Goal: Task Accomplishment & Management: Check status

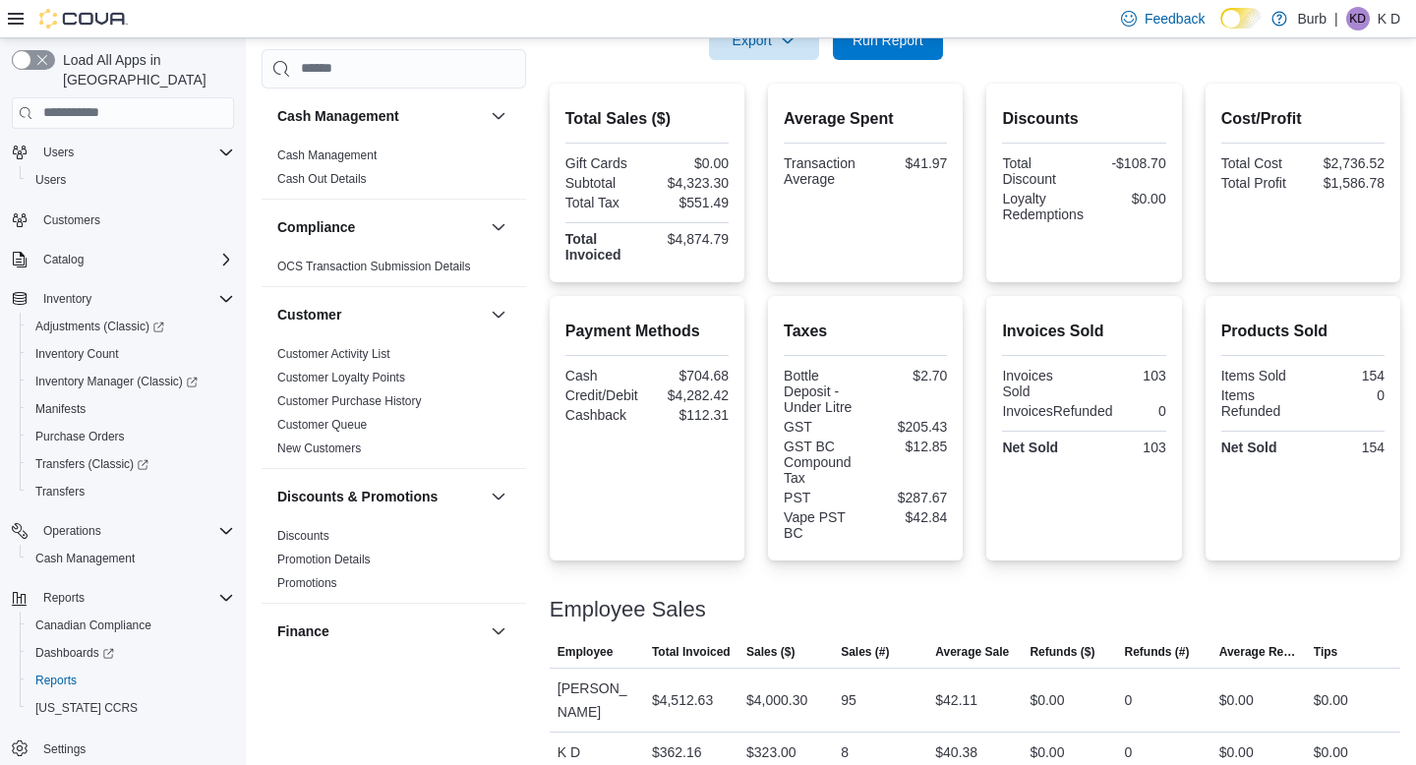
scroll to position [370, 0]
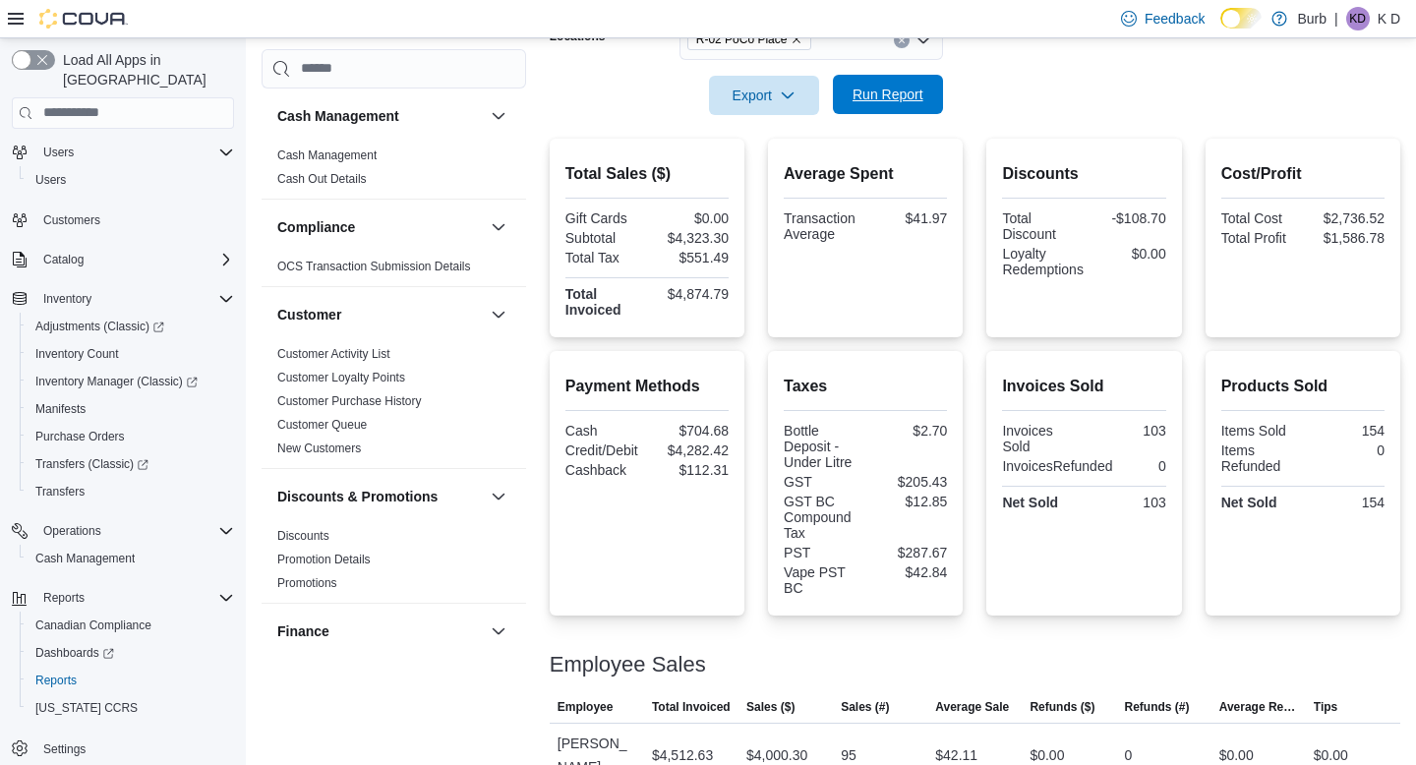
click at [891, 93] on span "Run Report" at bounding box center [888, 95] width 71 height 20
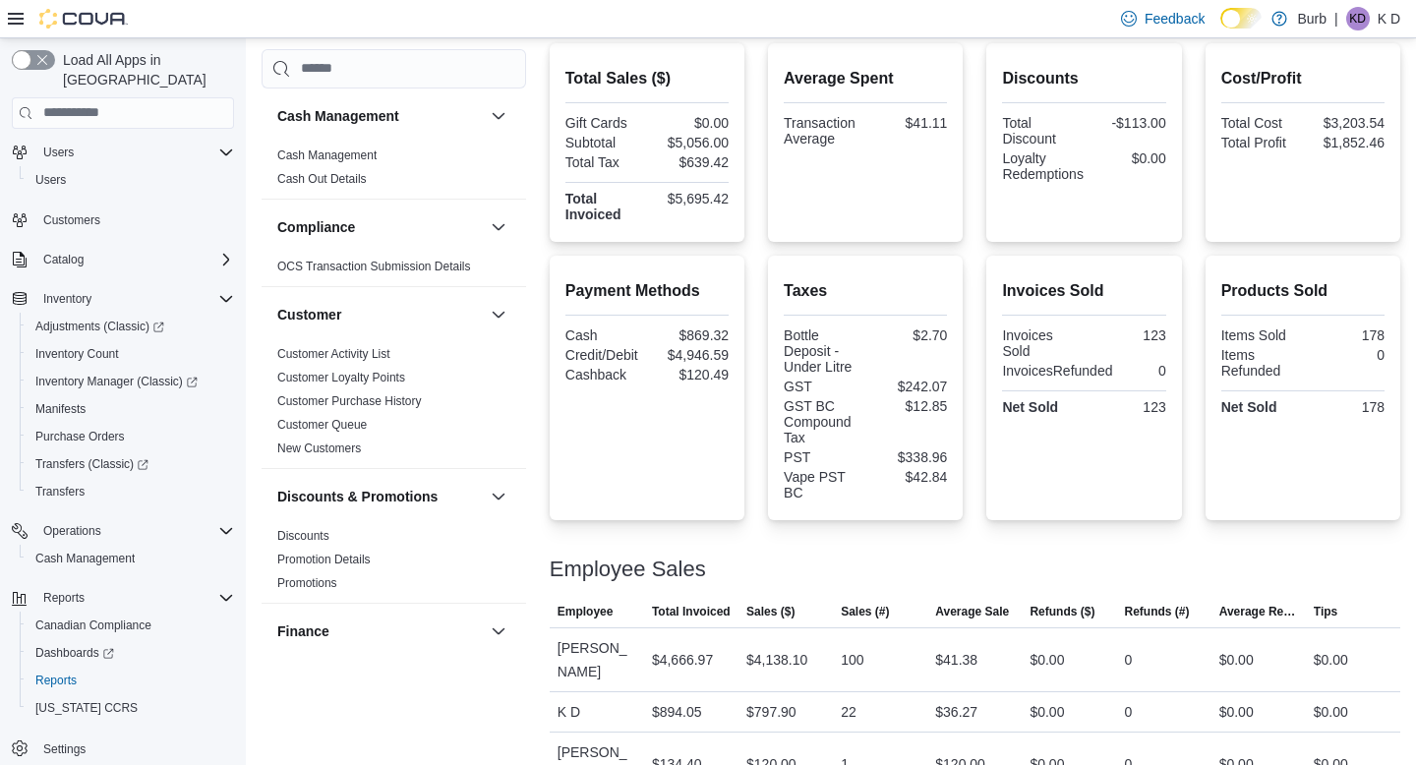
scroll to position [464, 0]
click at [77, 742] on span "Settings" at bounding box center [64, 750] width 42 height 16
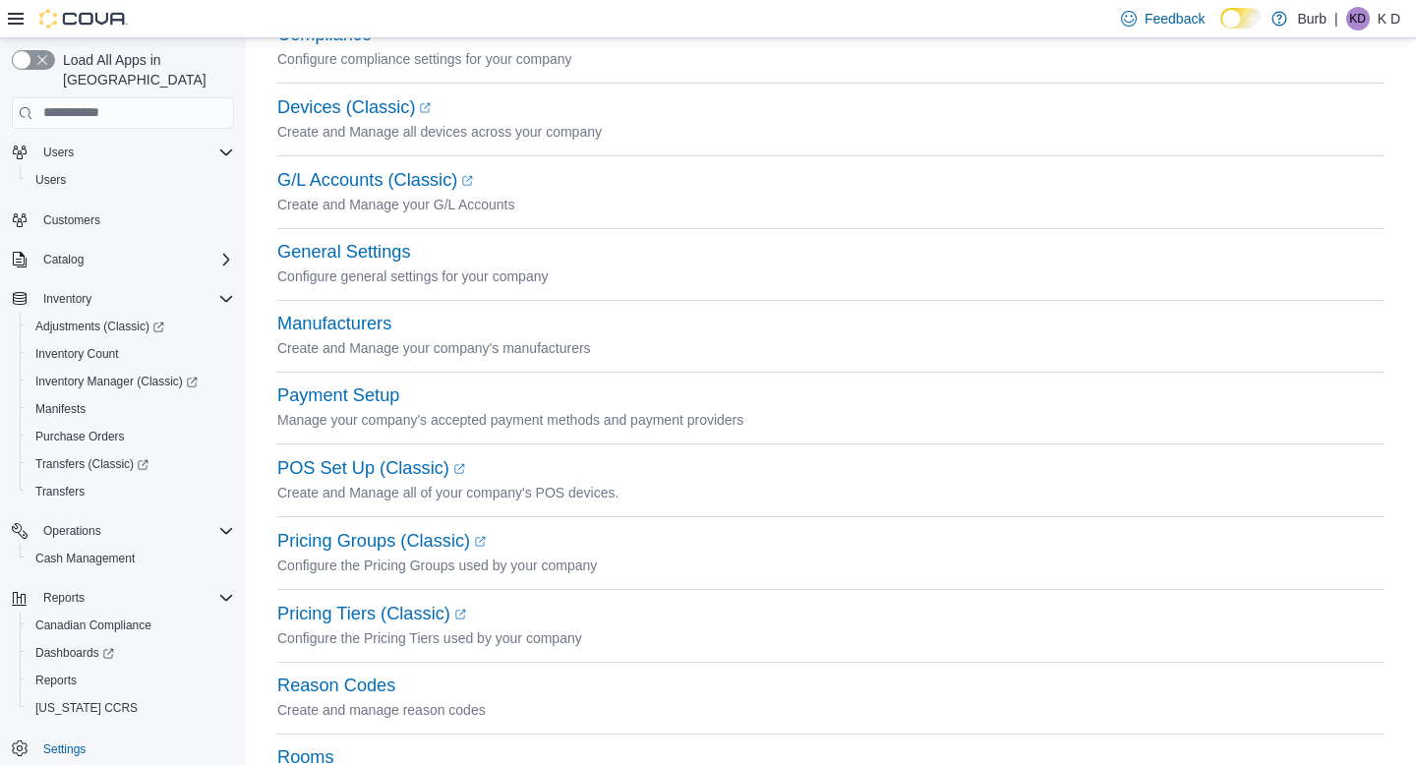
scroll to position [700, 0]
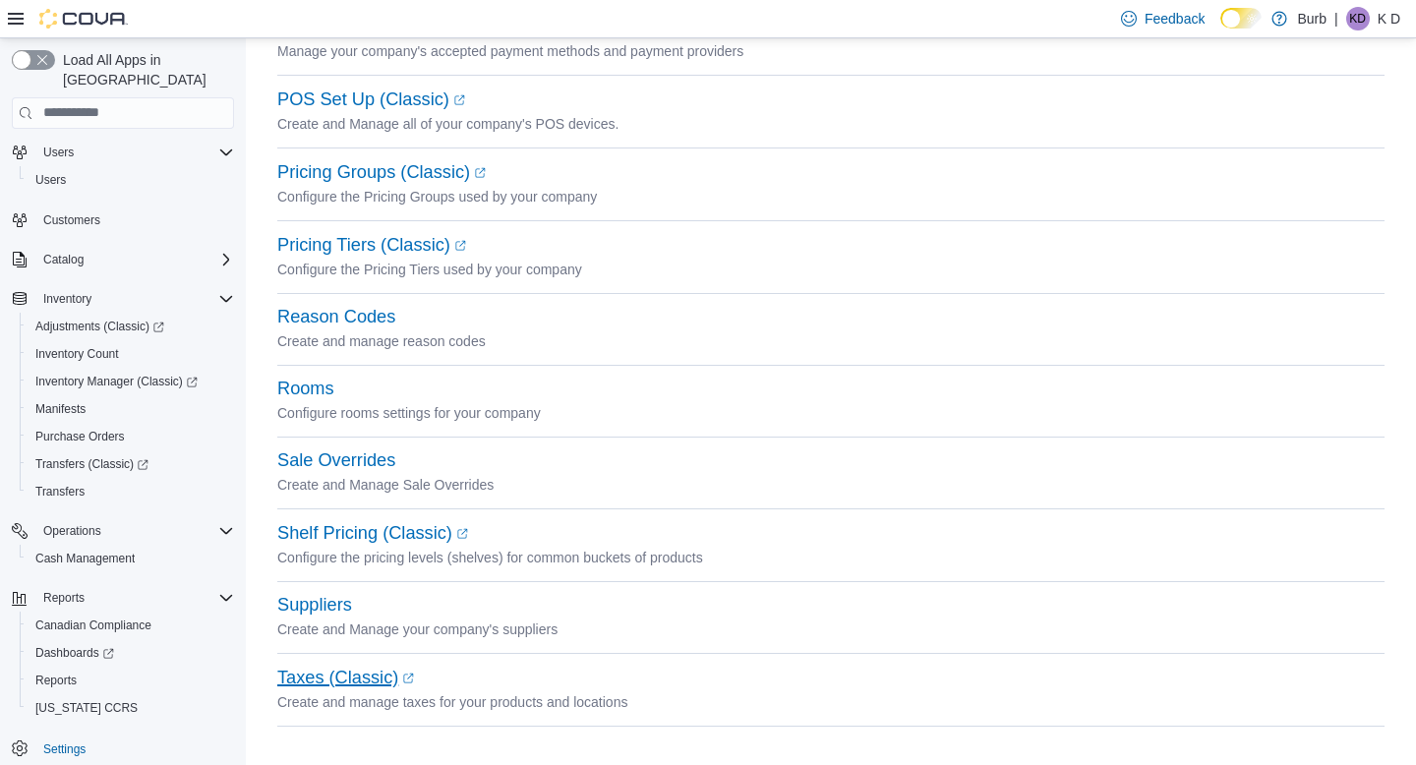
click at [375, 681] on link "Taxes (Classic) (opens in a new tab or window)" at bounding box center [345, 678] width 137 height 20
click at [85, 669] on link "Reports" at bounding box center [56, 681] width 57 height 24
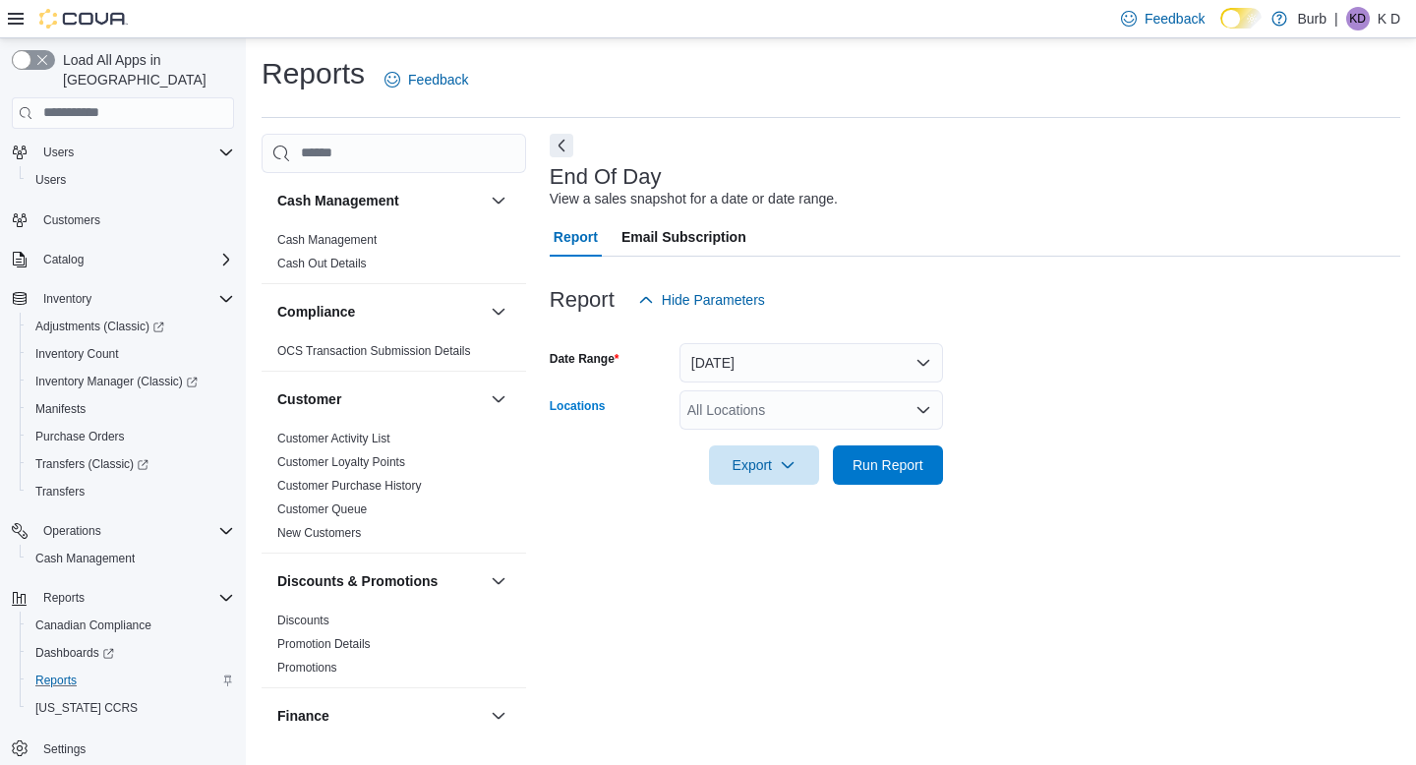
click at [723, 391] on div "All Locations" at bounding box center [812, 410] width 264 height 39
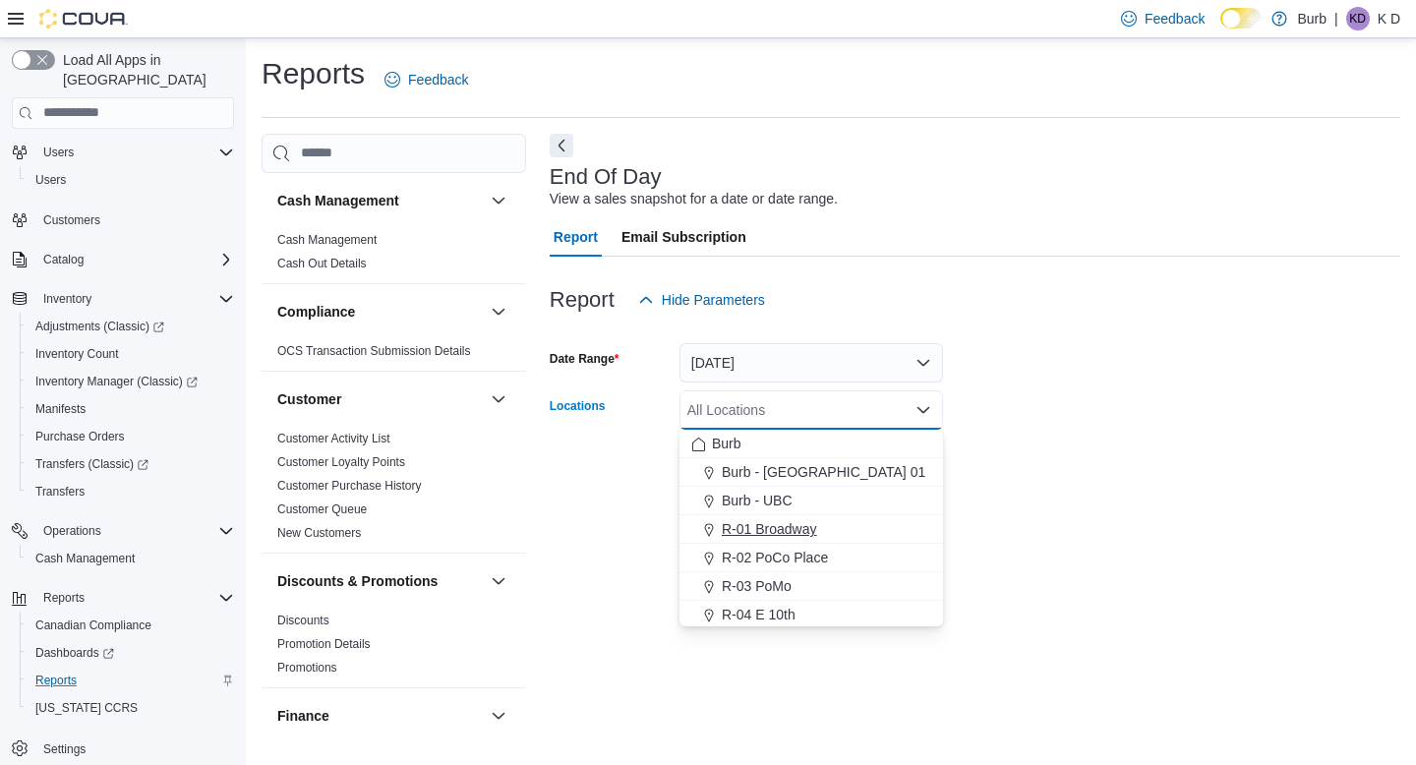
click at [806, 533] on span "R-01 Broadway" at bounding box center [769, 529] width 95 height 20
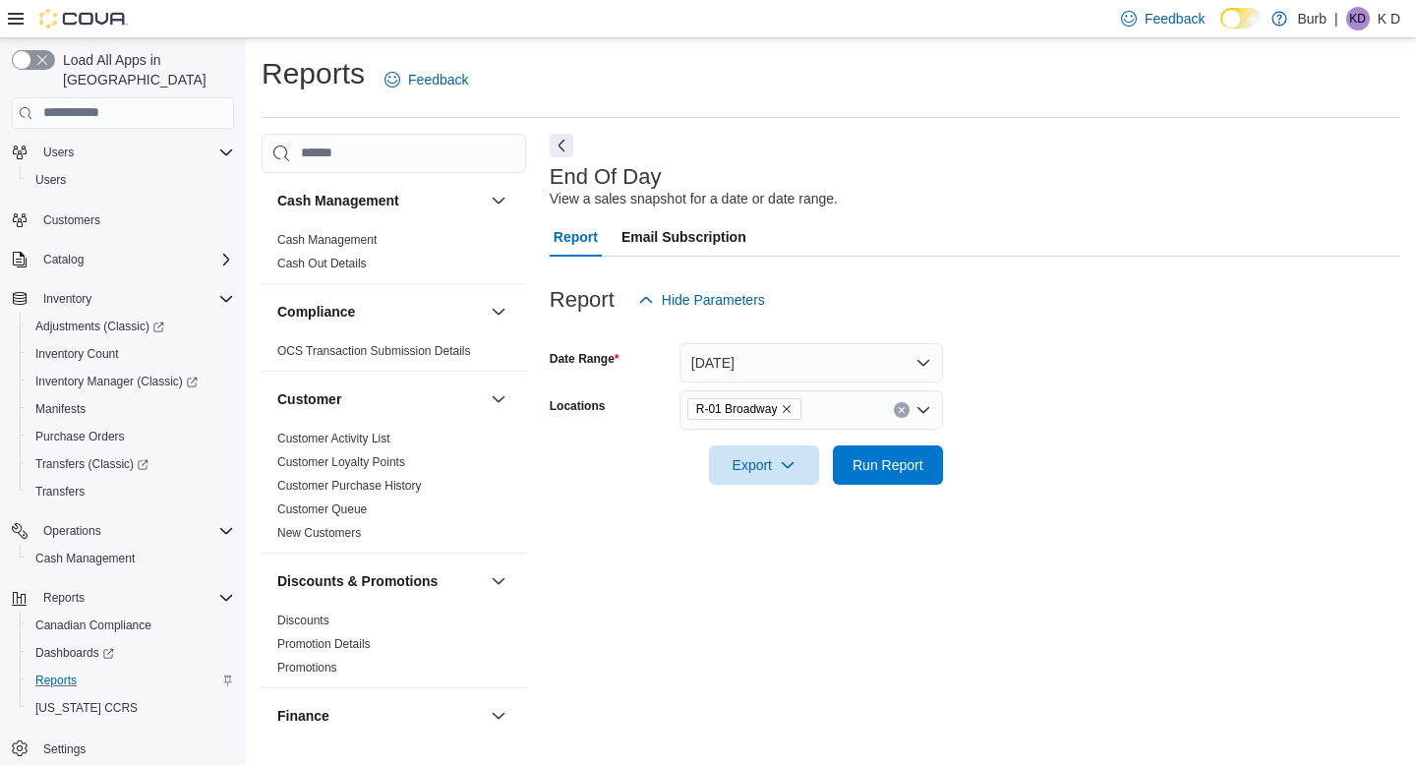
click at [1043, 411] on form "Date Range Today Locations R-01 Broadway Export Run Report" at bounding box center [975, 402] width 851 height 165
click at [888, 458] on span "Run Report" at bounding box center [888, 464] width 71 height 20
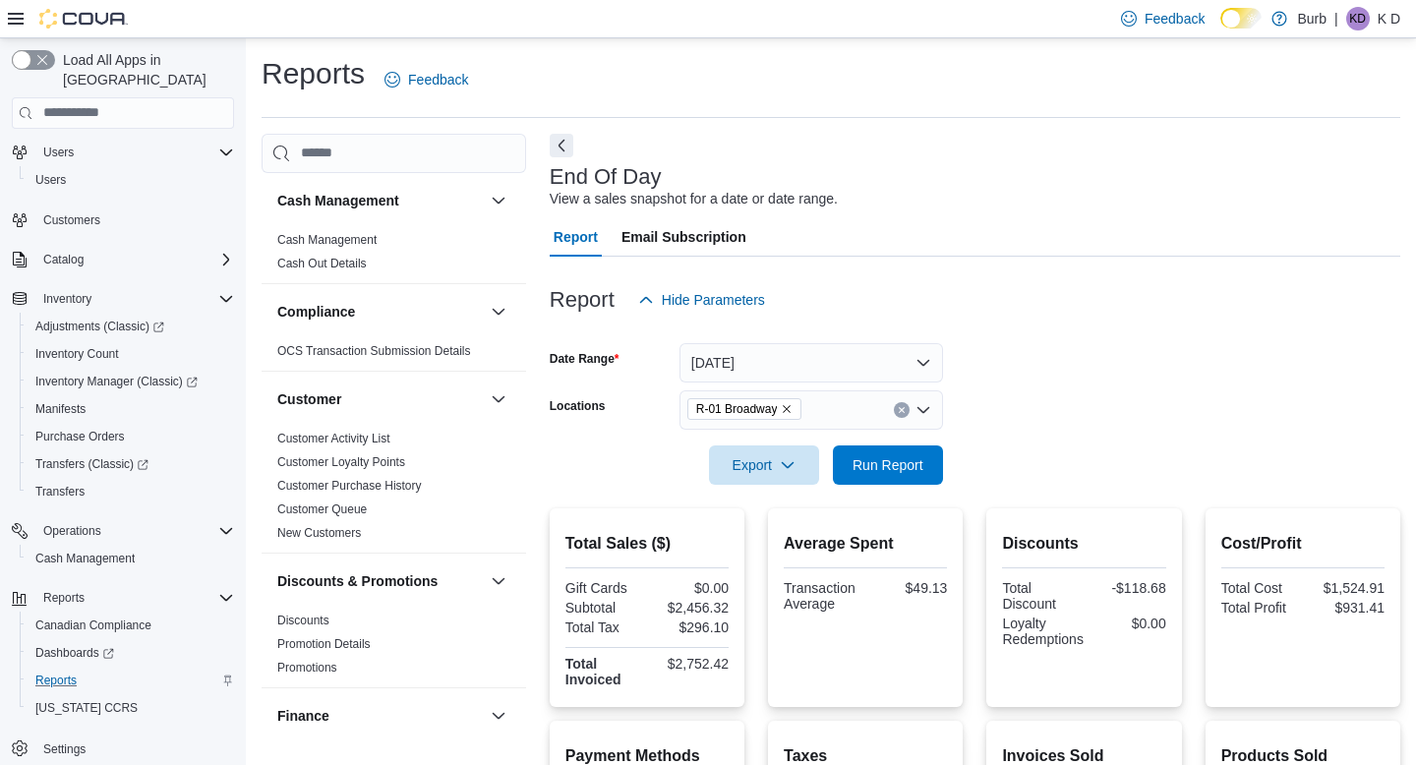
click at [899, 413] on icon "Clear input" at bounding box center [902, 410] width 8 height 8
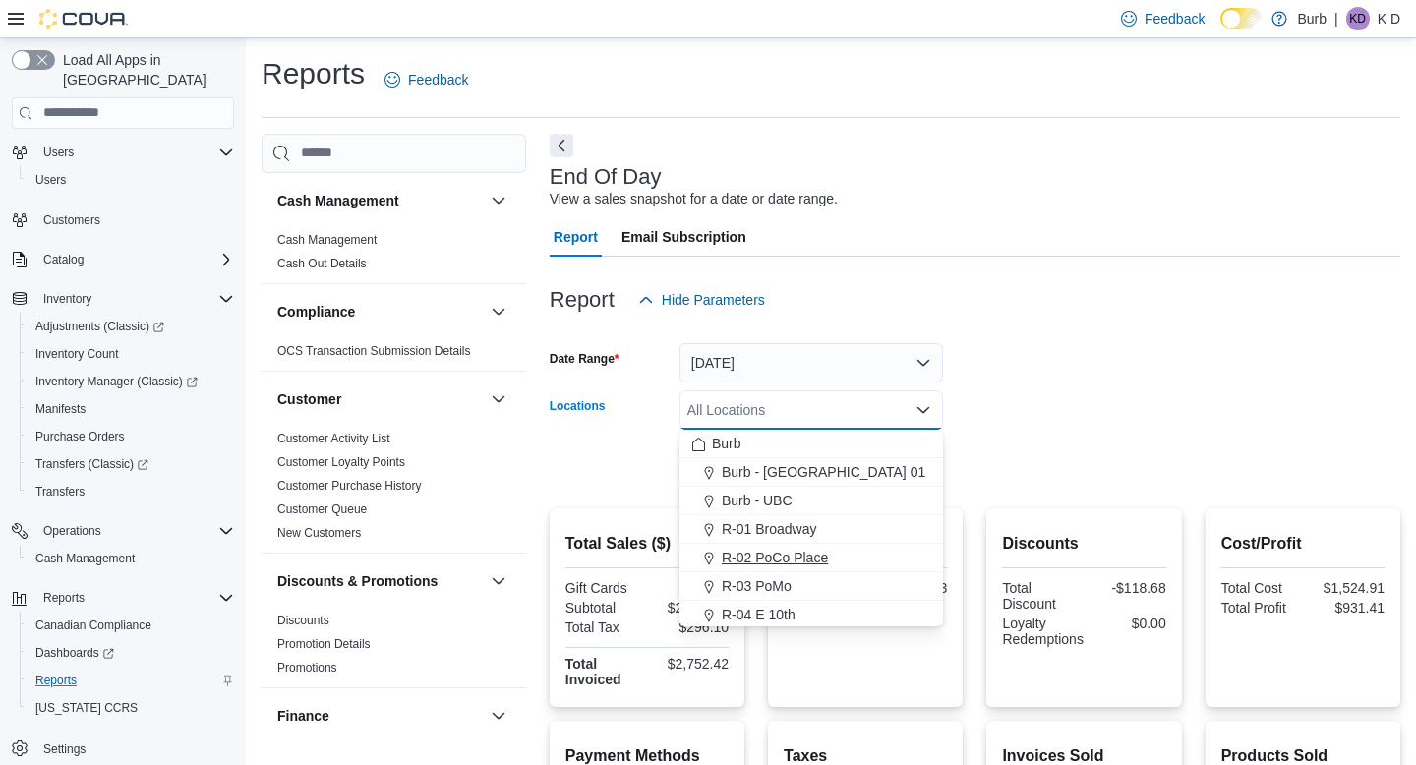
click at [896, 569] on button "R-02 PoCo Place" at bounding box center [812, 558] width 264 height 29
click at [1031, 456] on form "Date Range Today Locations R-02 PoCo Place Combo box. Selected. R-02 PoCo Place…" at bounding box center [975, 402] width 851 height 165
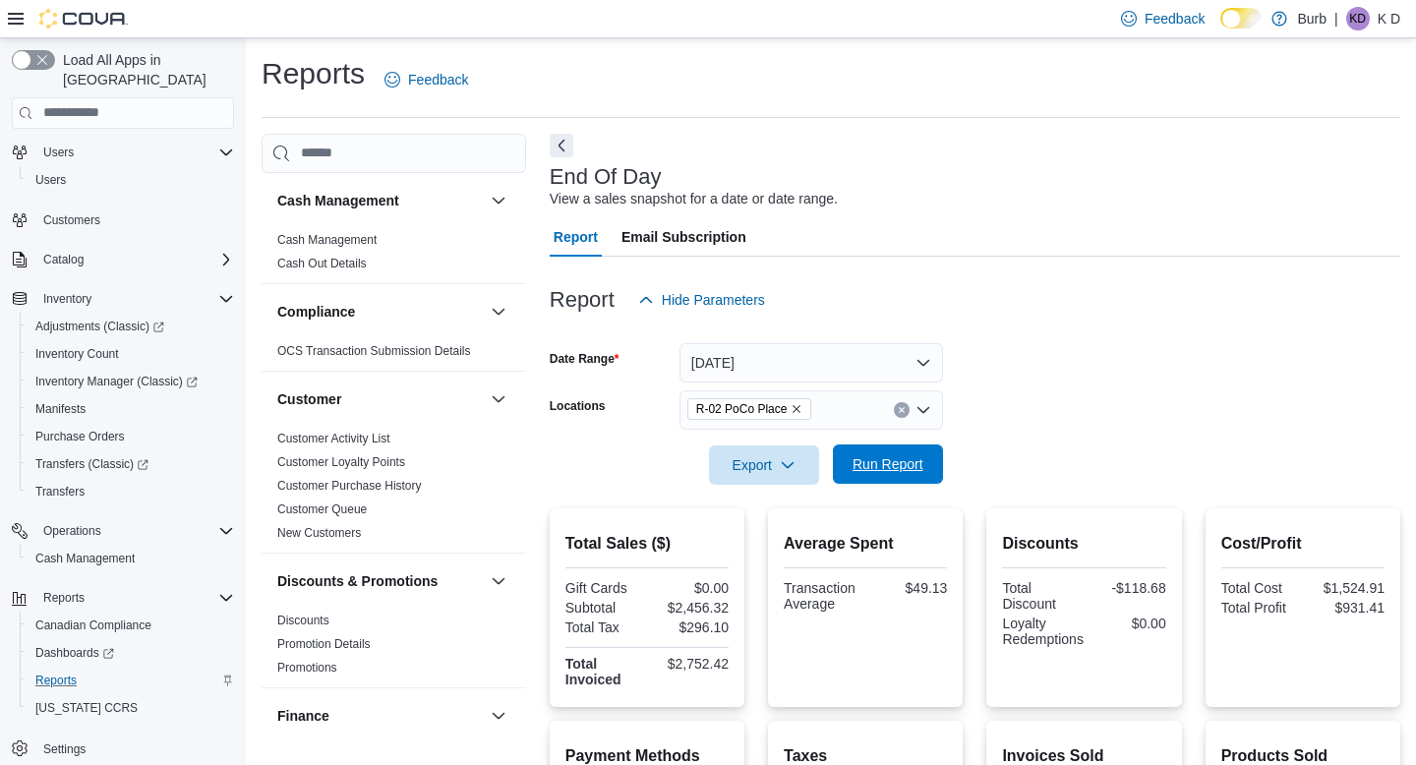
click at [894, 456] on span "Run Report" at bounding box center [888, 464] width 71 height 20
click at [868, 474] on span "Run Report" at bounding box center [888, 464] width 87 height 39
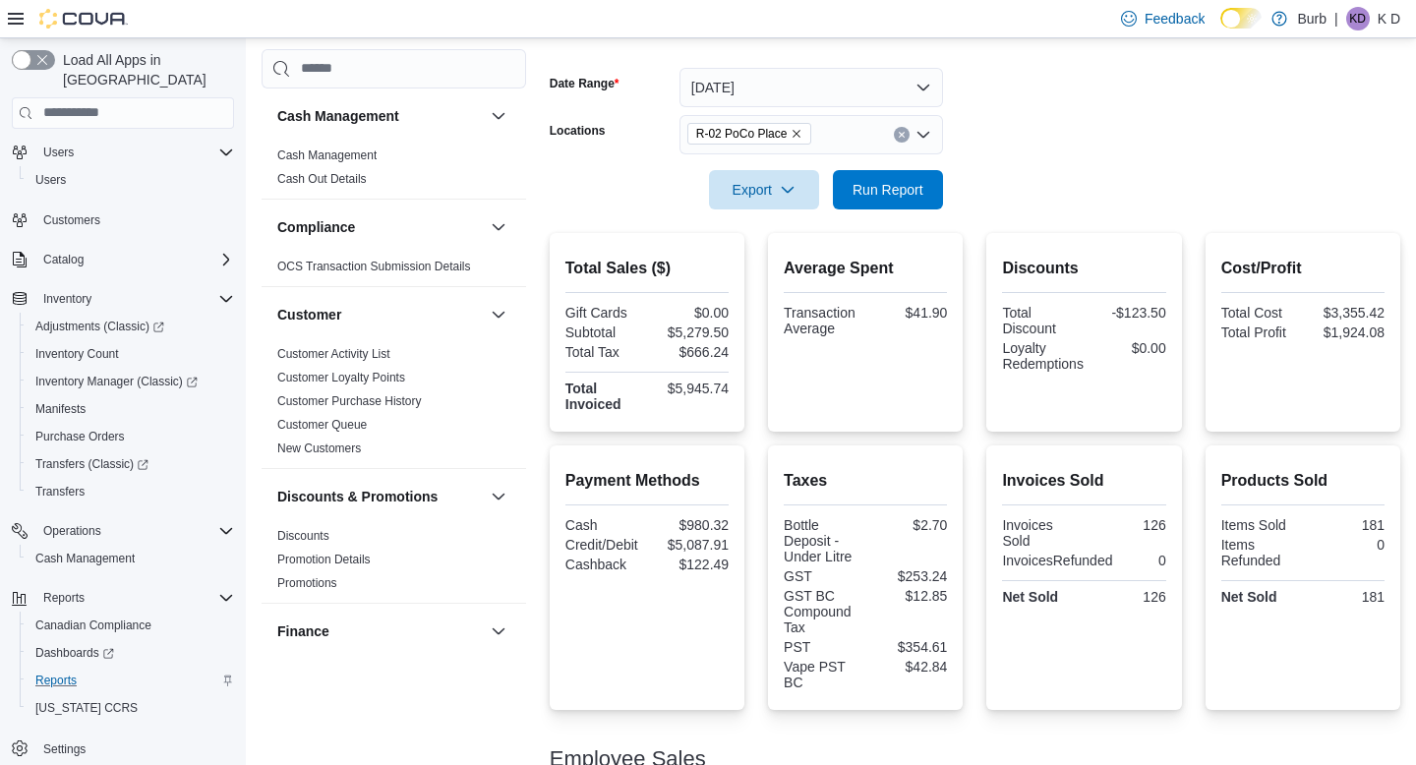
scroll to position [264, 0]
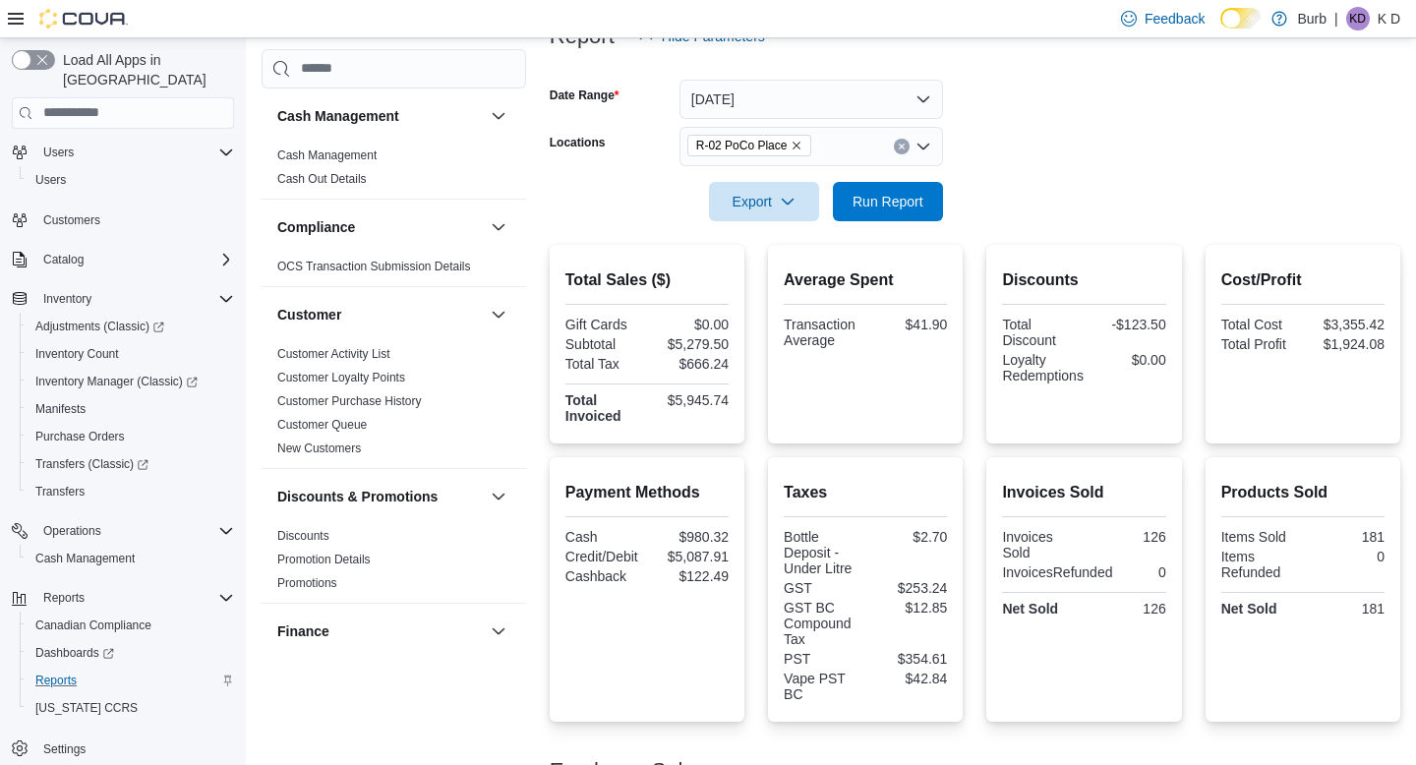
click at [900, 149] on icon "Clear input" at bounding box center [902, 147] width 8 height 8
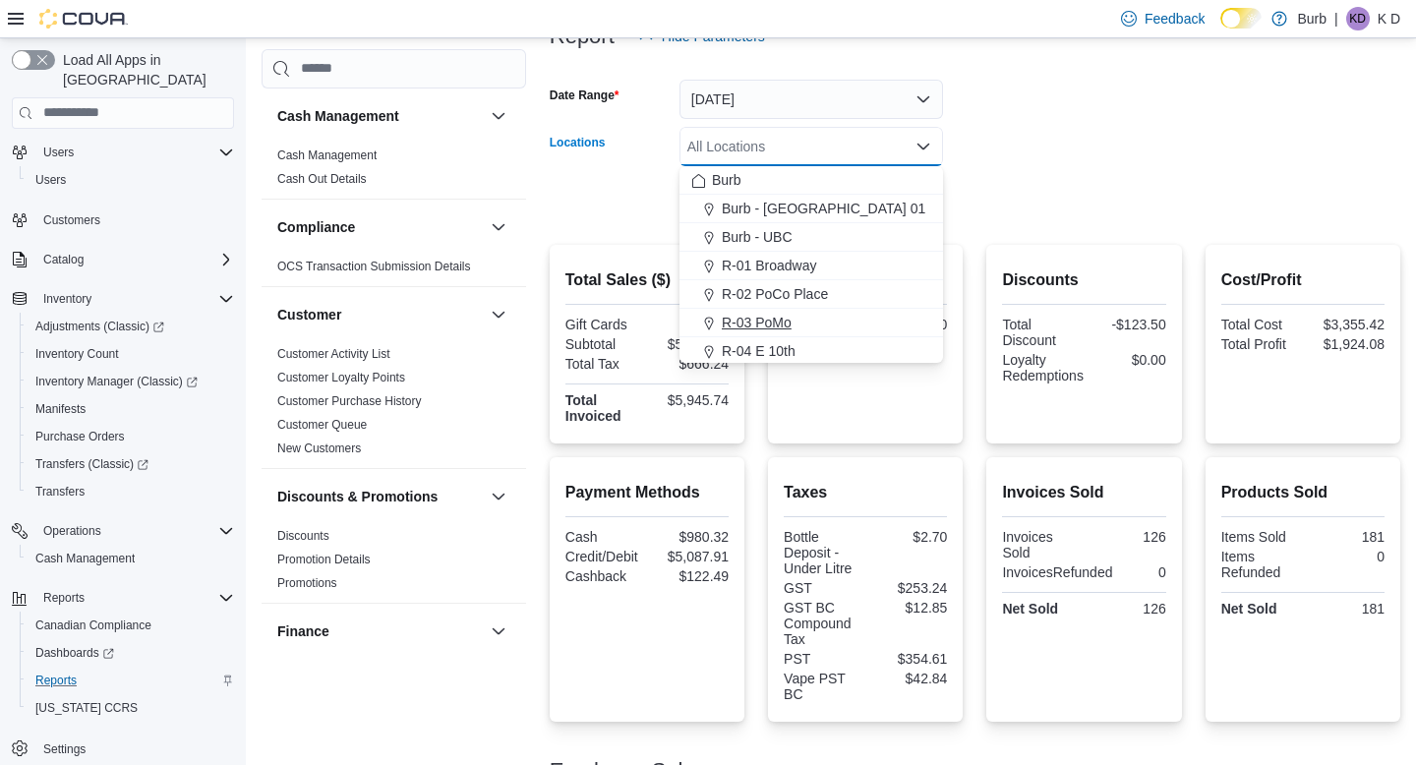
click at [869, 320] on div "R-03 PoMo" at bounding box center [811, 323] width 240 height 20
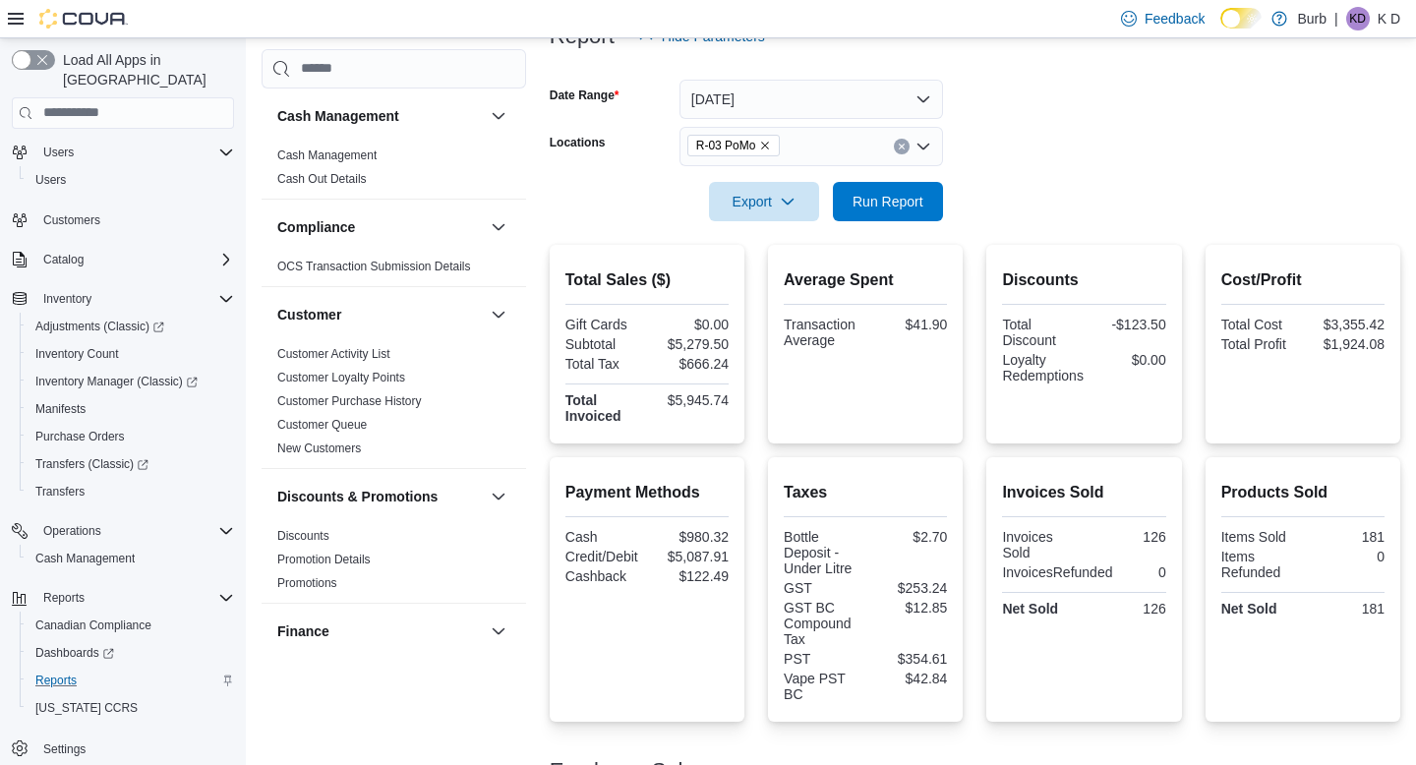
click at [1027, 208] on form "Date Range Today Locations R-03 PoMo Export Run Report" at bounding box center [975, 138] width 851 height 165
click at [908, 208] on span "Run Report" at bounding box center [888, 201] width 71 height 20
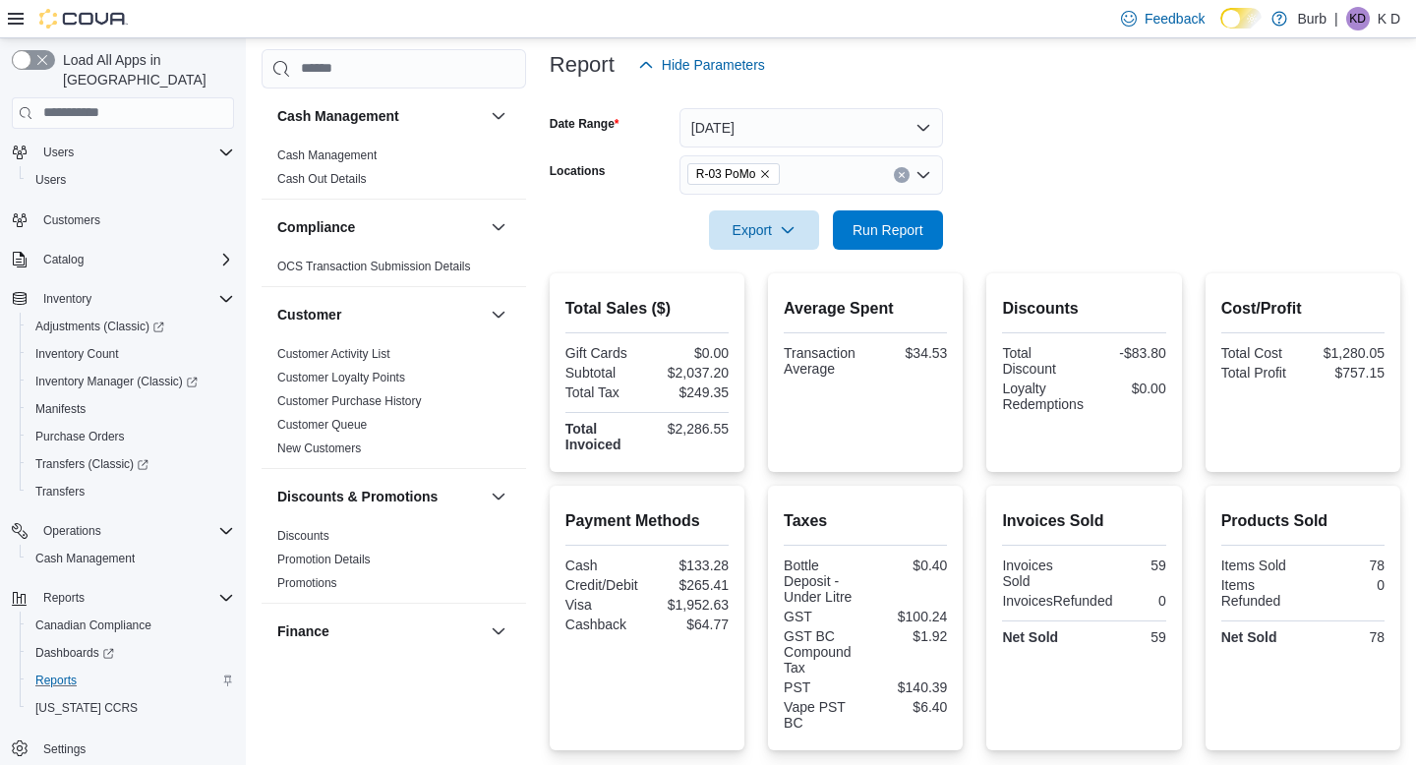
scroll to position [217, 0]
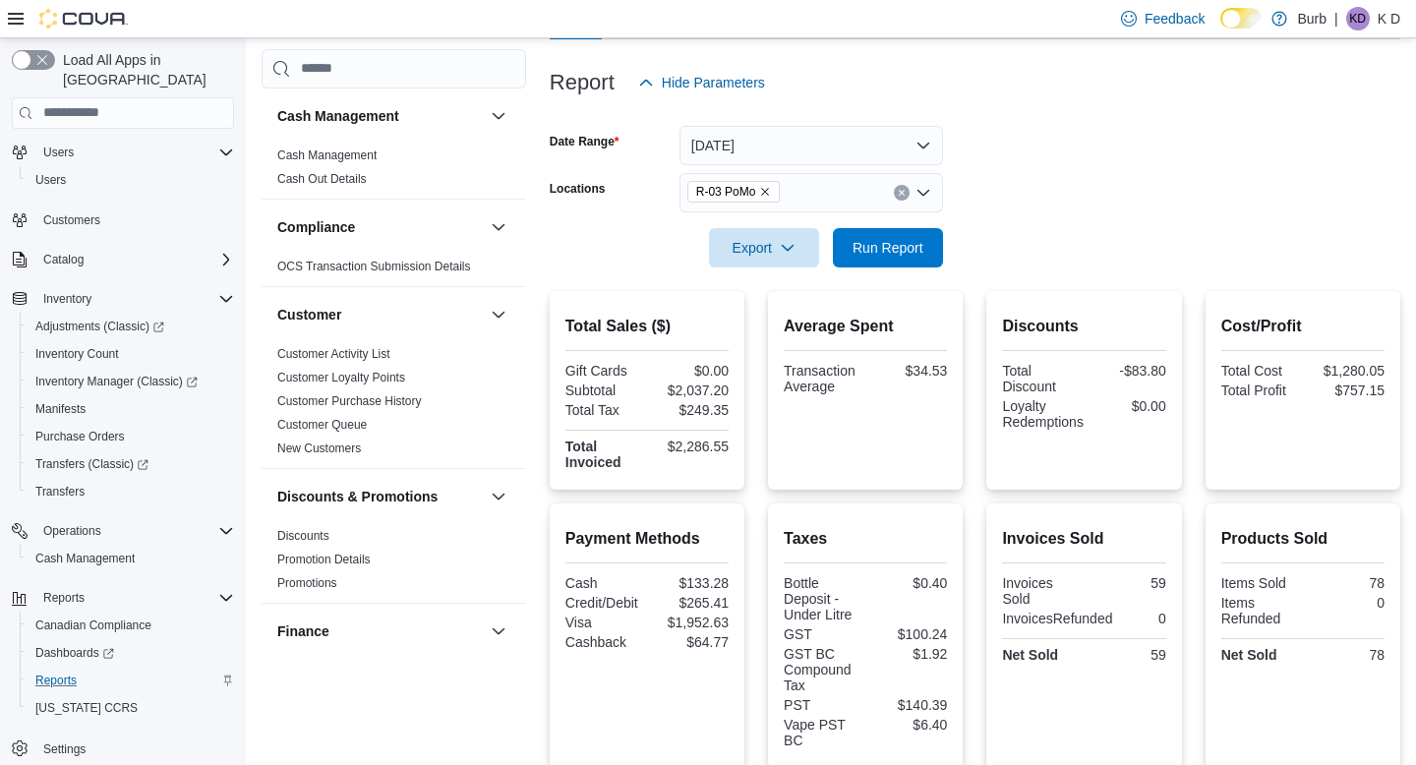
click at [901, 195] on icon "Clear input" at bounding box center [902, 193] width 8 height 8
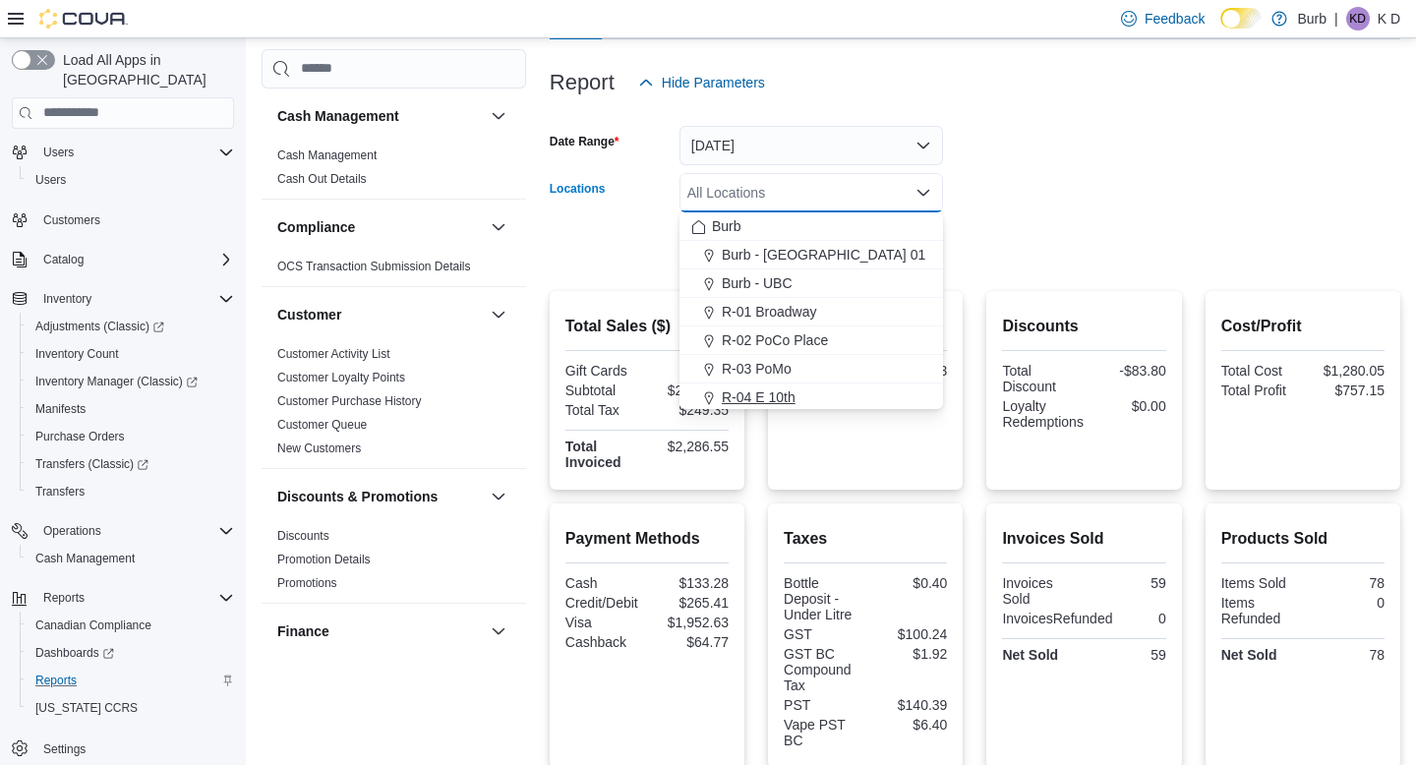
click at [905, 394] on div "R-04 E 10th" at bounding box center [811, 398] width 240 height 20
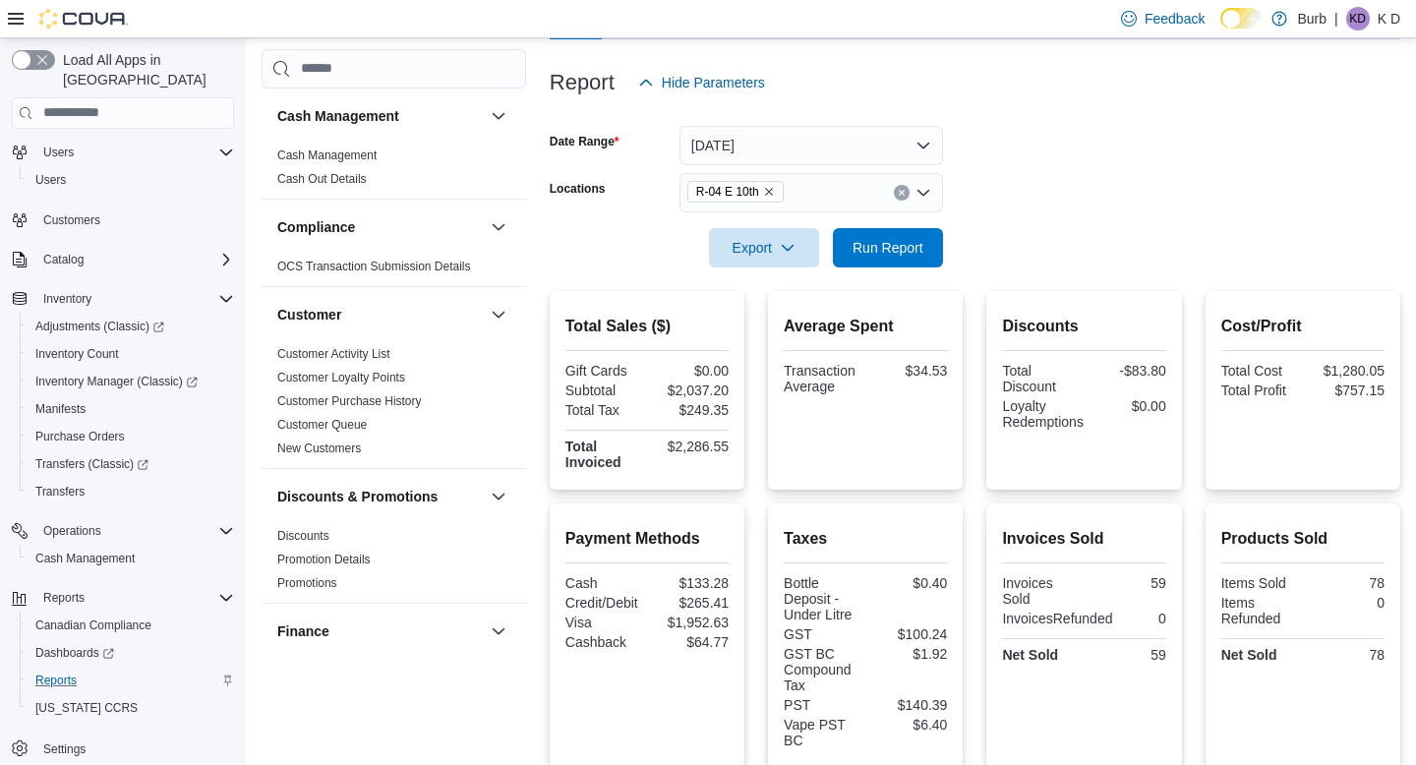
click at [1072, 174] on form "Date Range Today Locations R-04 E 10th Export Run Report" at bounding box center [975, 184] width 851 height 165
click at [930, 245] on span "Run Report" at bounding box center [888, 246] width 87 height 39
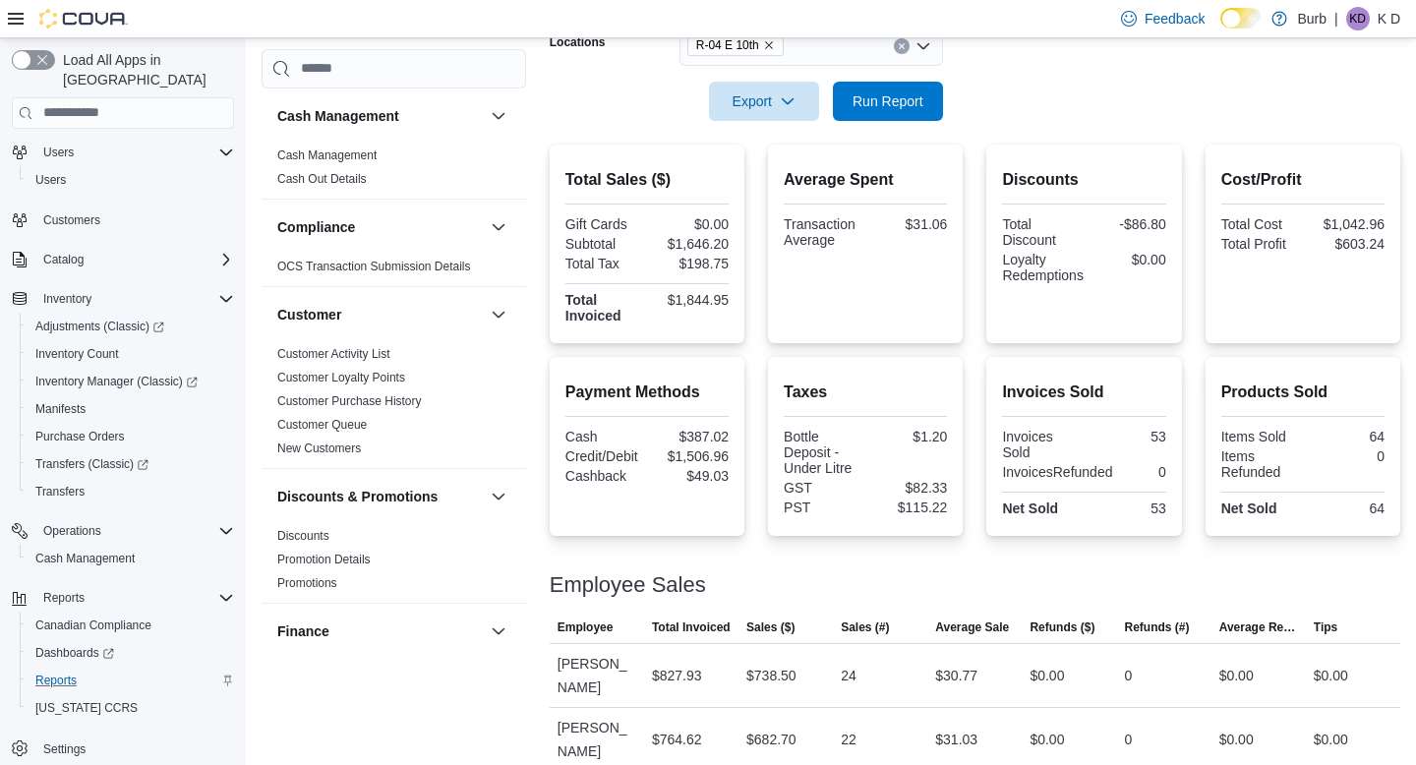
scroll to position [371, 0]
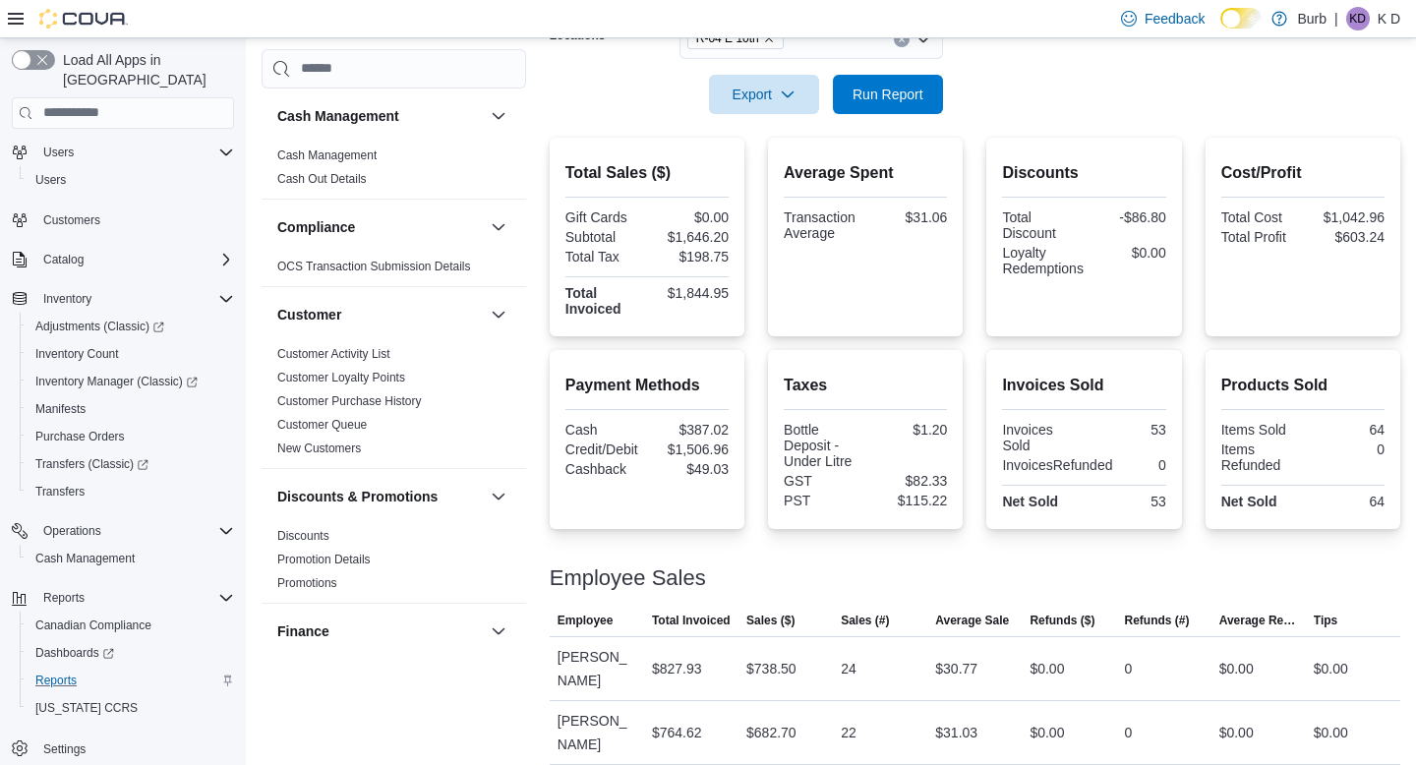
click at [901, 47] on div "R-04 E 10th" at bounding box center [812, 39] width 264 height 39
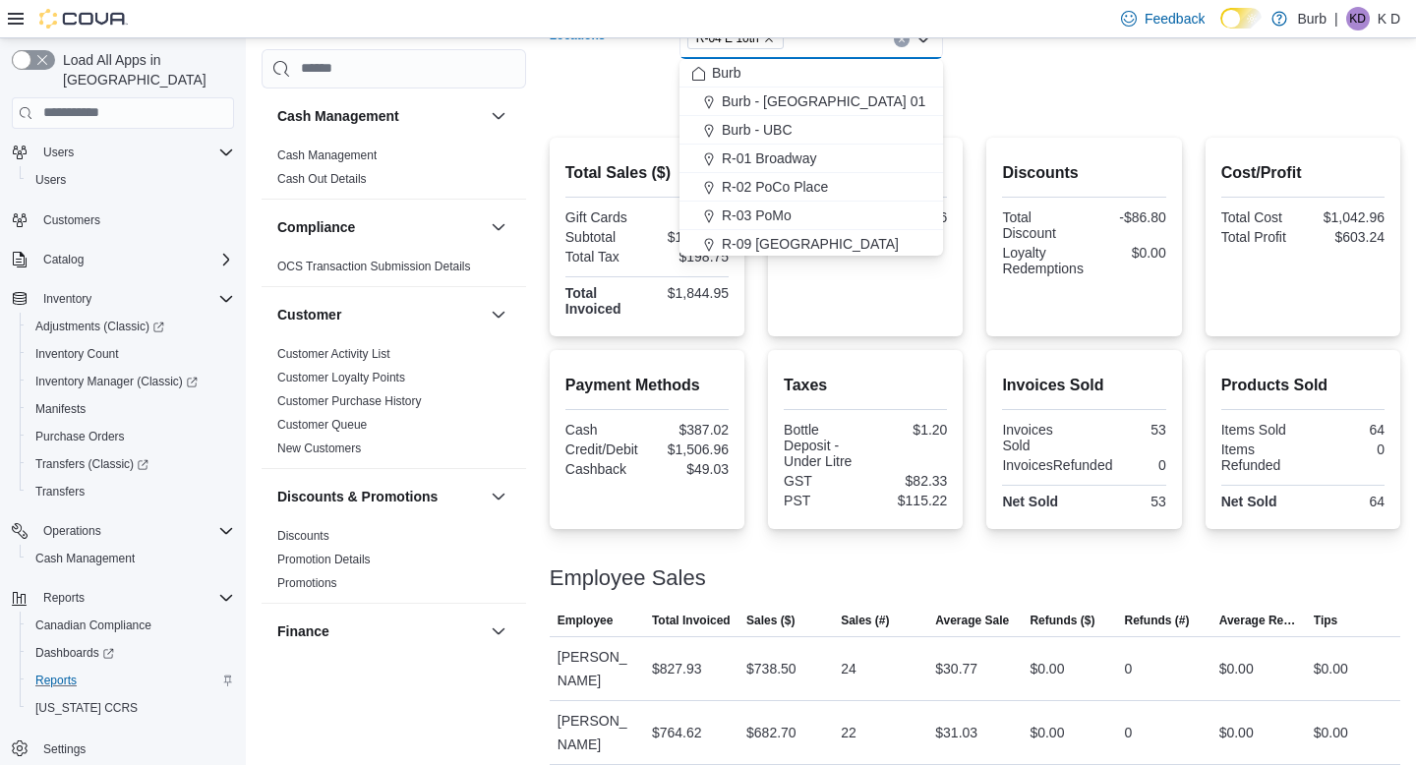
click at [901, 45] on button "Clear input" at bounding box center [902, 39] width 16 height 16
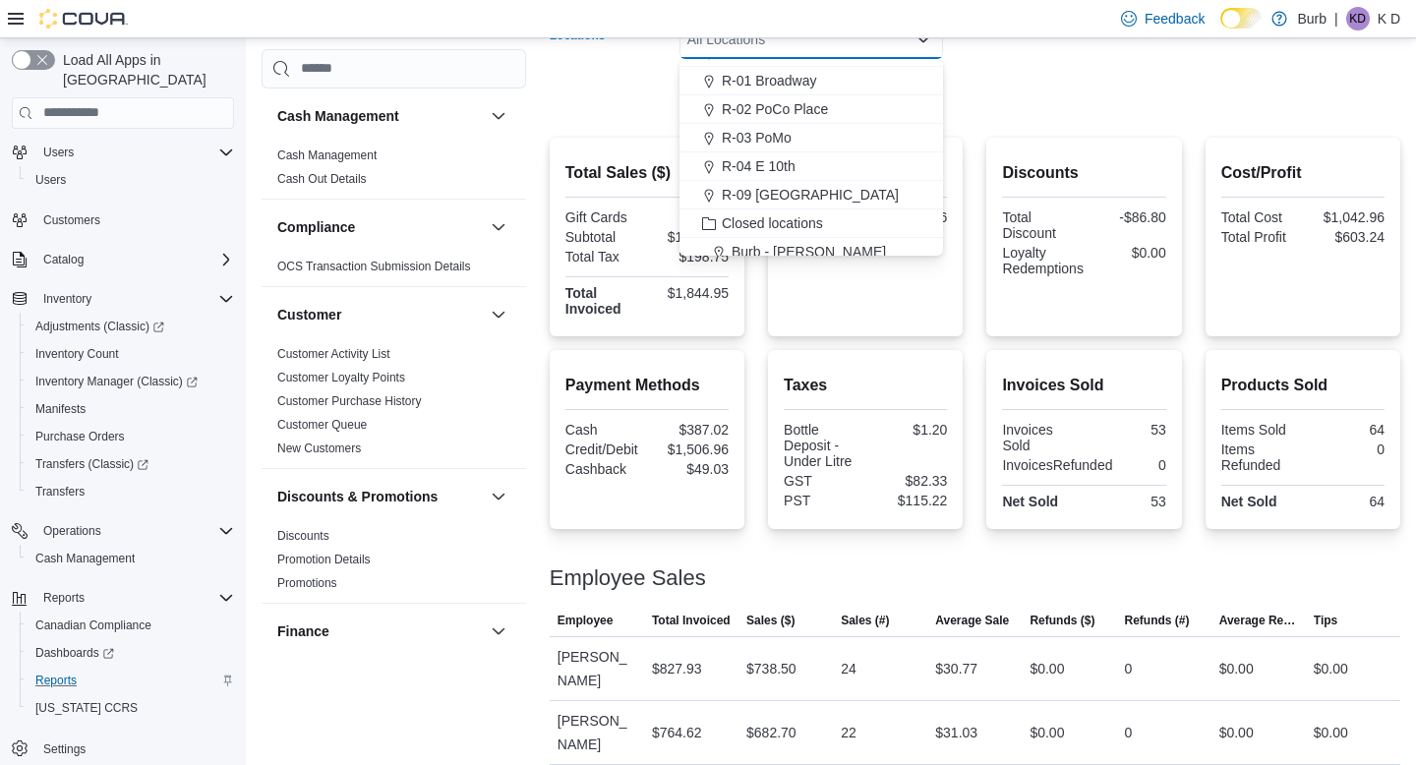
scroll to position [103, 0]
click at [888, 159] on div "R-09 [GEOGRAPHIC_DATA]" at bounding box center [811, 169] width 240 height 20
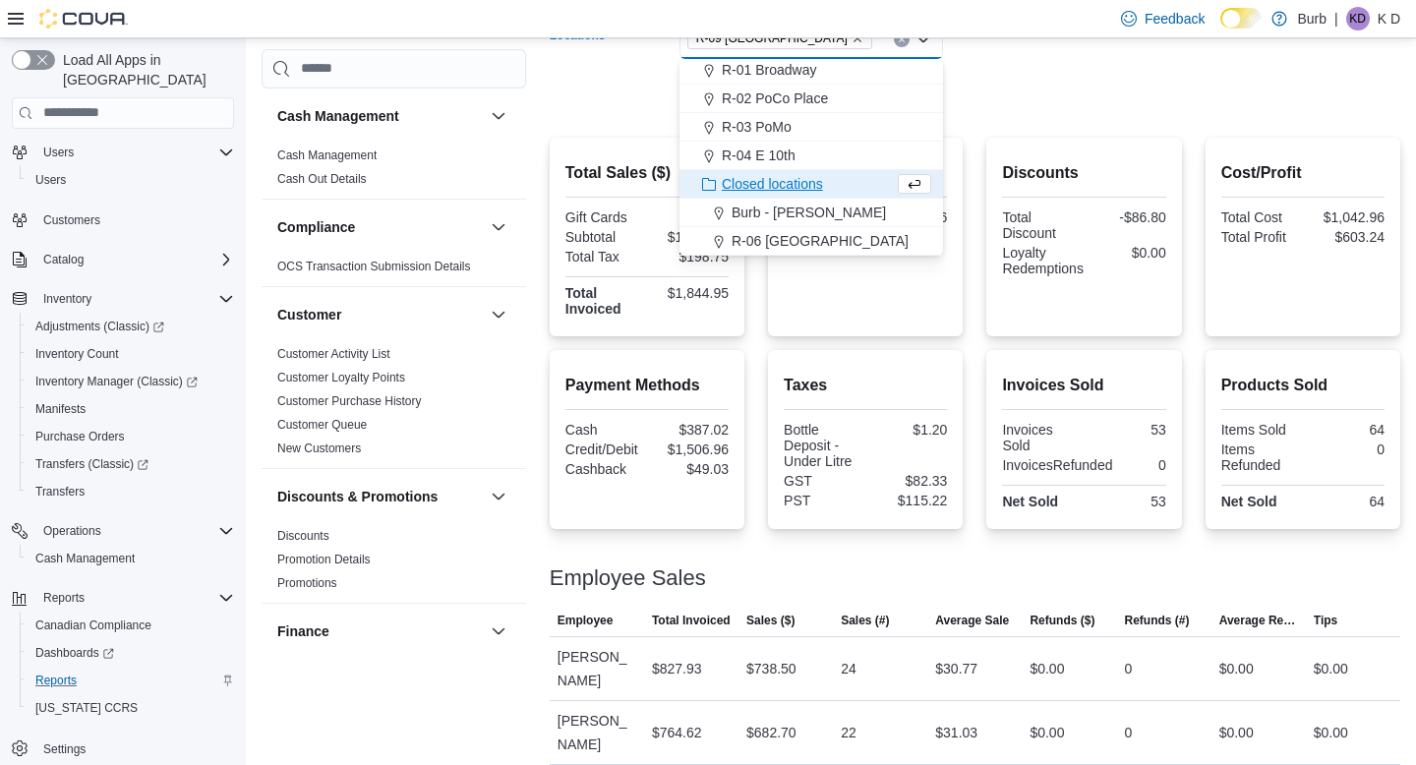
click at [1011, 80] on form "Date Range Today Locations R-09 Tuscany Village Combo box. Selected. R-09 Tusca…" at bounding box center [975, 31] width 851 height 165
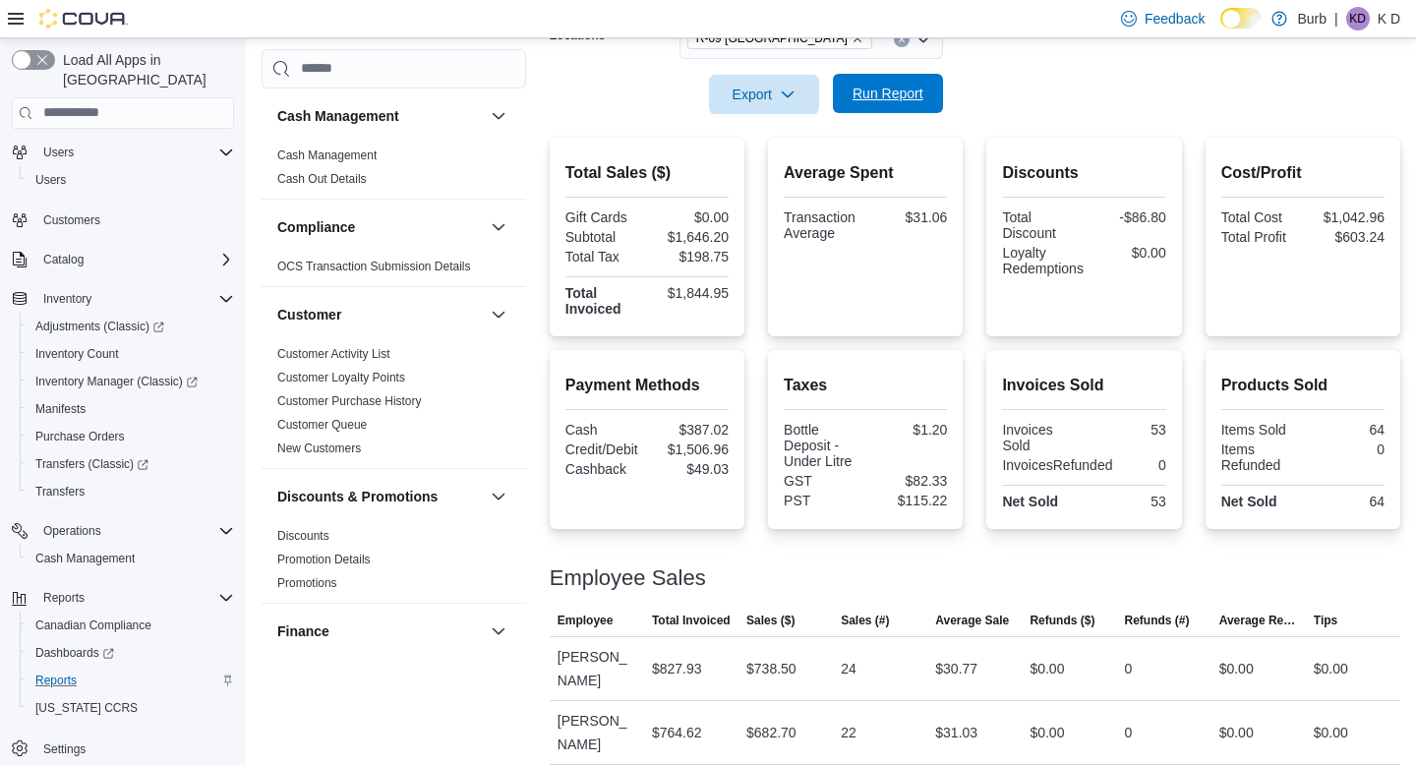
click at [909, 84] on span "Run Report" at bounding box center [888, 93] width 87 height 39
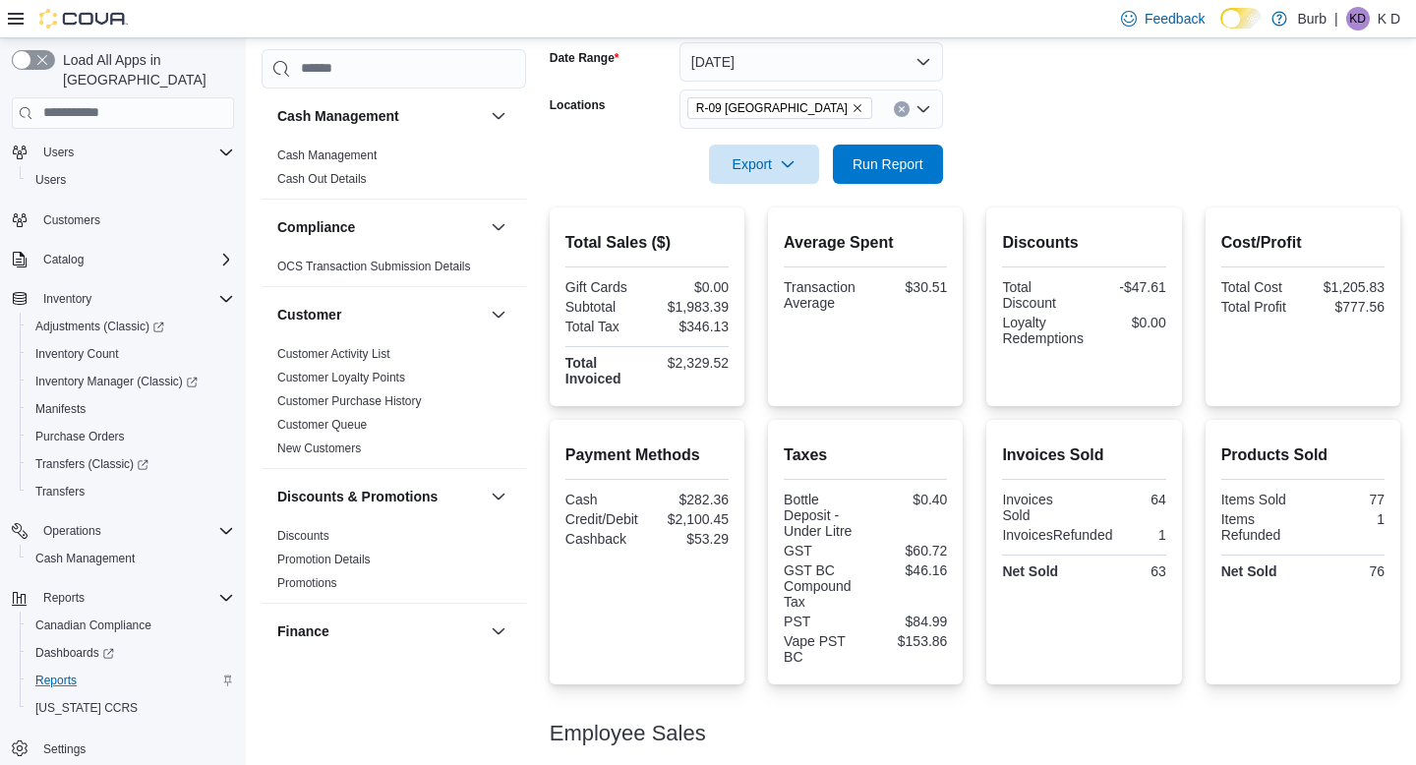
scroll to position [231, 0]
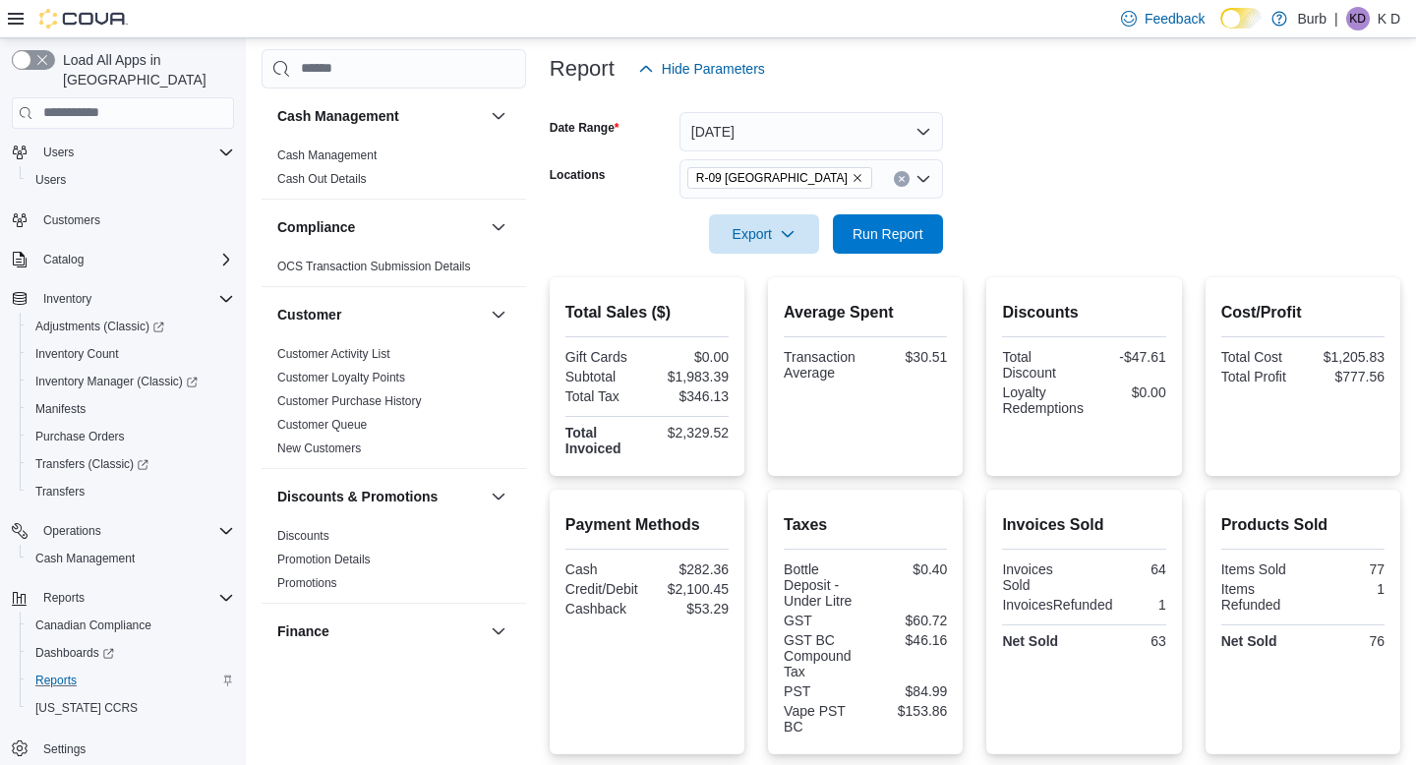
click at [901, 180] on icon "Clear input" at bounding box center [902, 179] width 8 height 8
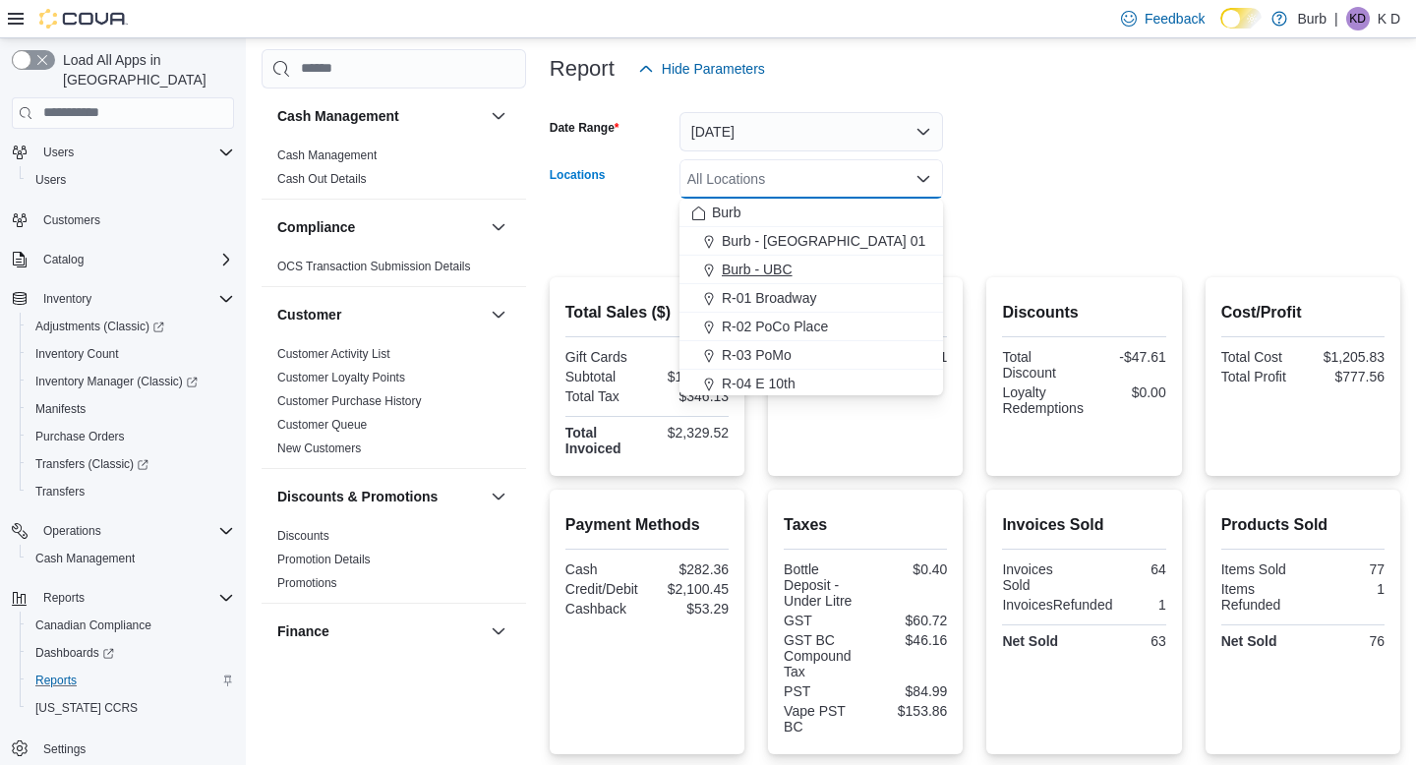
click at [909, 269] on div "Burb - UBC" at bounding box center [811, 270] width 240 height 20
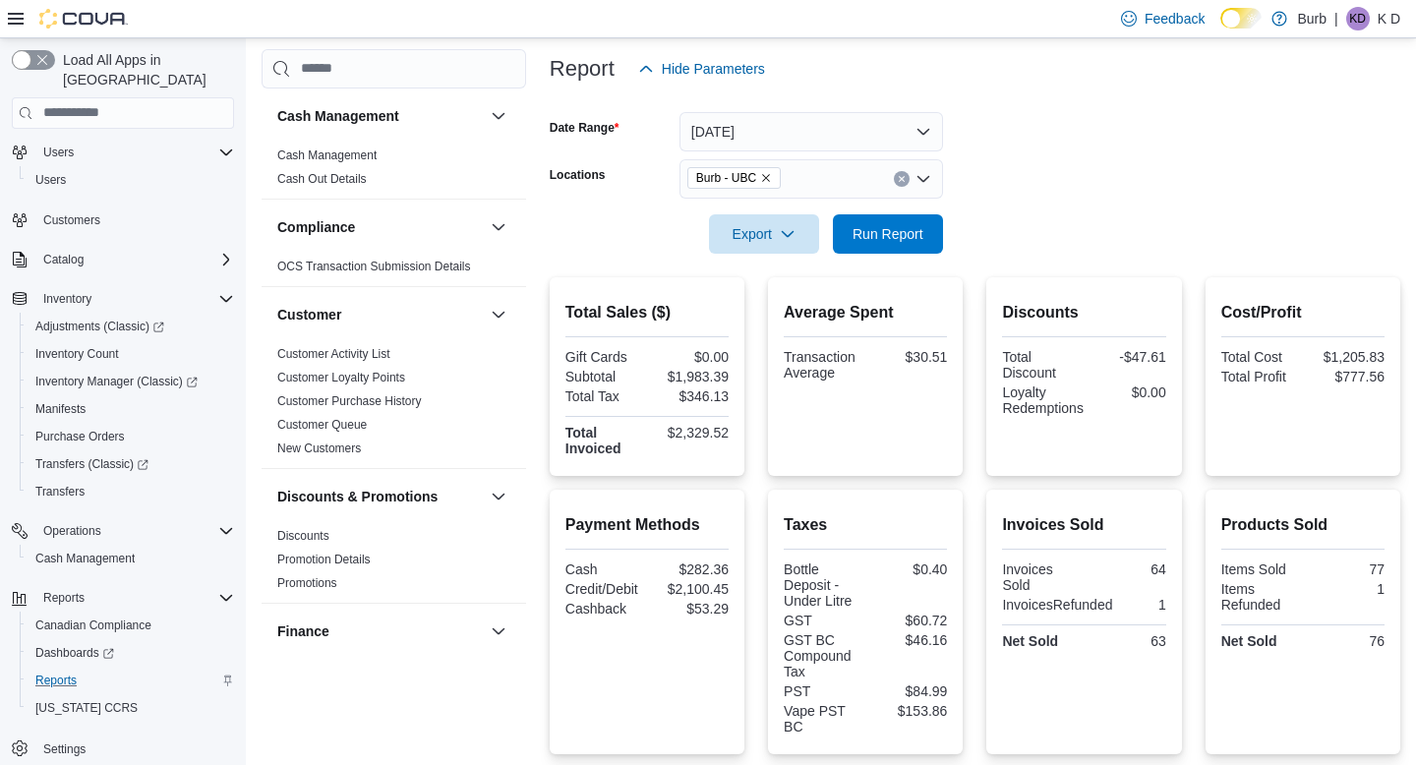
drag, startPoint x: 1049, startPoint y: 214, endPoint x: 976, endPoint y: 214, distance: 72.8
click at [1047, 214] on form "Date Range Today Locations Burb - UBC Export Run Report" at bounding box center [975, 171] width 851 height 165
click at [888, 237] on span "Run Report" at bounding box center [888, 233] width 71 height 20
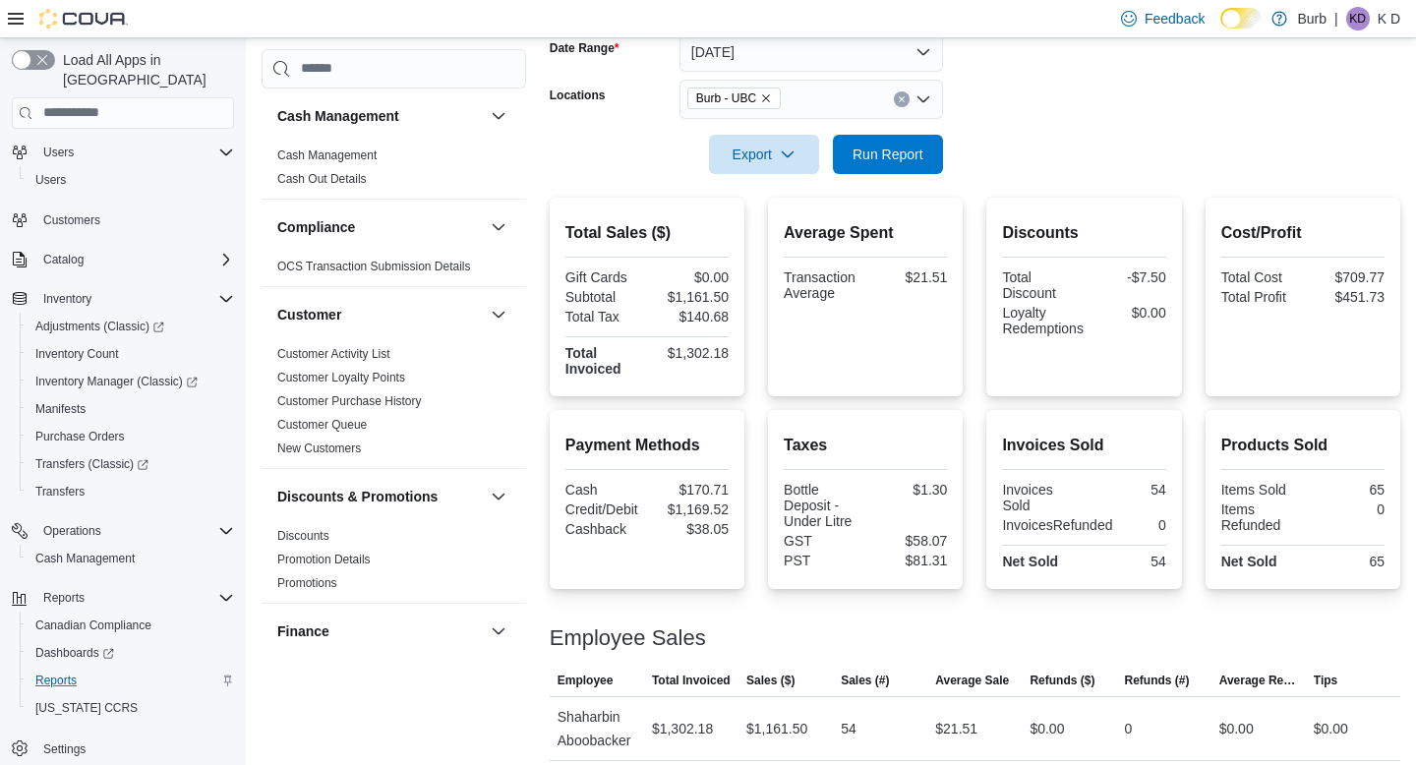
scroll to position [309, 0]
click at [903, 94] on button "Clear input" at bounding box center [902, 101] width 16 height 16
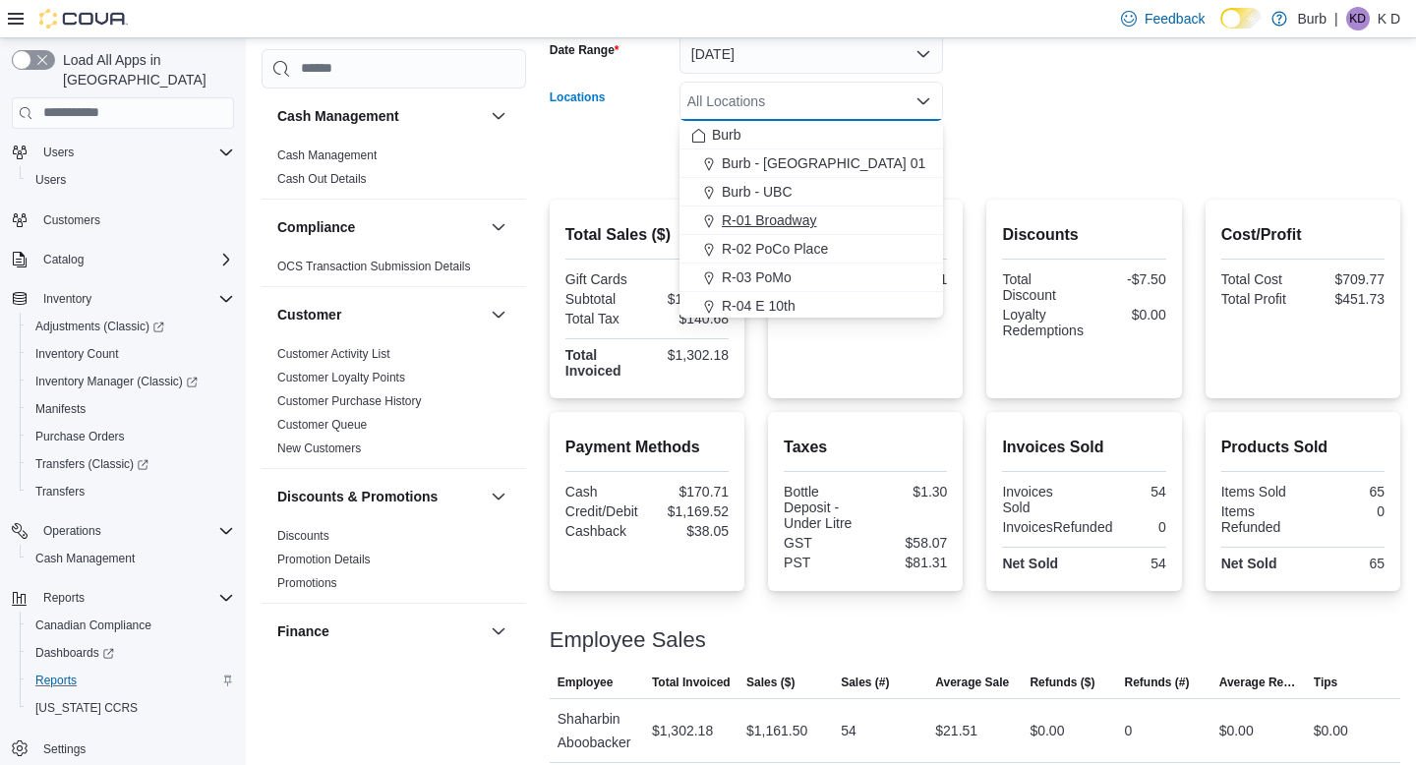
click at [876, 218] on div "R-01 Broadway" at bounding box center [811, 220] width 240 height 20
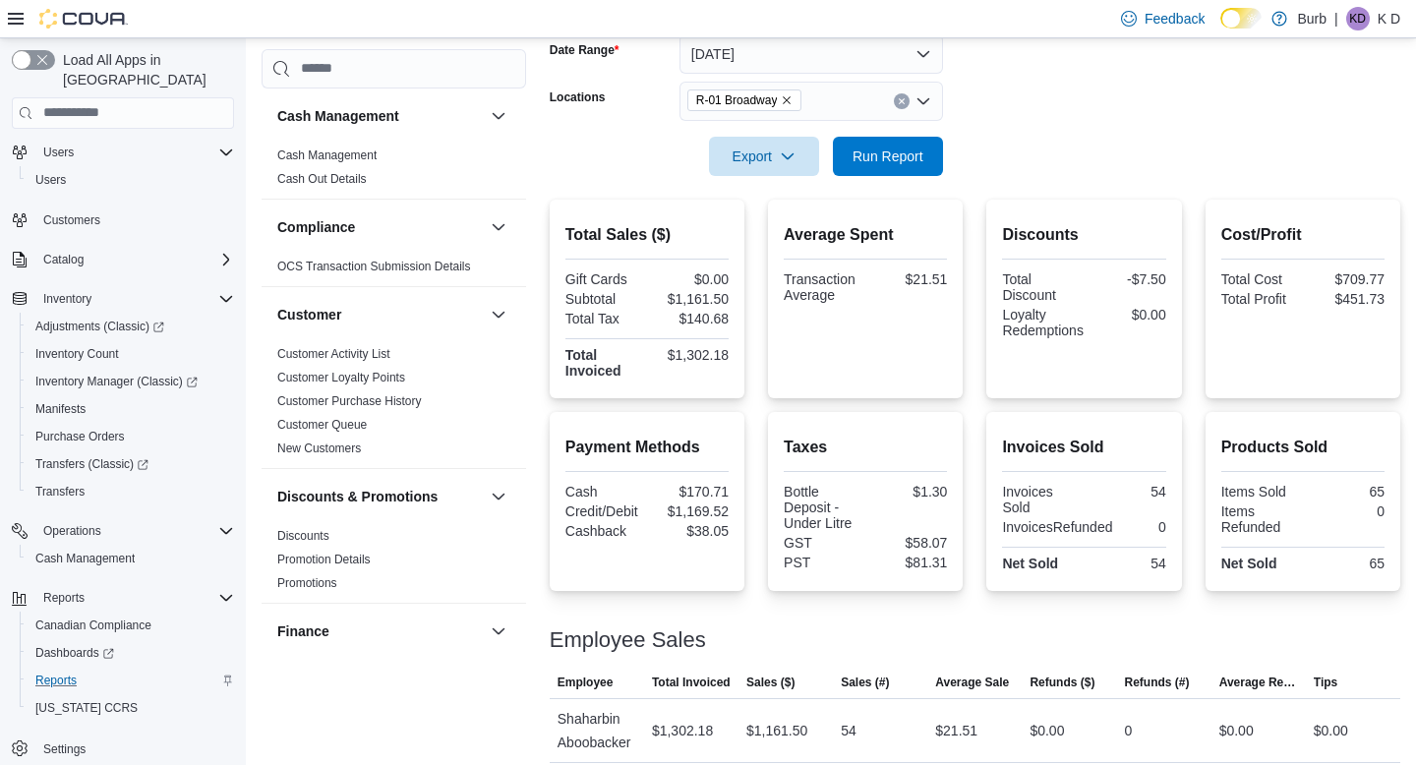
click at [957, 148] on form "Date Range Today Locations R-01 Broadway Export Run Report" at bounding box center [975, 93] width 851 height 165
click at [920, 148] on span "Run Report" at bounding box center [888, 156] width 71 height 20
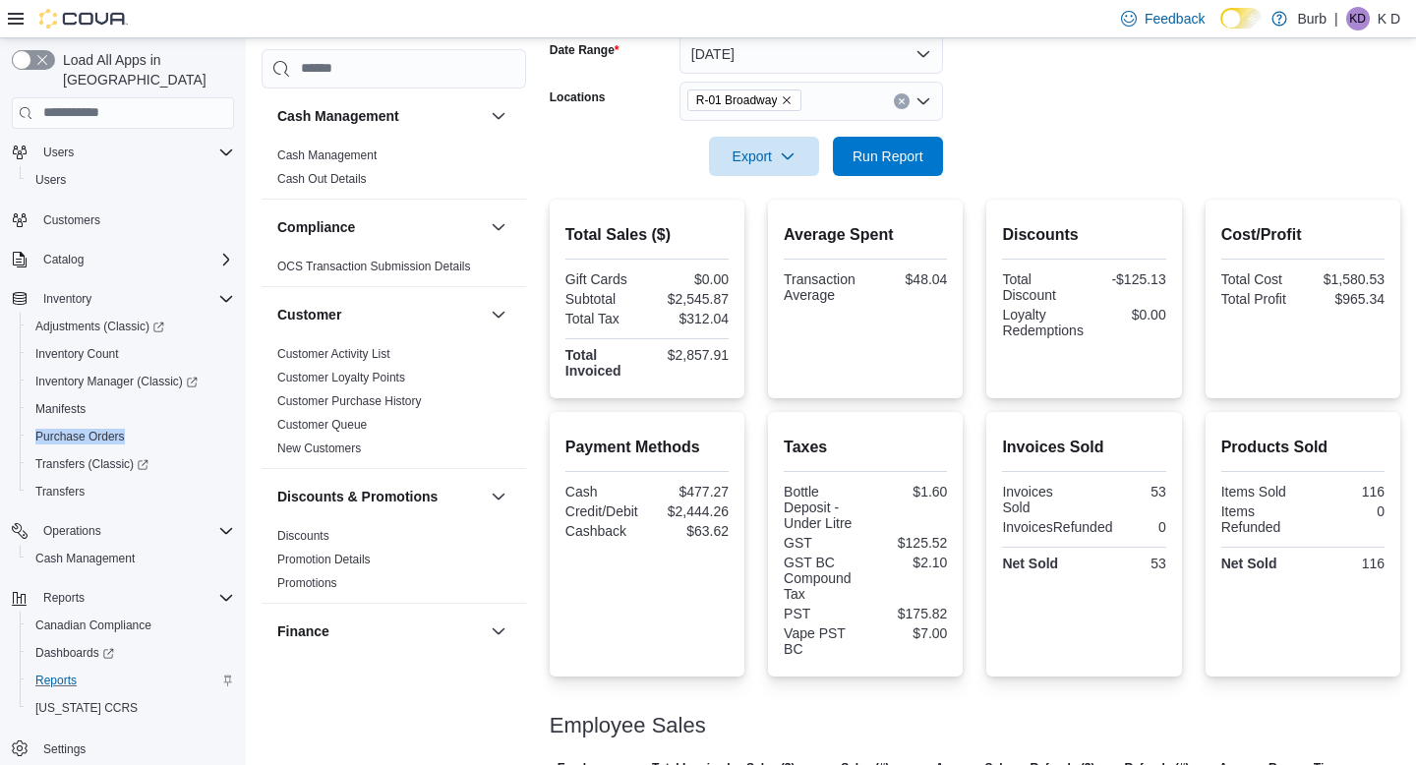
click at [905, 108] on button "Clear input" at bounding box center [902, 101] width 16 height 16
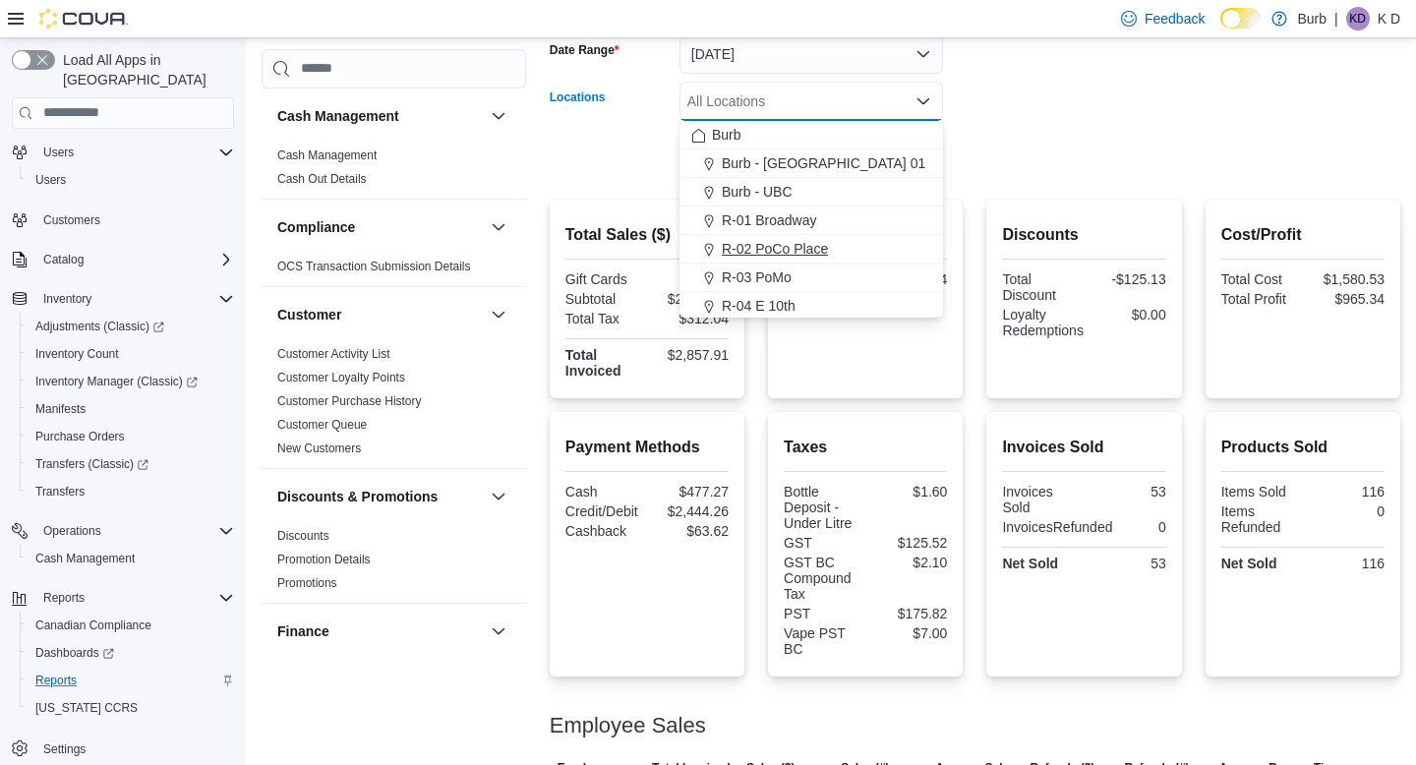
click at [910, 242] on div "R-02 PoCo Place" at bounding box center [811, 249] width 240 height 20
click at [1035, 69] on form "Date Range Today Locations R-02 PoCo Place Combo box. Selected. R-02 PoCo Place…" at bounding box center [975, 93] width 851 height 165
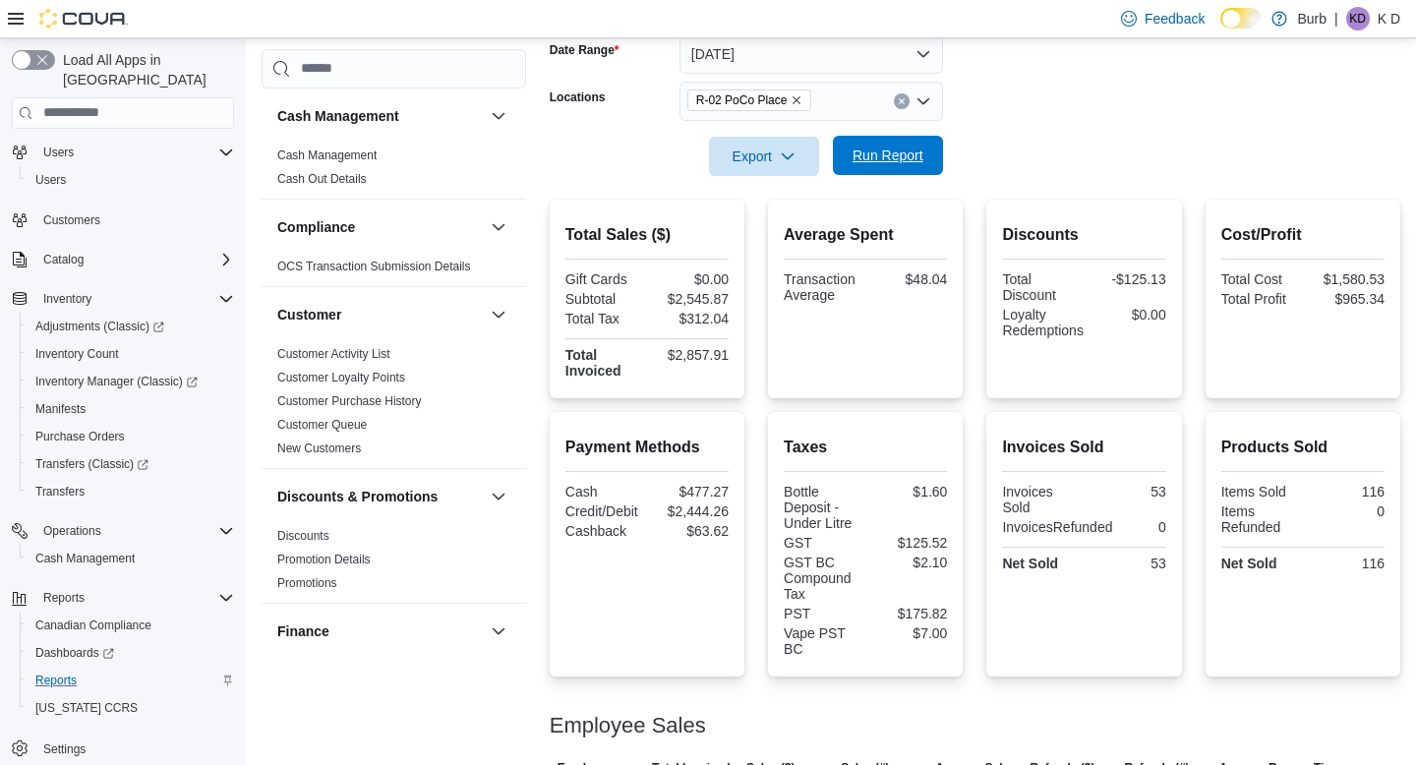
click at [898, 161] on span "Run Report" at bounding box center [888, 156] width 71 height 20
click at [163, 374] on span "Inventory Manager (Classic)" at bounding box center [116, 382] width 162 height 16
click at [902, 144] on span "Run Report" at bounding box center [888, 155] width 87 height 39
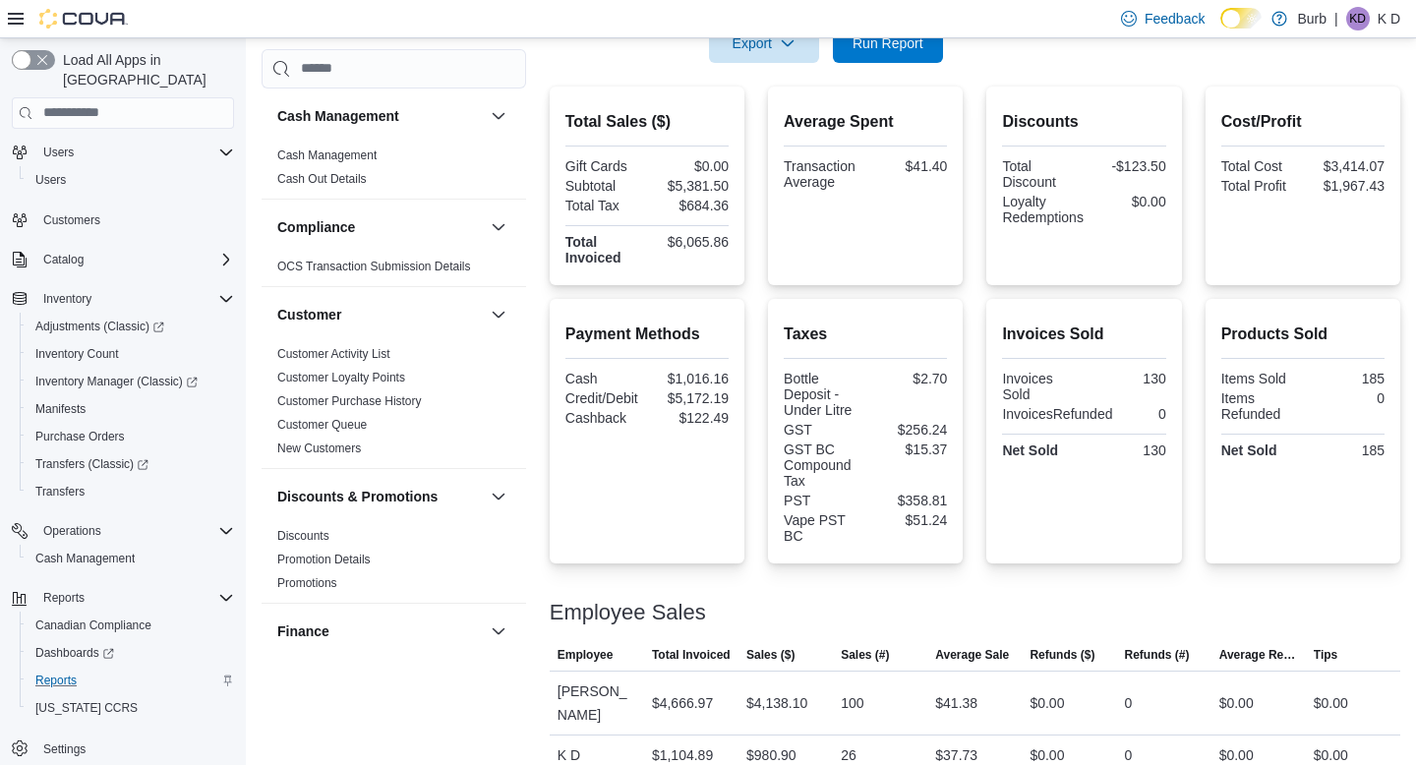
scroll to position [420, 0]
click at [910, 61] on span "Run Report" at bounding box center [888, 44] width 87 height 39
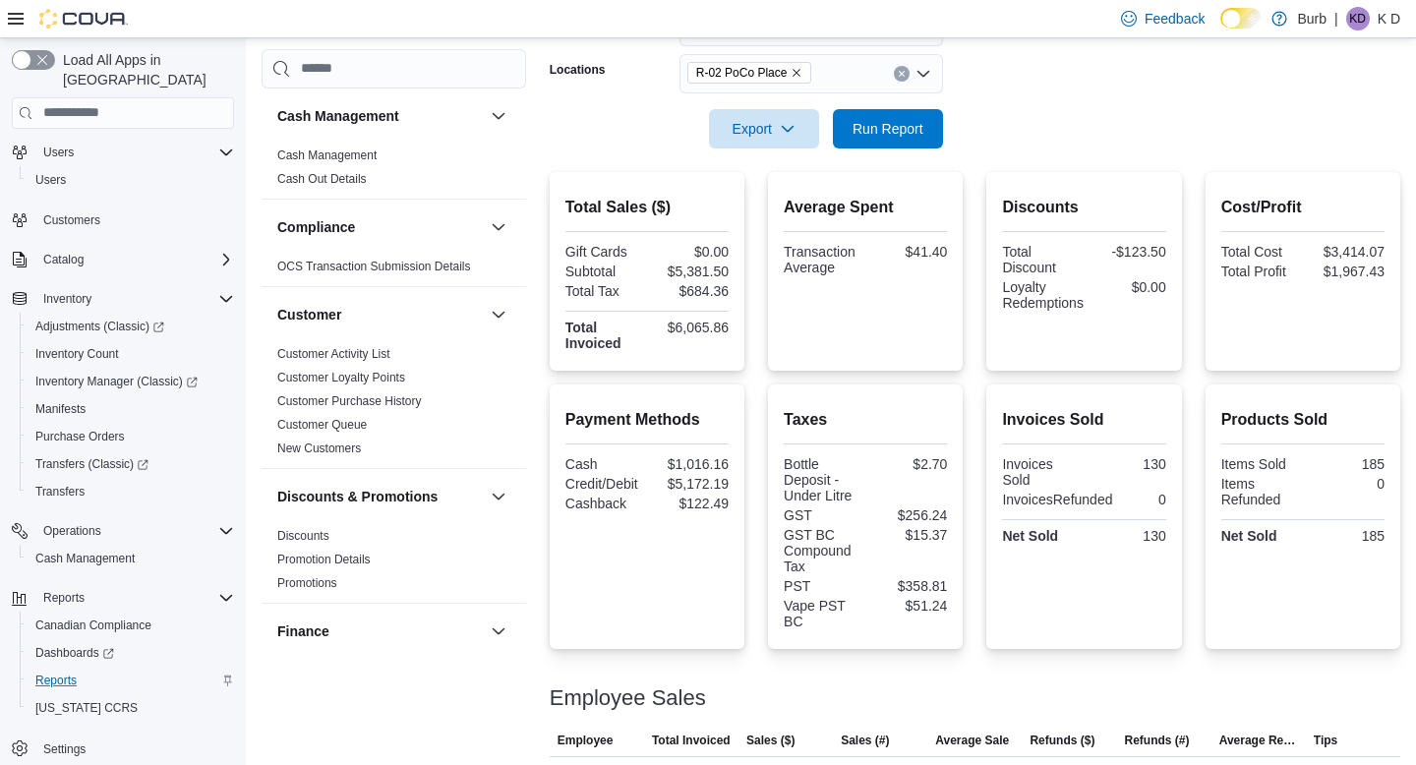
scroll to position [331, 0]
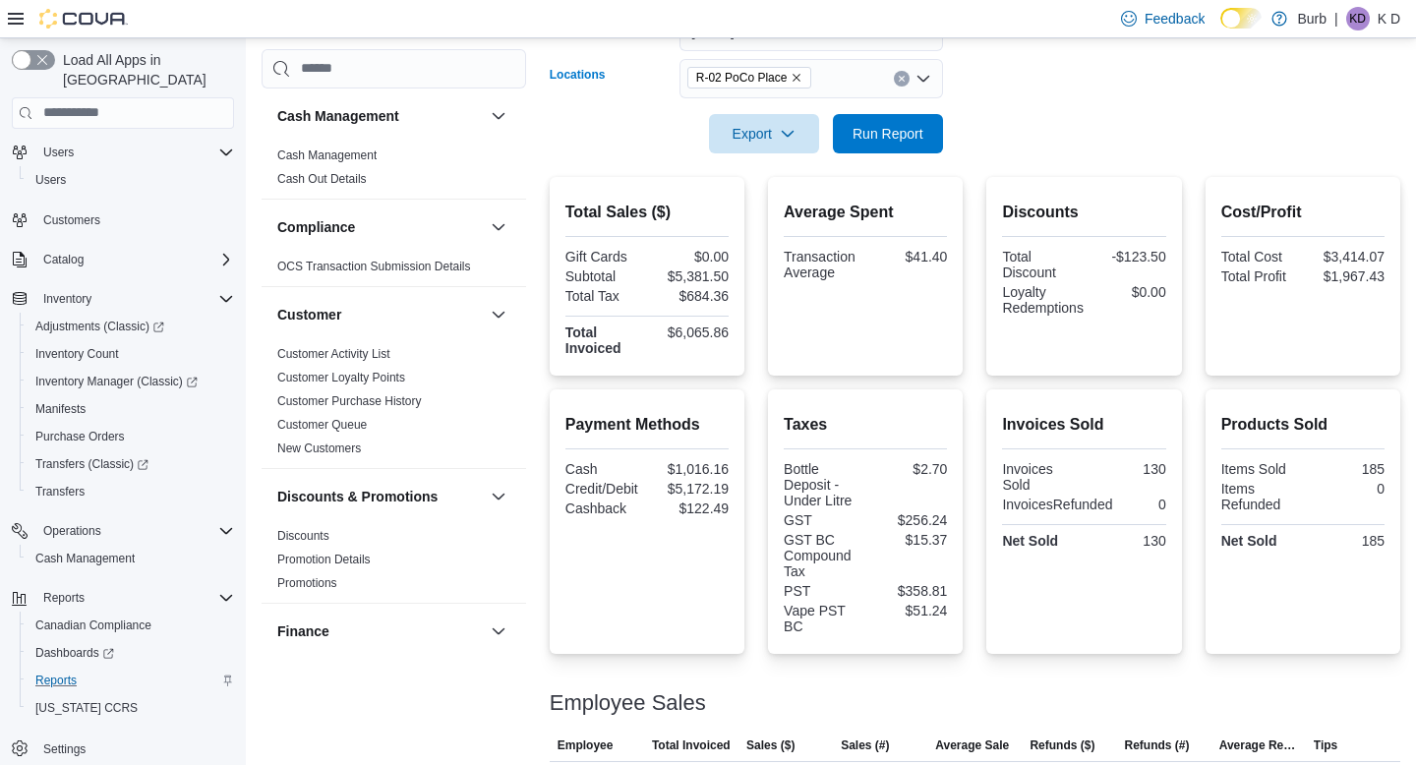
click at [901, 80] on icon "Clear input" at bounding box center [902, 79] width 8 height 8
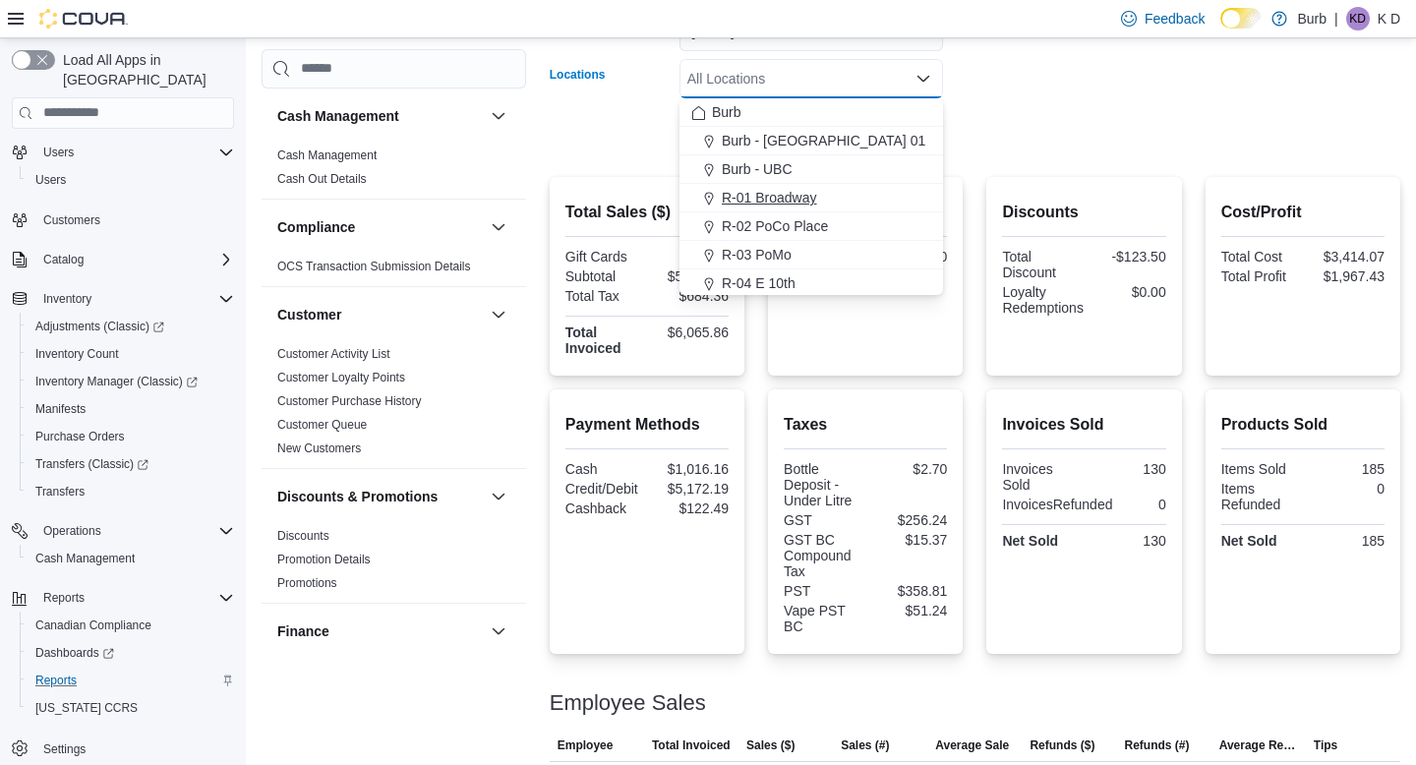
click at [865, 184] on button "R-01 Broadway" at bounding box center [812, 198] width 264 height 29
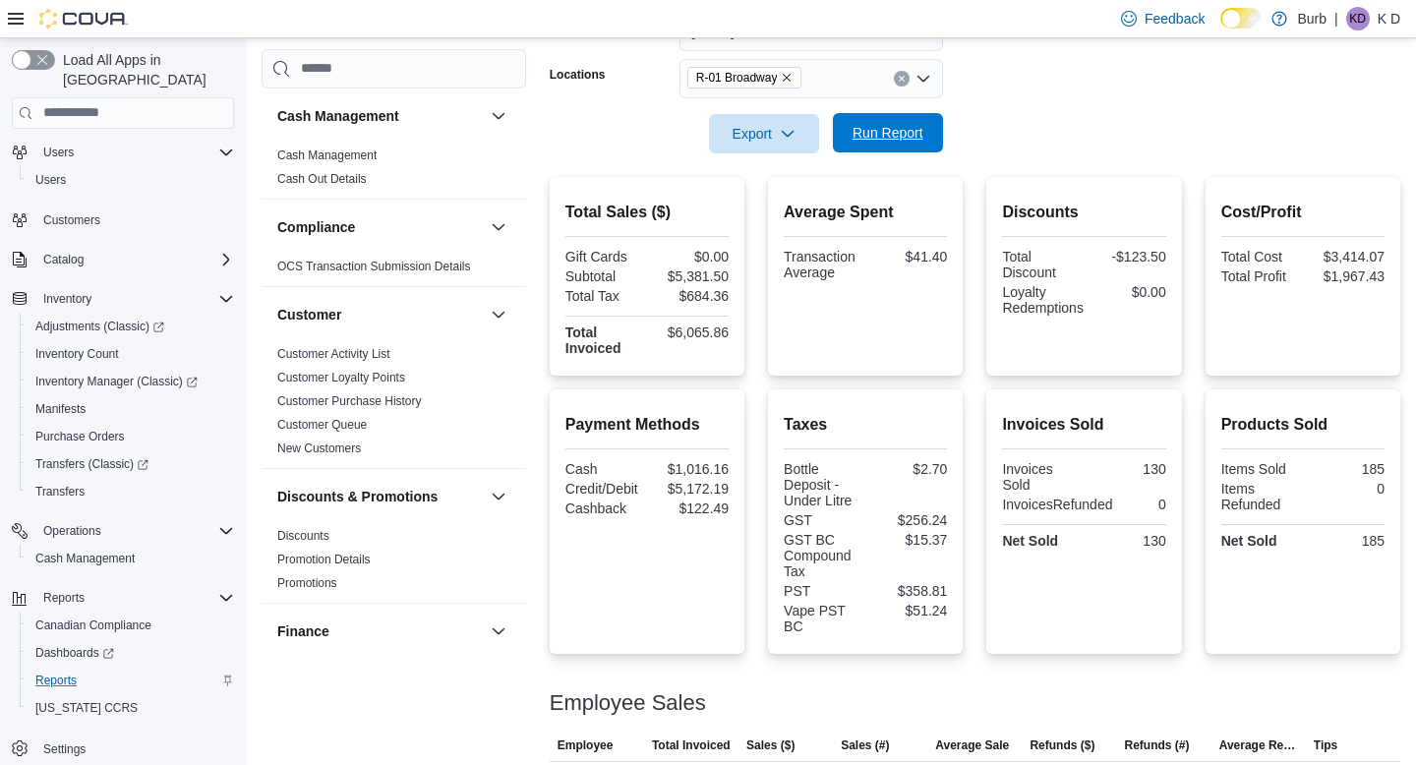
drag, startPoint x: 1042, startPoint y: 148, endPoint x: 847, endPoint y: 150, distance: 194.8
click at [1041, 148] on form "Date Range Today Locations R-01 Broadway Export Run Report" at bounding box center [975, 70] width 851 height 165
click at [847, 150] on span "Run Report" at bounding box center [888, 132] width 87 height 39
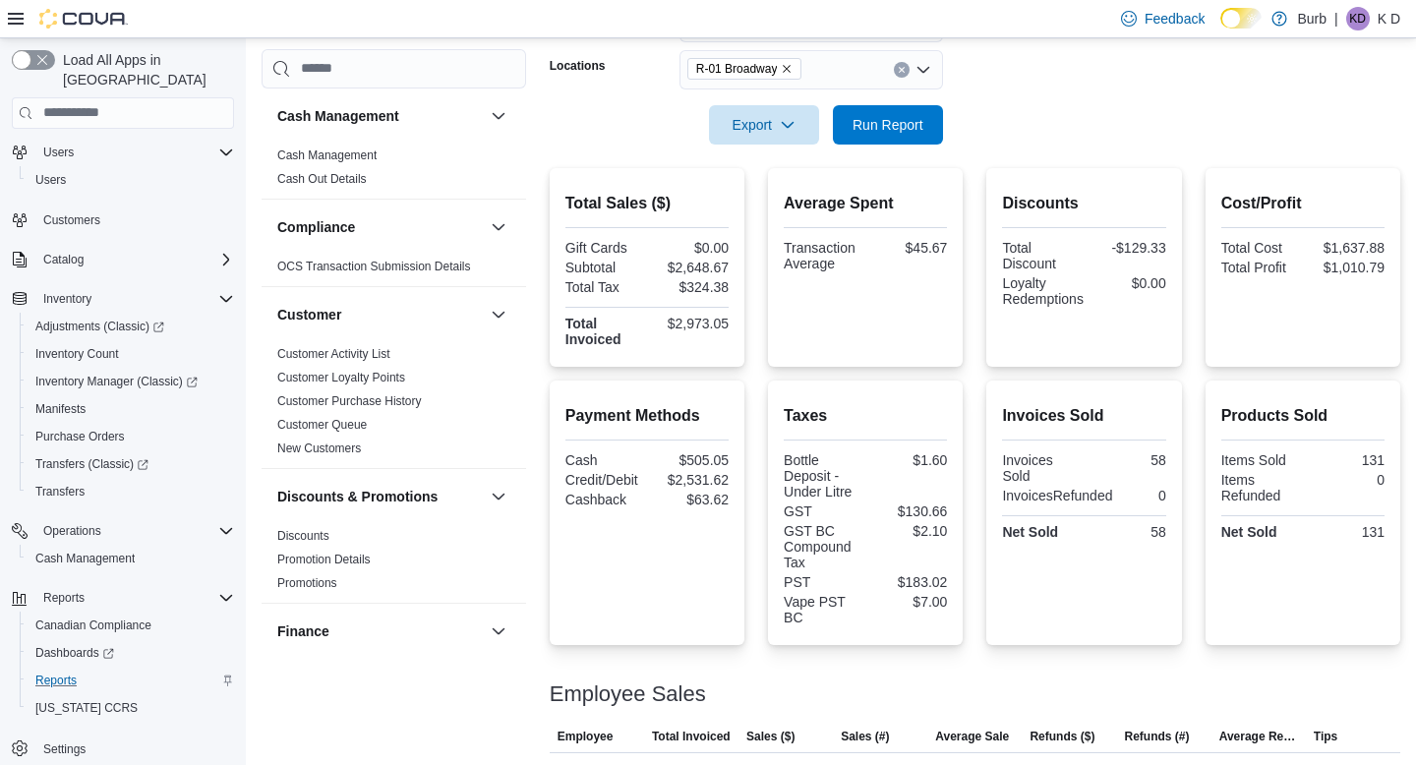
scroll to position [343, 0]
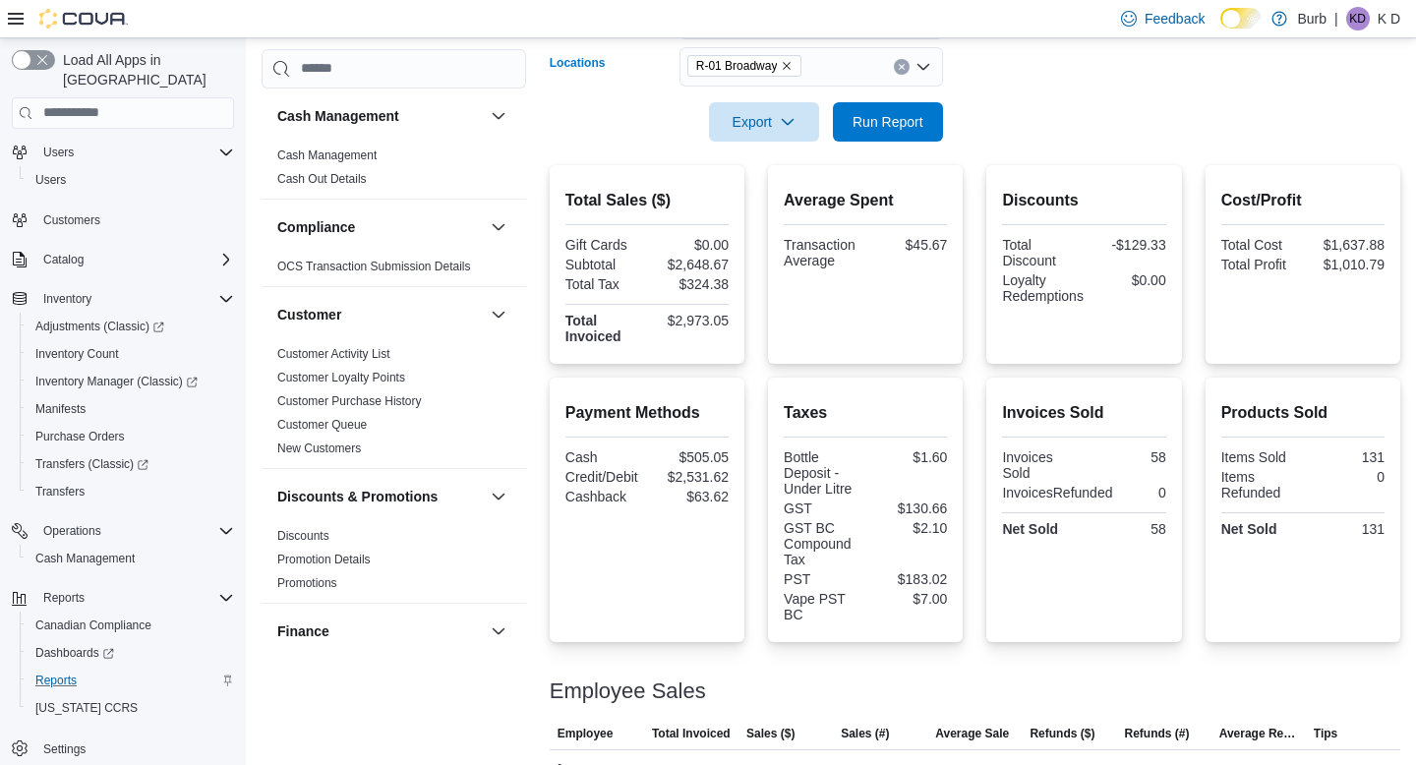
click at [903, 71] on button "Clear input" at bounding box center [902, 67] width 16 height 16
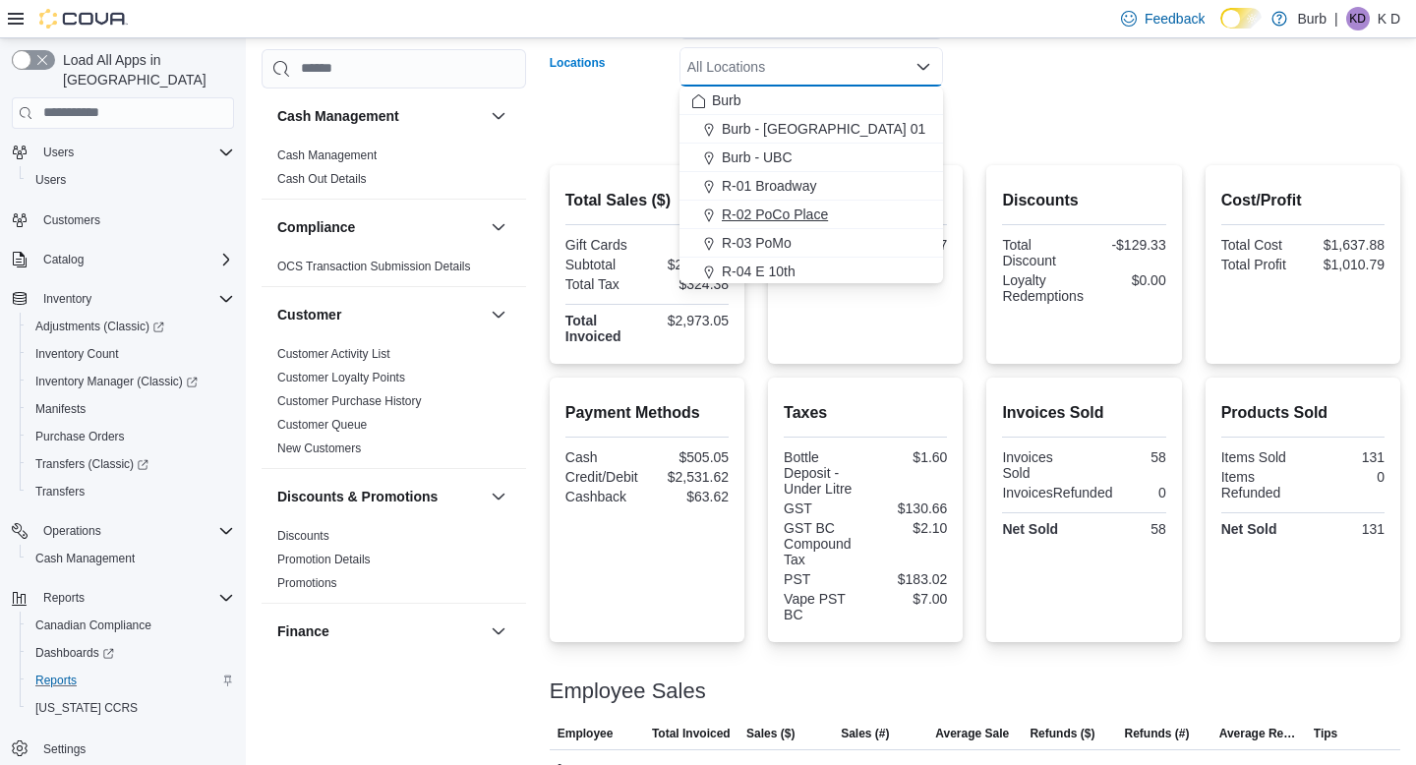
click at [877, 208] on div "R-02 PoCo Place" at bounding box center [811, 215] width 240 height 20
click at [983, 126] on form "Date Range Today Locations R-02 PoCo Place Combo box. Selected. R-02 PoCo Place…" at bounding box center [975, 58] width 851 height 165
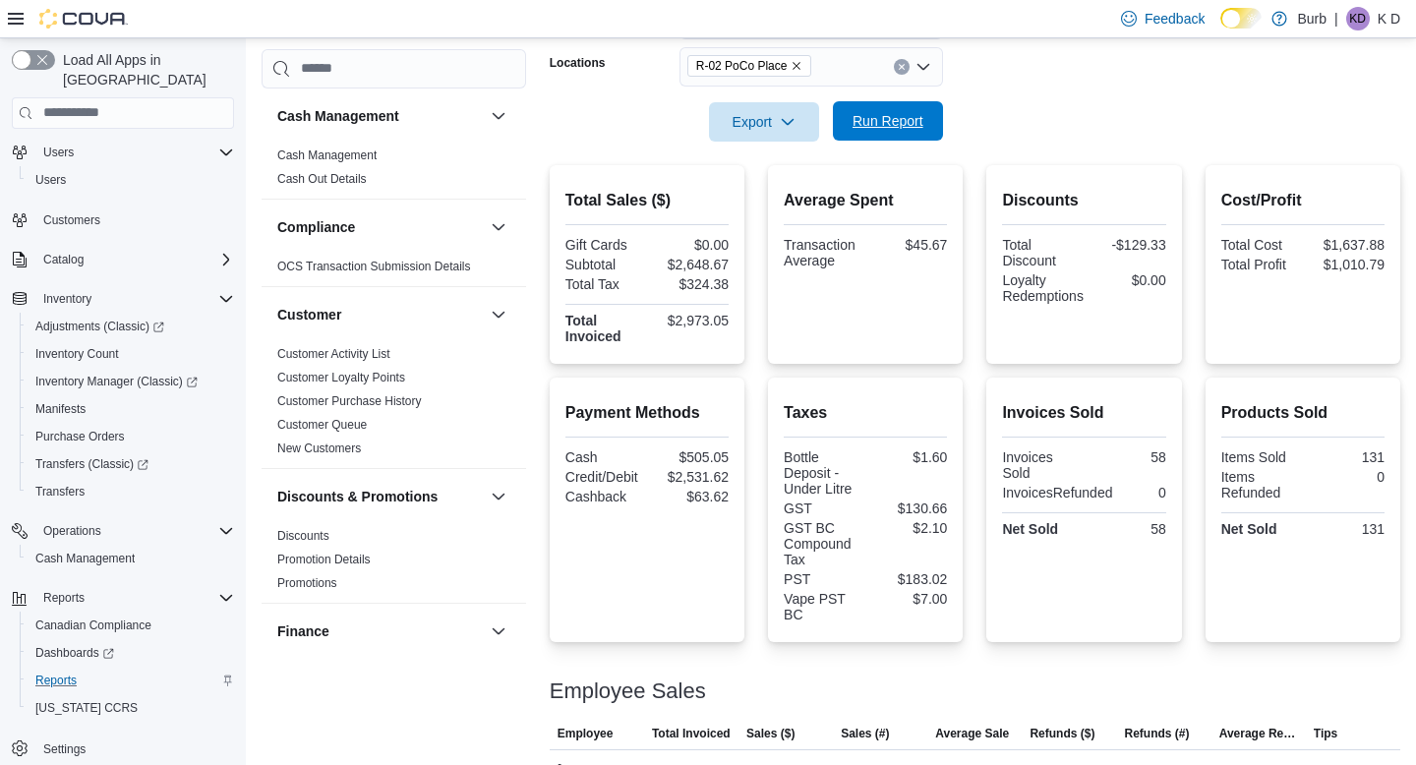
click at [921, 124] on span "Run Report" at bounding box center [888, 121] width 71 height 20
click at [924, 114] on span "Run Report" at bounding box center [888, 121] width 71 height 20
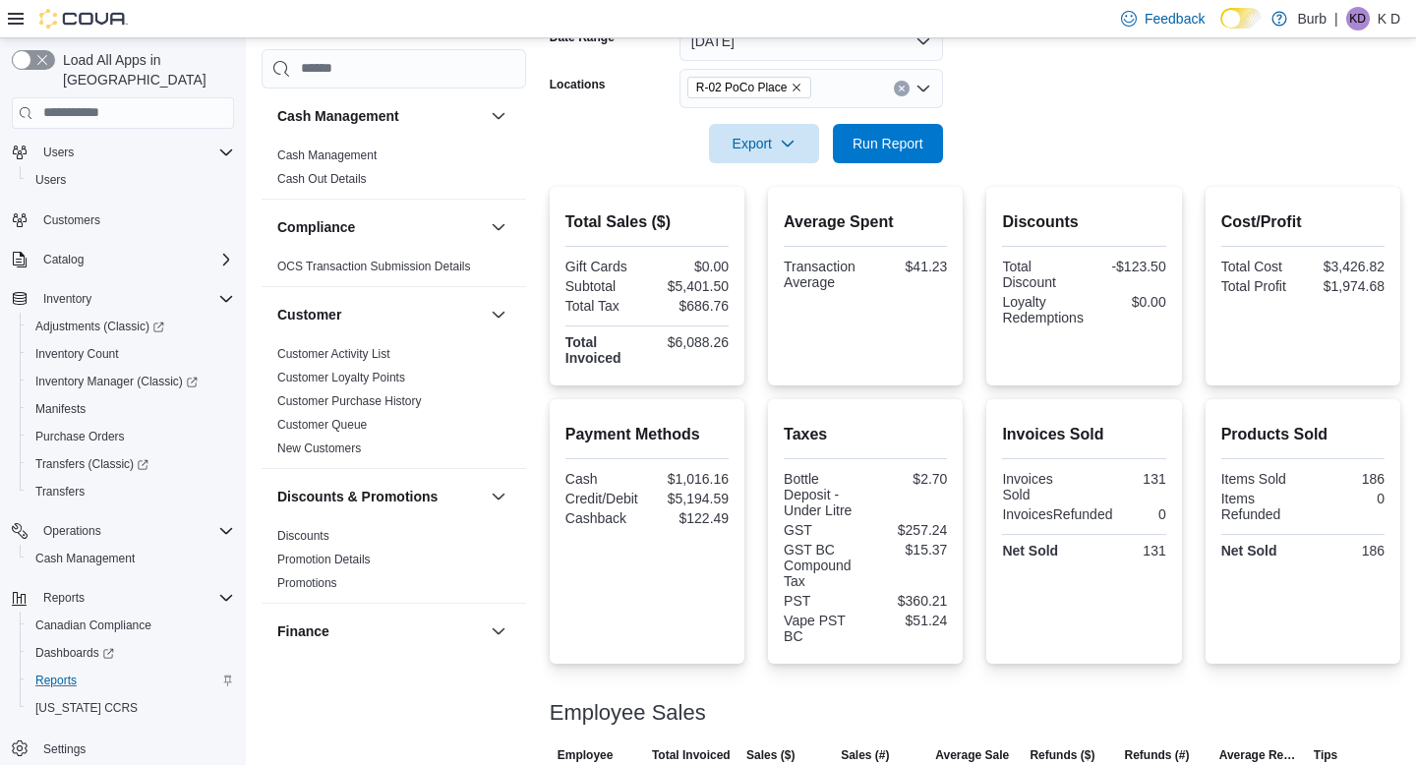
scroll to position [312, 0]
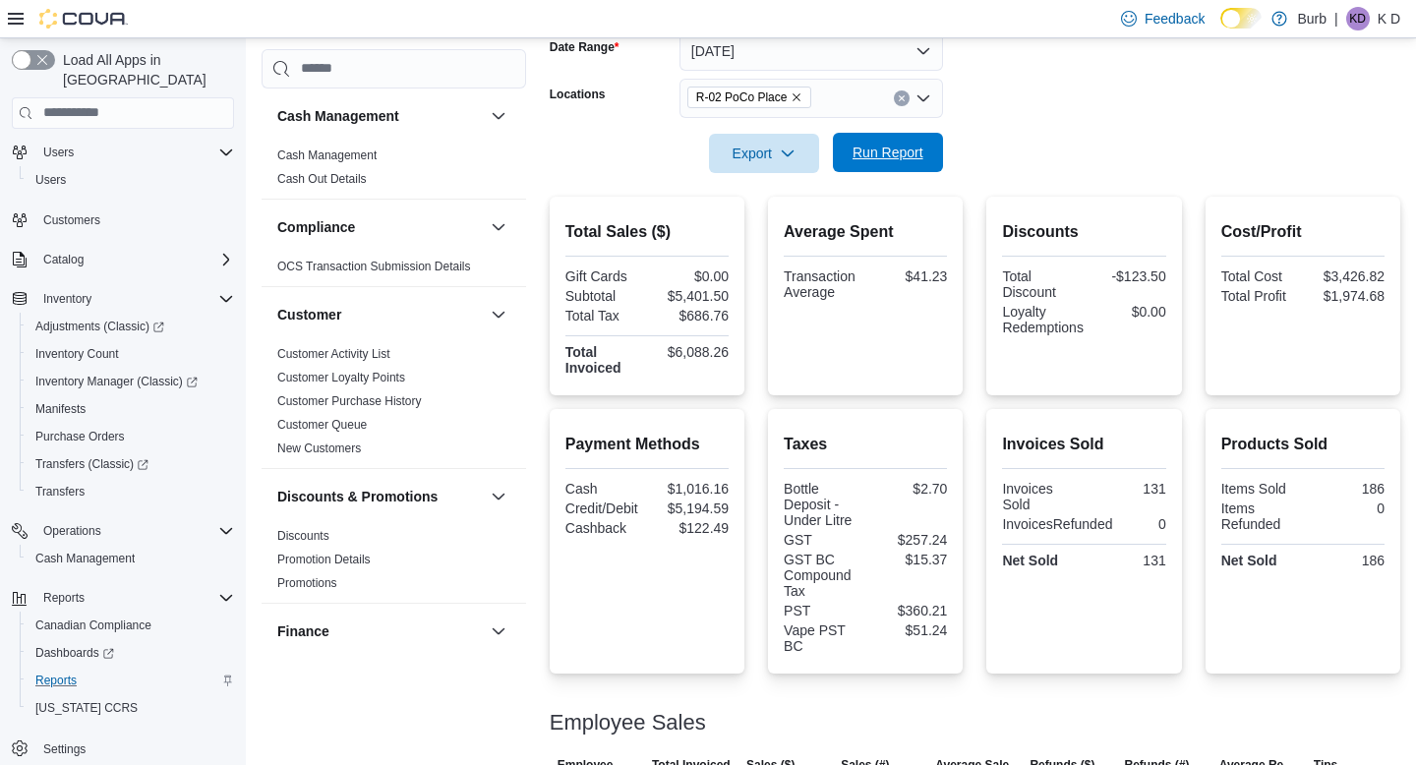
click at [898, 135] on span "Run Report" at bounding box center [888, 152] width 87 height 39
click at [928, 153] on span "Run Report" at bounding box center [888, 152] width 87 height 39
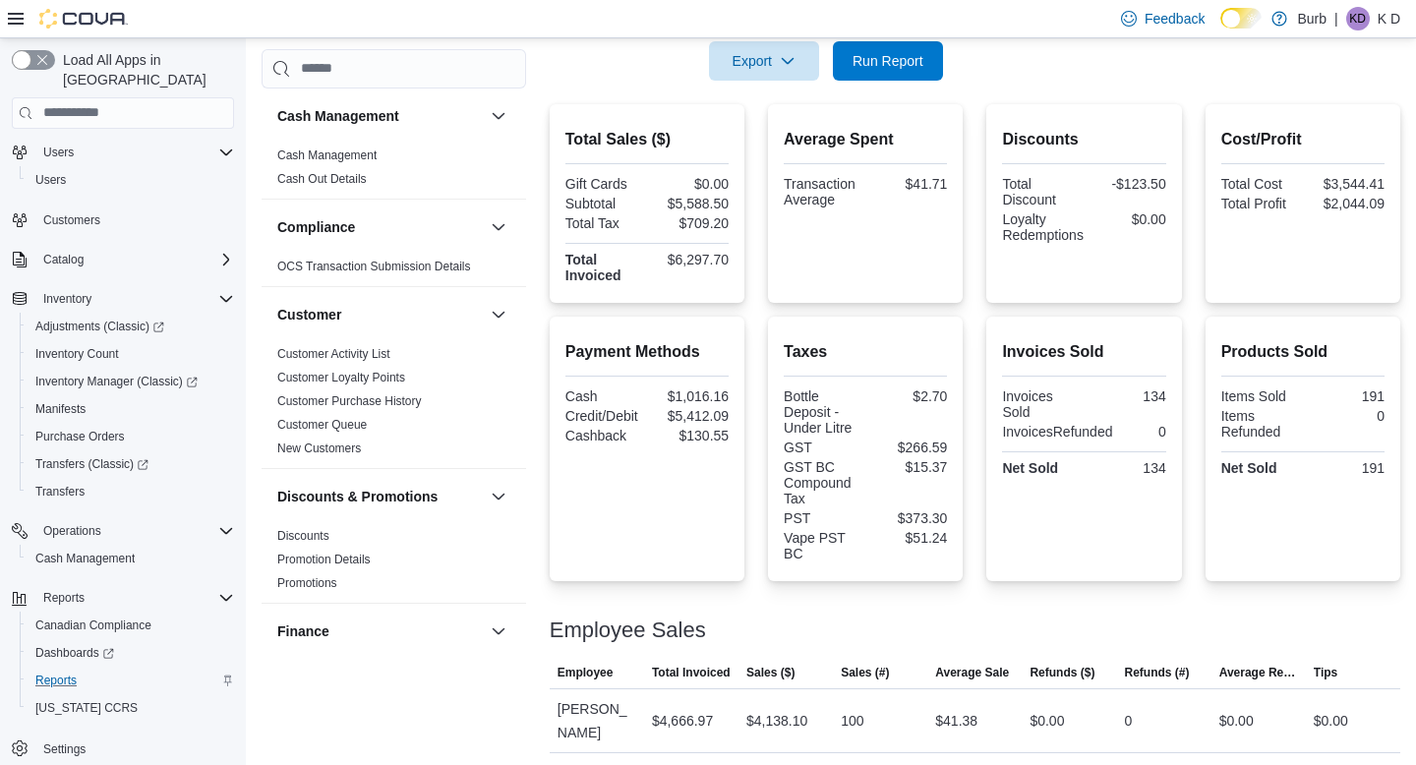
scroll to position [0, 0]
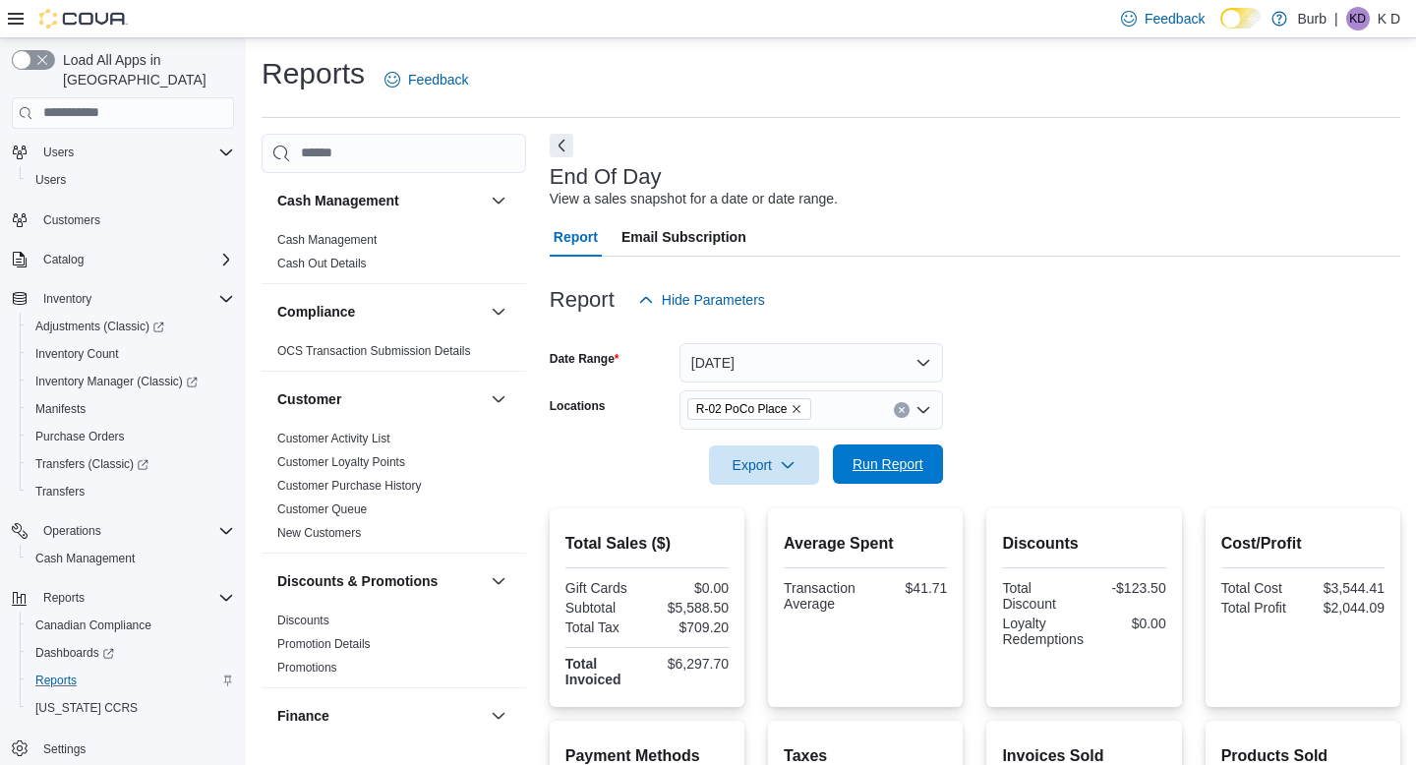
click at [909, 454] on span "Run Report" at bounding box center [888, 464] width 87 height 39
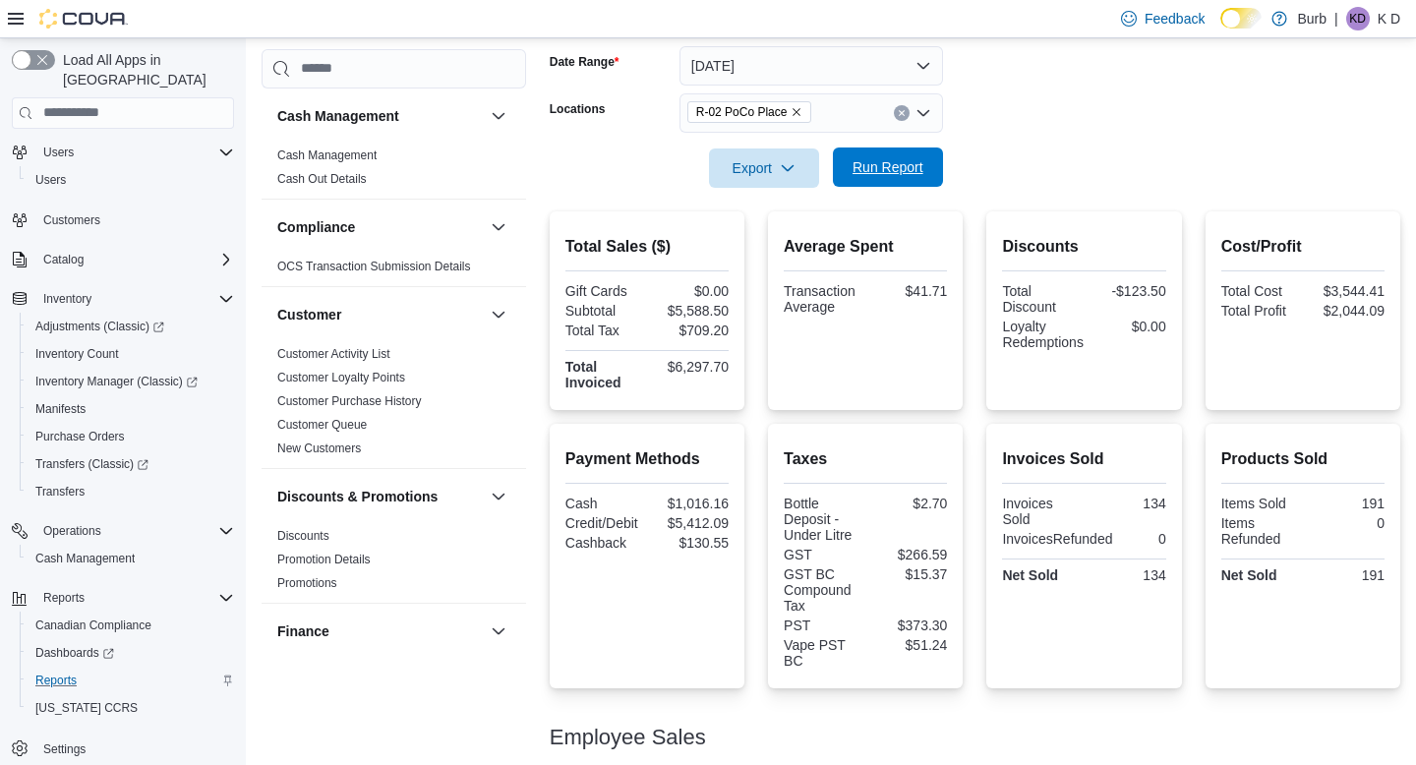
scroll to position [302, 0]
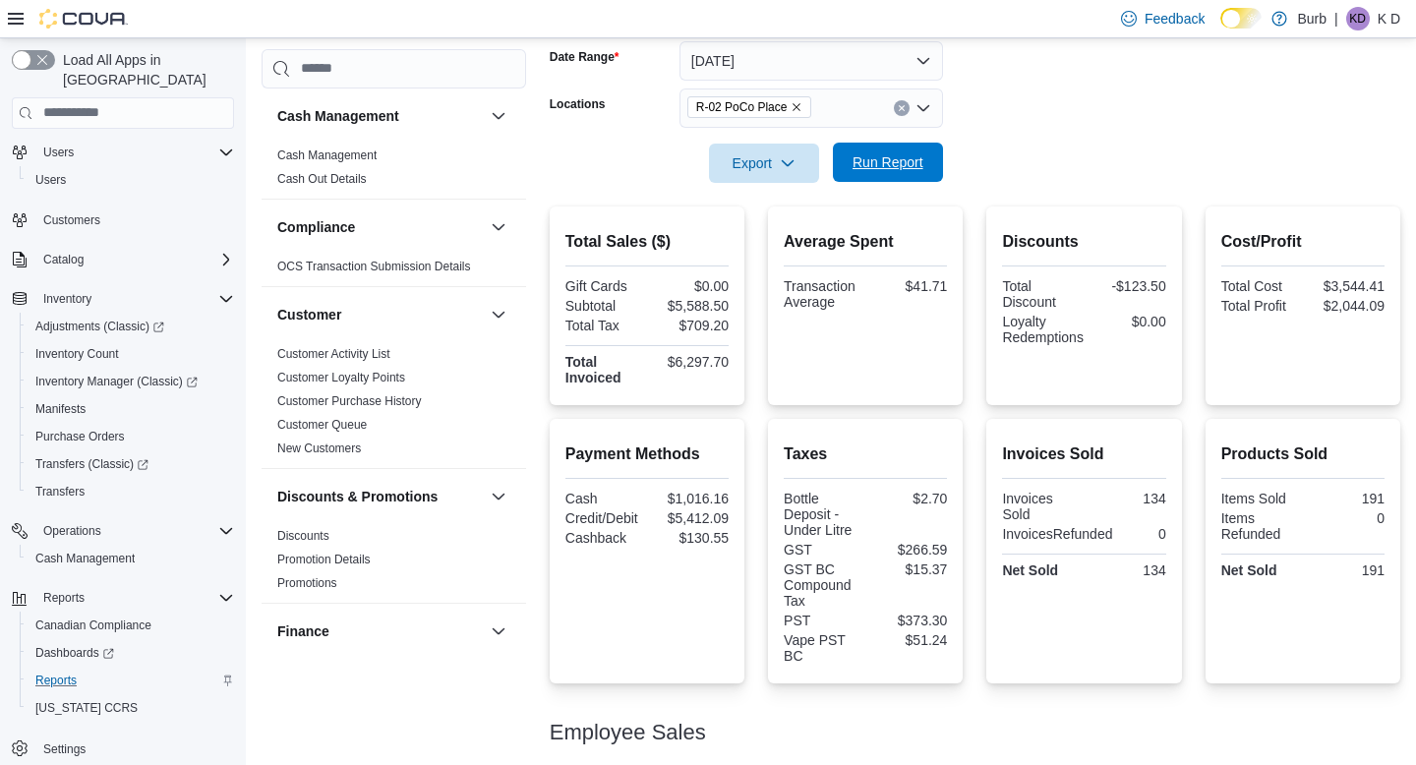
click at [887, 169] on span "Run Report" at bounding box center [888, 162] width 71 height 20
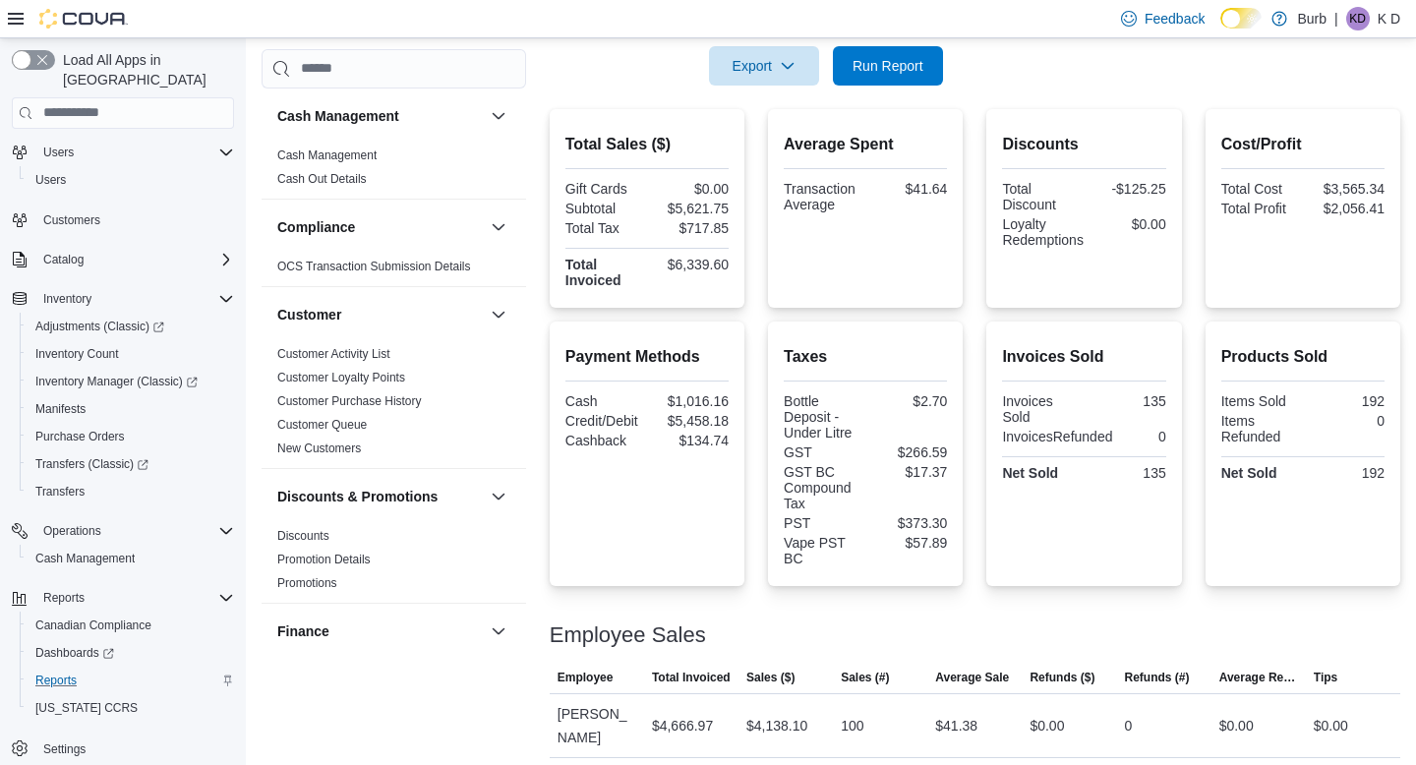
scroll to position [397, 0]
click at [933, 62] on button "Run Report" at bounding box center [888, 66] width 110 height 39
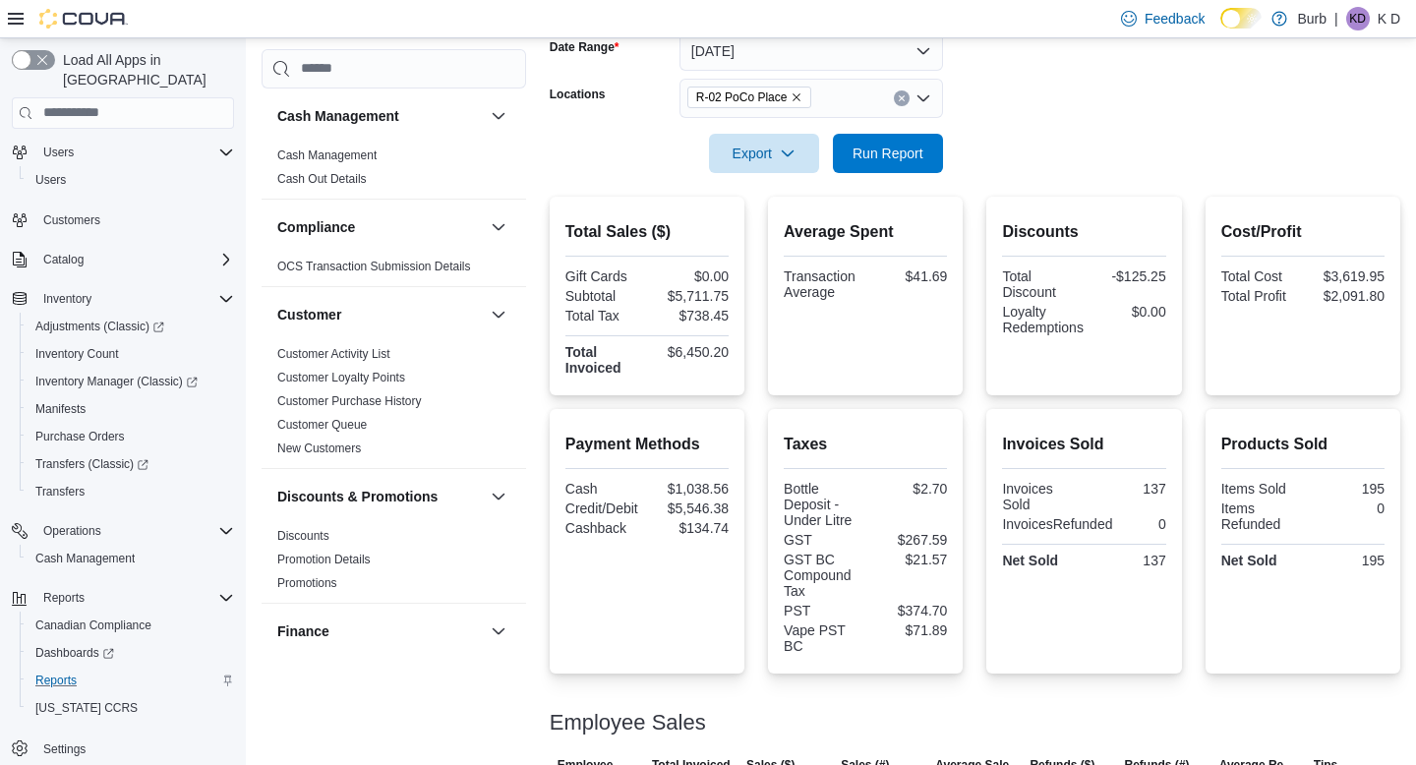
scroll to position [306, 0]
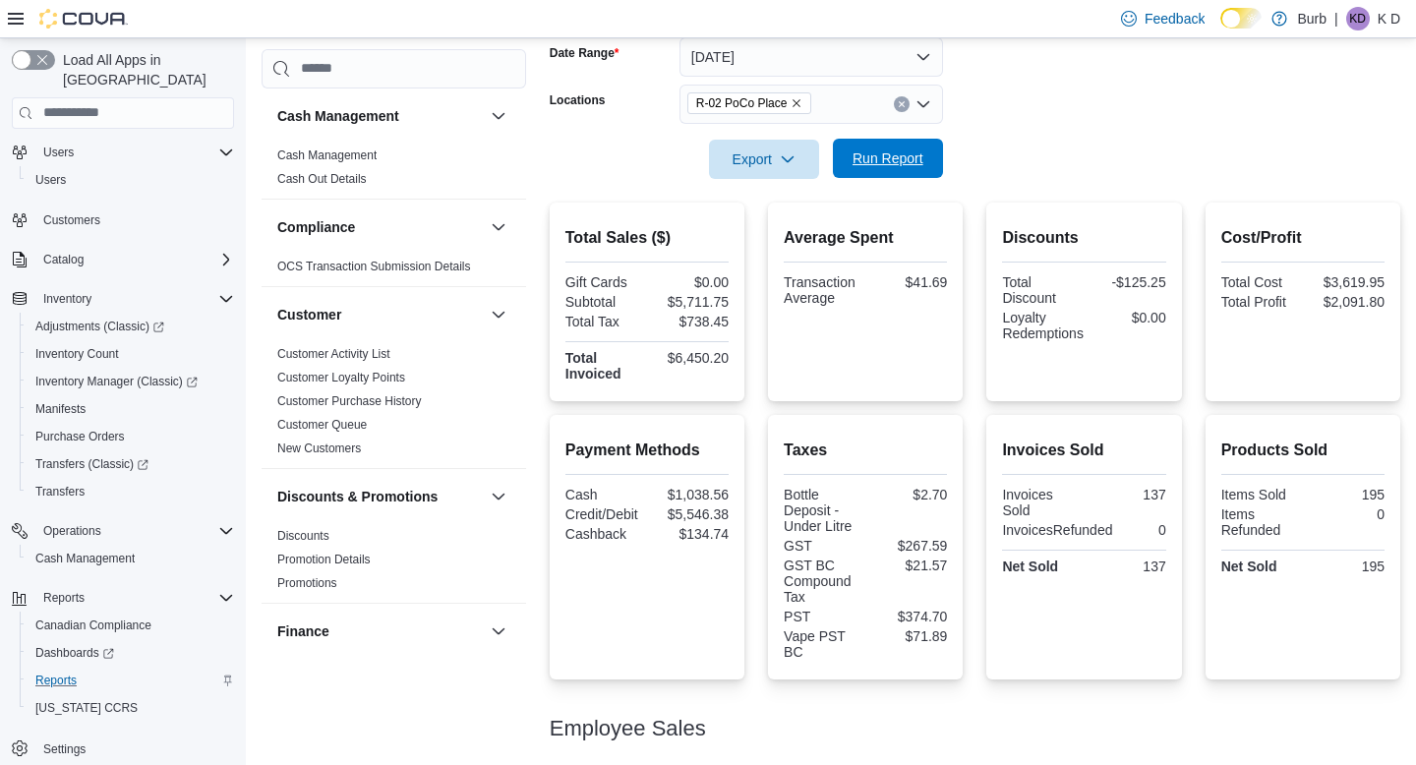
click at [913, 171] on span "Run Report" at bounding box center [888, 158] width 87 height 39
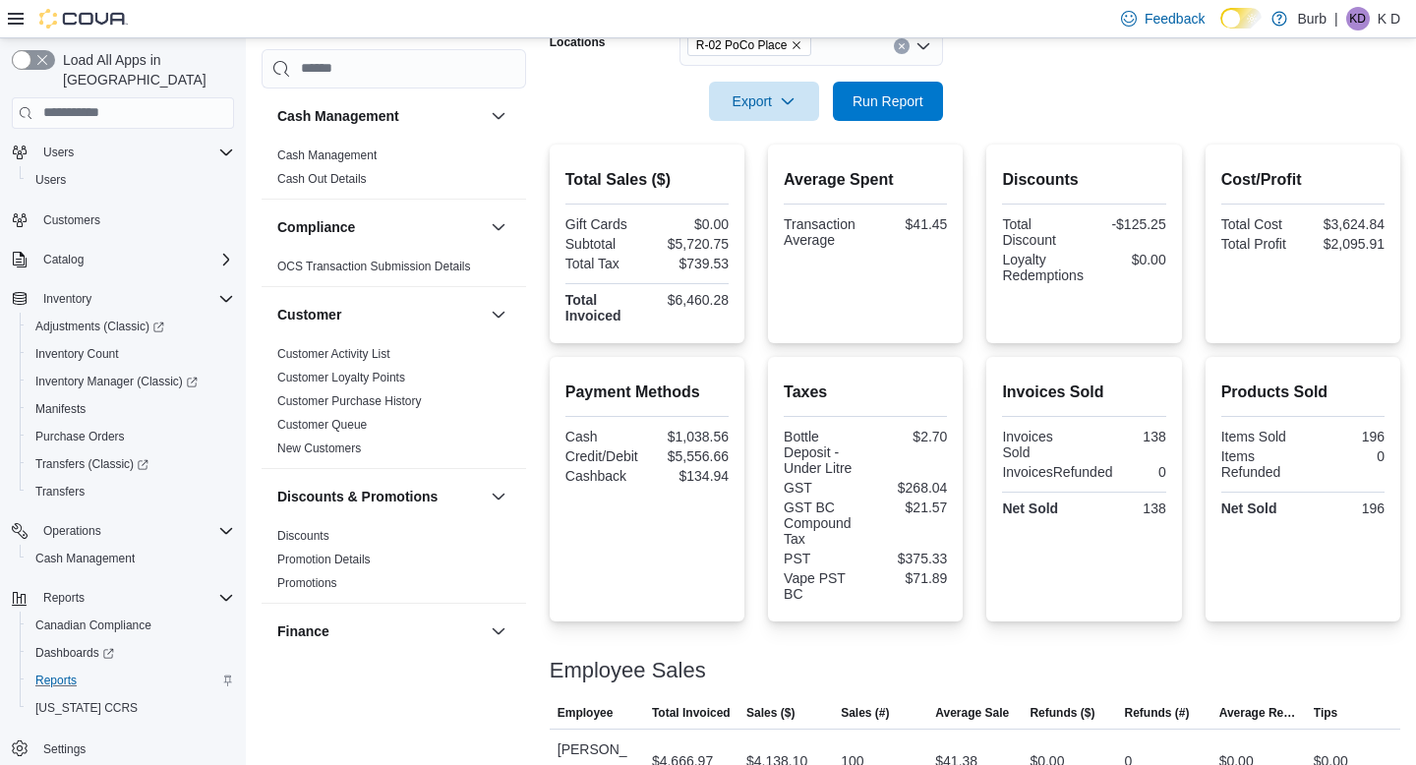
scroll to position [357, 0]
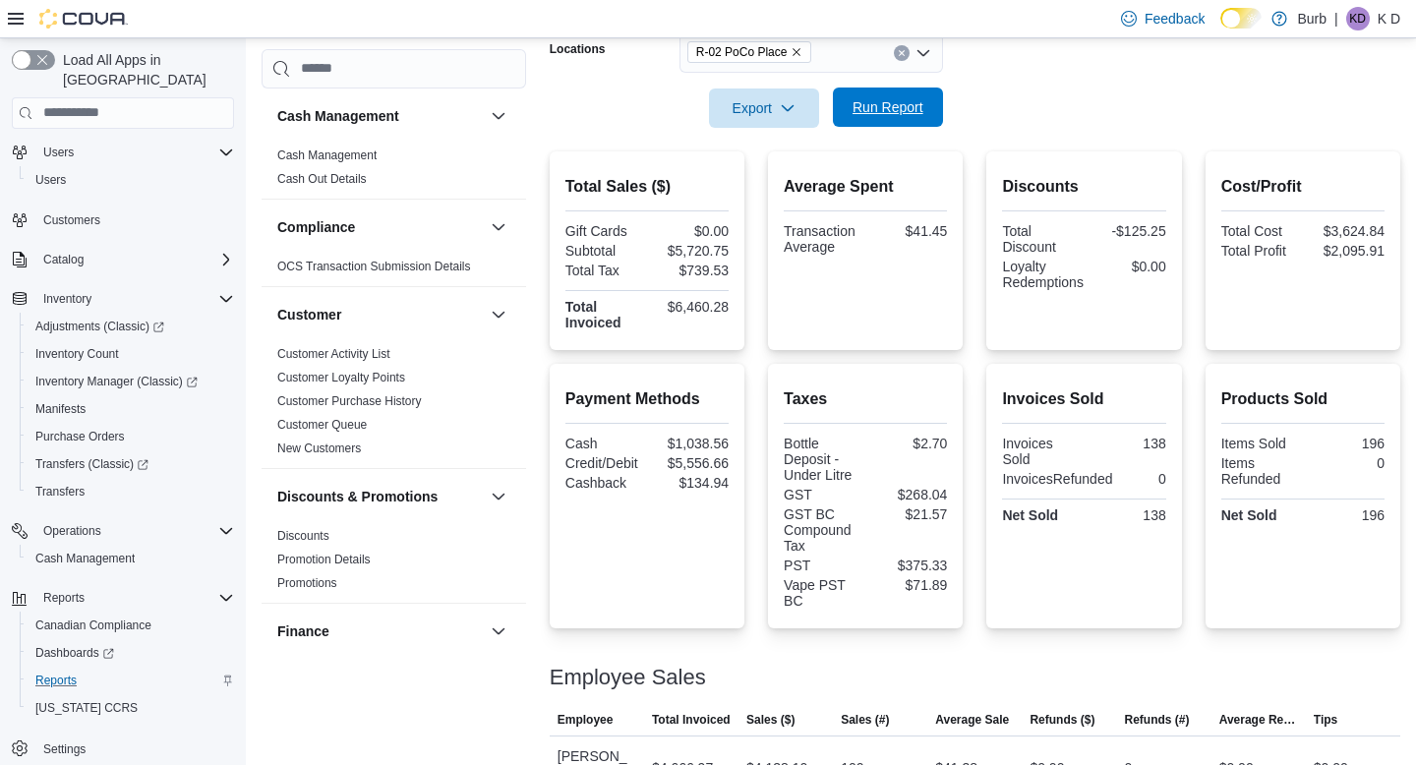
click at [910, 119] on span "Run Report" at bounding box center [888, 107] width 87 height 39
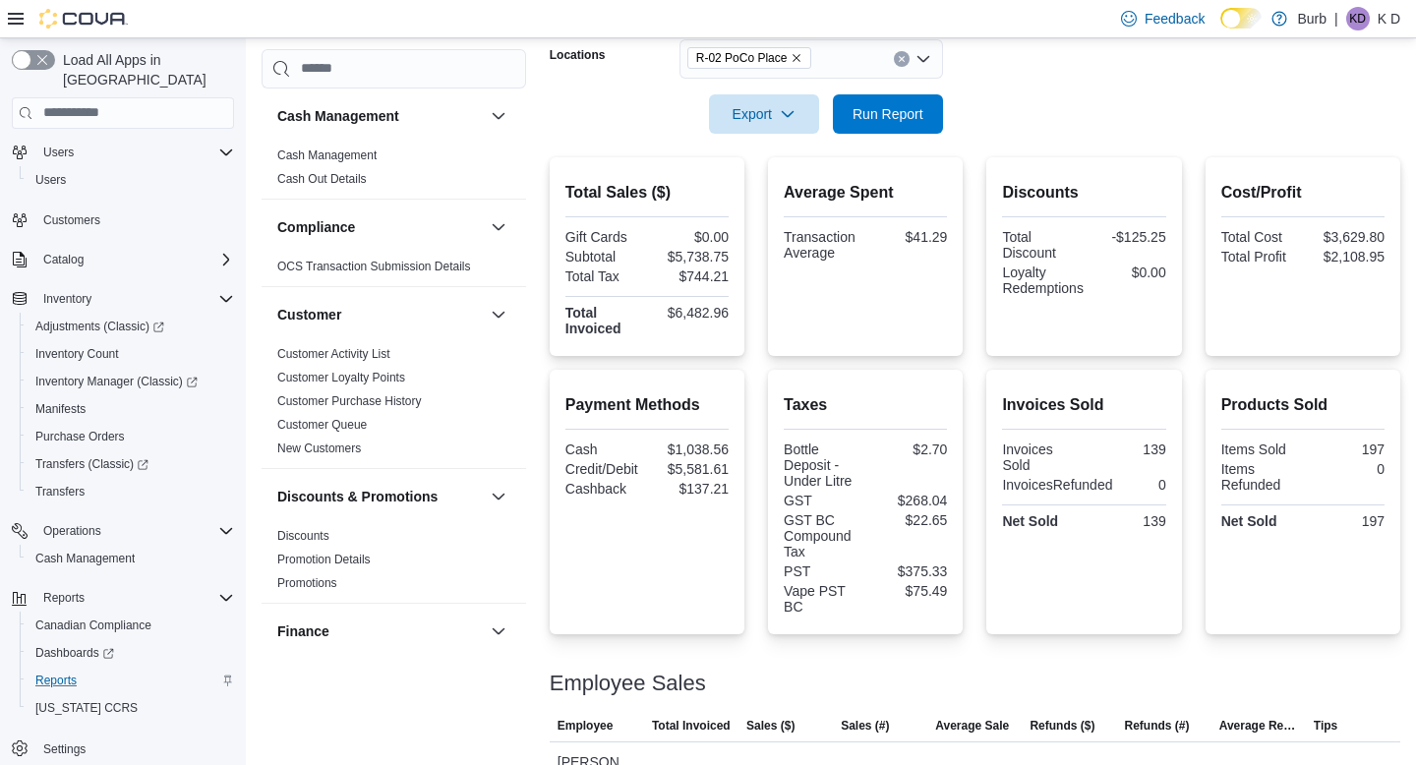
scroll to position [349, 0]
click at [878, 137] on div at bounding box center [975, 148] width 851 height 24
click at [878, 124] on span "Run Report" at bounding box center [888, 115] width 71 height 20
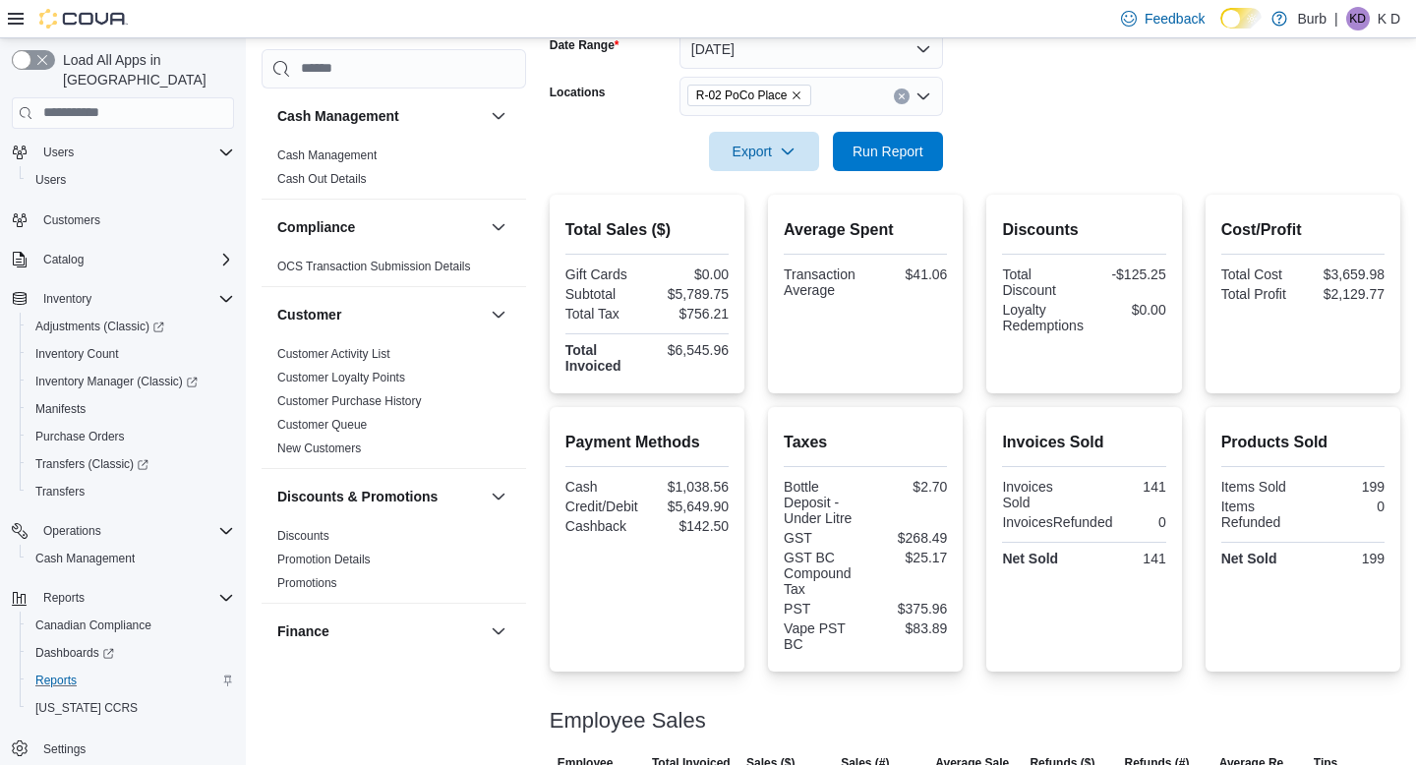
scroll to position [313, 0]
click at [865, 152] on span "Run Report" at bounding box center [888, 152] width 71 height 20
click at [900, 145] on span "Run Report" at bounding box center [888, 152] width 71 height 20
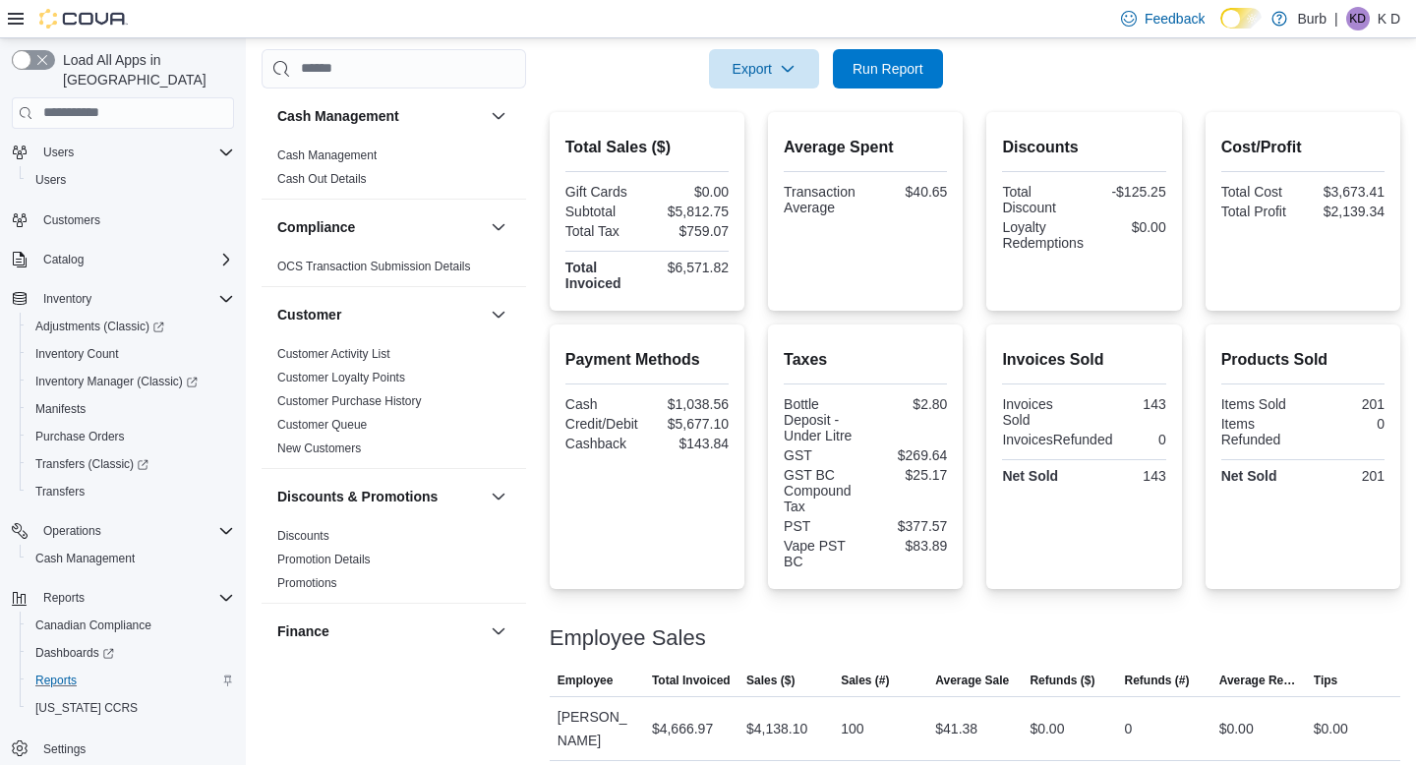
scroll to position [332, 0]
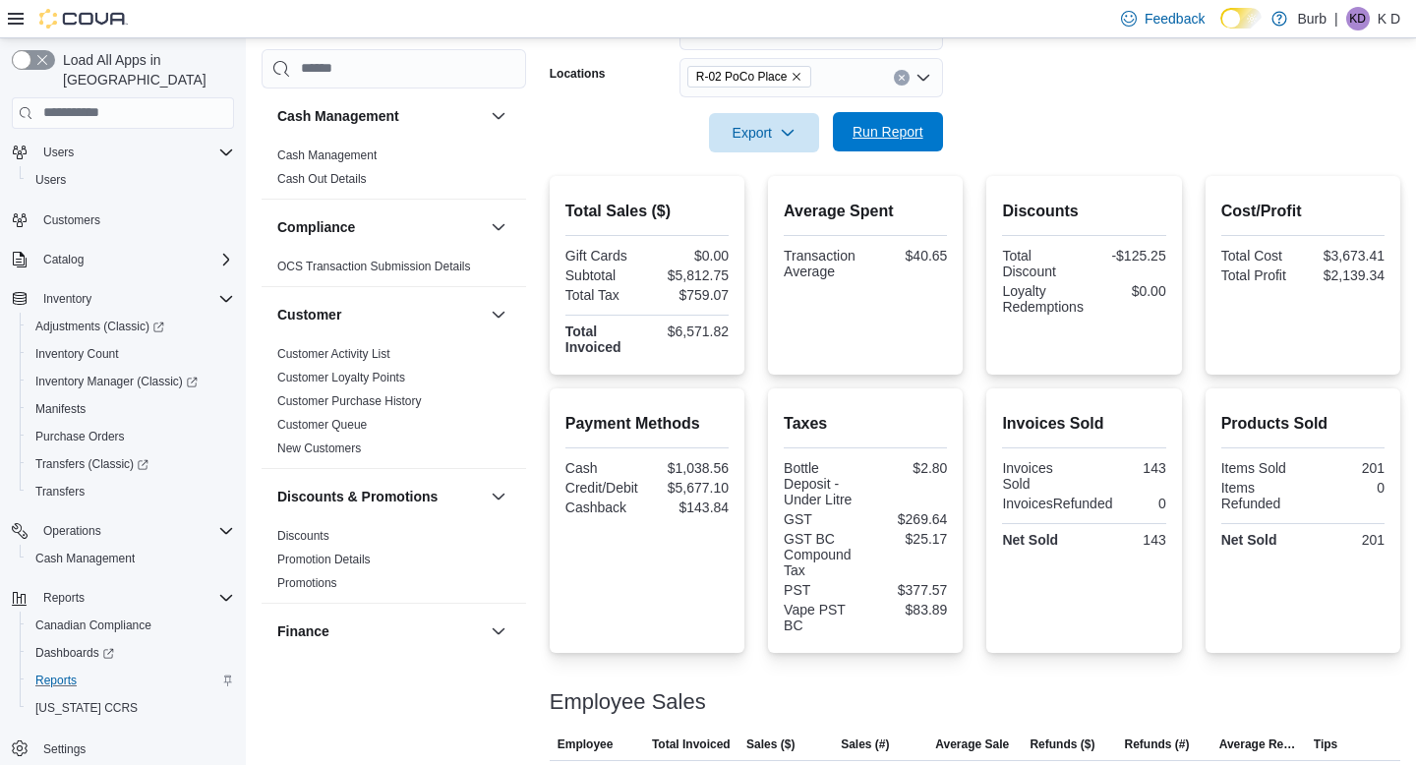
click at [913, 146] on span "Run Report" at bounding box center [888, 131] width 87 height 39
click at [892, 148] on span "Run Report" at bounding box center [888, 131] width 87 height 39
click at [880, 133] on span "Run Report" at bounding box center [888, 132] width 71 height 20
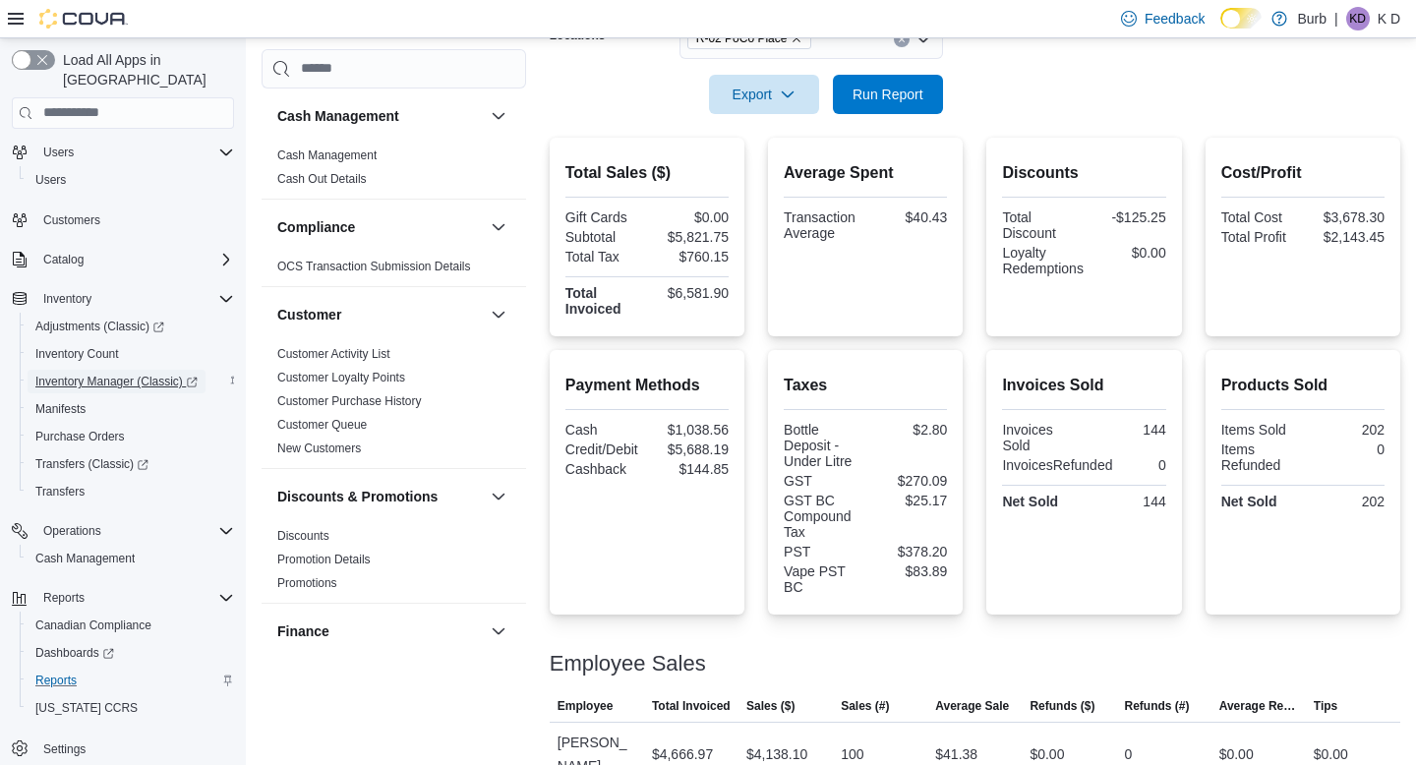
click at [192, 370] on span "Inventory Manager (Classic)" at bounding box center [116, 382] width 162 height 24
click at [880, 82] on span "Run Report" at bounding box center [888, 93] width 87 height 39
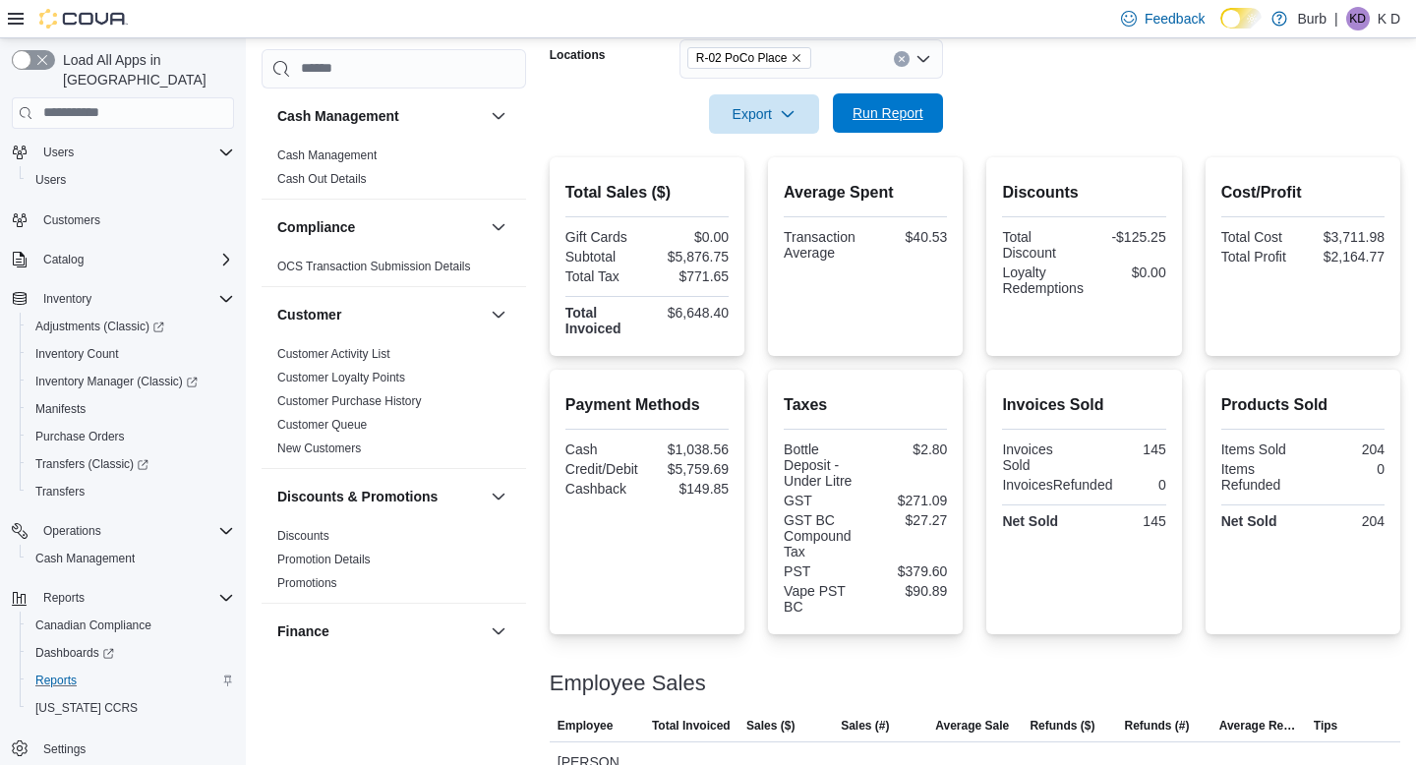
scroll to position [338, 0]
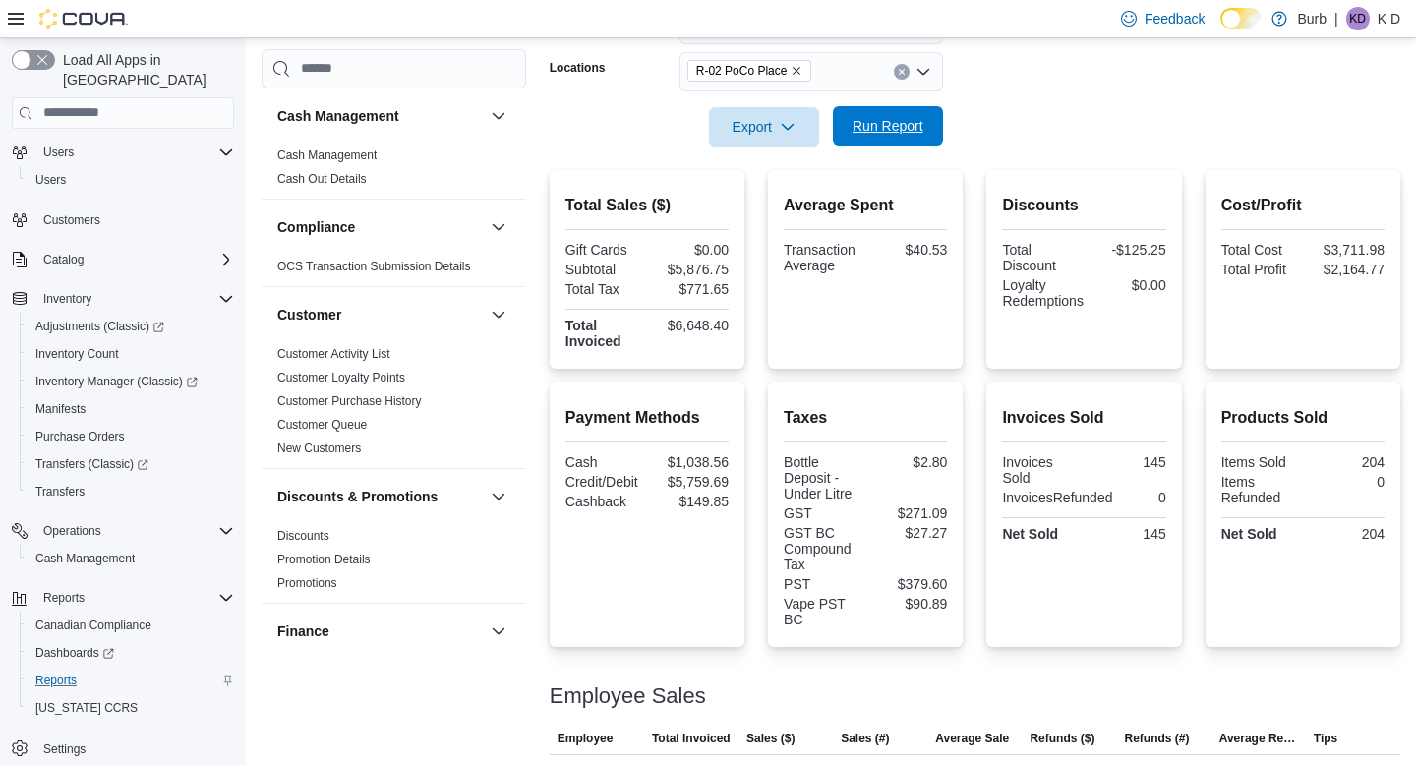
click at [855, 139] on span "Run Report" at bounding box center [888, 125] width 87 height 39
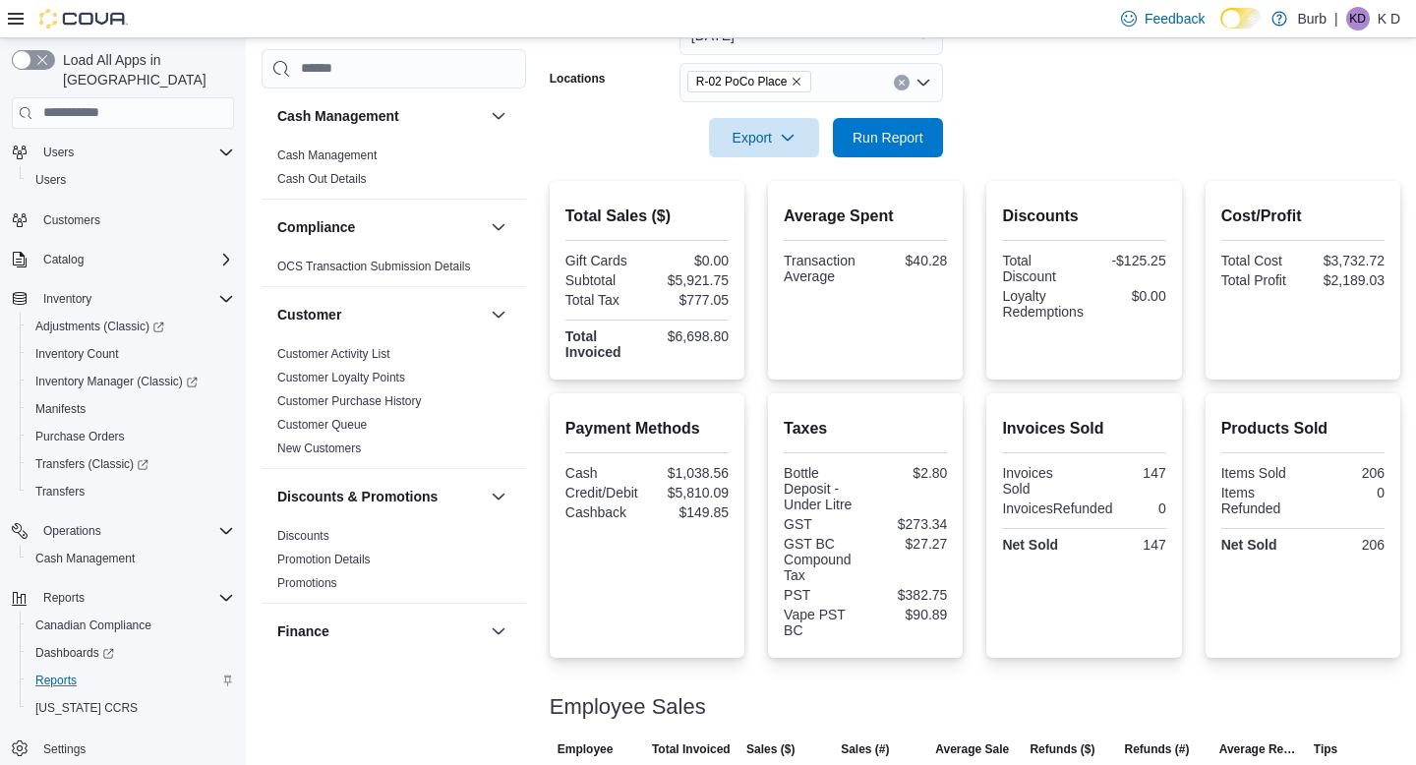
scroll to position [326, 0]
click at [866, 150] on span "Run Report" at bounding box center [888, 138] width 87 height 39
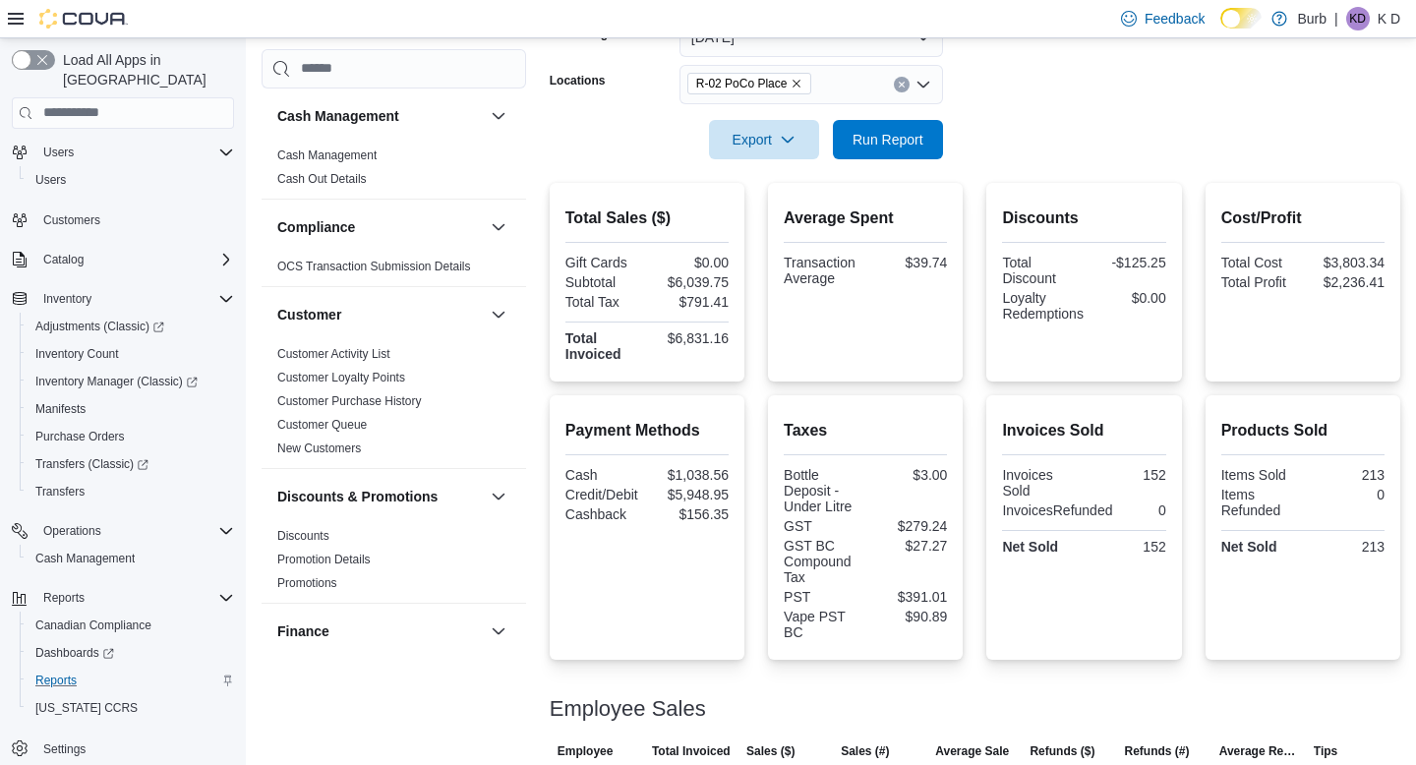
scroll to position [390, 0]
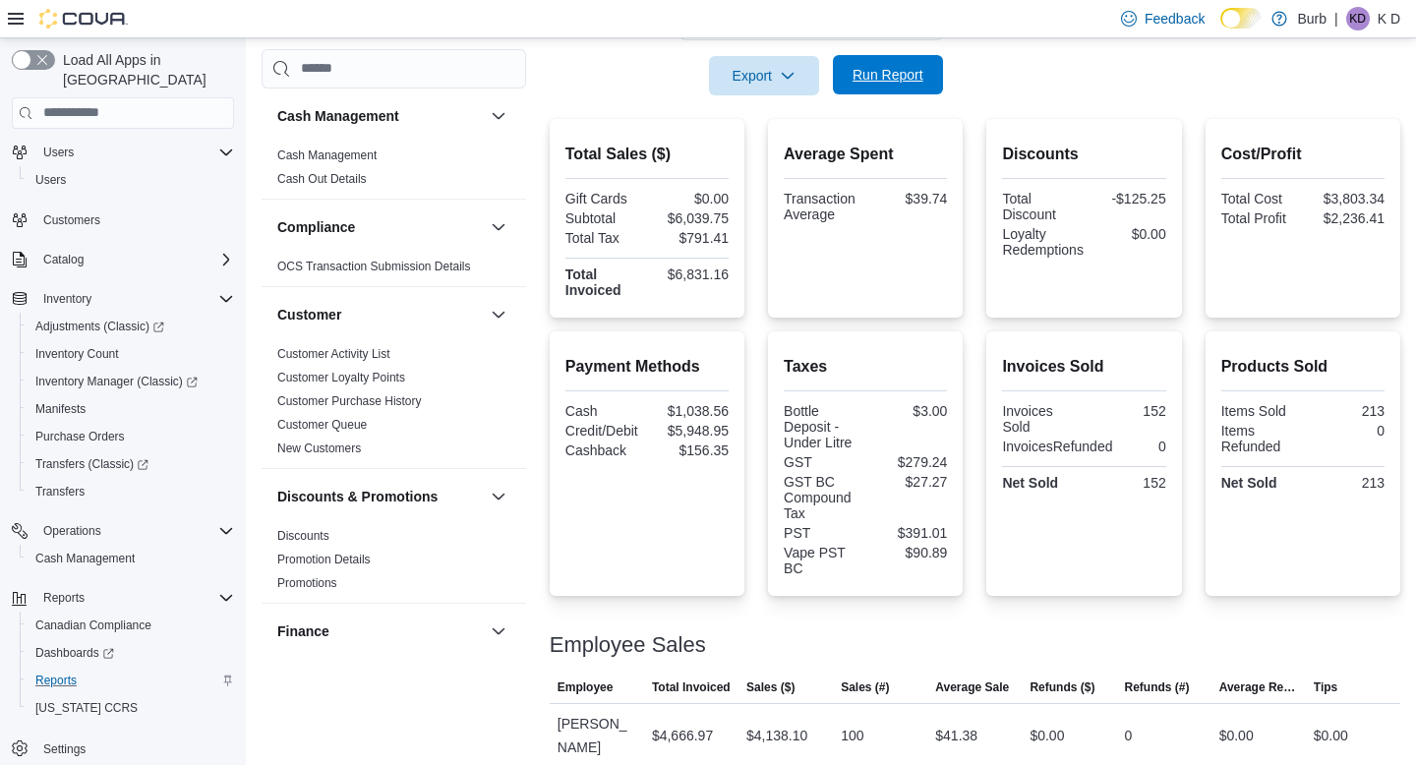
click at [908, 90] on span "Run Report" at bounding box center [888, 74] width 87 height 39
click at [882, 91] on span "Run Report" at bounding box center [888, 74] width 87 height 39
click at [841, 83] on button "Run Report" at bounding box center [888, 74] width 110 height 39
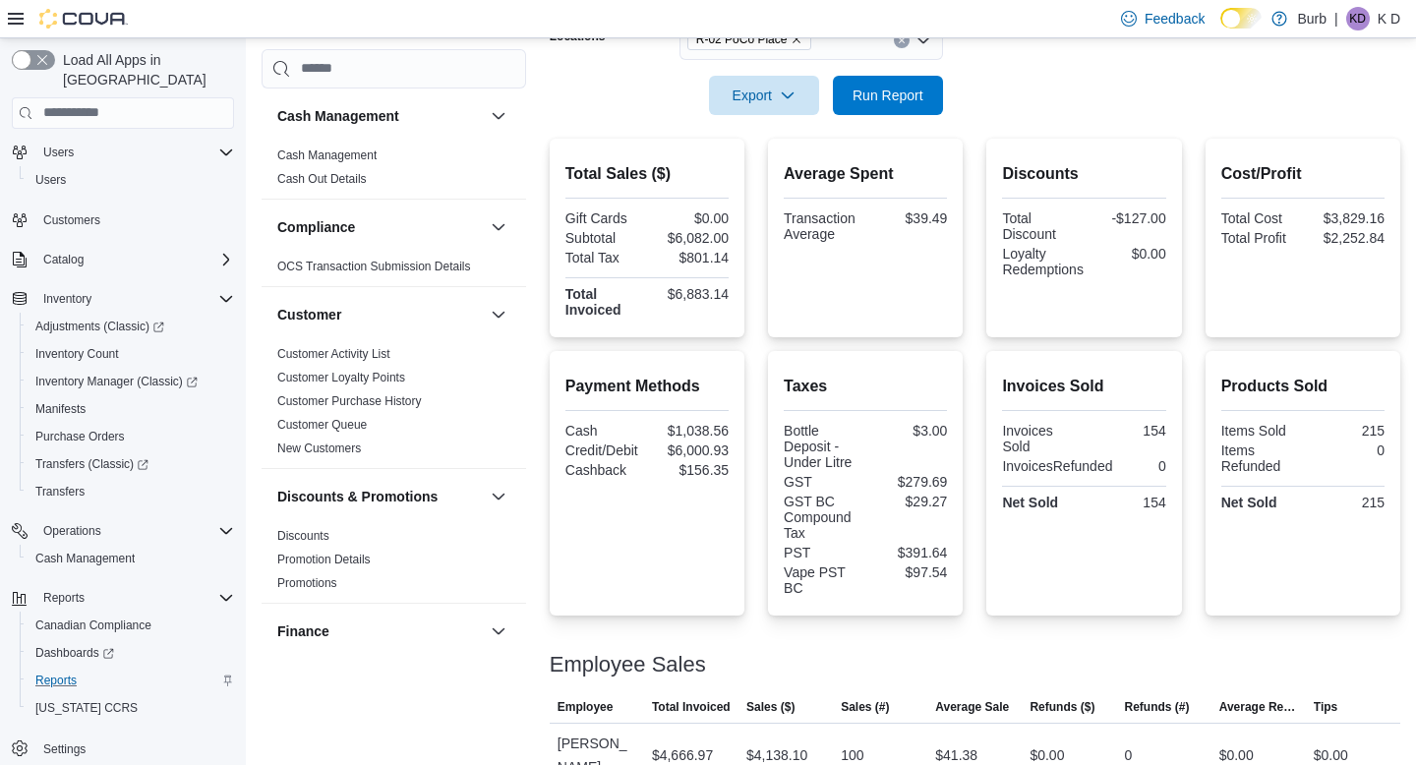
scroll to position [371, 0]
click at [901, 114] on div at bounding box center [975, 126] width 851 height 24
click at [904, 99] on span "Run Report" at bounding box center [888, 94] width 71 height 20
click at [911, 103] on span "Run Report" at bounding box center [888, 93] width 87 height 39
click at [877, 88] on span "Run Report" at bounding box center [888, 94] width 71 height 20
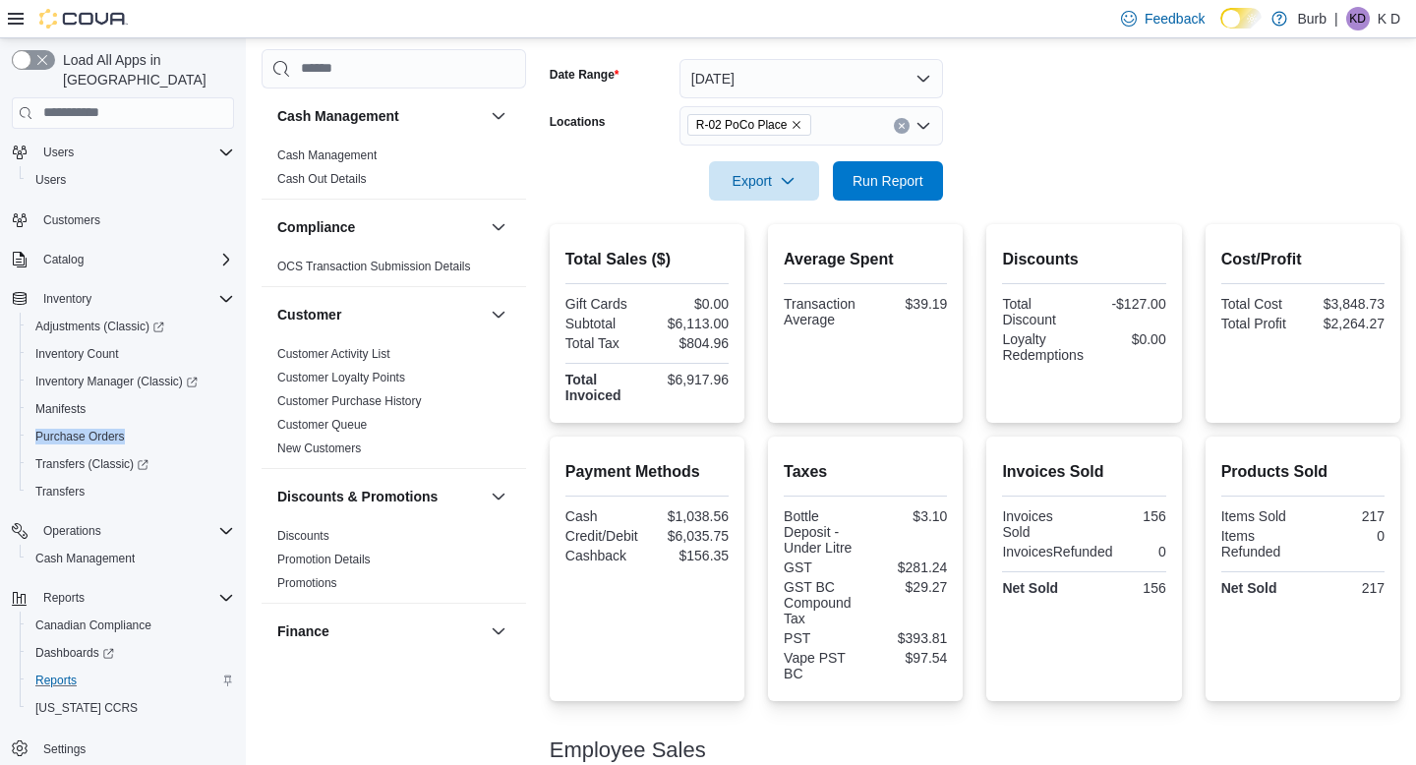
scroll to position [282, 0]
click at [840, 192] on button "Run Report" at bounding box center [888, 181] width 110 height 39
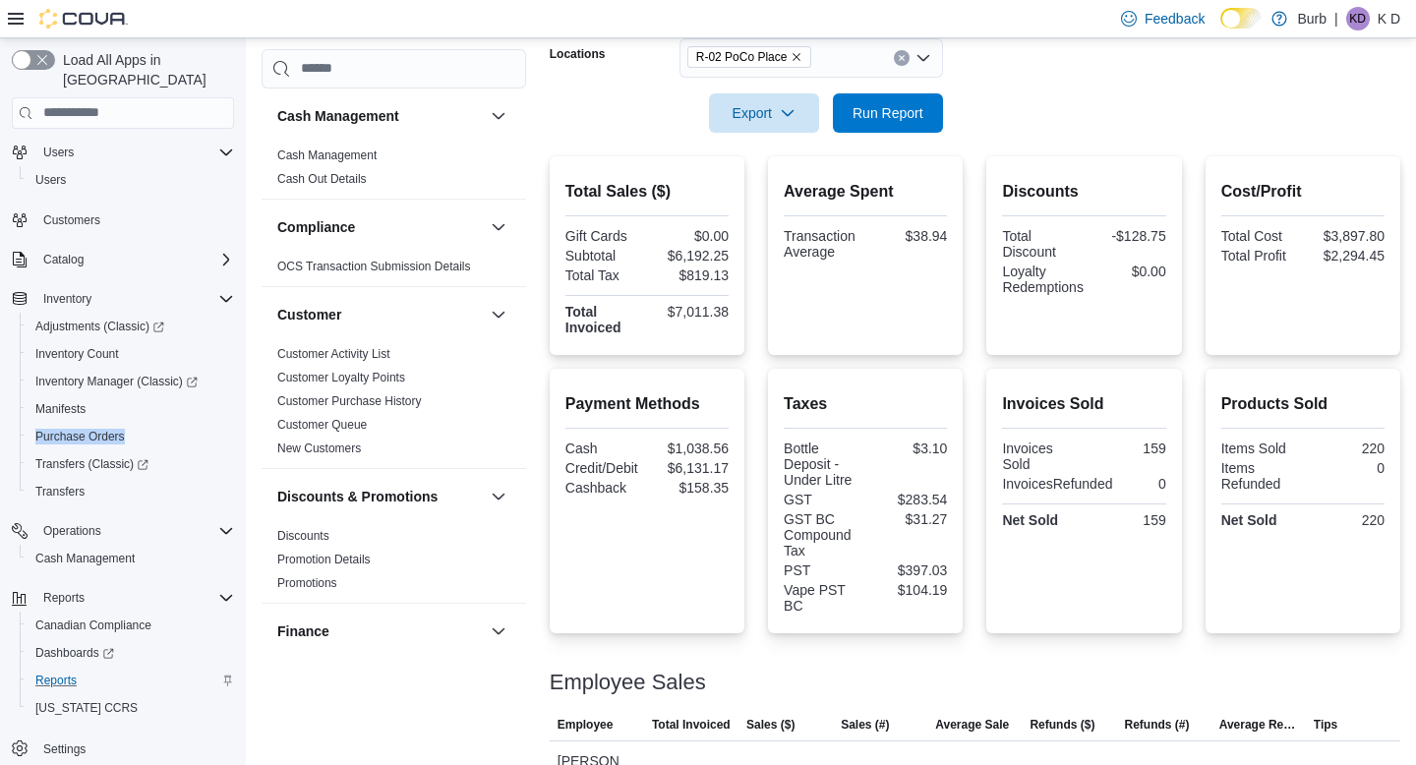
scroll to position [351, 0]
click at [927, 90] on div at bounding box center [975, 87] width 851 height 16
click at [927, 101] on span "Run Report" at bounding box center [888, 112] width 87 height 39
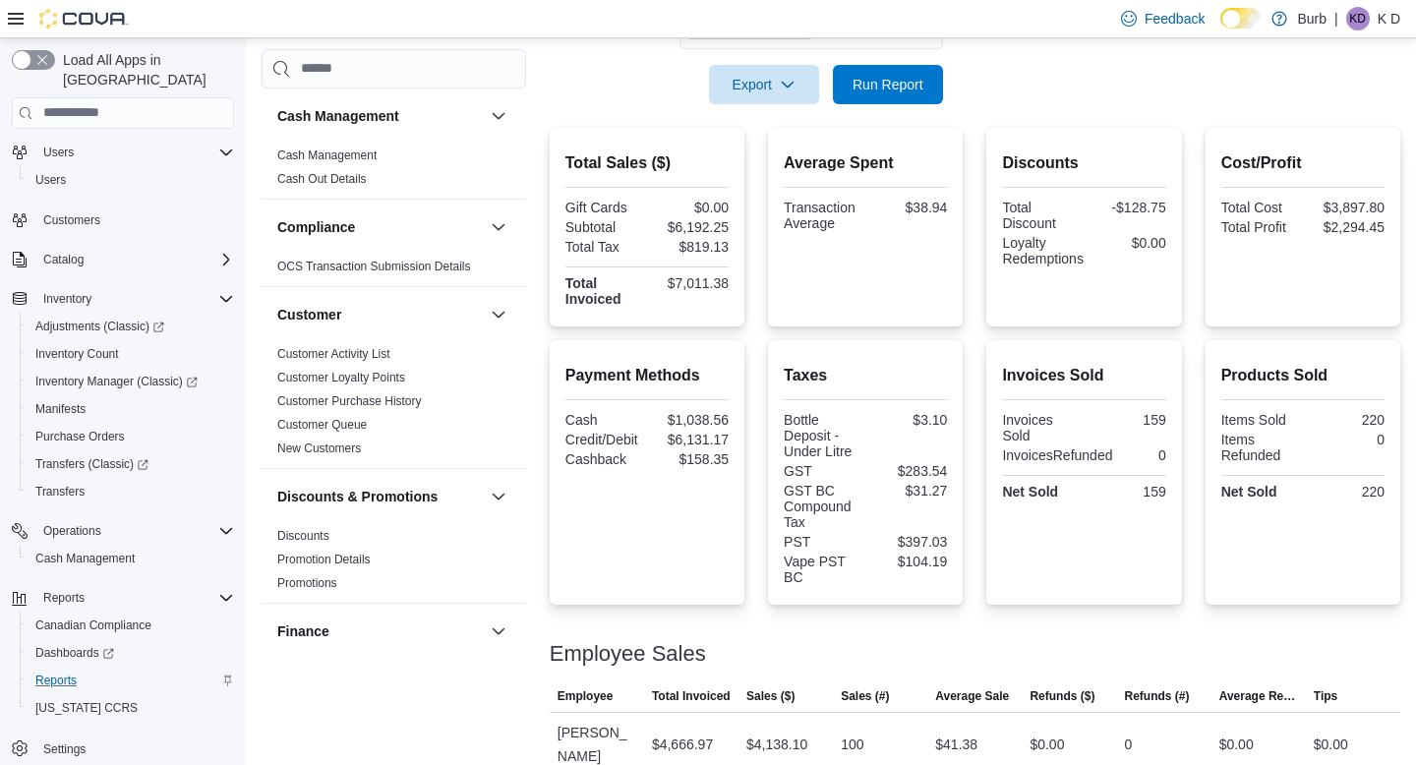
scroll to position [357, 0]
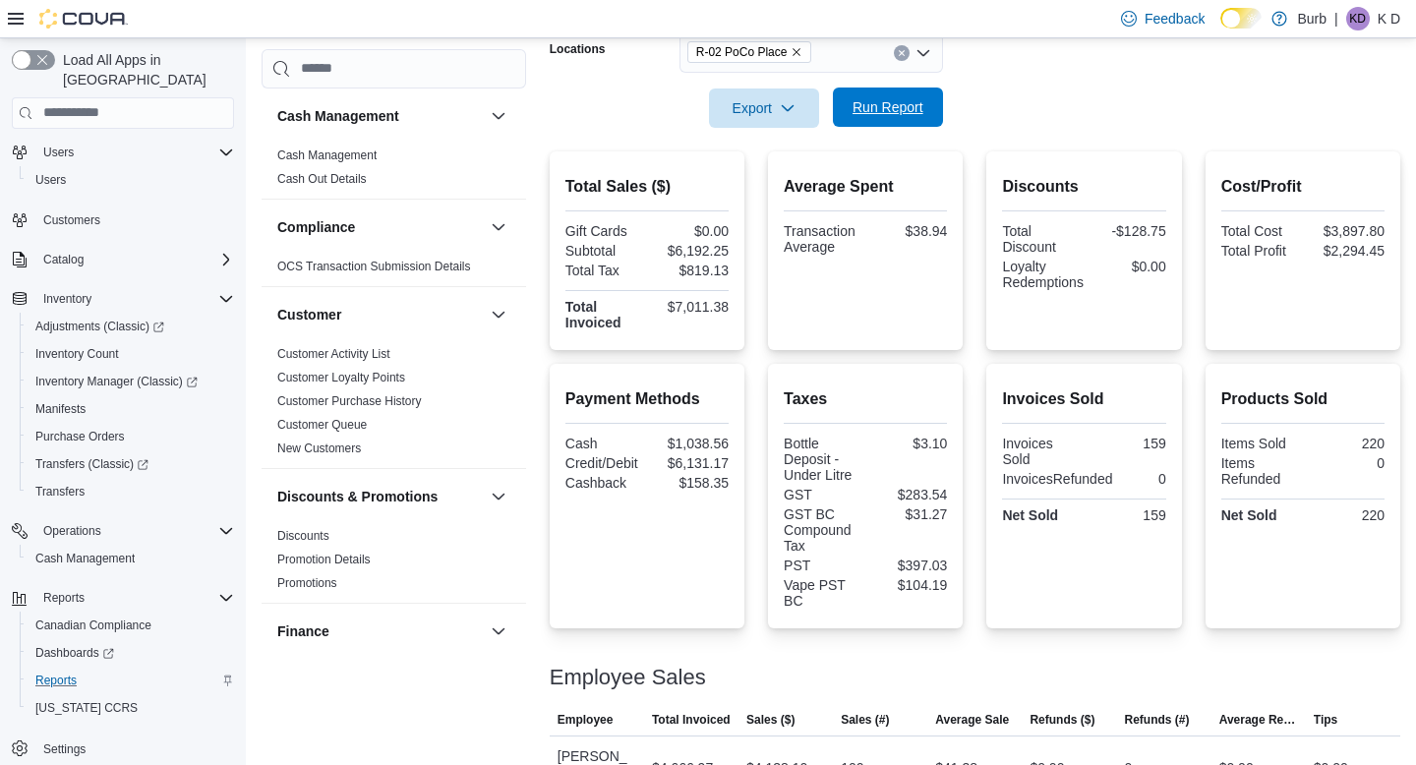
click at [926, 91] on span "Run Report" at bounding box center [888, 107] width 87 height 39
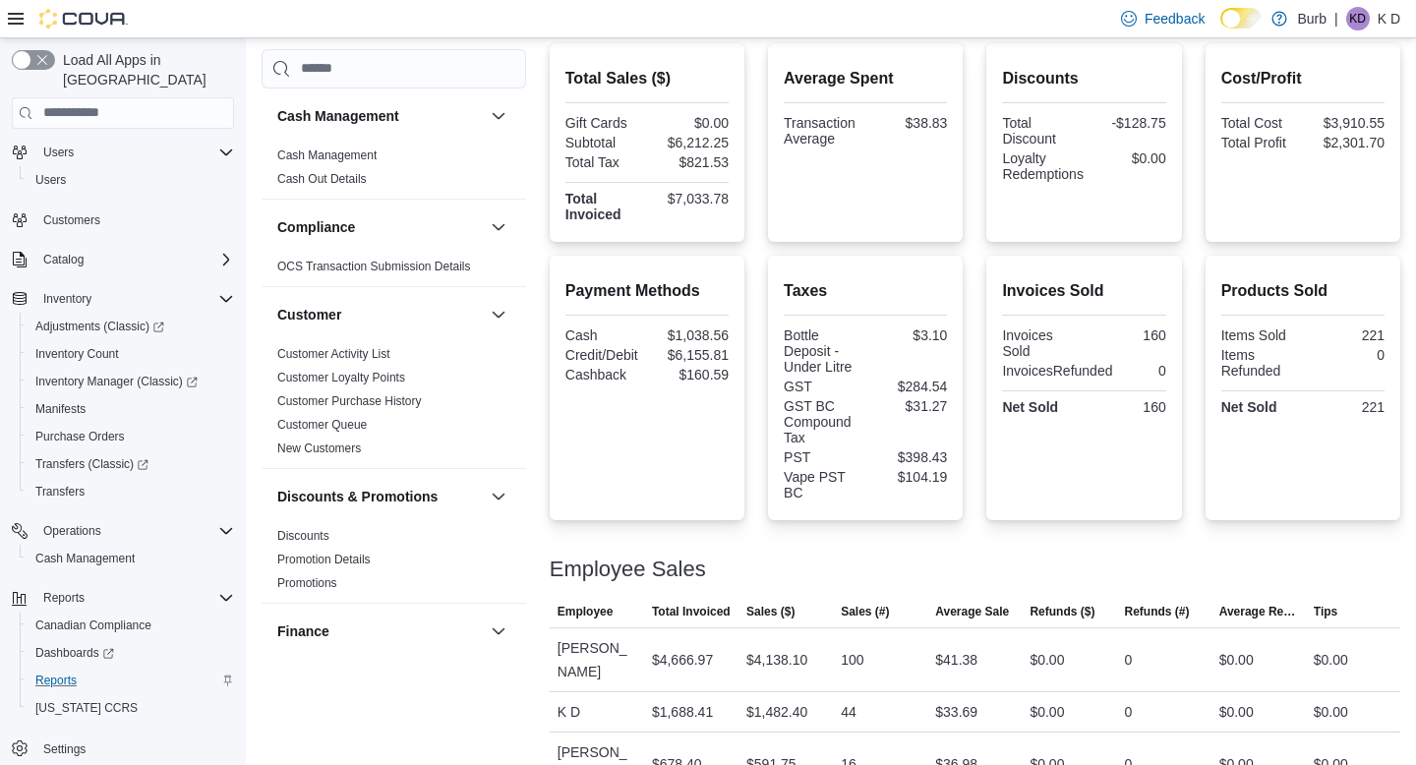
scroll to position [417, 0]
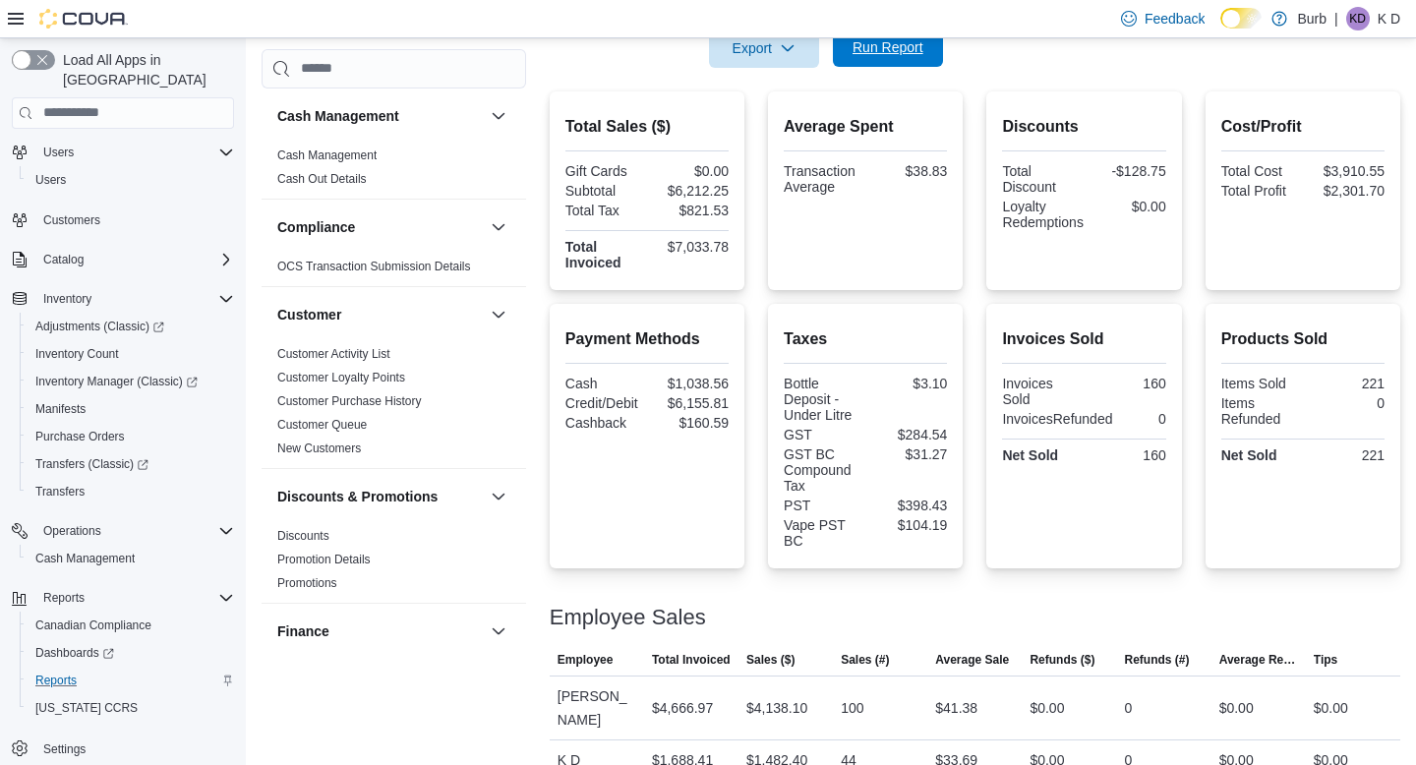
click at [879, 59] on span "Run Report" at bounding box center [888, 47] width 87 height 39
click at [901, 68] on div at bounding box center [975, 80] width 851 height 24
click at [901, 52] on span "Run Report" at bounding box center [888, 47] width 71 height 20
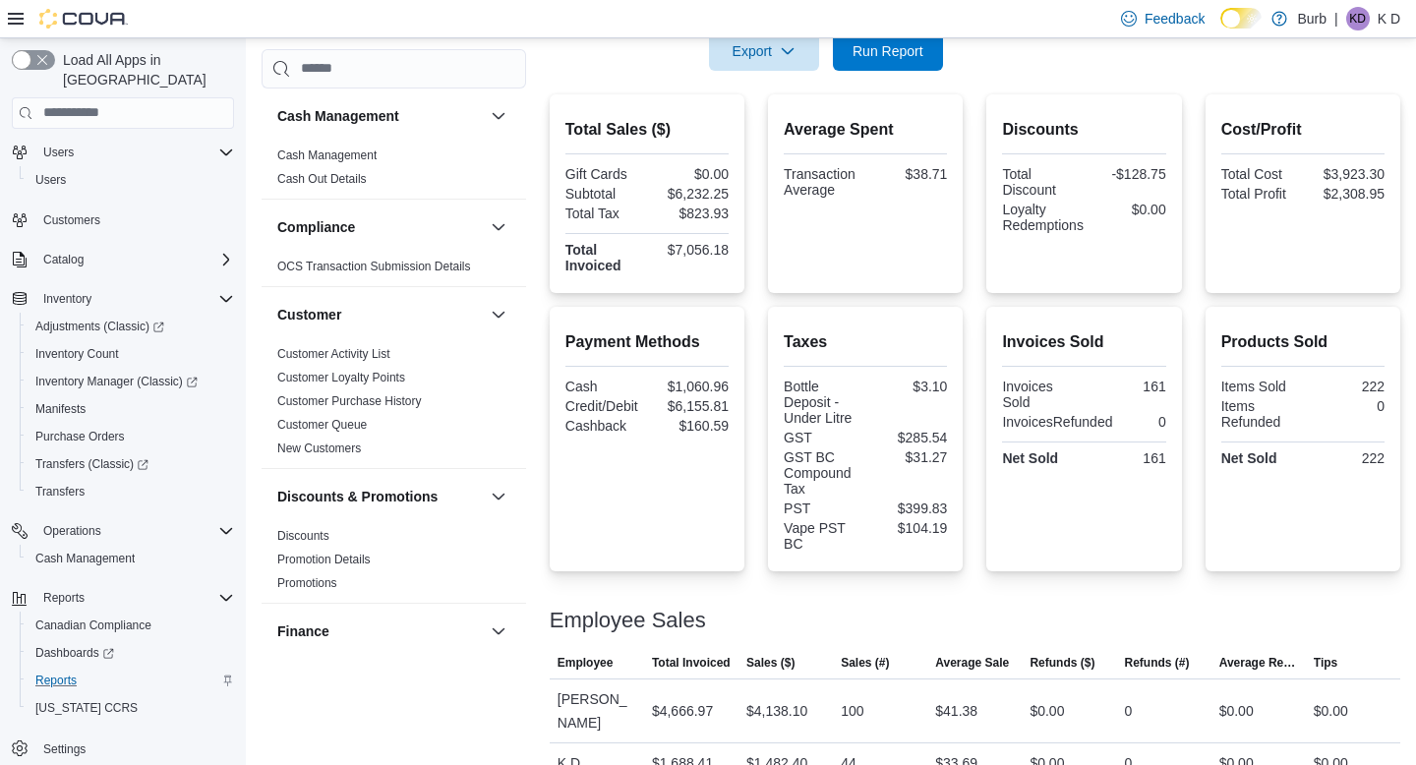
scroll to position [415, 0]
click at [903, 56] on span "Run Report" at bounding box center [888, 49] width 71 height 20
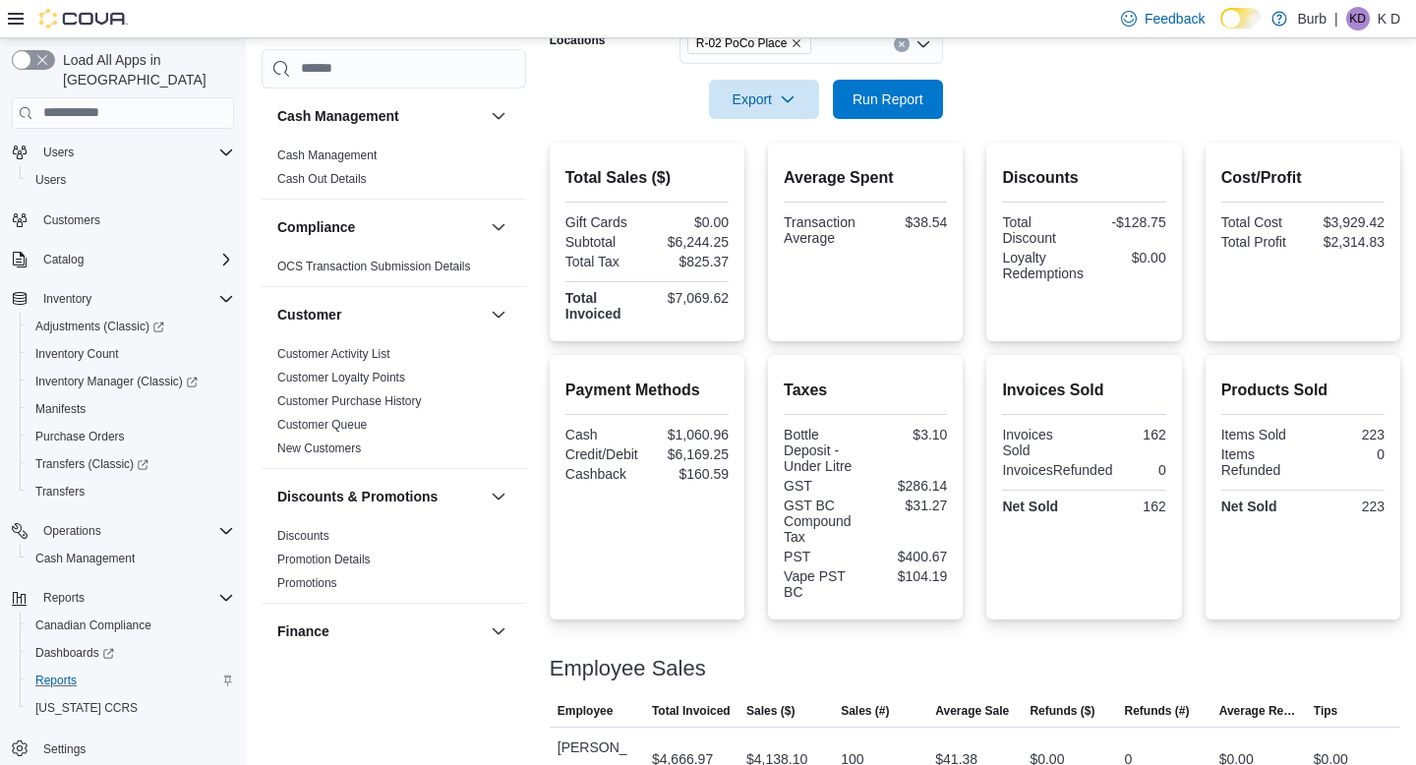
scroll to position [332, 0]
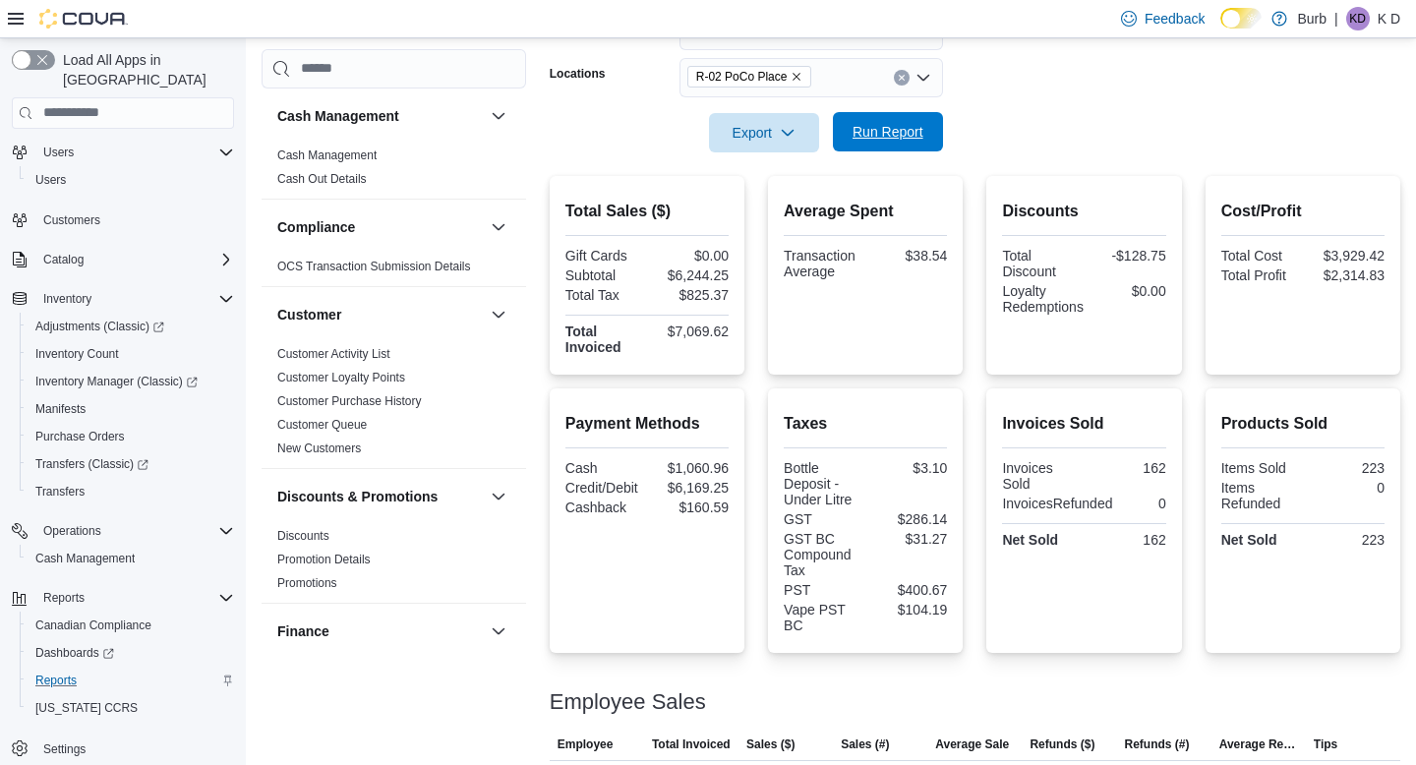
click at [901, 141] on span "Run Report" at bounding box center [888, 132] width 71 height 20
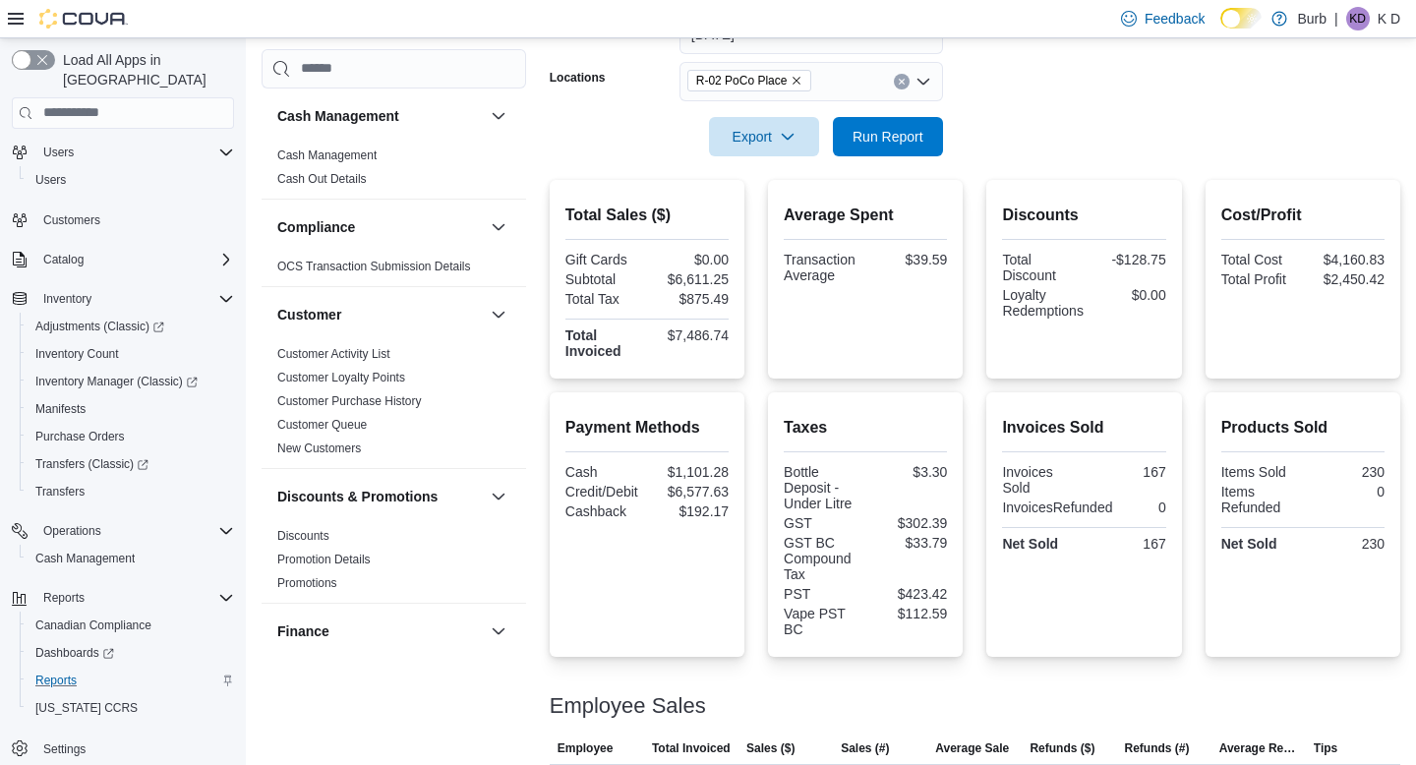
scroll to position [324, 0]
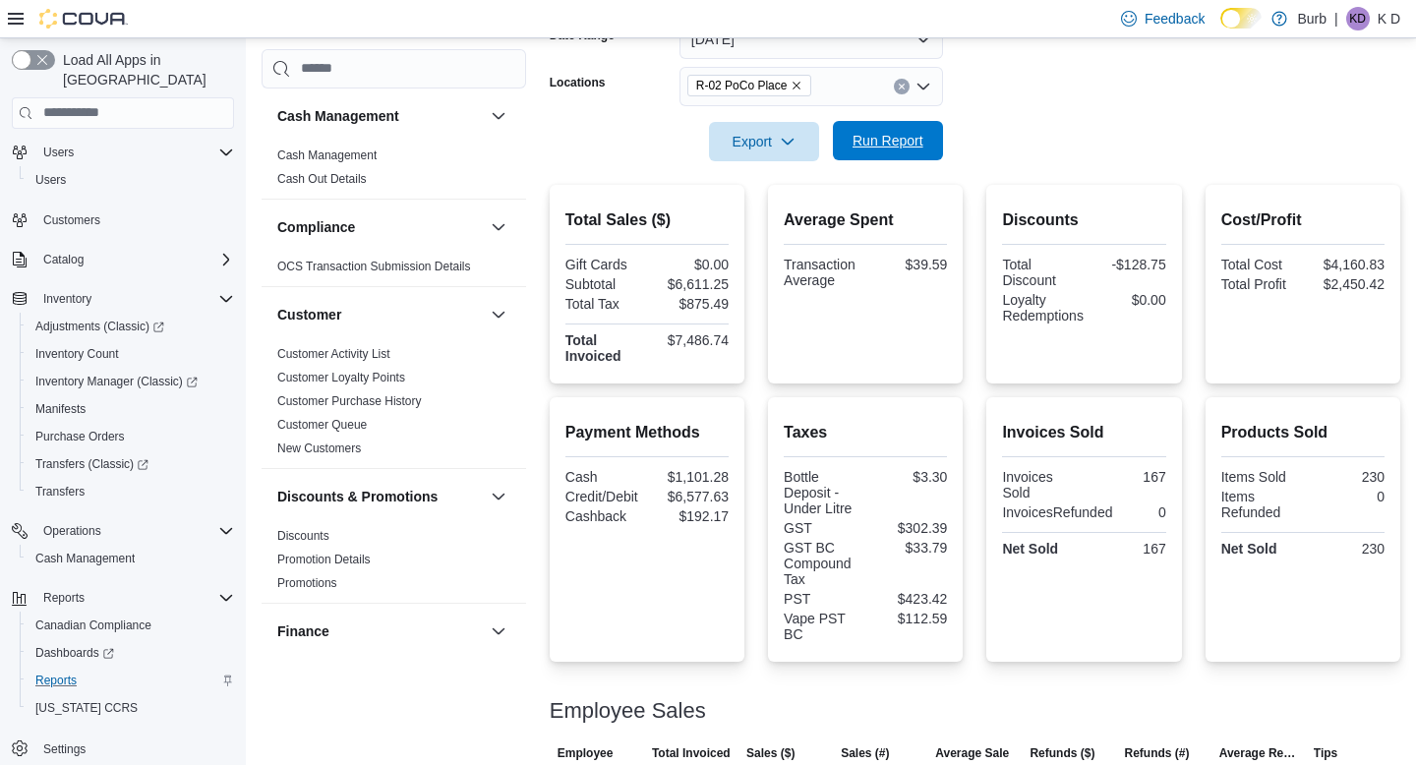
click at [907, 127] on span "Run Report" at bounding box center [888, 140] width 87 height 39
click at [898, 80] on button "Clear input" at bounding box center [902, 87] width 16 height 16
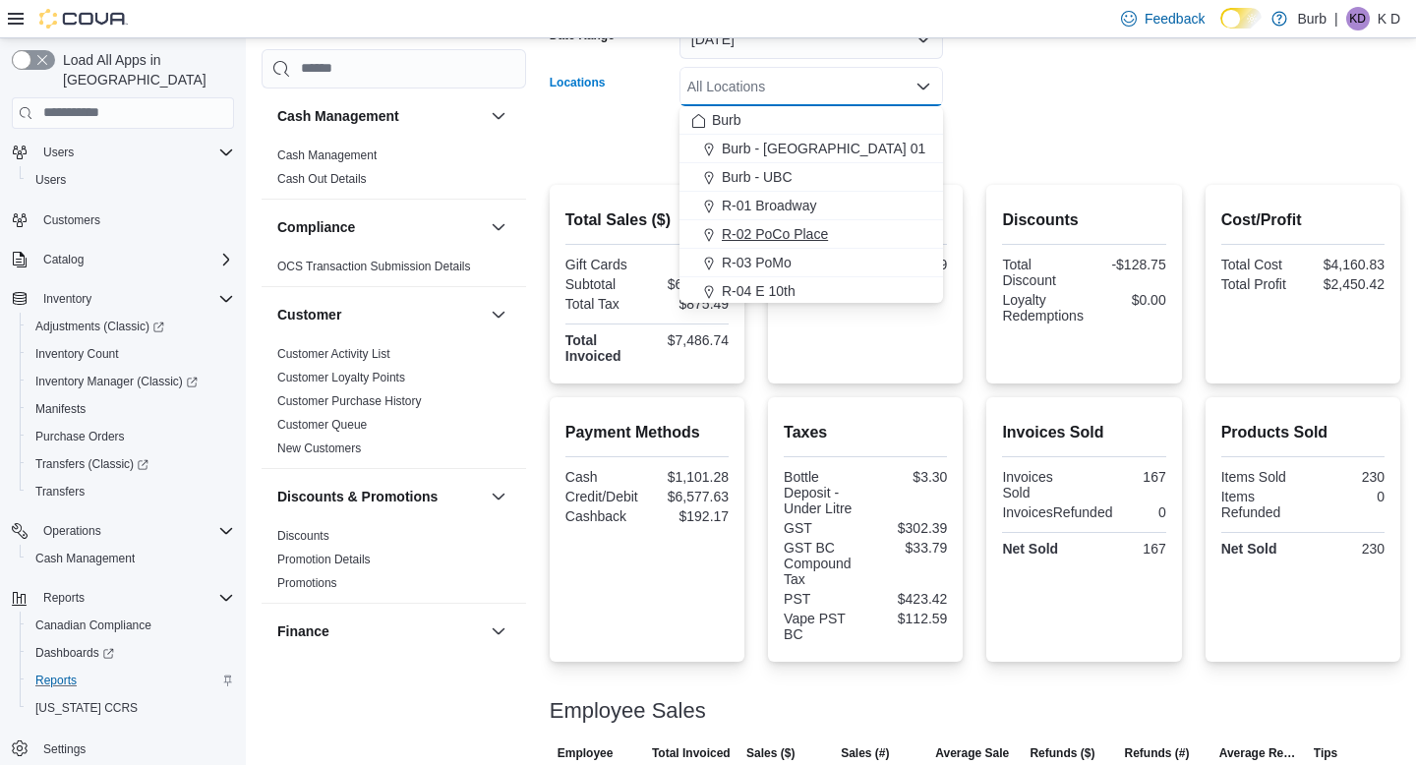
click at [866, 237] on div "R-02 PoCo Place" at bounding box center [811, 234] width 240 height 20
click at [1002, 130] on form "Date Range Today Locations R-02 PoCo Place Combo box. Selected. R-02 PoCo Place…" at bounding box center [975, 78] width 851 height 165
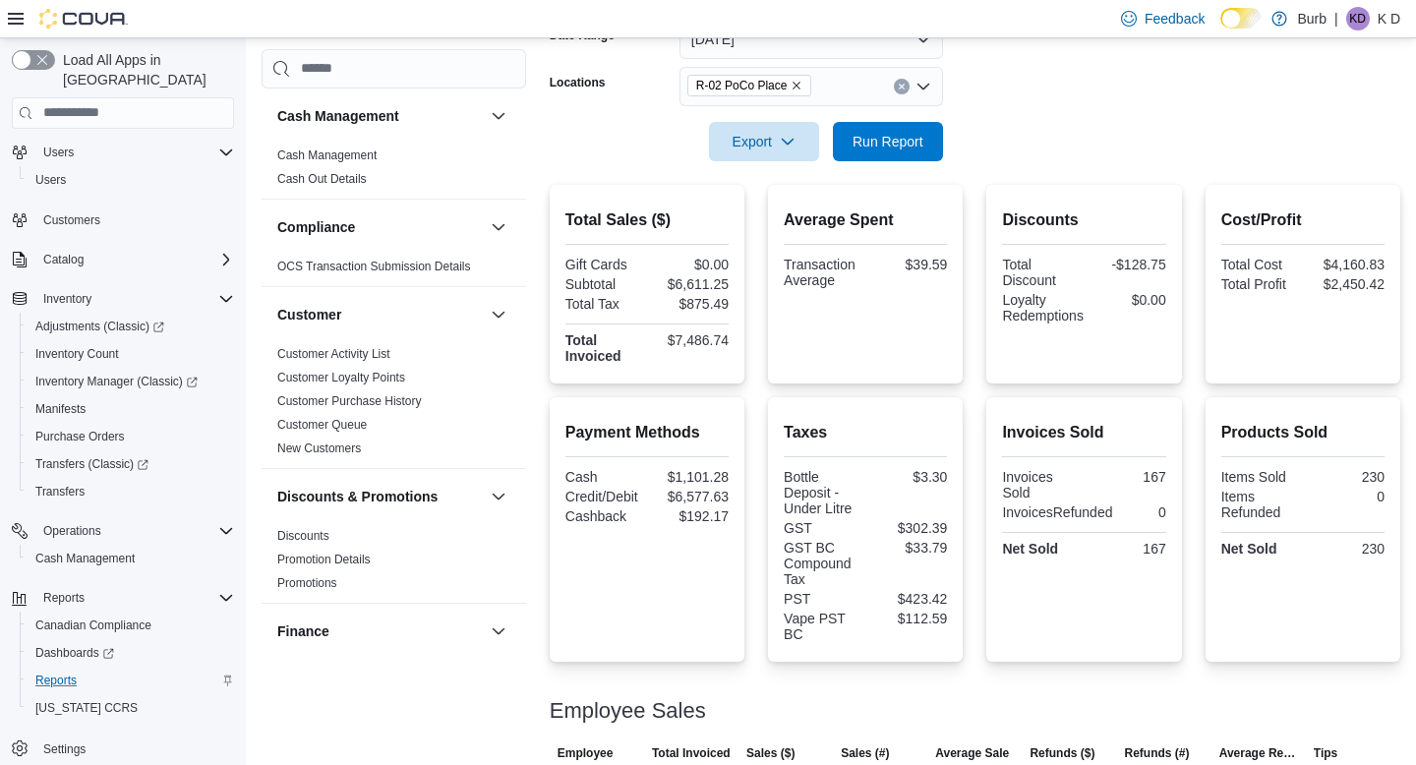
click at [896, 89] on button "Clear input" at bounding box center [902, 87] width 16 height 16
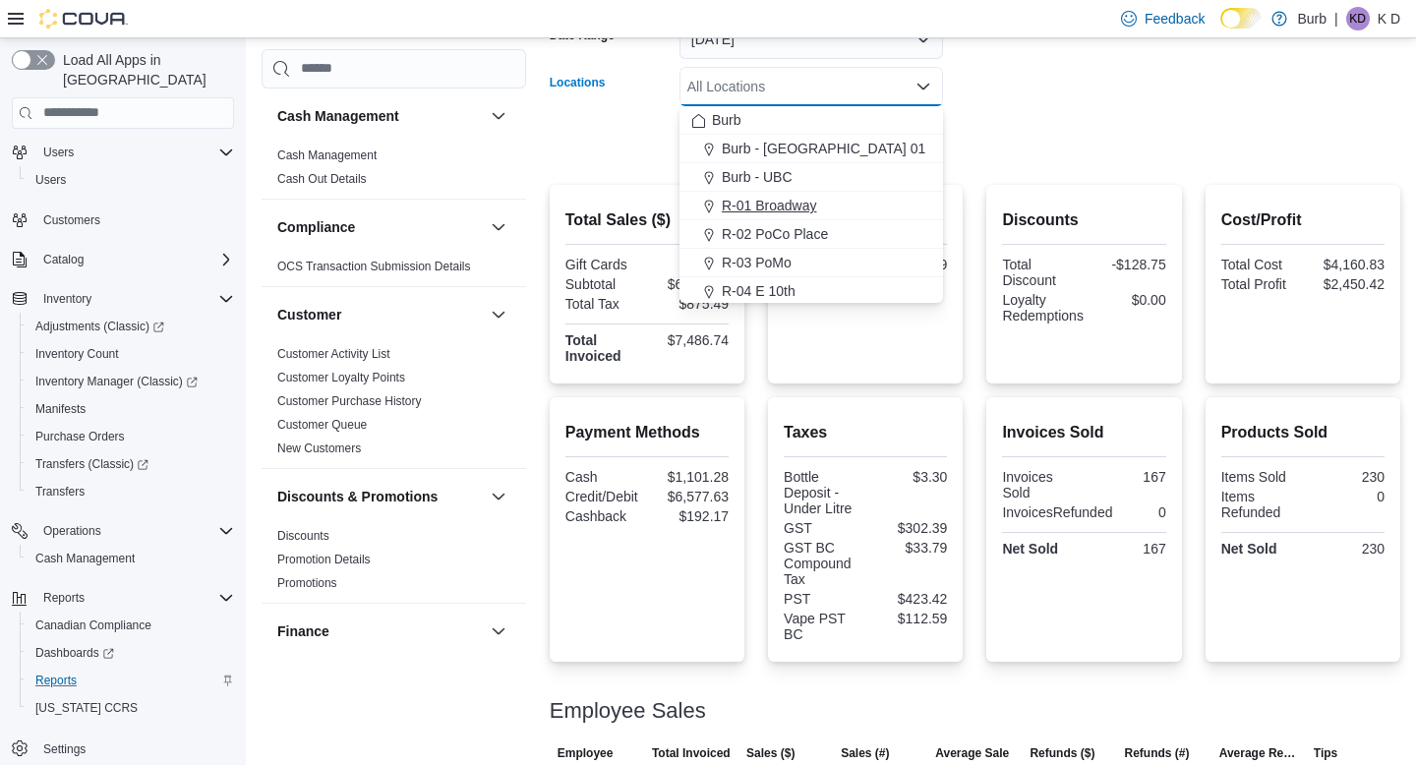
click at [893, 208] on div "R-01 Broadway" at bounding box center [811, 206] width 240 height 20
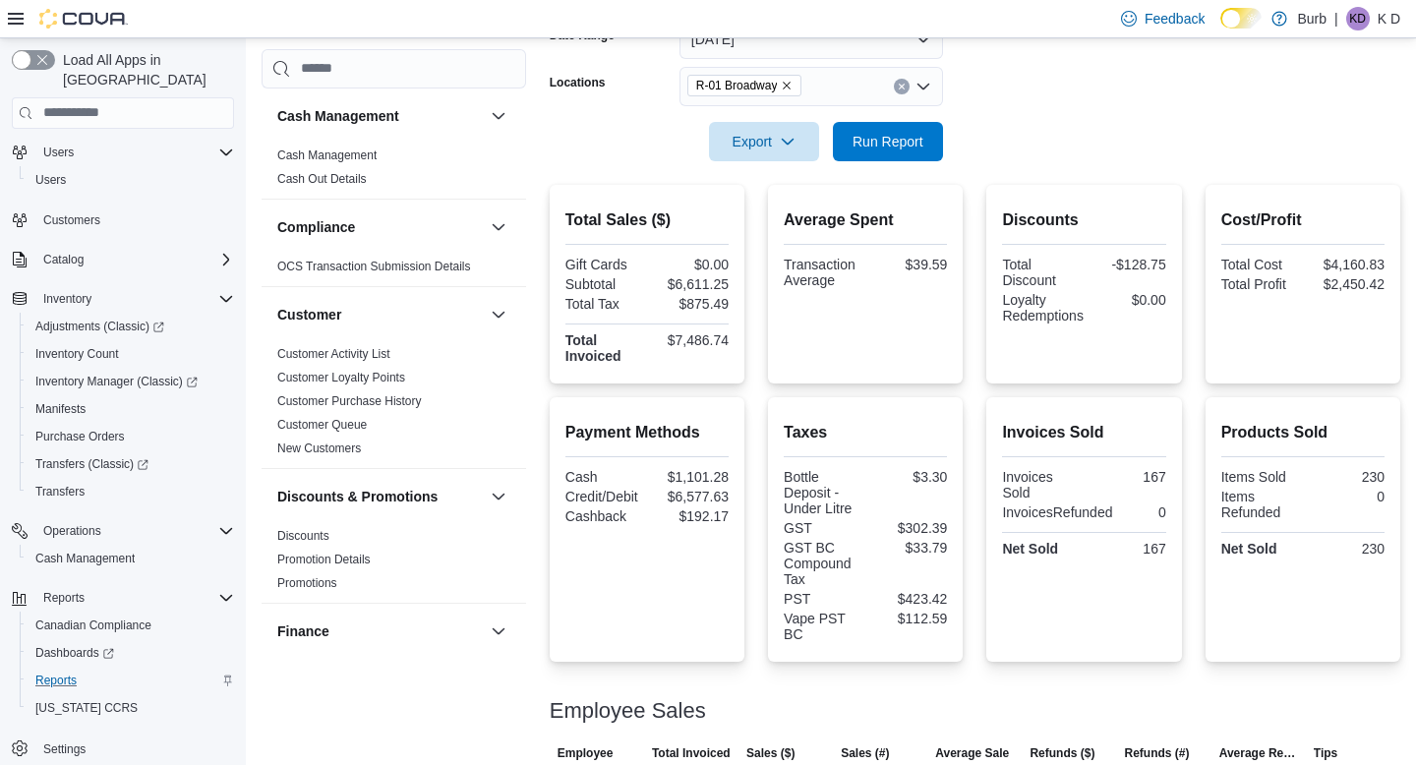
click at [1072, 142] on form "Date Range Today Locations R-01 Broadway Export Run Report" at bounding box center [975, 78] width 851 height 165
click at [928, 142] on span "Run Report" at bounding box center [888, 140] width 87 height 39
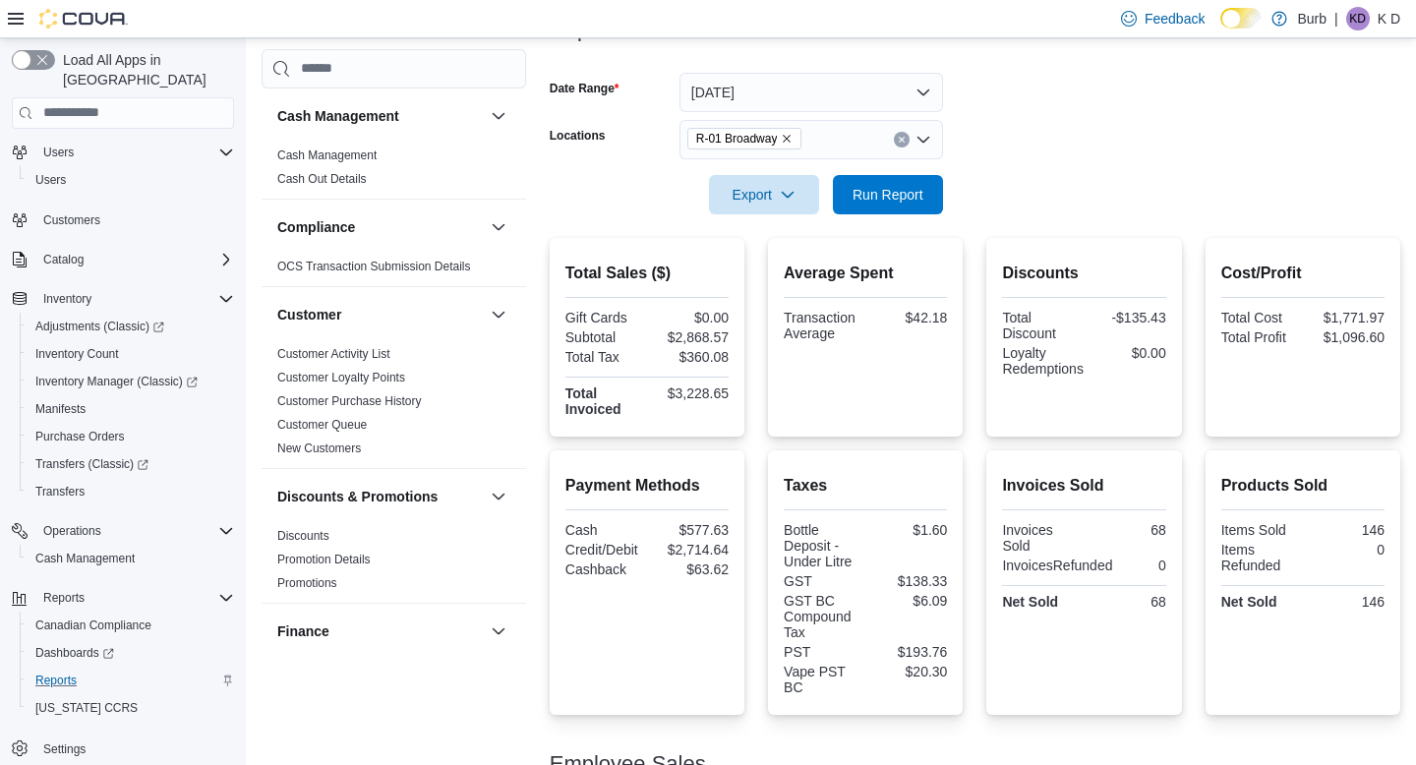
scroll to position [267, 0]
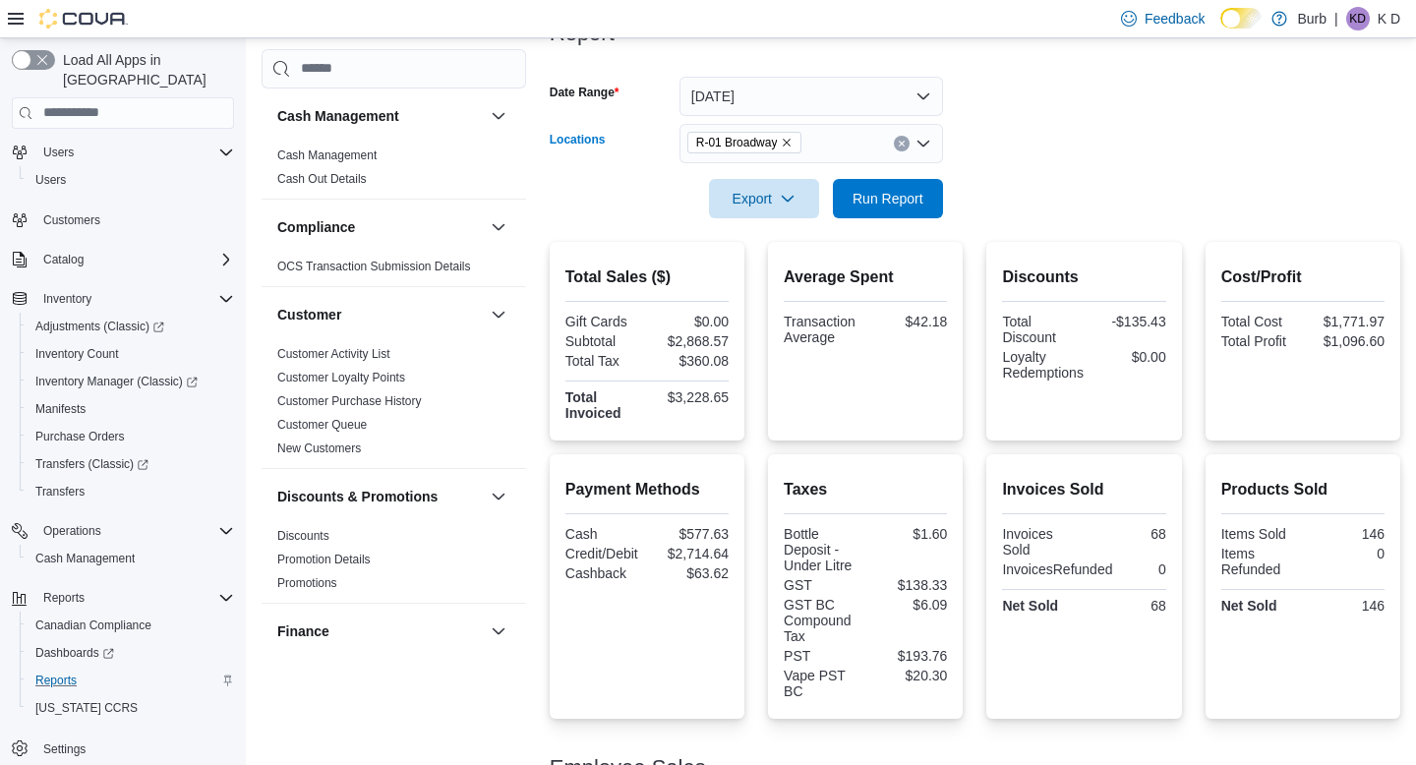
click at [905, 146] on icon "Clear input" at bounding box center [902, 144] width 8 height 8
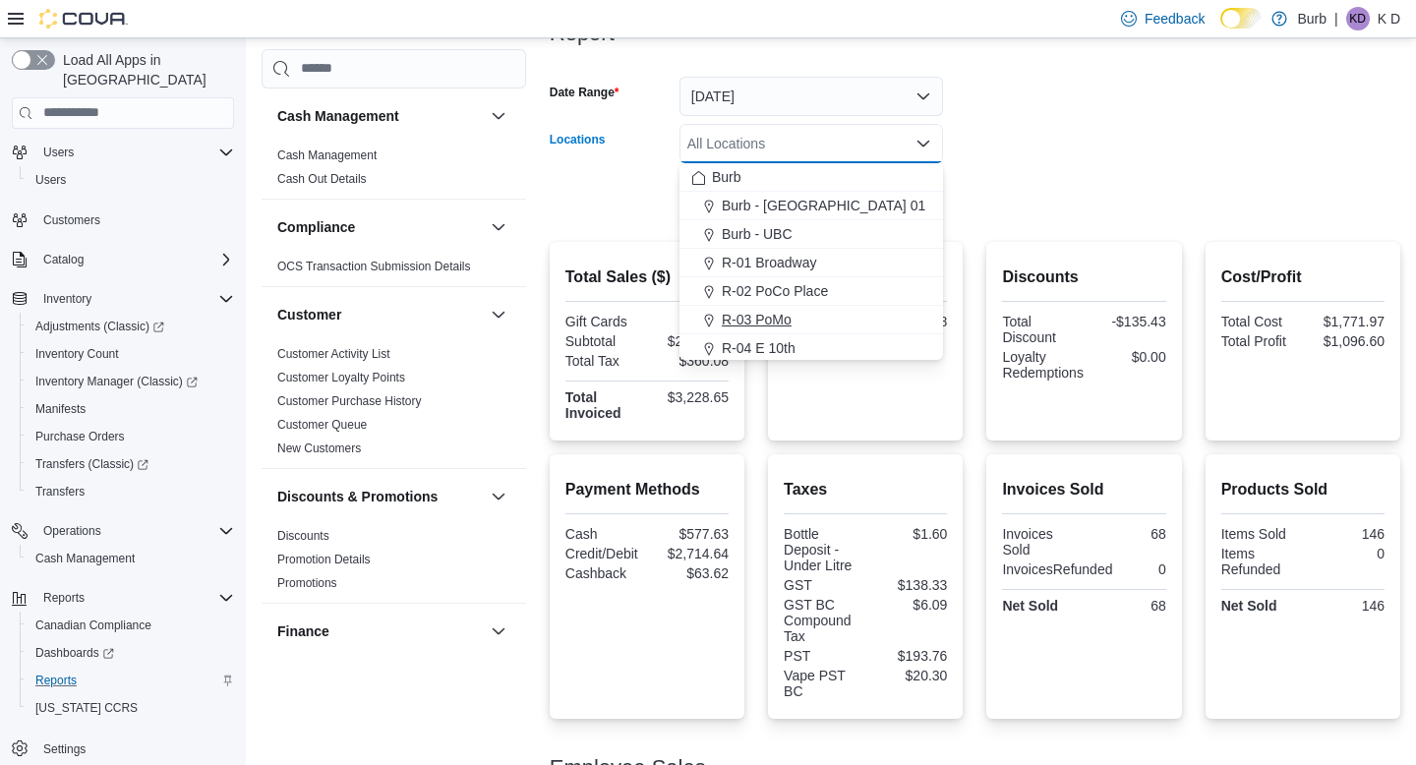
click at [893, 320] on div "R-03 PoMo" at bounding box center [811, 320] width 240 height 20
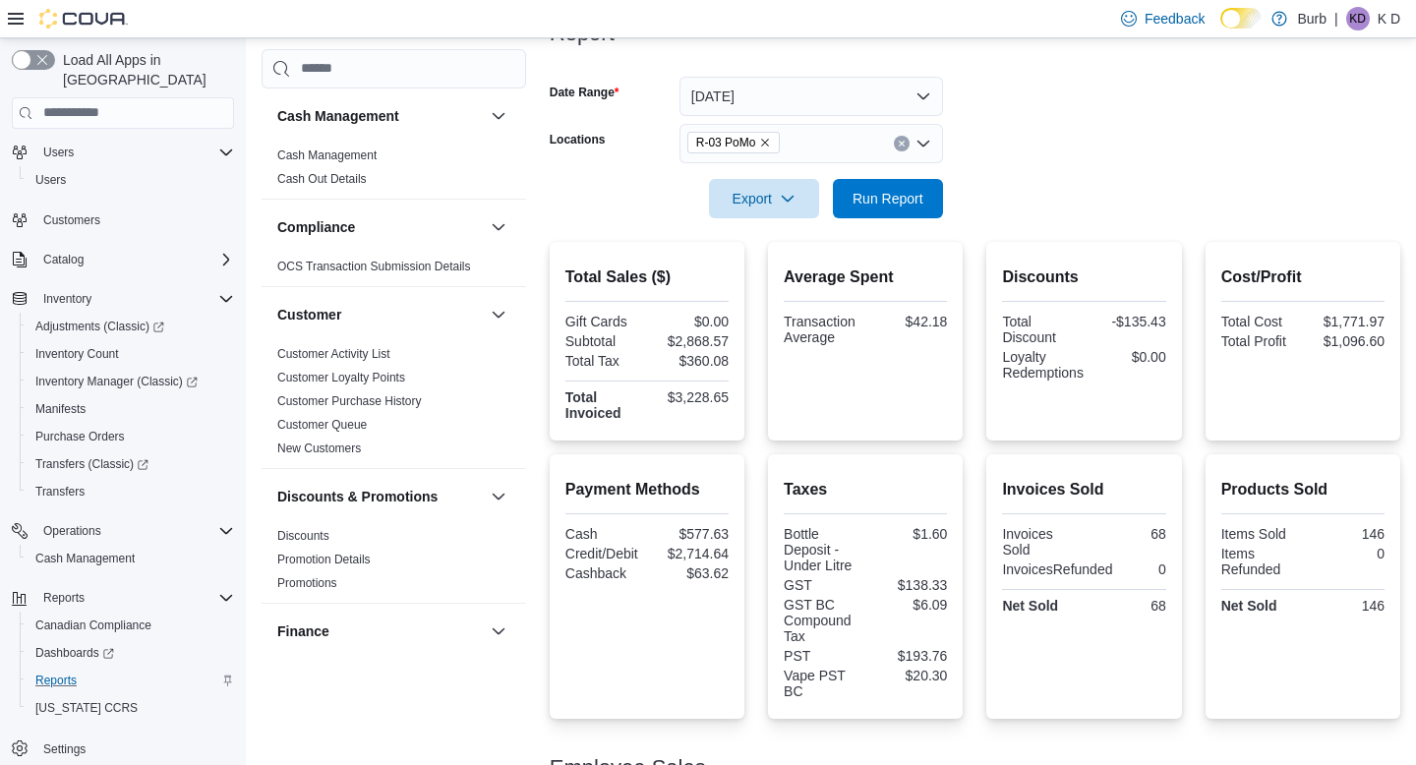
click at [1030, 153] on form "Date Range Today Locations R-03 PoMo Export Run Report" at bounding box center [975, 135] width 851 height 165
click at [927, 176] on div at bounding box center [975, 171] width 851 height 16
click at [927, 185] on span "Run Report" at bounding box center [888, 197] width 87 height 39
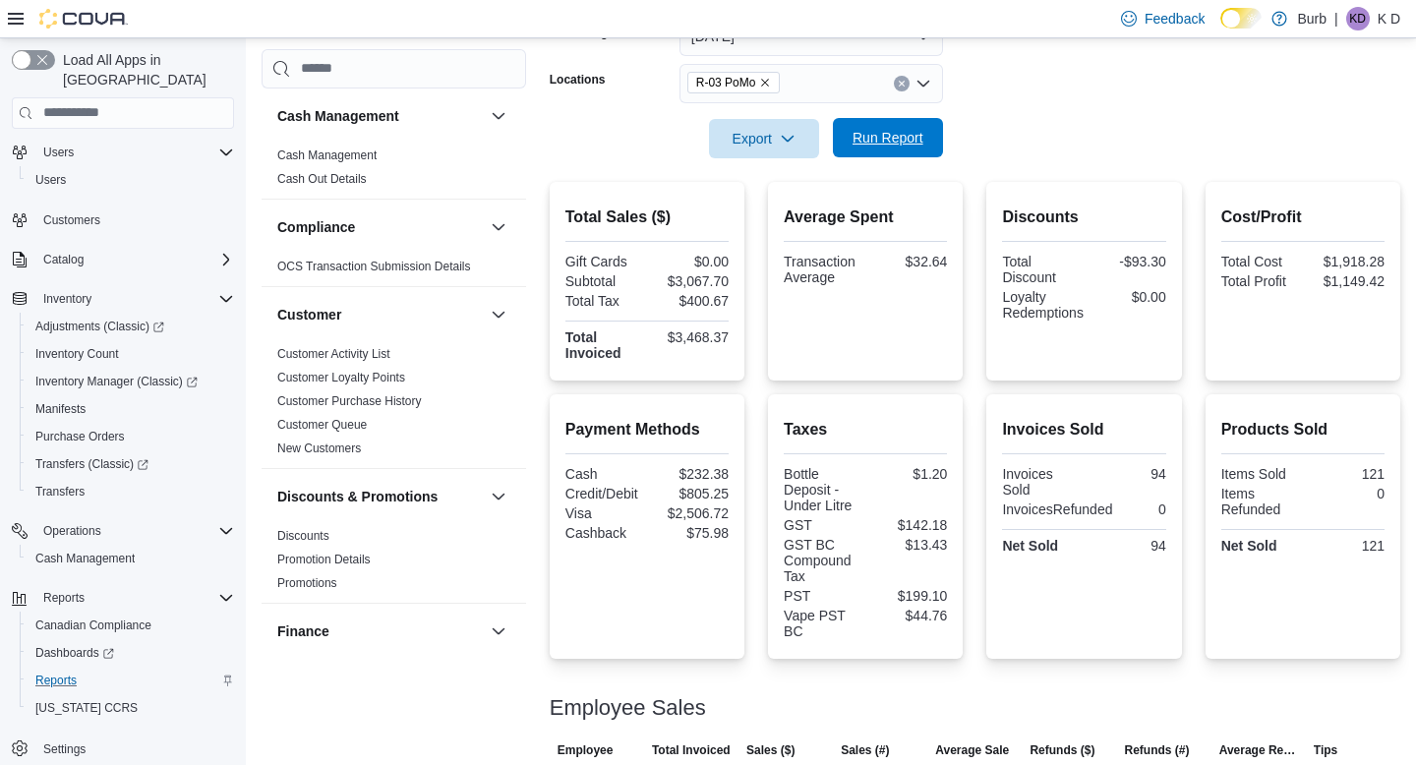
scroll to position [322, 0]
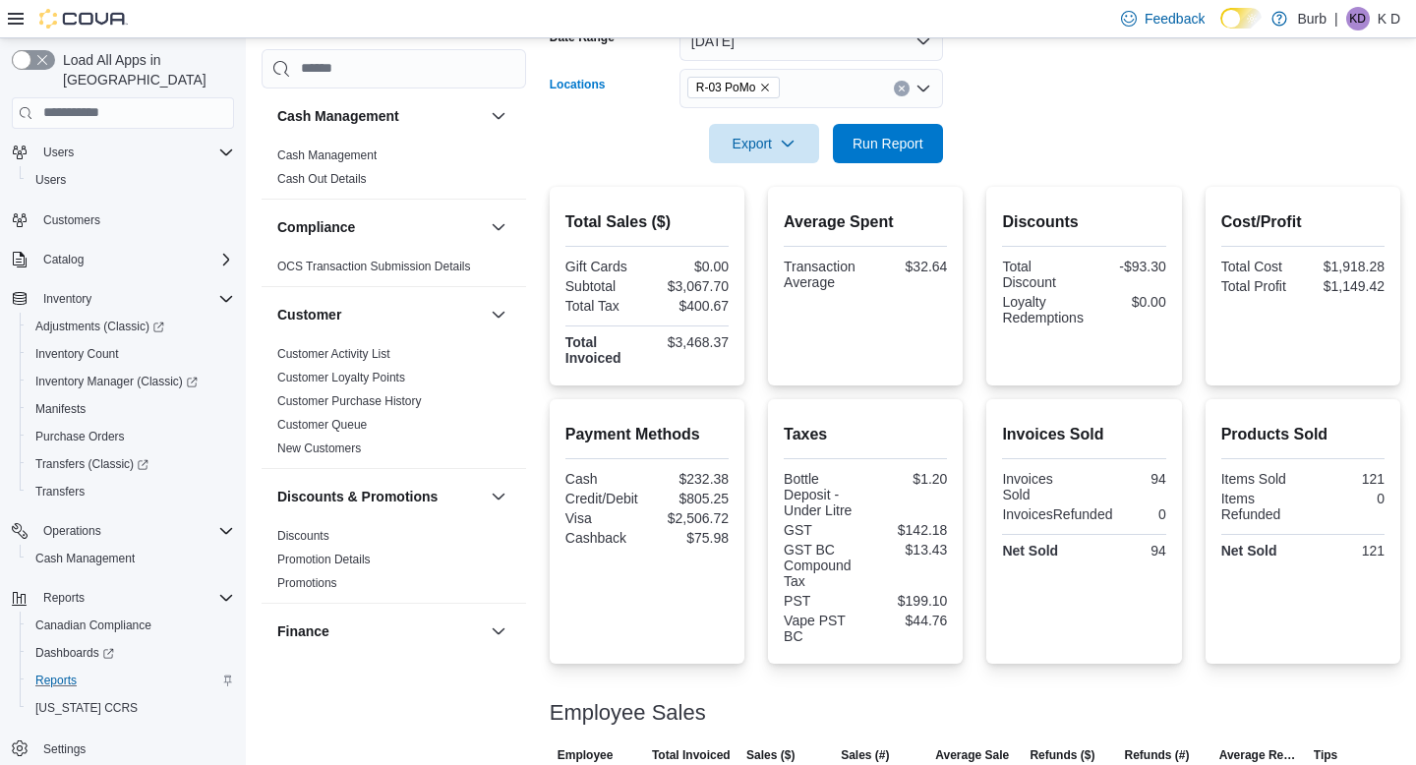
click at [905, 86] on icon "Clear input" at bounding box center [902, 89] width 8 height 8
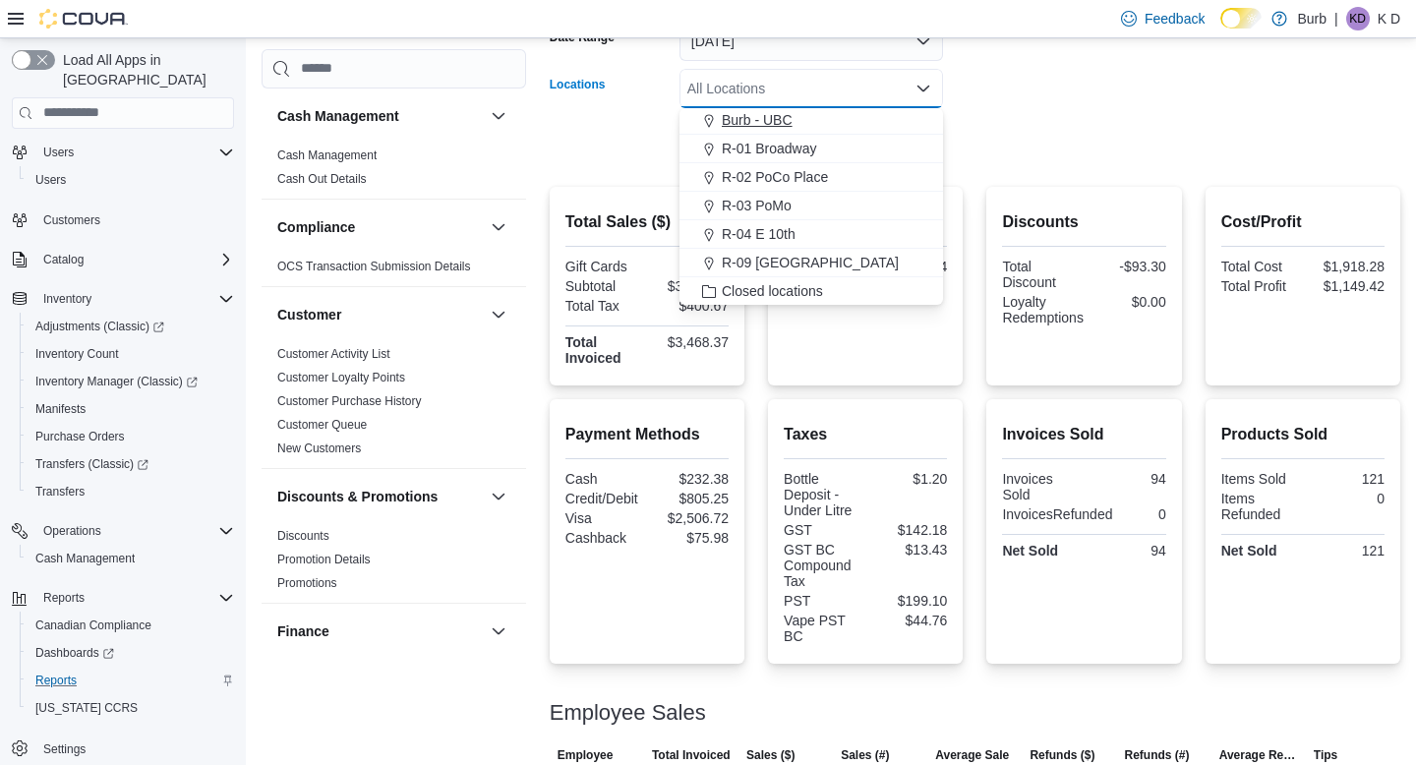
scroll to position [69, 0]
click at [880, 221] on div "R-04 E 10th" at bounding box center [811, 224] width 240 height 20
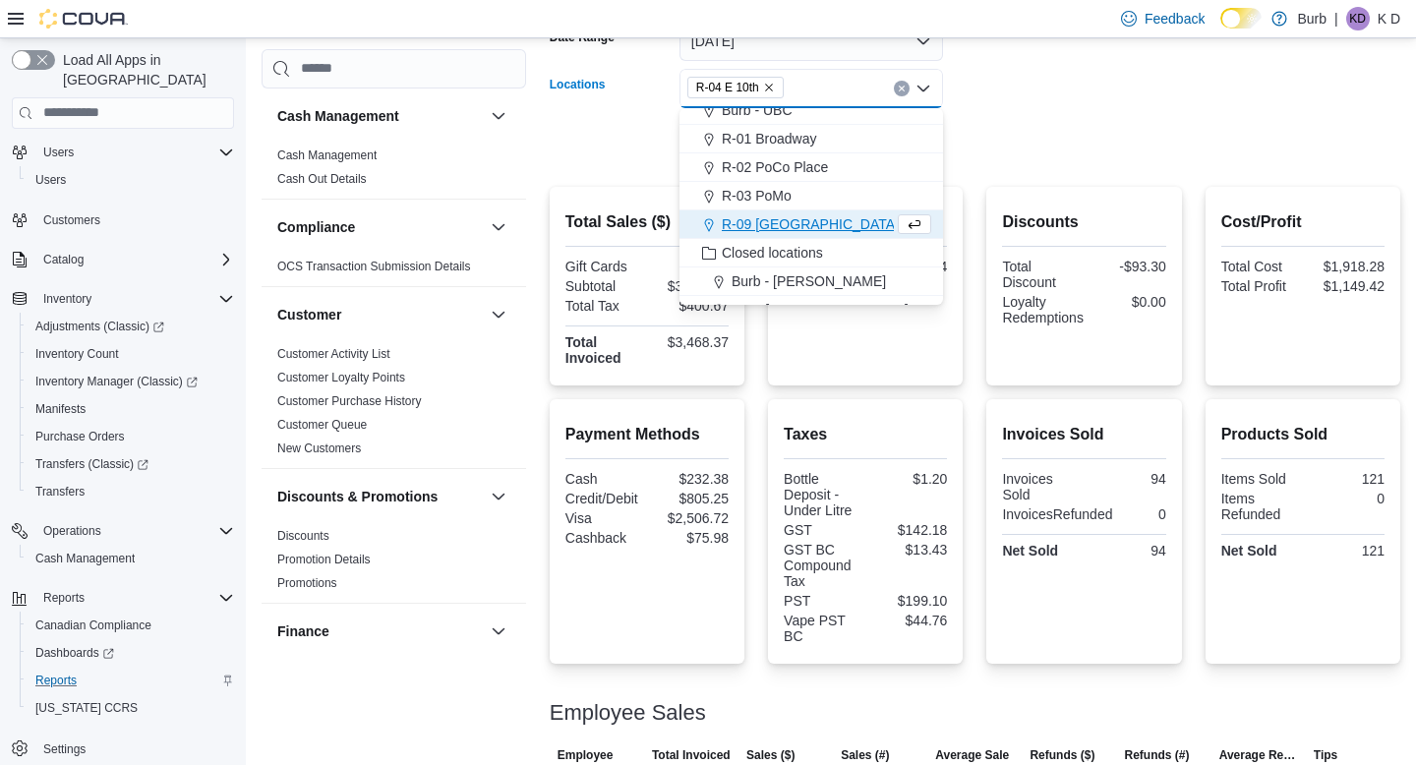
click at [1036, 128] on form "Date Range Today Locations R-04 E 10th Combo box. Selected. R-04 E 10th. Press …" at bounding box center [975, 80] width 851 height 165
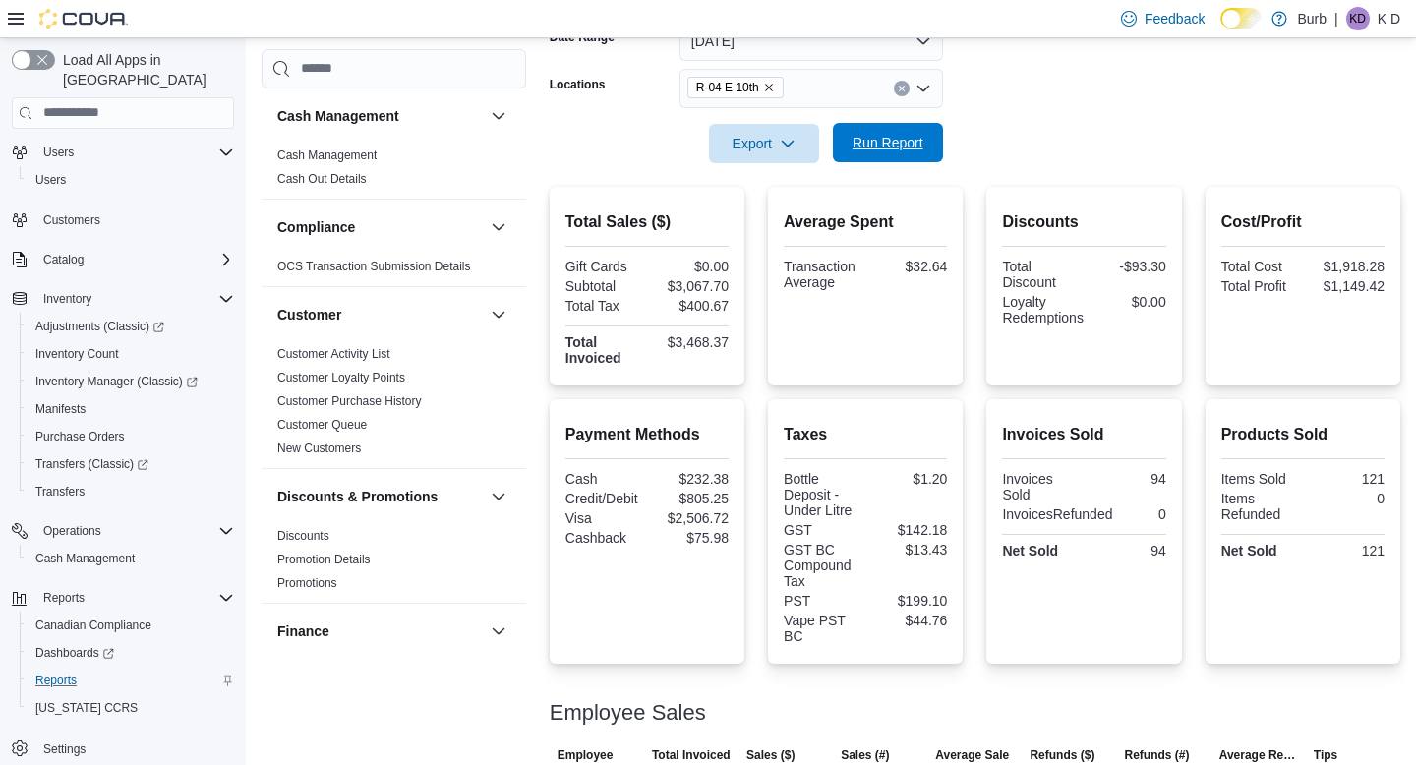
click at [908, 128] on span "Run Report" at bounding box center [888, 142] width 87 height 39
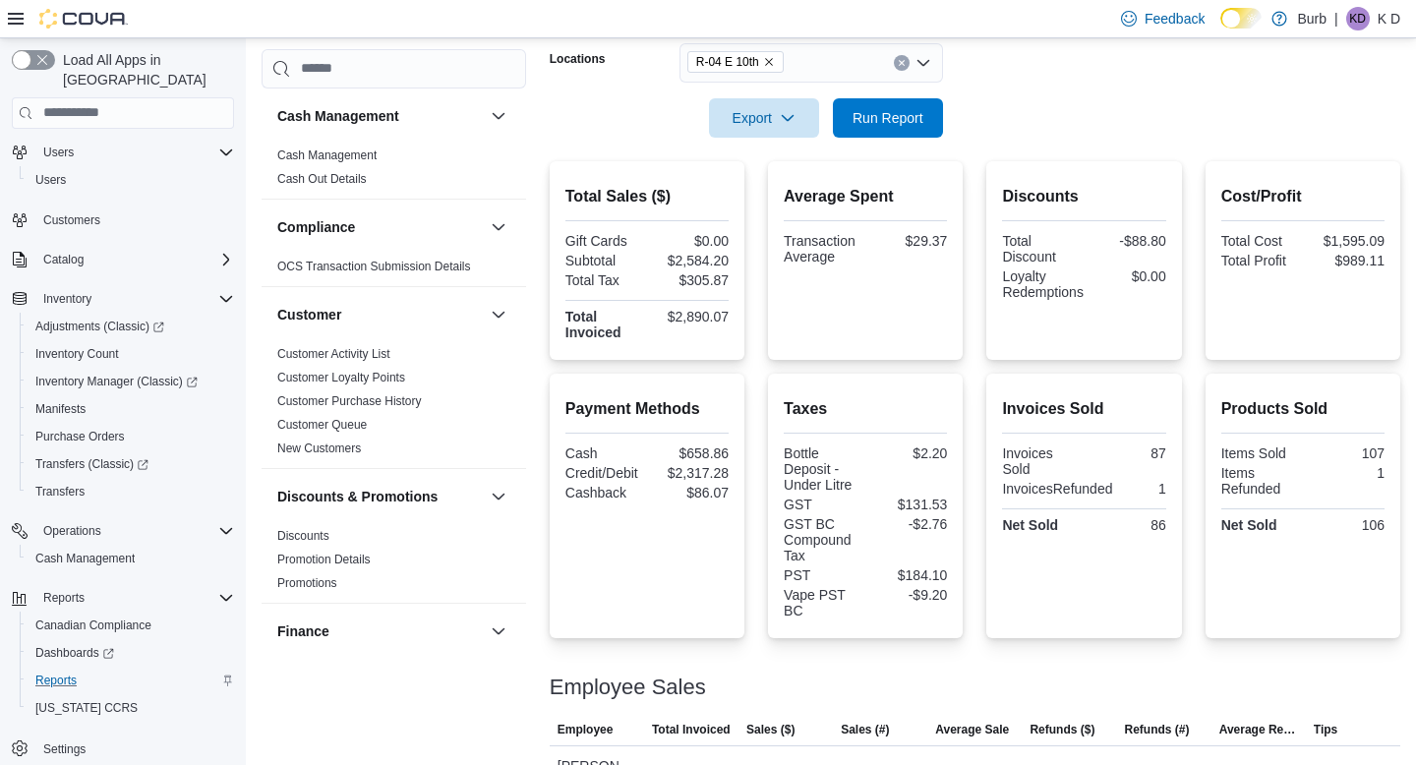
scroll to position [333, 0]
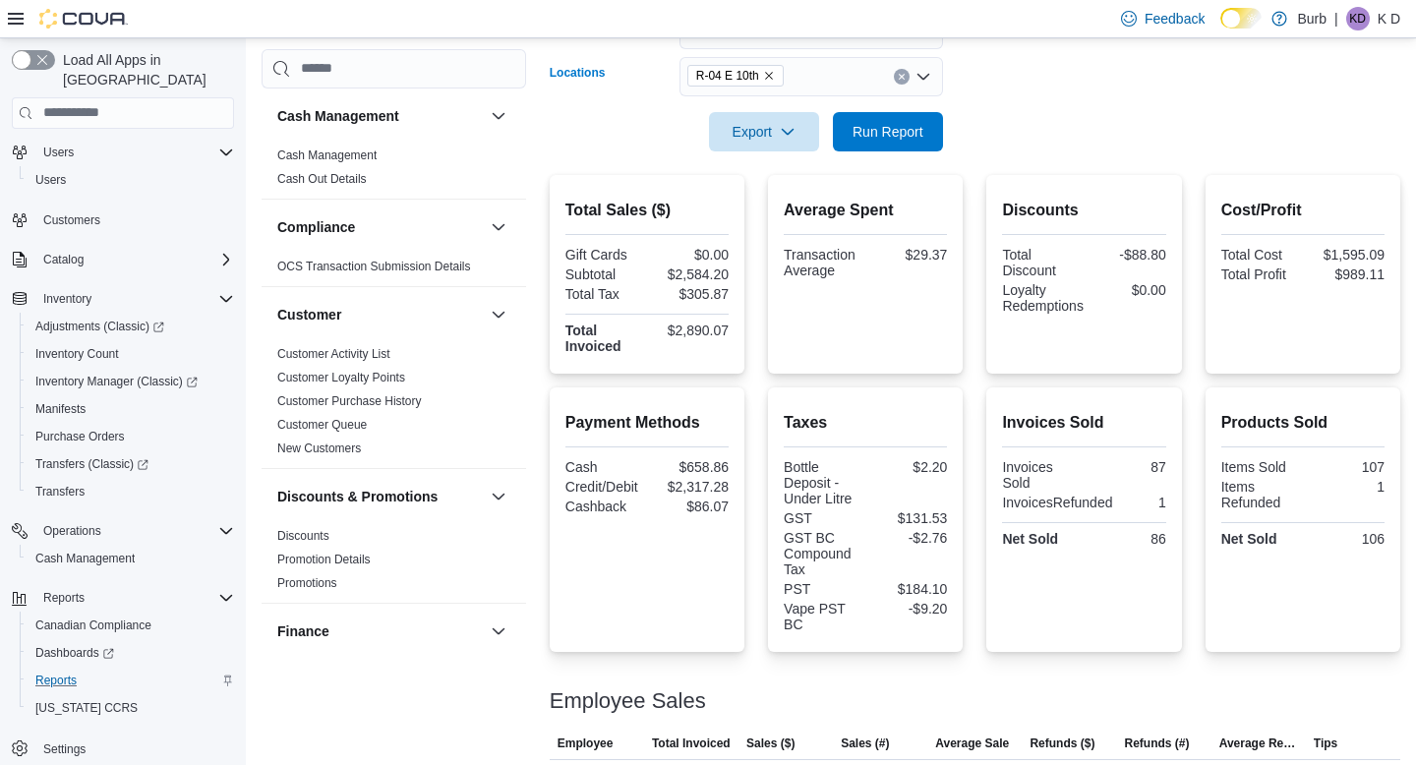
click at [899, 78] on icon "Clear input" at bounding box center [901, 76] width 5 height 5
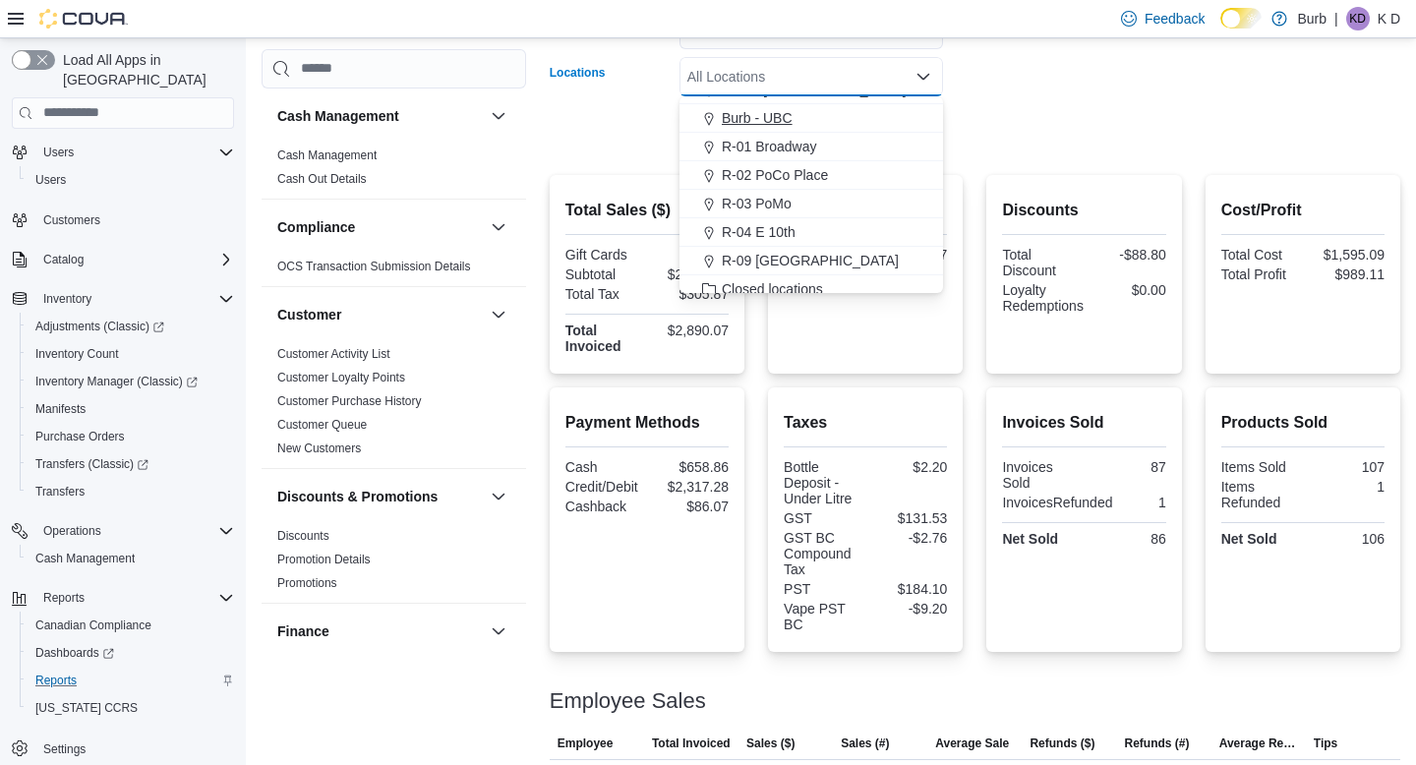
scroll to position [84, 0]
click at [886, 220] on div "R-09 [GEOGRAPHIC_DATA]" at bounding box center [811, 226] width 240 height 20
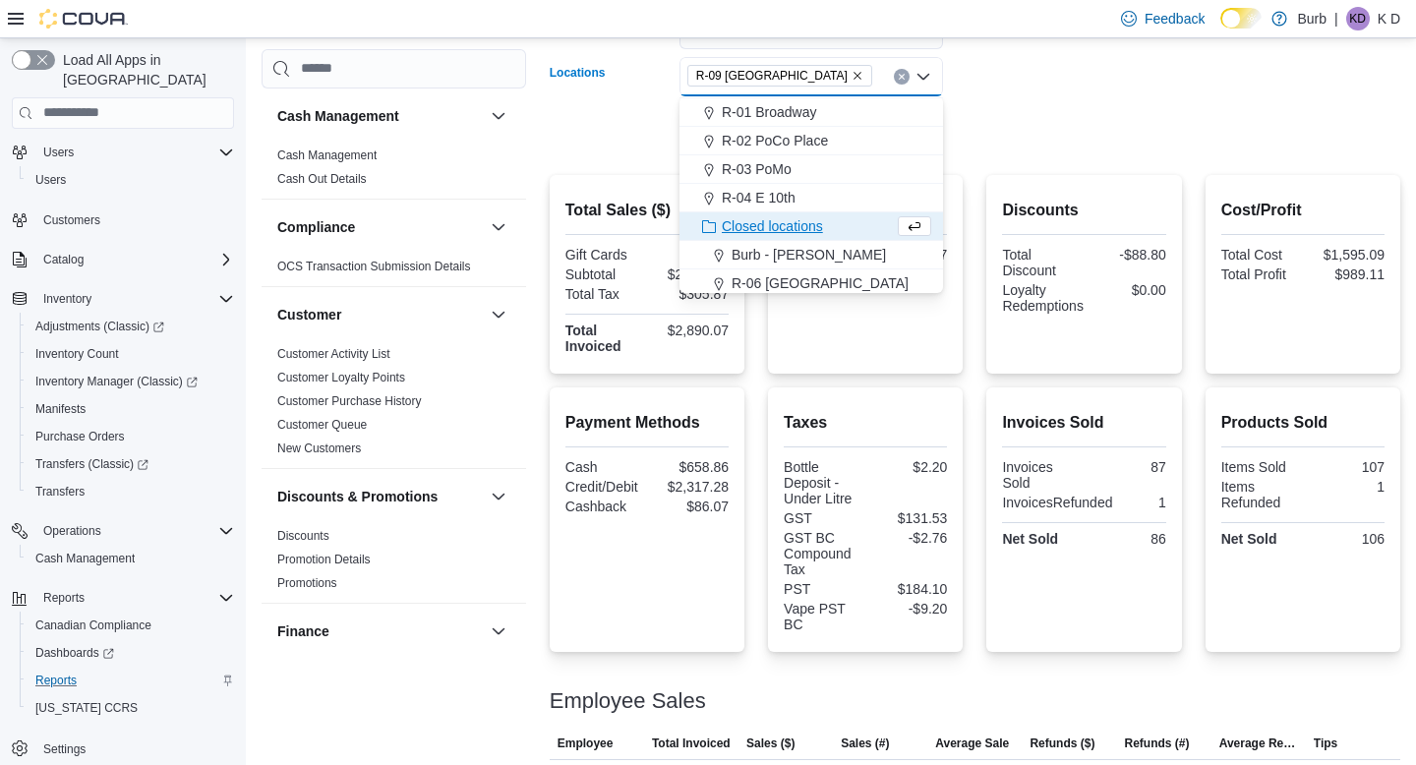
click at [1011, 144] on form "Date Range Today Locations R-09 Tuscany Village Combo box. Selected. R-09 Tusca…" at bounding box center [975, 68] width 851 height 165
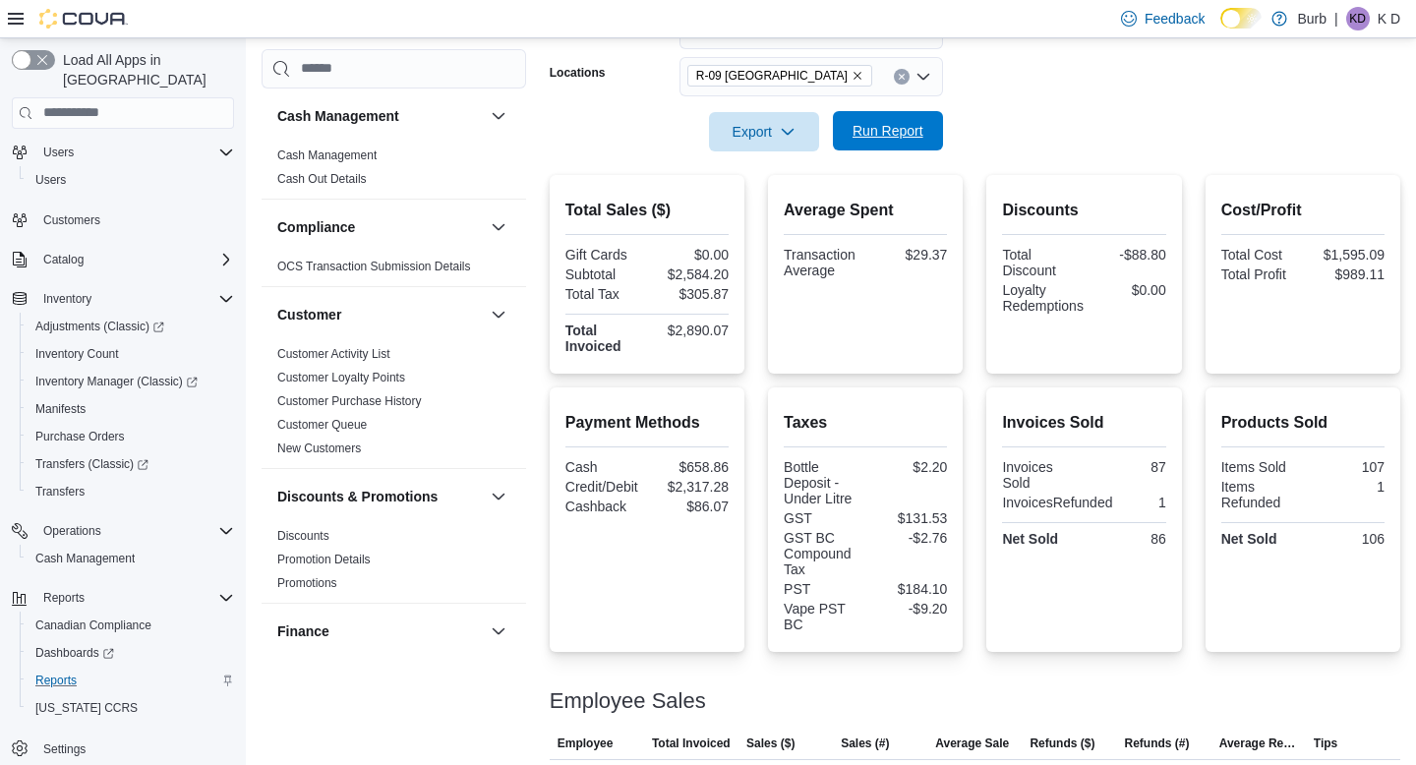
click at [890, 131] on span "Run Report" at bounding box center [888, 131] width 71 height 20
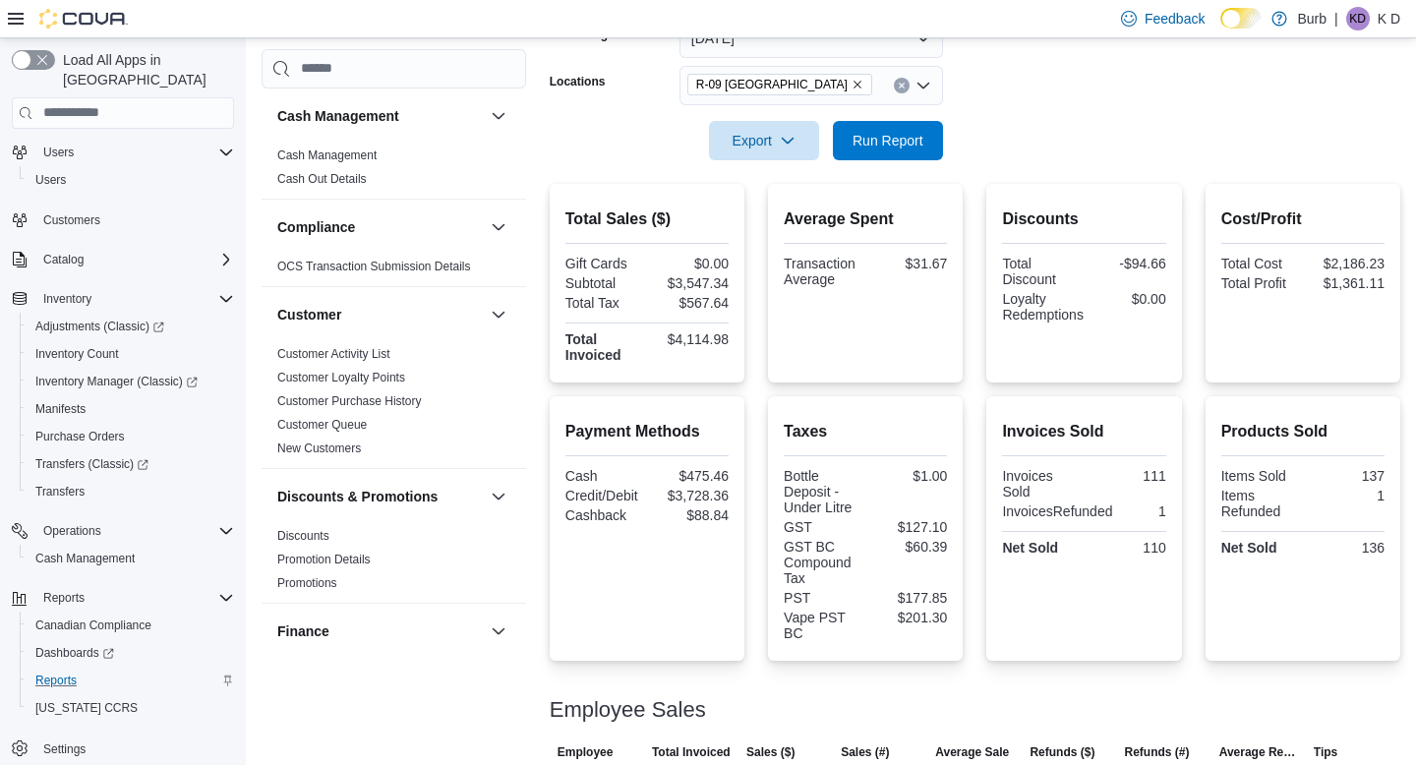
scroll to position [322, 0]
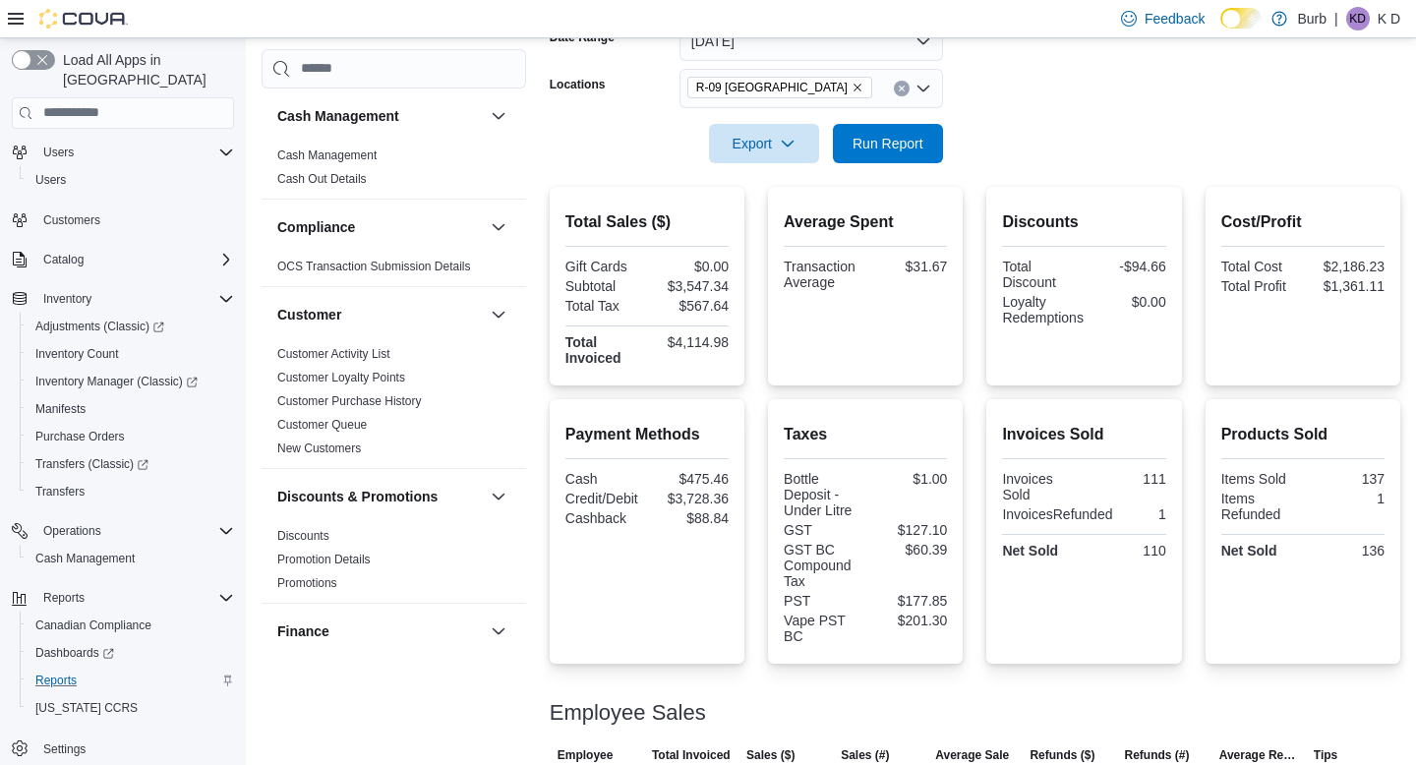
click at [907, 85] on button "Clear input" at bounding box center [902, 89] width 16 height 16
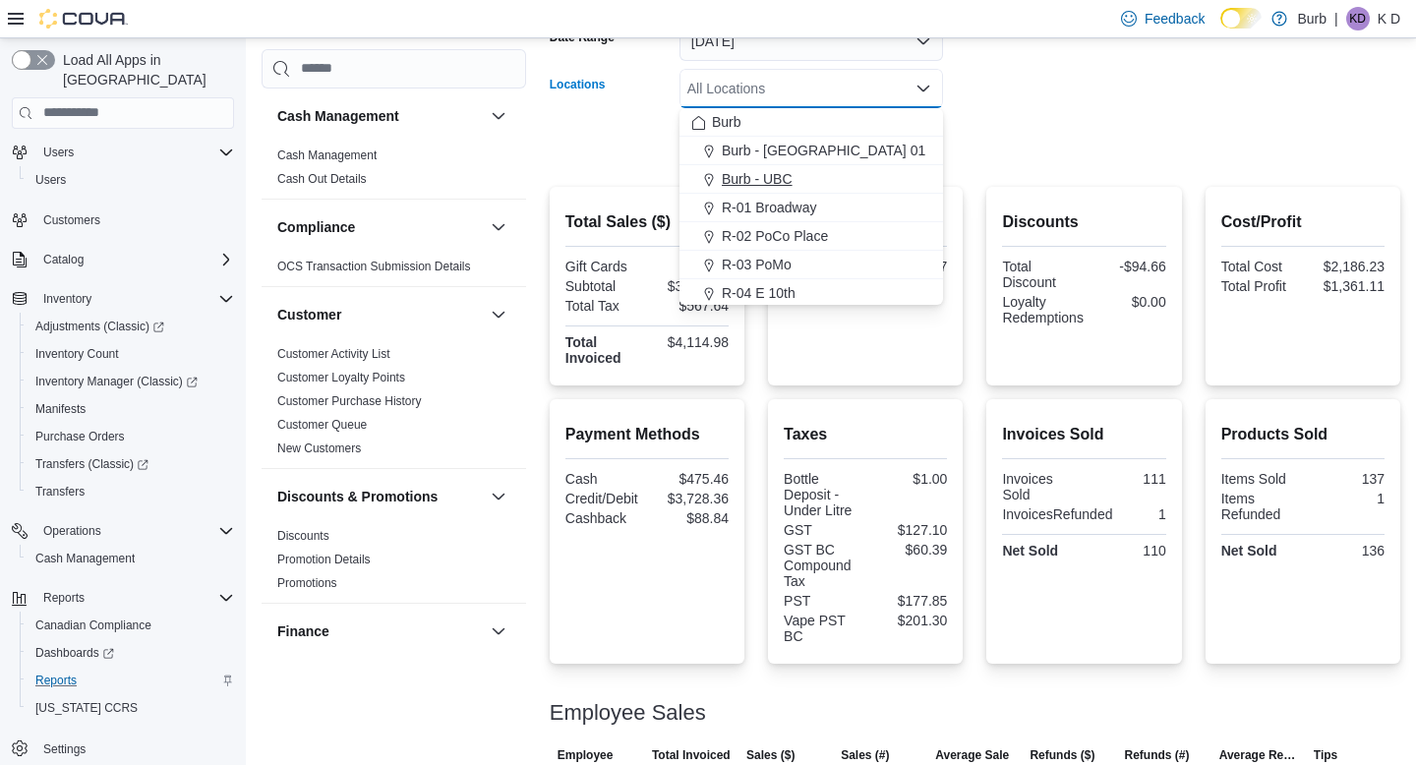
click at [885, 177] on div "Burb - UBC" at bounding box center [811, 179] width 240 height 20
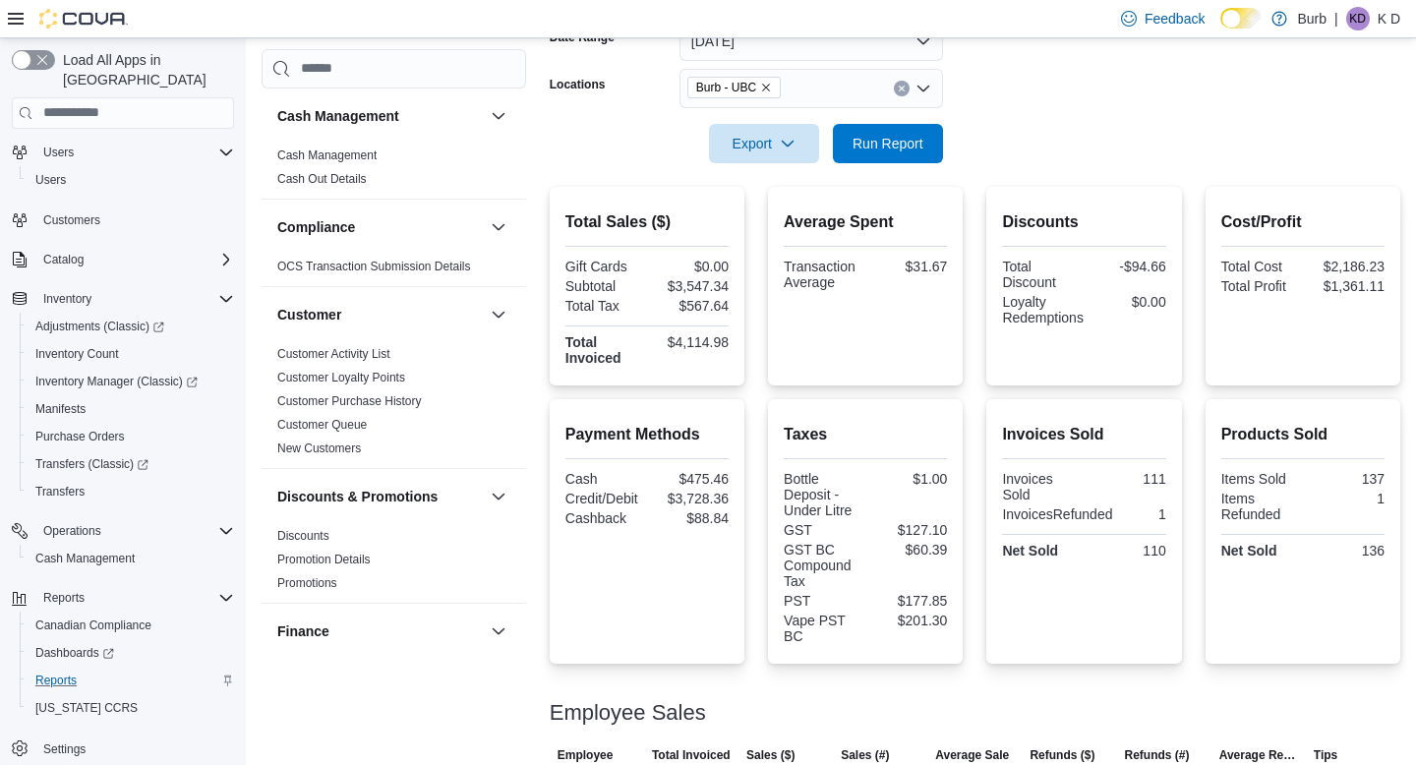
click at [1043, 135] on form "Date Range Today Locations Burb - UBC Export Run Report" at bounding box center [975, 80] width 851 height 165
click at [919, 144] on span "Run Report" at bounding box center [888, 143] width 71 height 20
click at [900, 91] on icon "Clear input" at bounding box center [902, 89] width 8 height 8
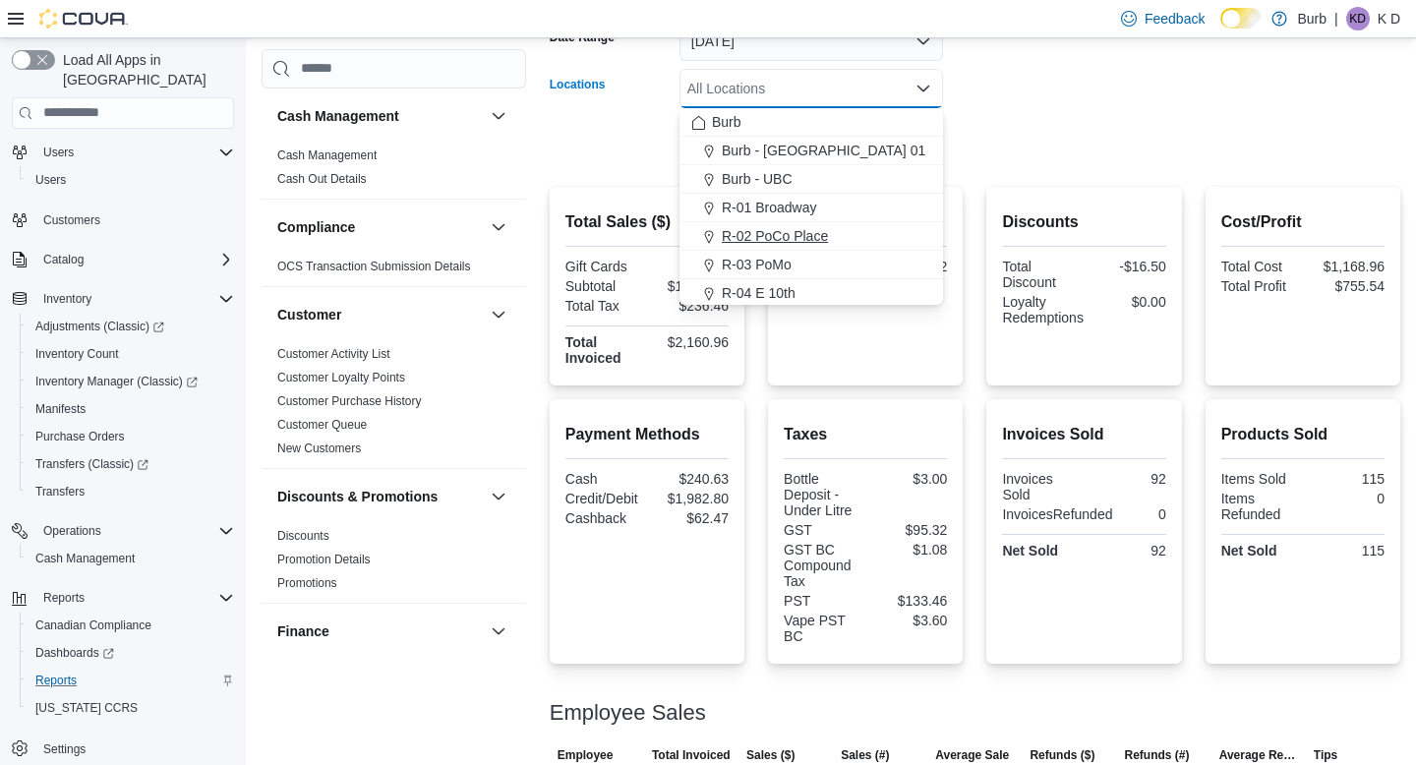
click at [897, 237] on div "R-02 PoCo Place" at bounding box center [811, 236] width 240 height 20
click at [987, 108] on div at bounding box center [975, 116] width 851 height 16
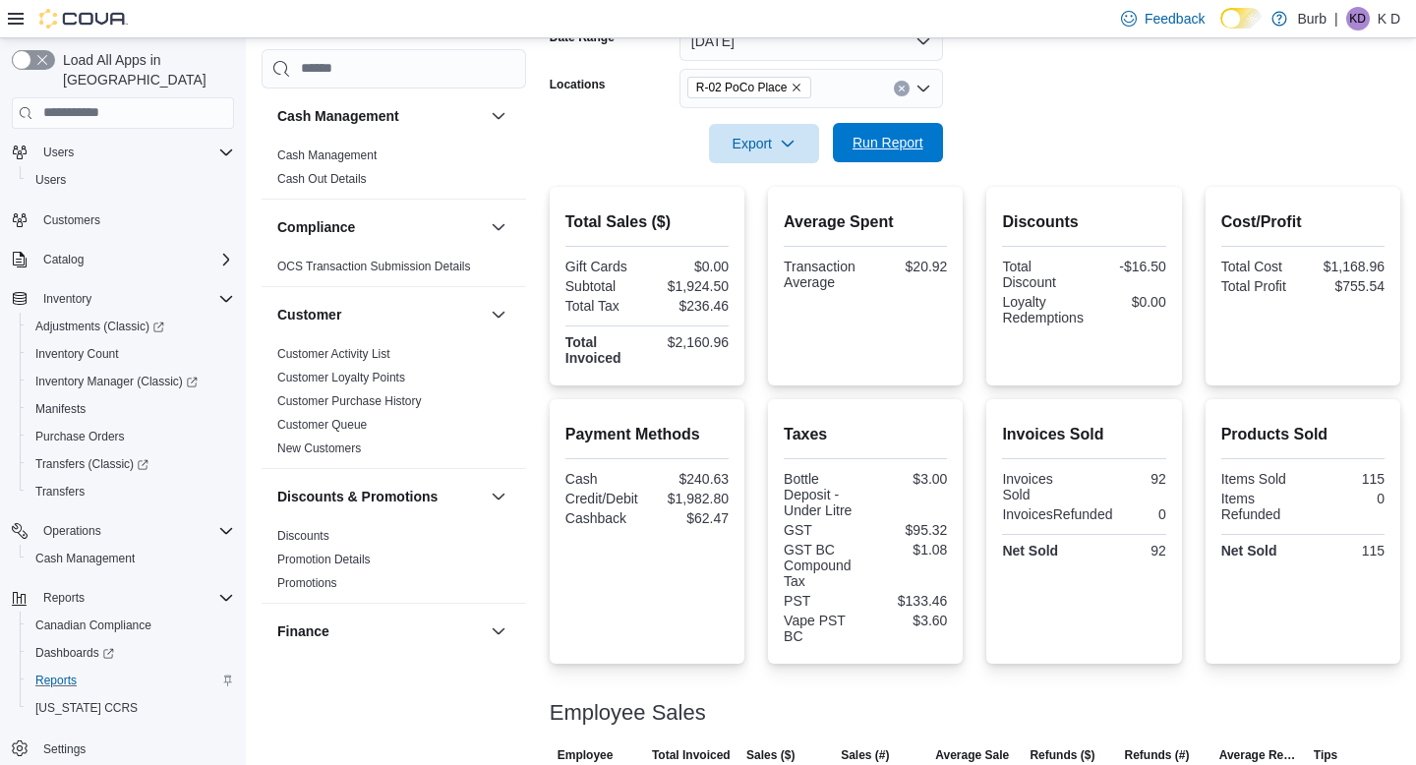
click at [921, 136] on span "Run Report" at bounding box center [888, 143] width 71 height 20
click at [901, 150] on span "Run Report" at bounding box center [888, 143] width 71 height 20
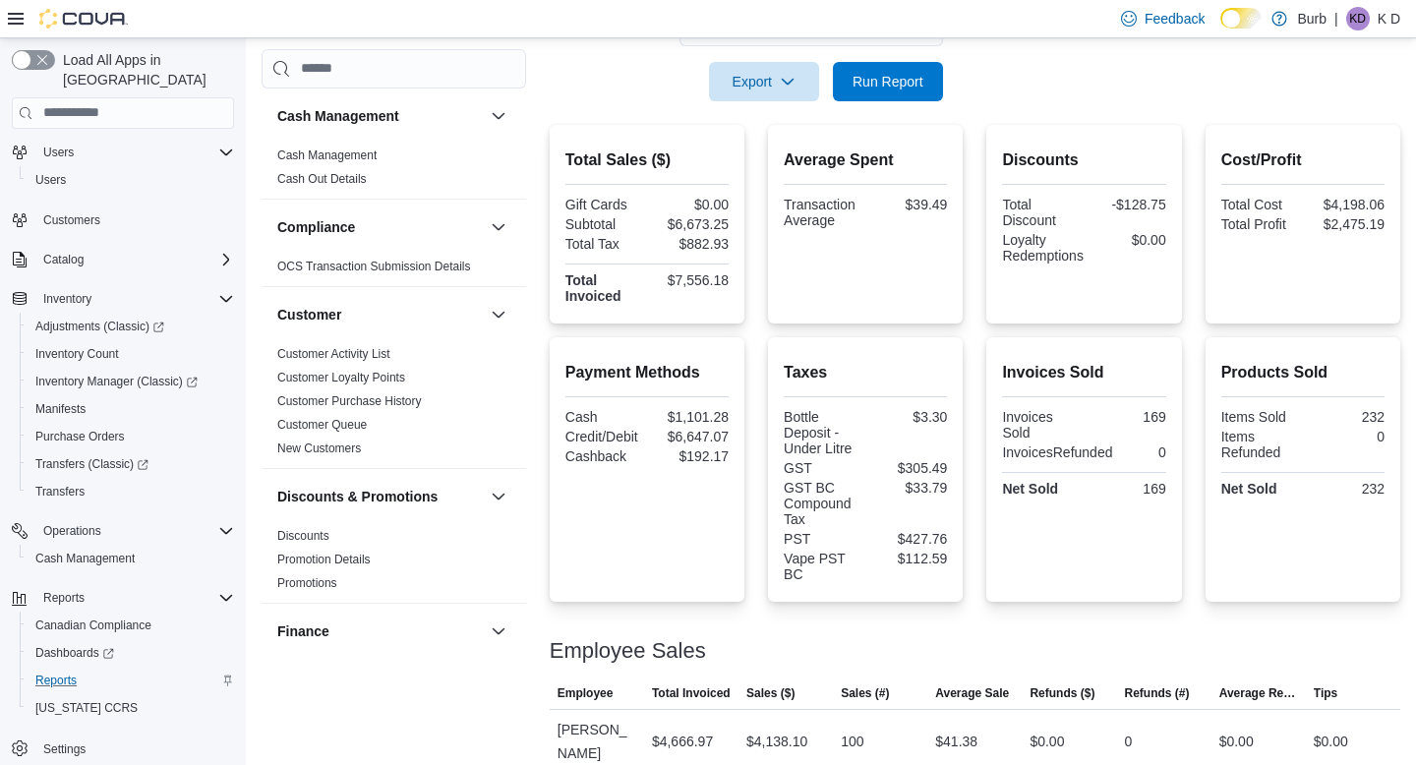
scroll to position [383, 0]
click at [870, 85] on span "Run Report" at bounding box center [888, 82] width 71 height 20
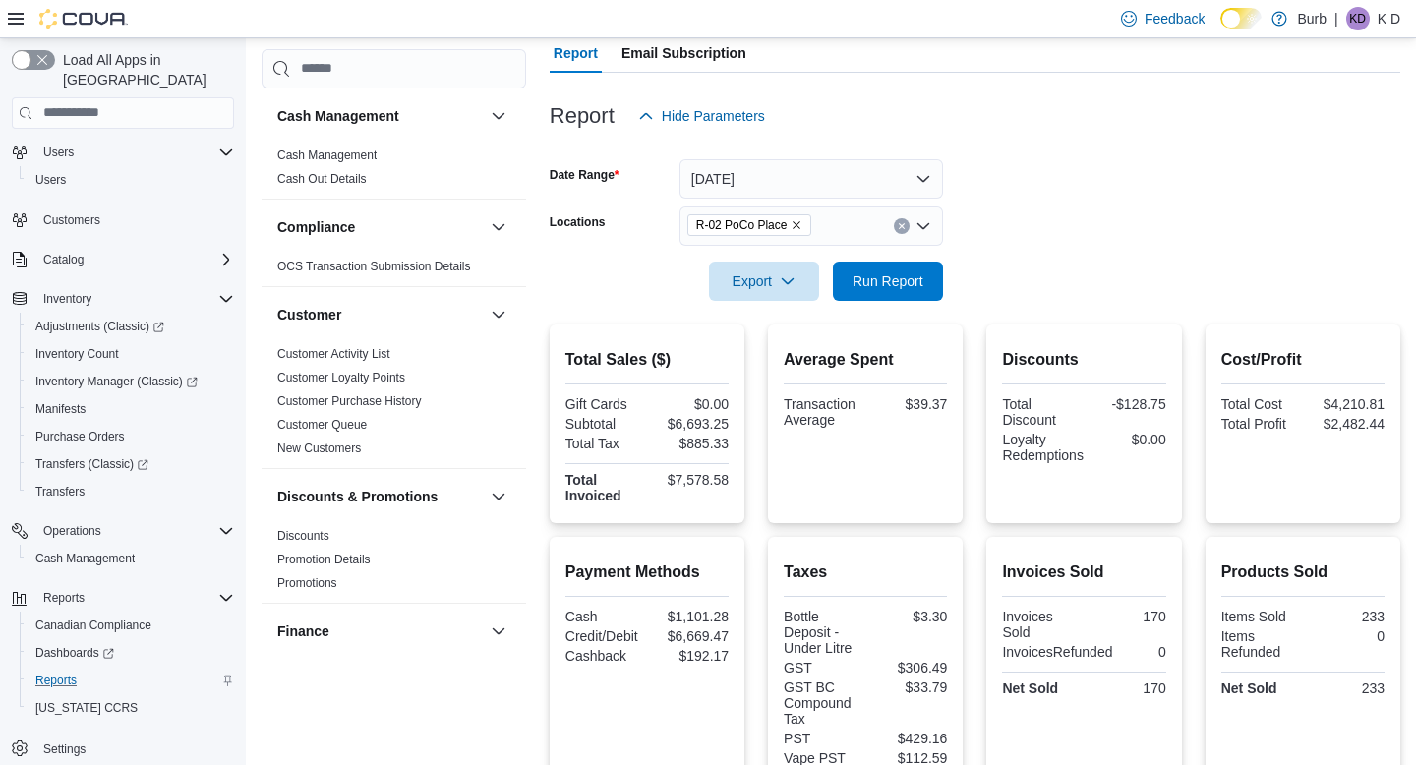
scroll to position [182, 0]
click at [899, 294] on span "Run Report" at bounding box center [888, 282] width 87 height 39
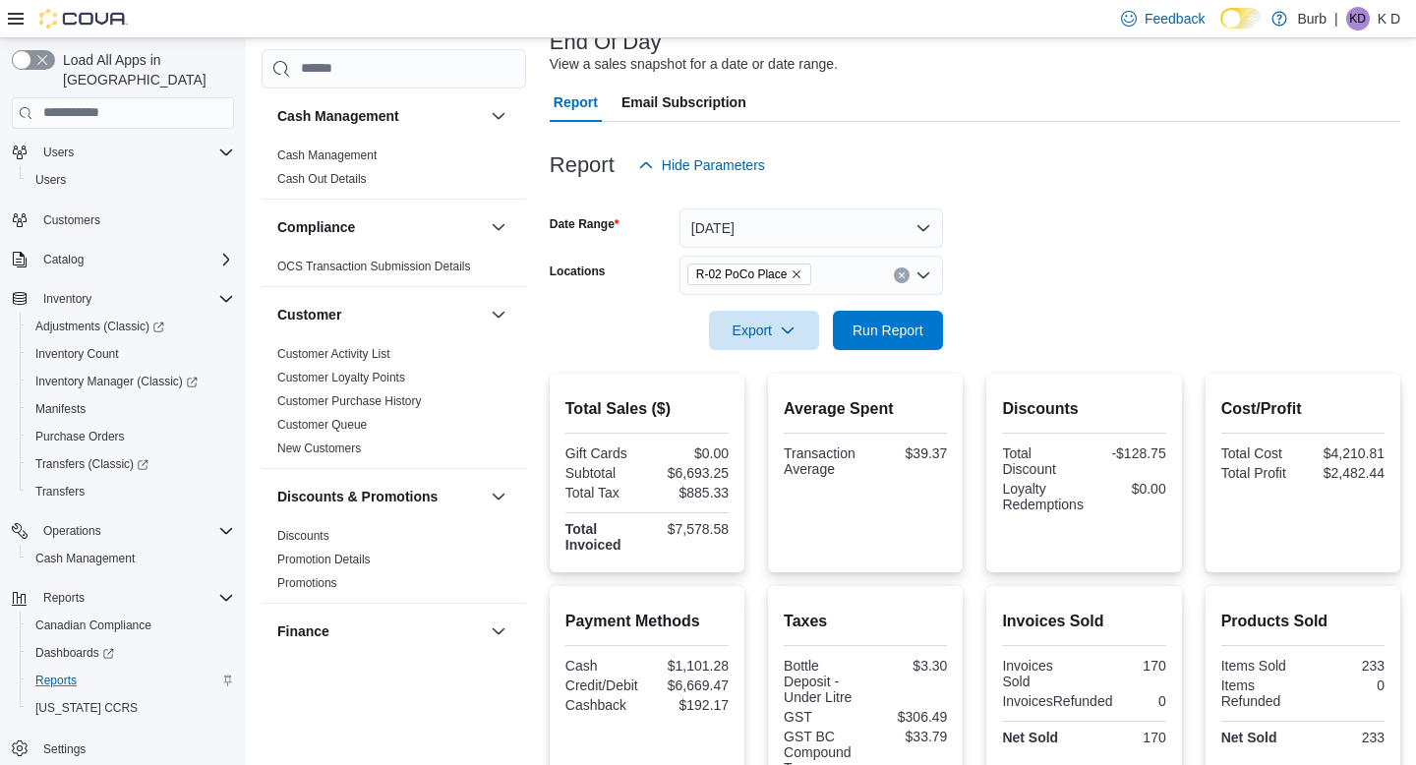
scroll to position [55, 0]
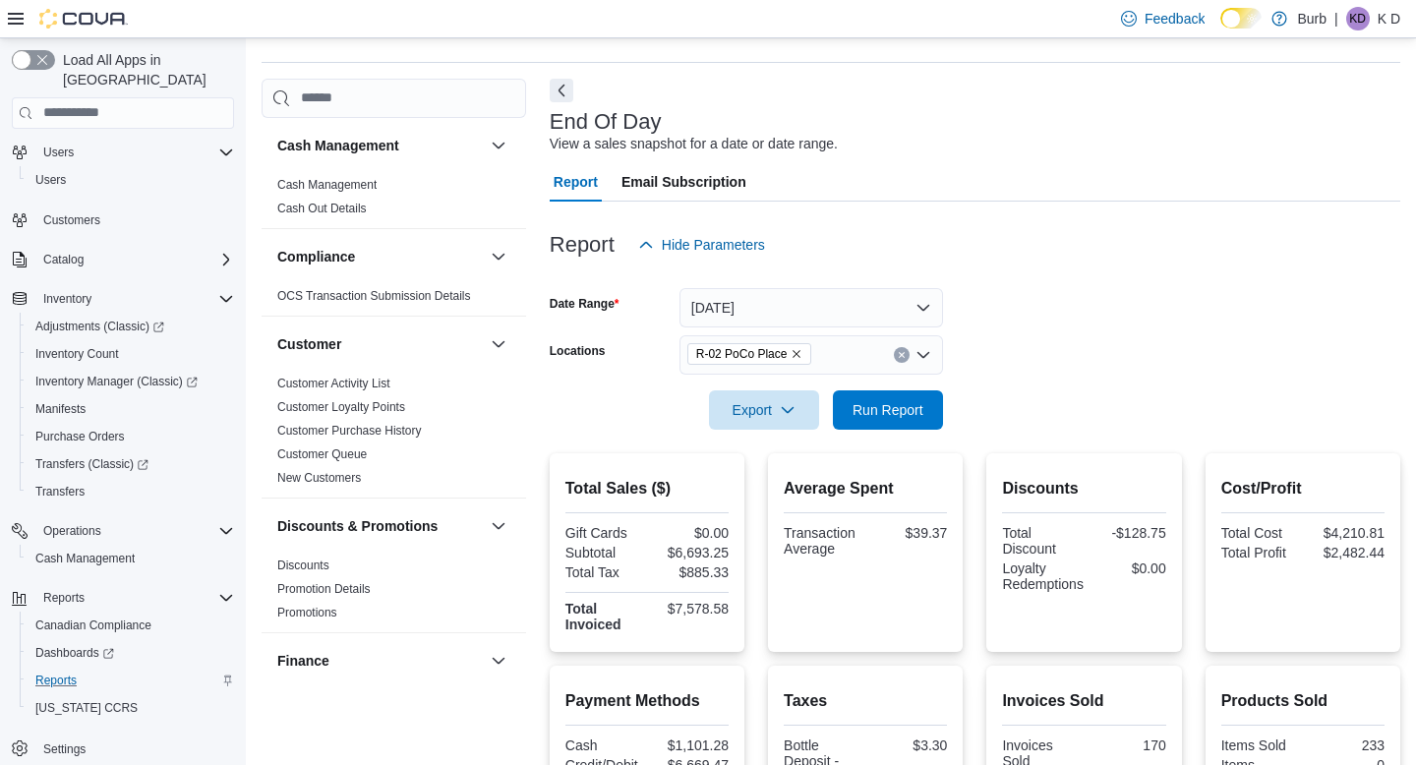
click at [903, 351] on icon "Clear input" at bounding box center [902, 355] width 8 height 8
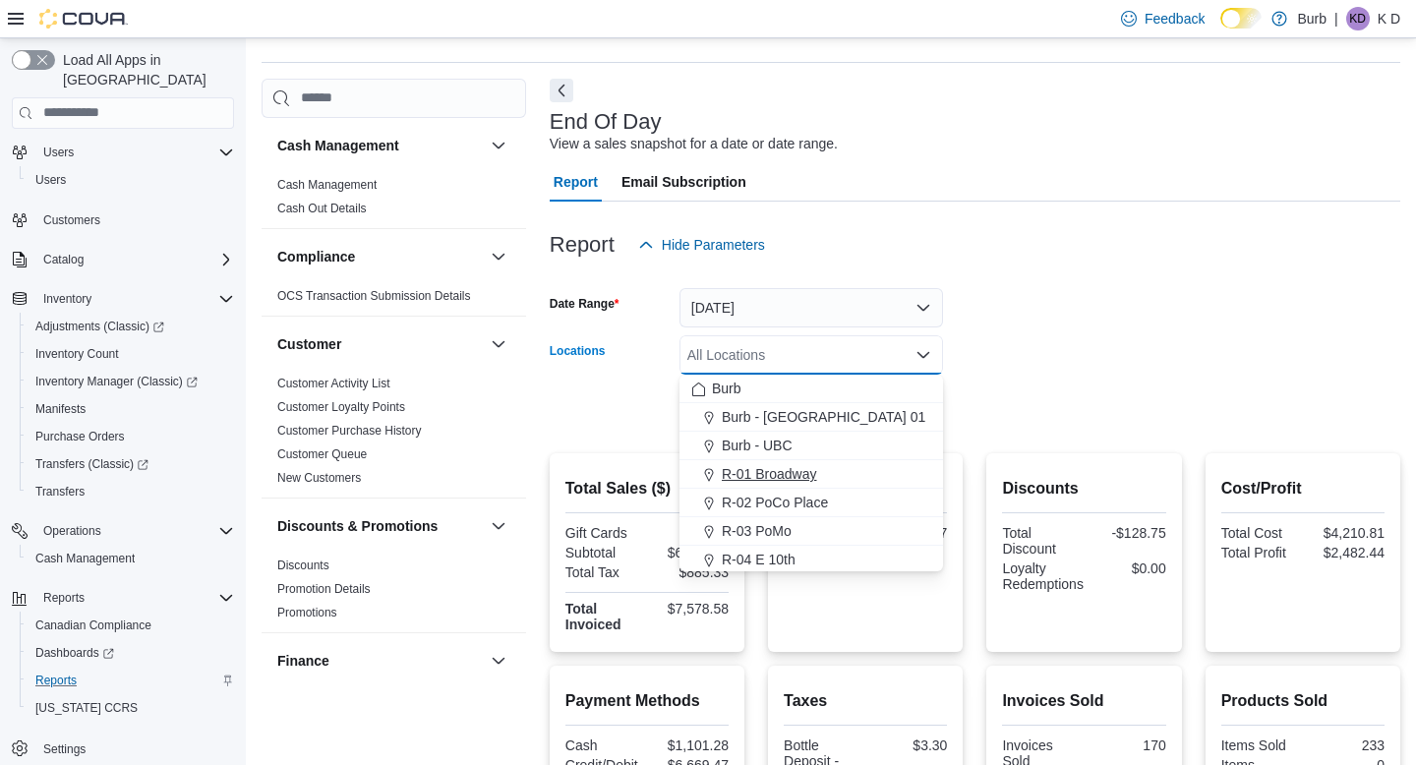
click at [873, 484] on button "R-01 Broadway" at bounding box center [812, 474] width 264 height 29
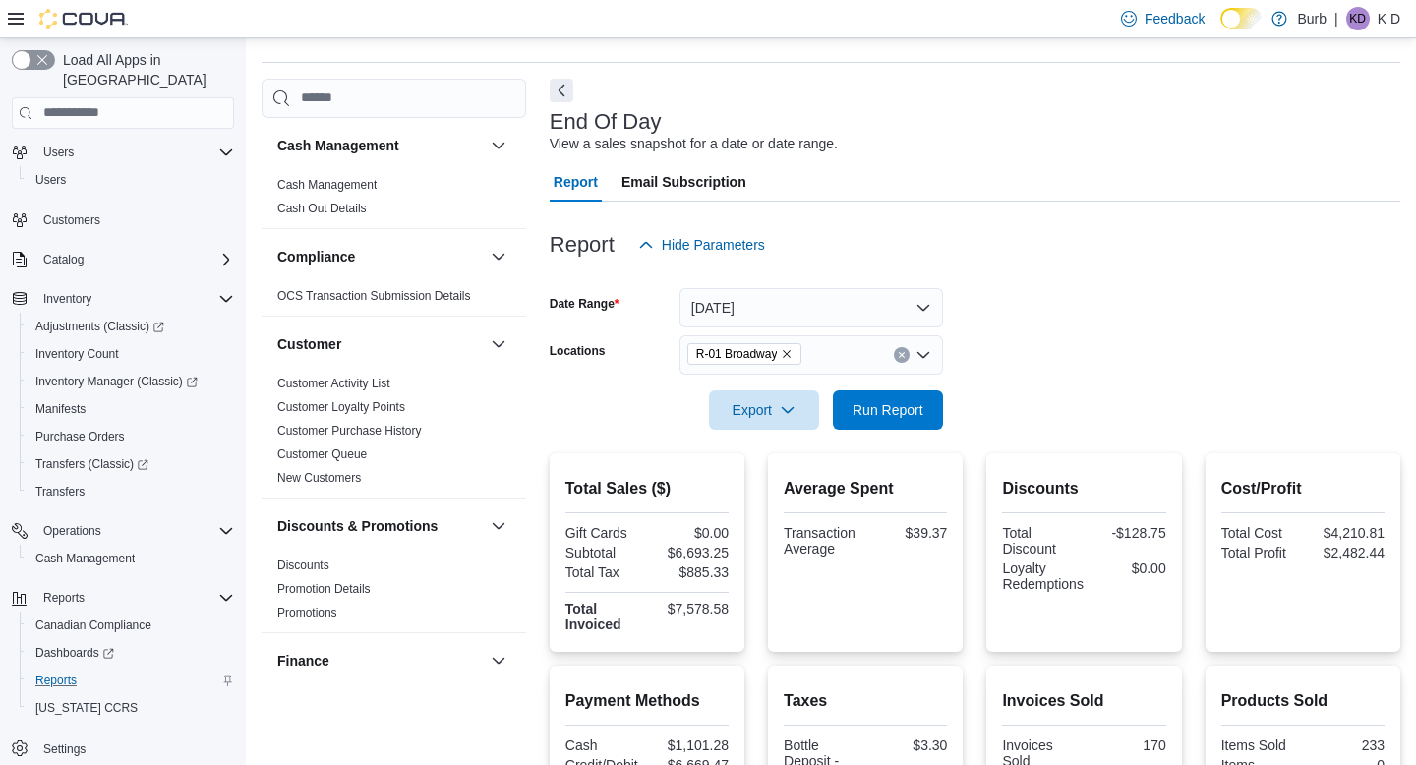
click at [1097, 346] on form "Date Range Today Locations R-01 Broadway Export Run Report" at bounding box center [975, 347] width 851 height 165
click at [877, 422] on span "Run Report" at bounding box center [888, 409] width 87 height 39
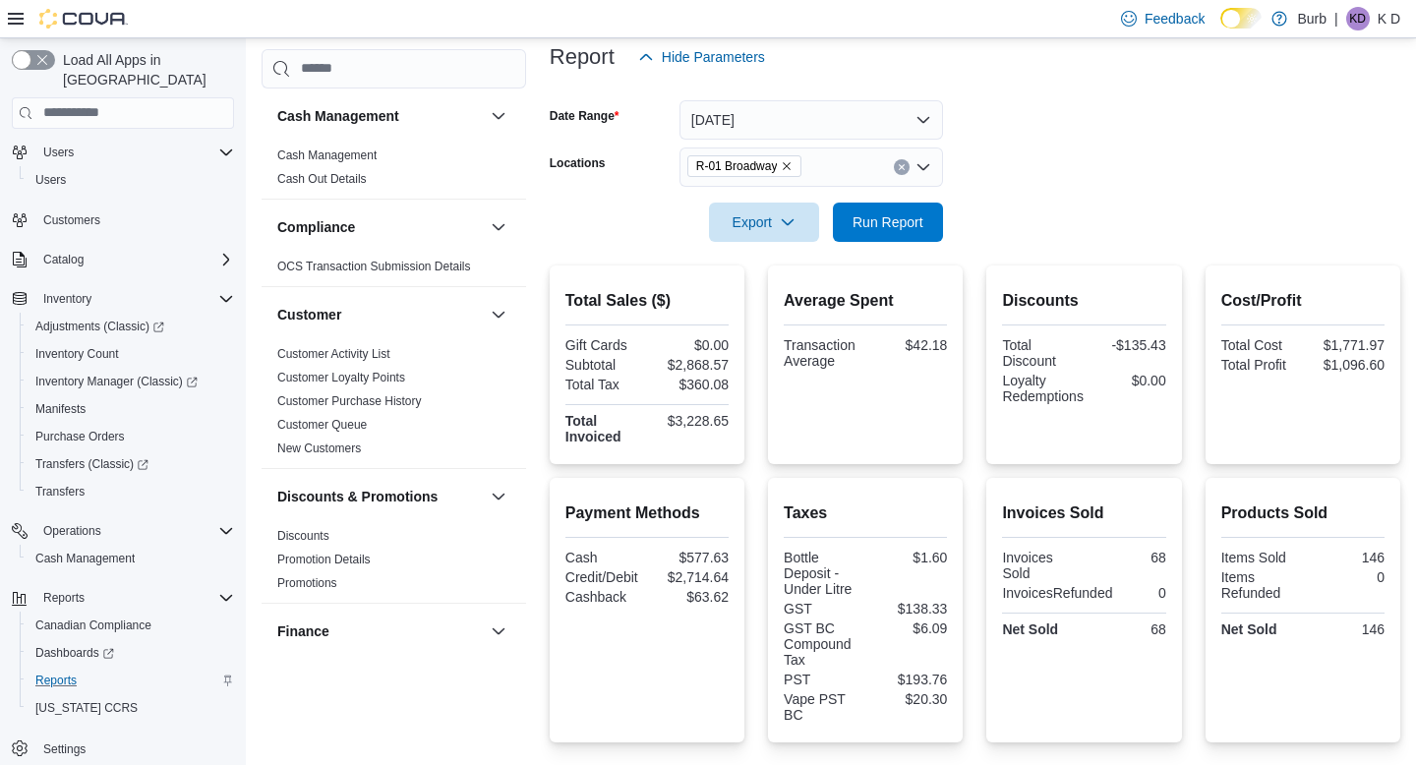
scroll to position [224, 0]
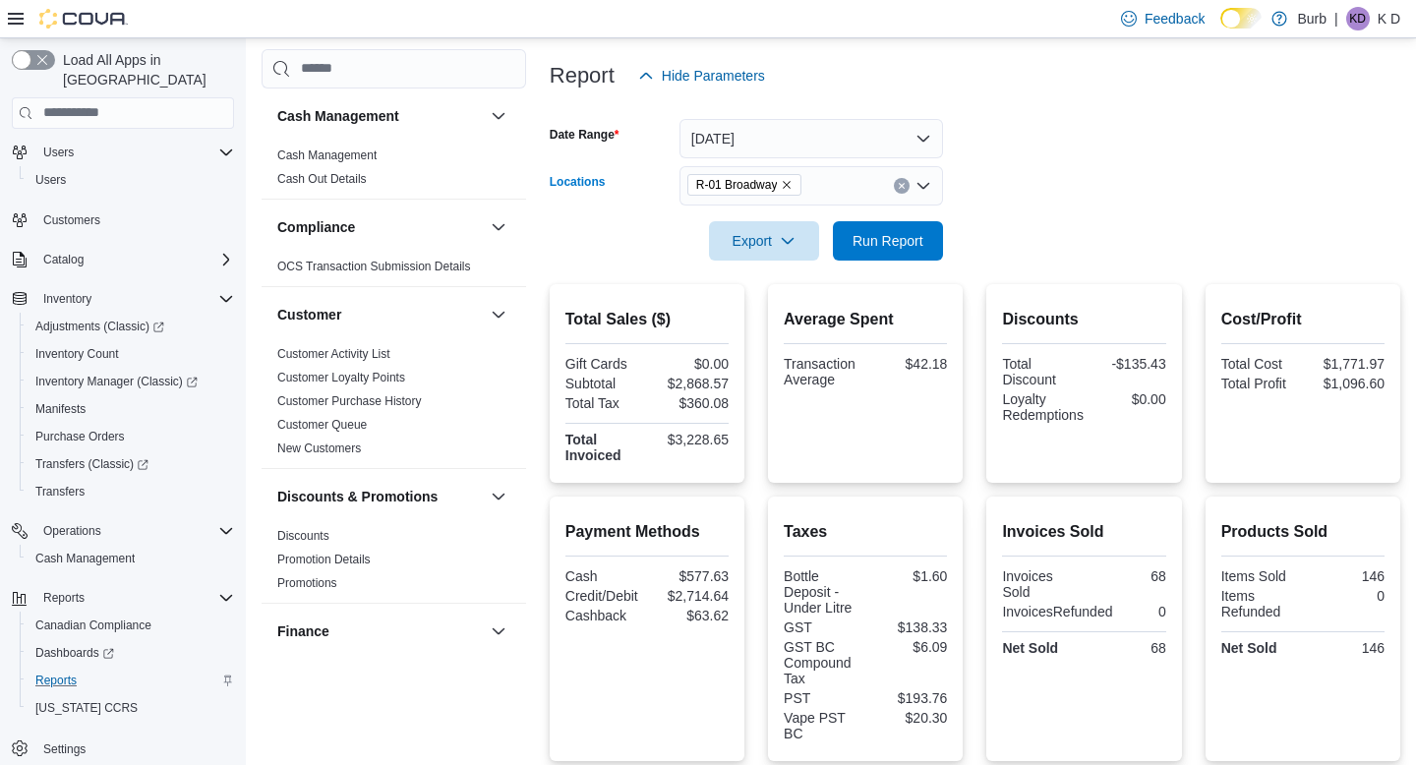
click at [903, 184] on icon "Clear input" at bounding box center [901, 185] width 5 height 5
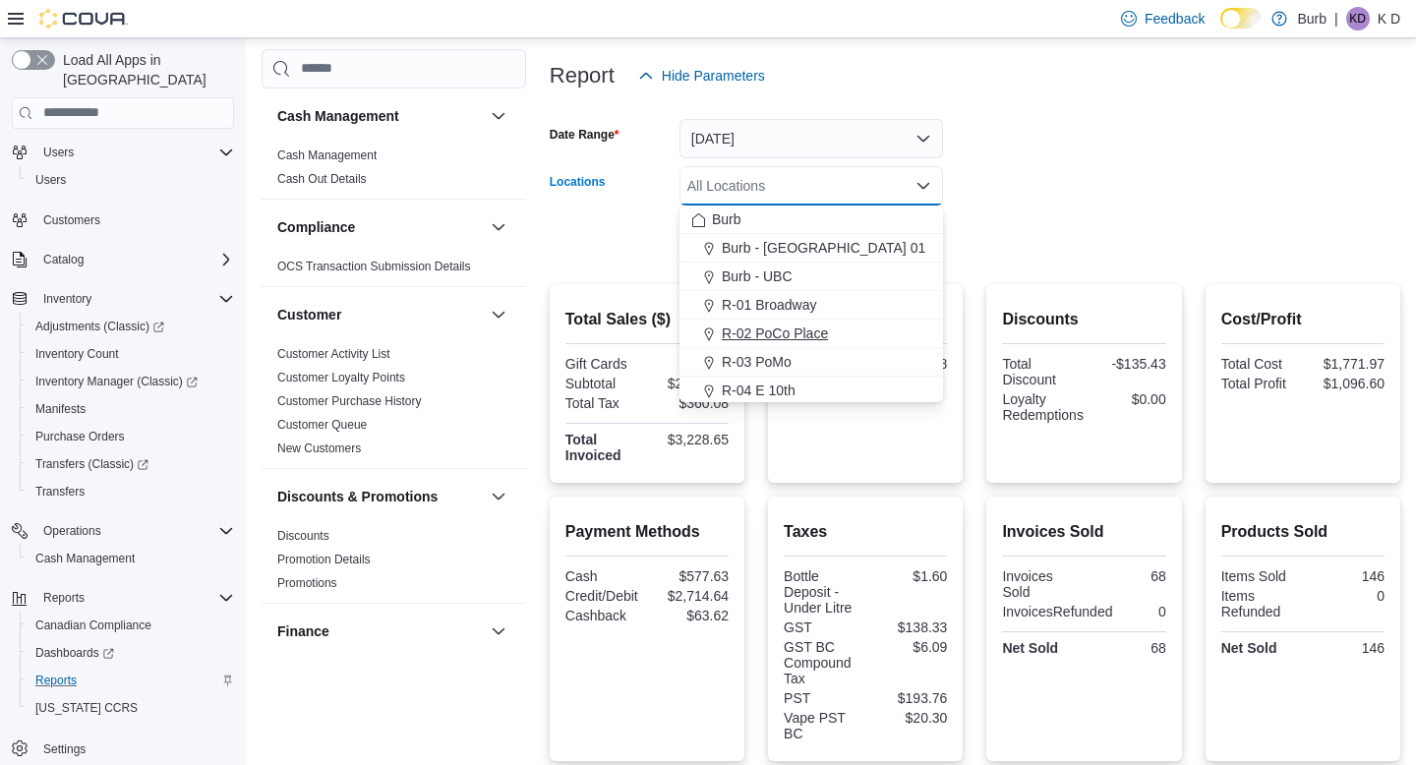
click at [865, 328] on div "R-02 PoCo Place" at bounding box center [811, 334] width 240 height 20
click at [1010, 240] on form "Date Range Today Locations R-02 PoCo Place Combo box. Selected. R-02 PoCo Place…" at bounding box center [975, 177] width 851 height 165
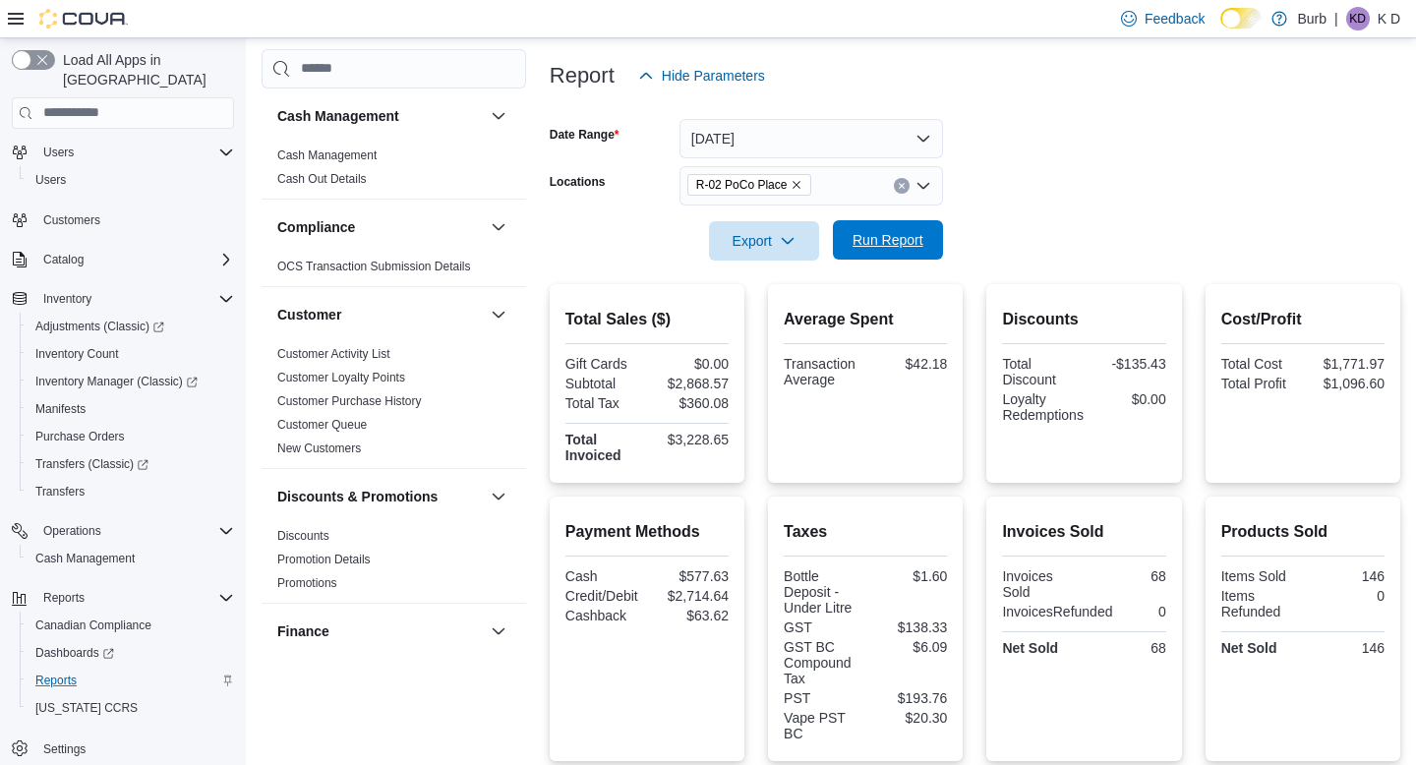
click at [882, 242] on span "Run Report" at bounding box center [888, 240] width 71 height 20
click at [901, 185] on icon "Clear input" at bounding box center [901, 185] width 5 height 5
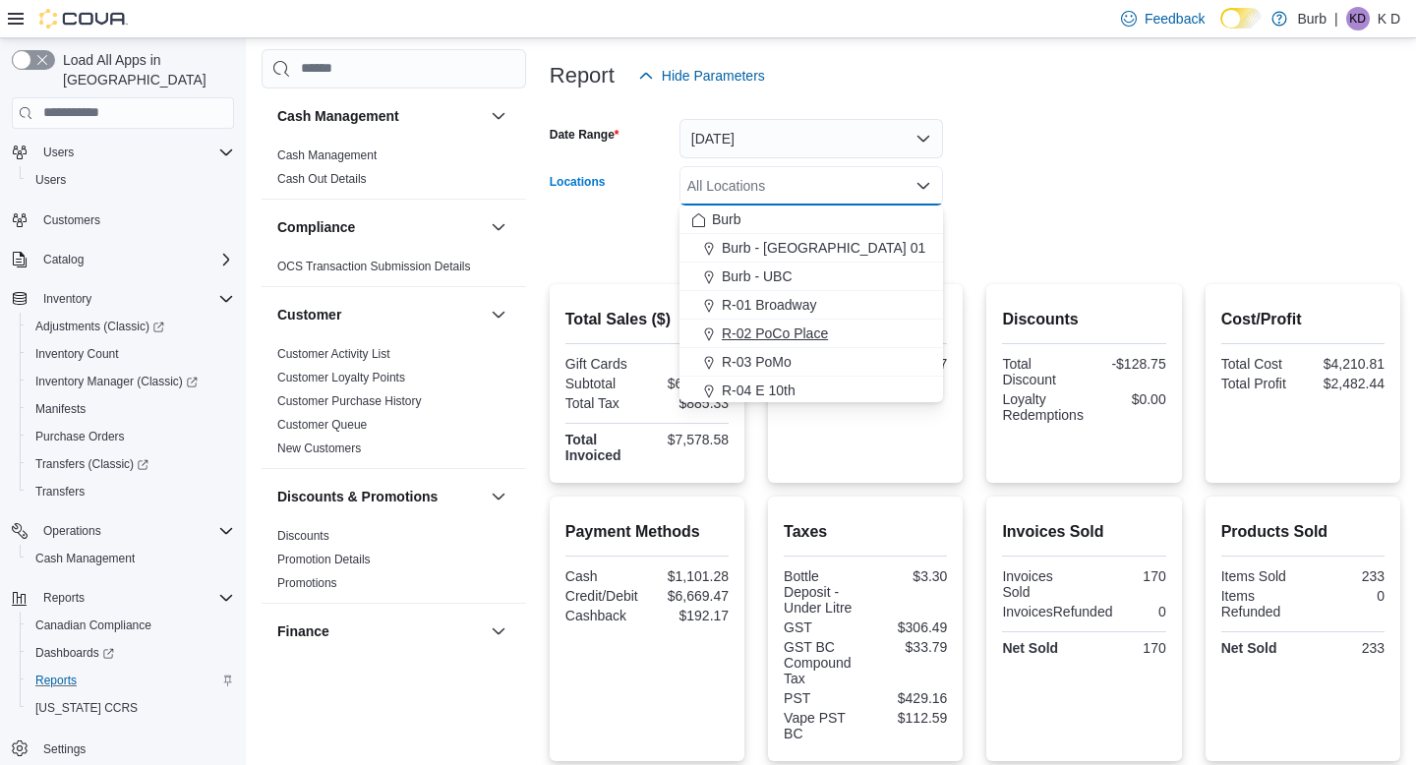
click at [855, 342] on div "R-02 PoCo Place" at bounding box center [811, 334] width 240 height 20
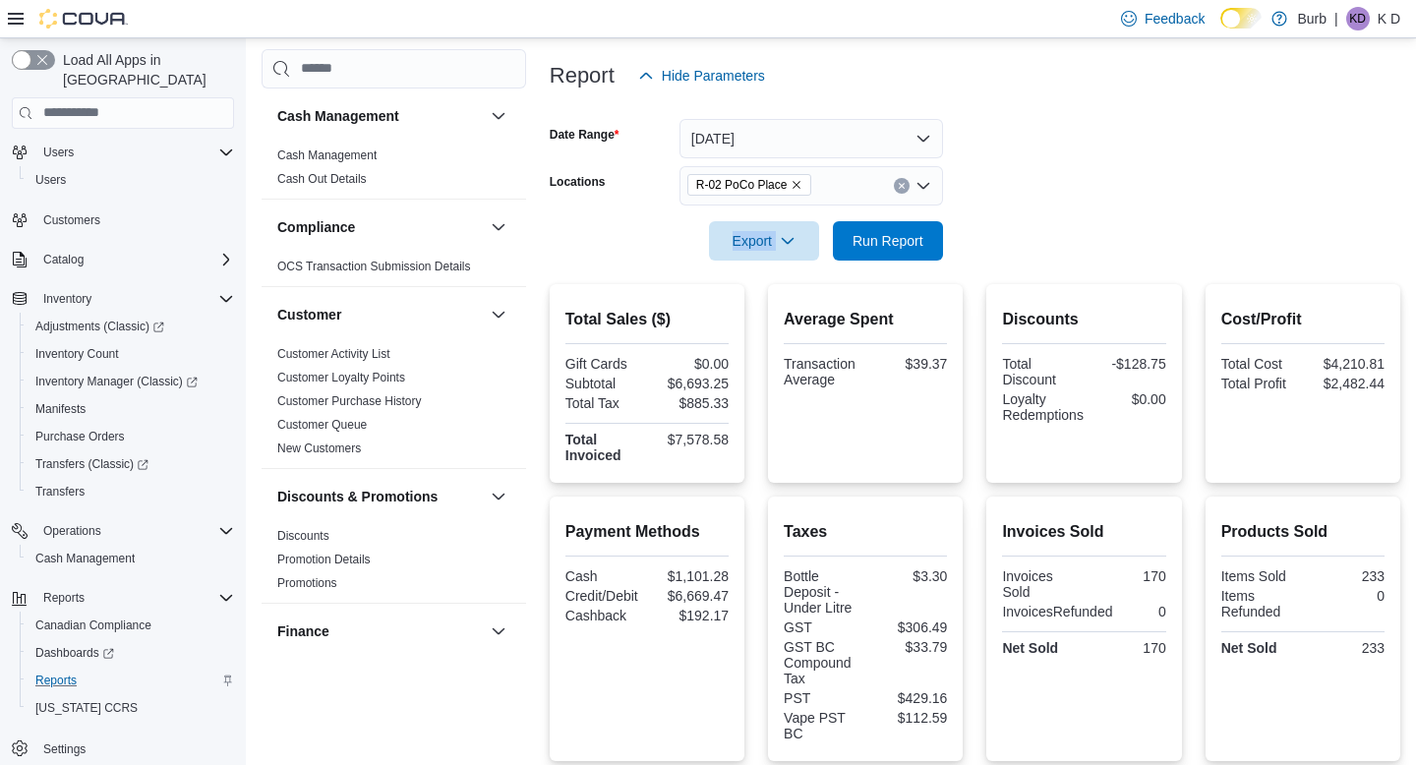
click at [1020, 220] on form "Date Range Today Locations R-02 PoCo Place Export Run Report" at bounding box center [975, 177] width 851 height 165
click at [918, 234] on span "Run Report" at bounding box center [888, 240] width 71 height 20
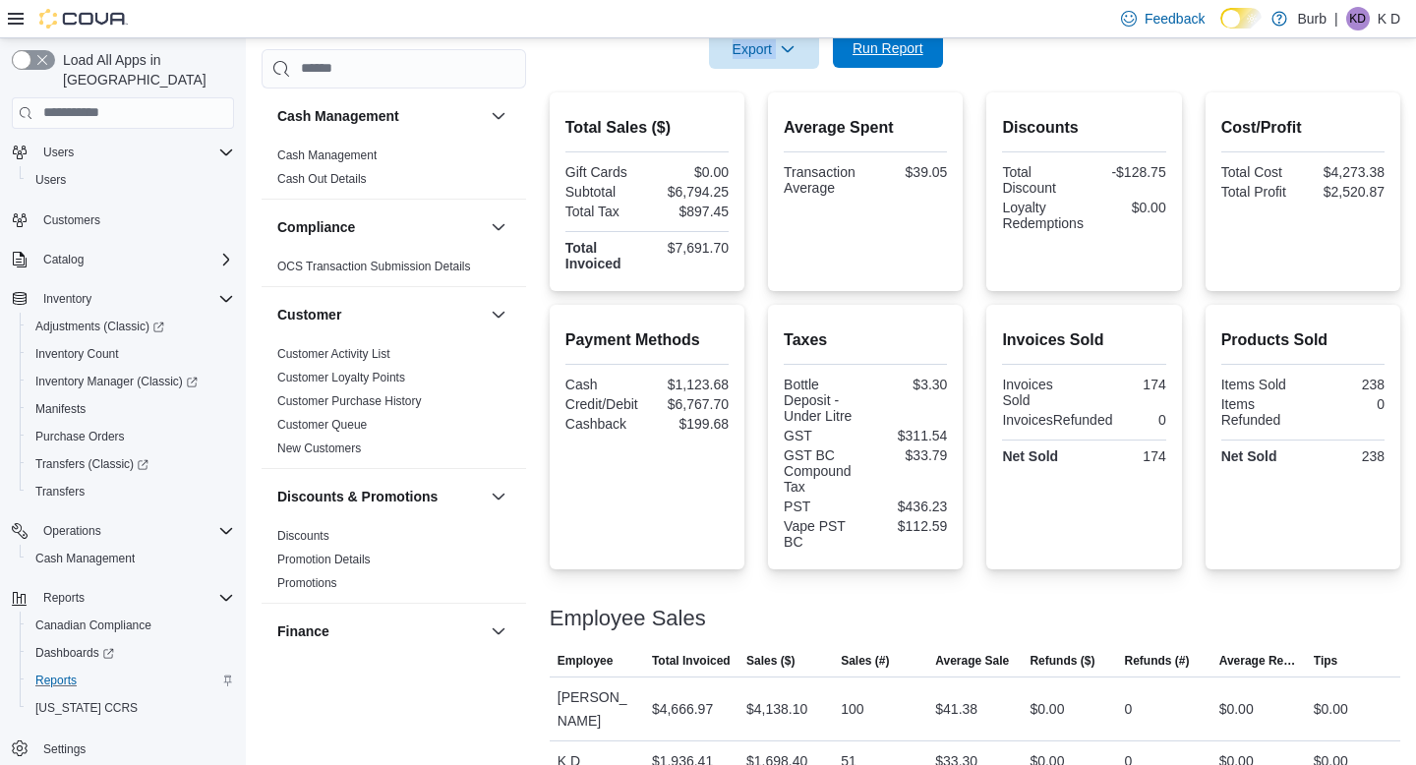
scroll to position [390, 0]
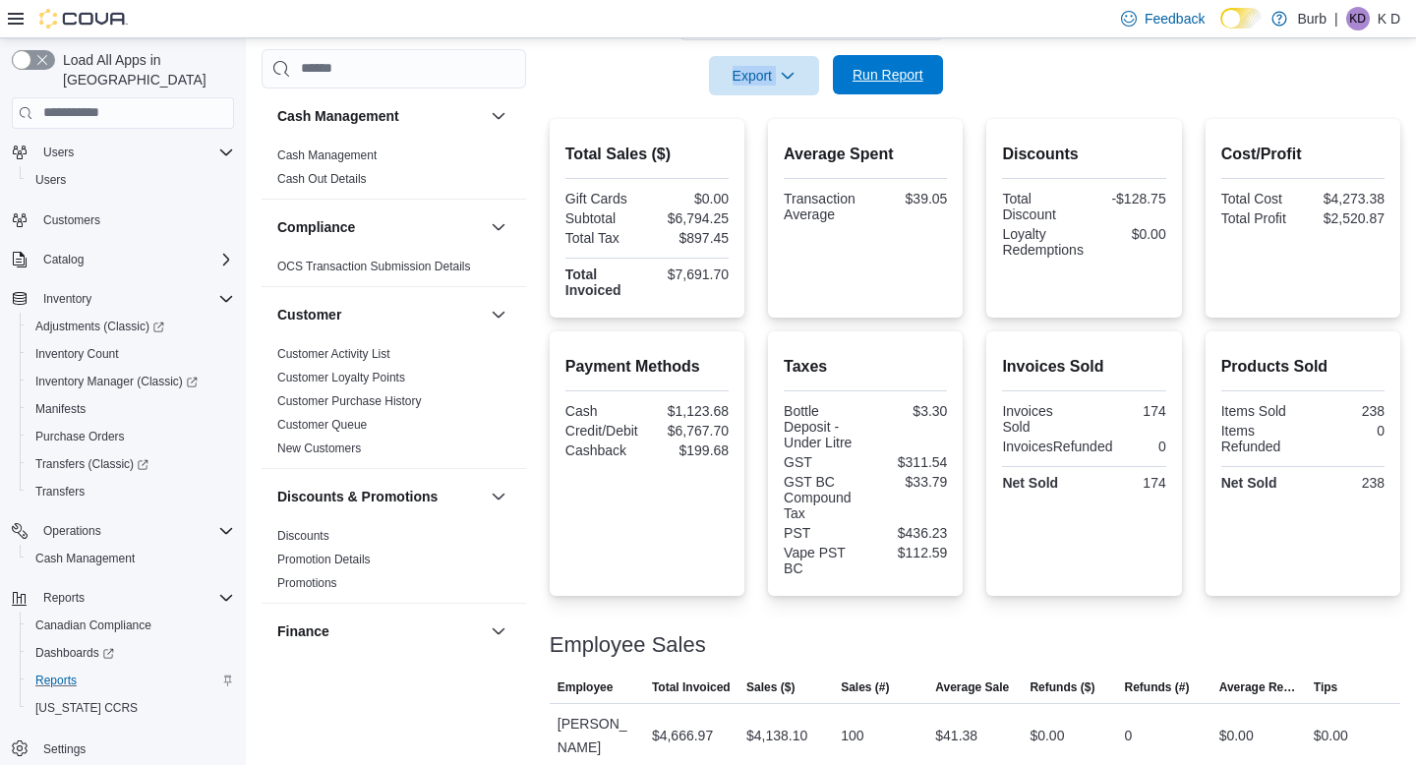
click at [904, 83] on span "Run Report" at bounding box center [888, 75] width 71 height 20
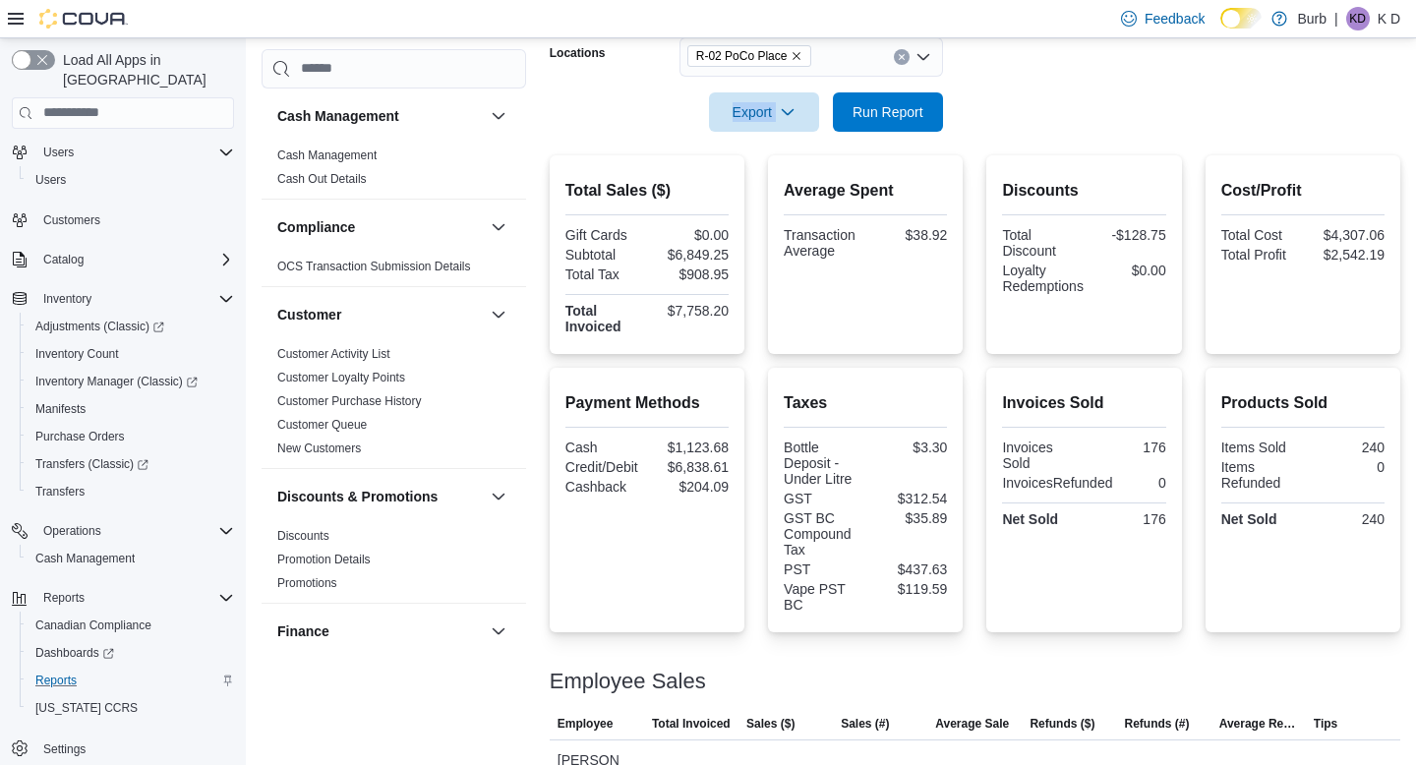
scroll to position [342, 0]
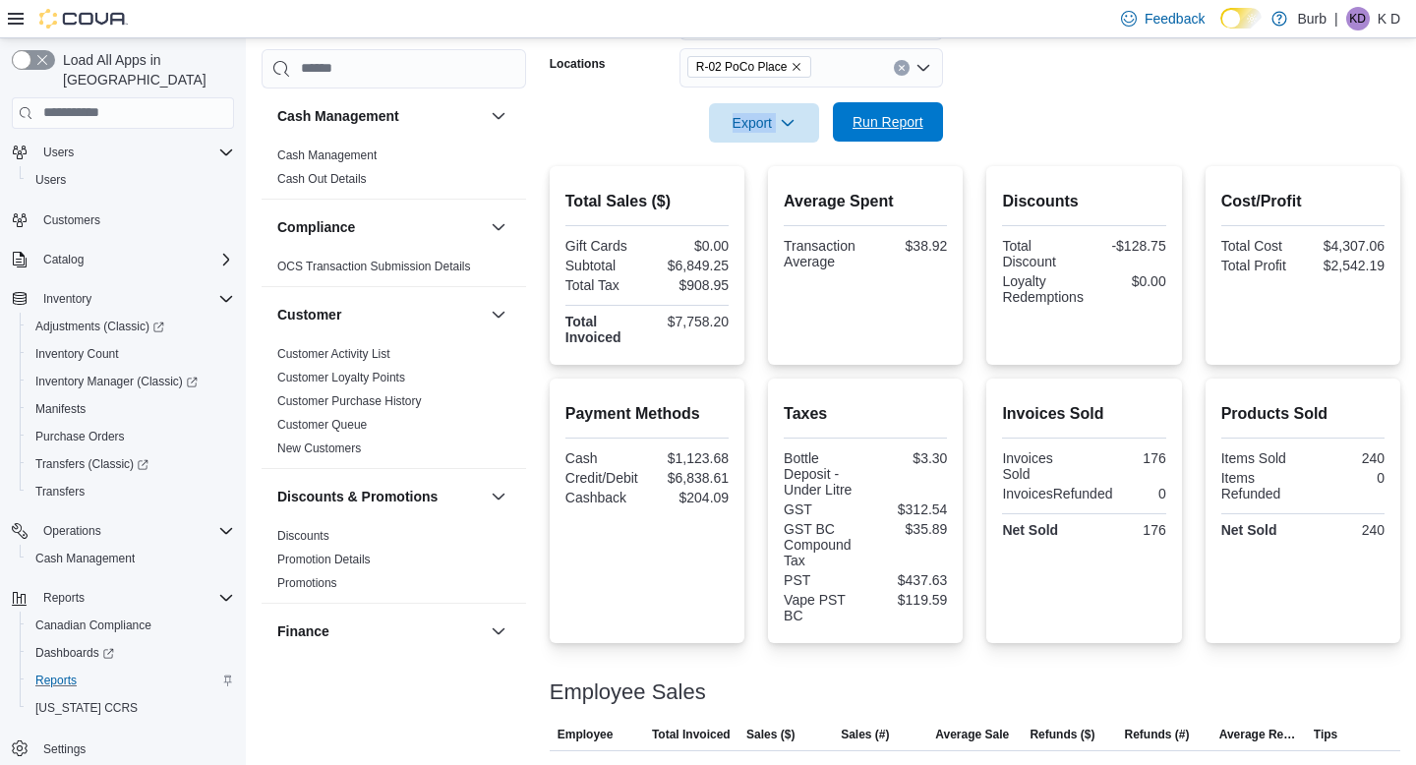
click at [863, 112] on span "Run Report" at bounding box center [888, 121] width 87 height 39
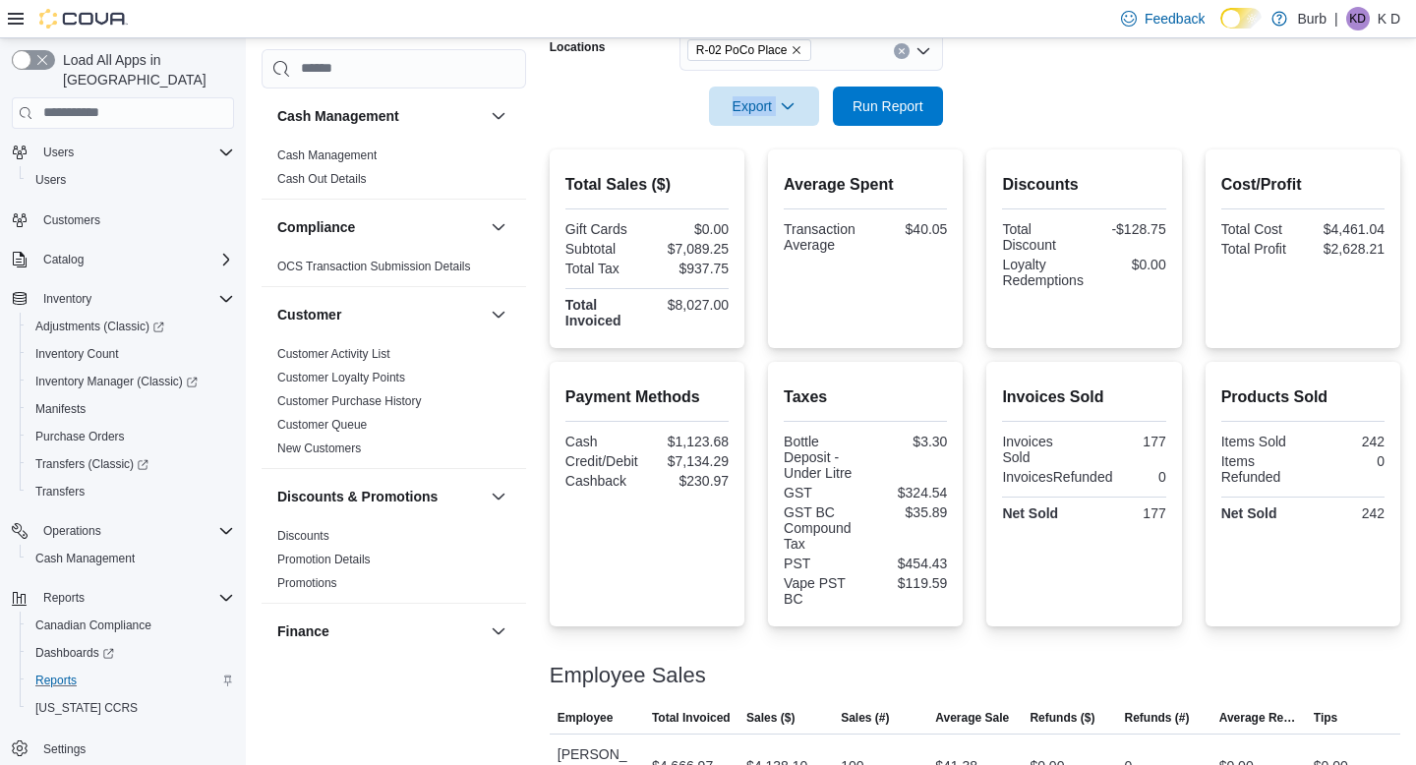
scroll to position [356, 0]
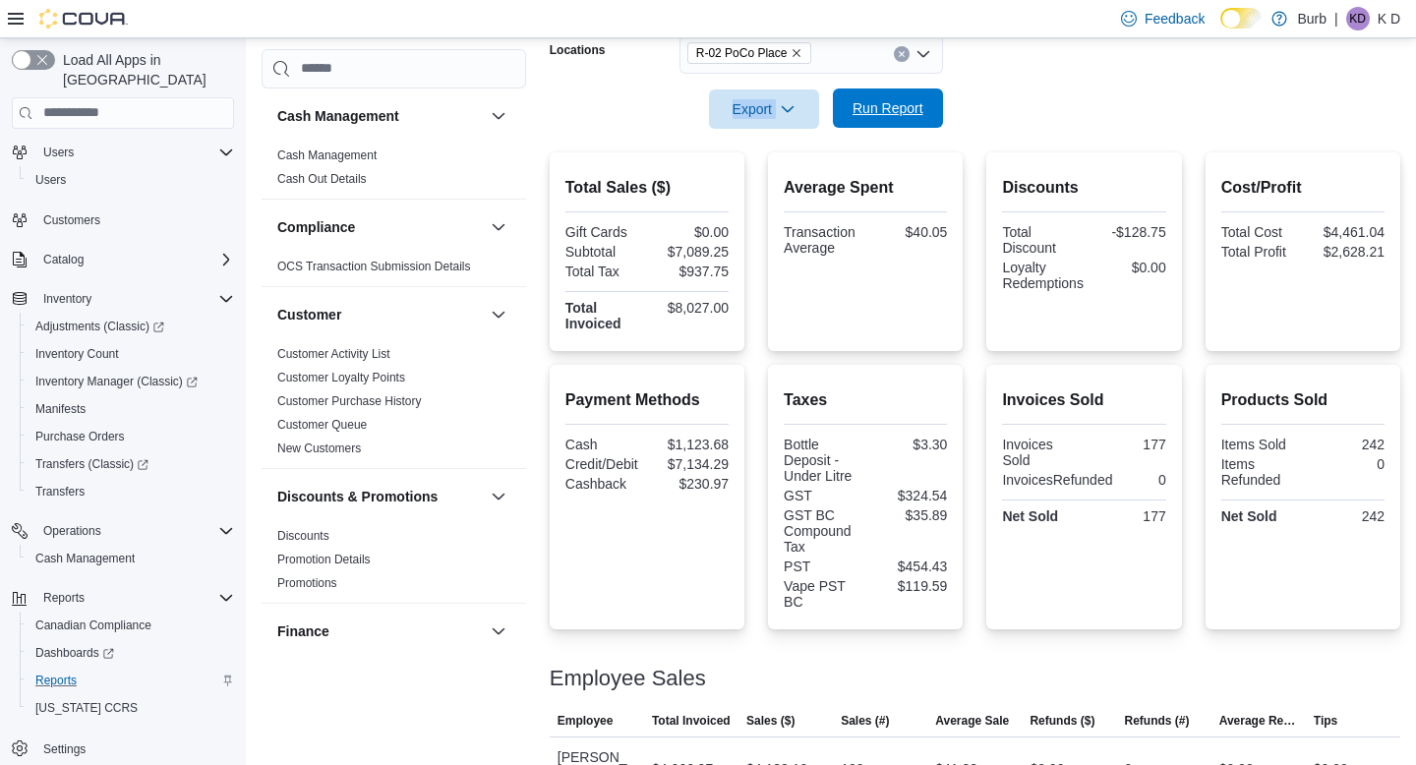
click at [882, 117] on span "Run Report" at bounding box center [888, 108] width 71 height 20
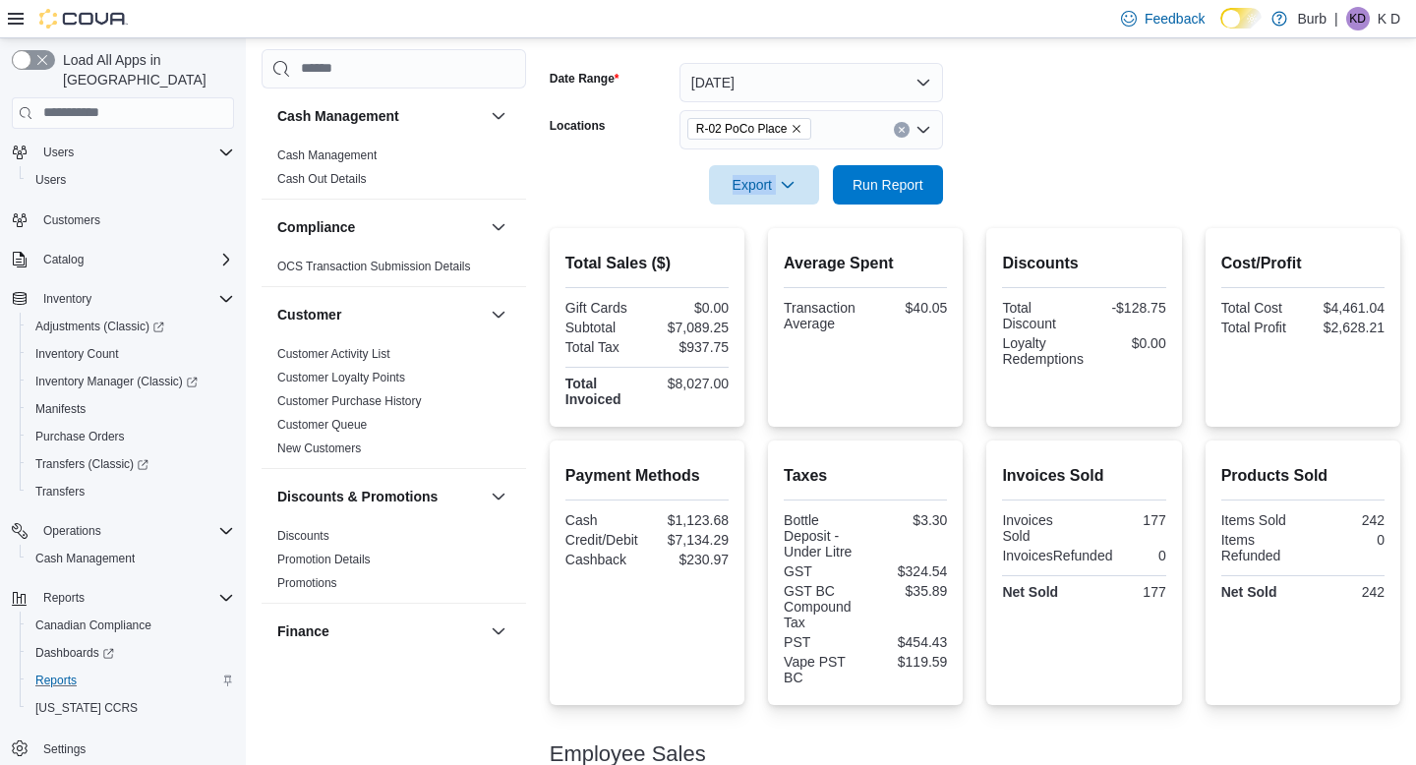
scroll to position [251, 0]
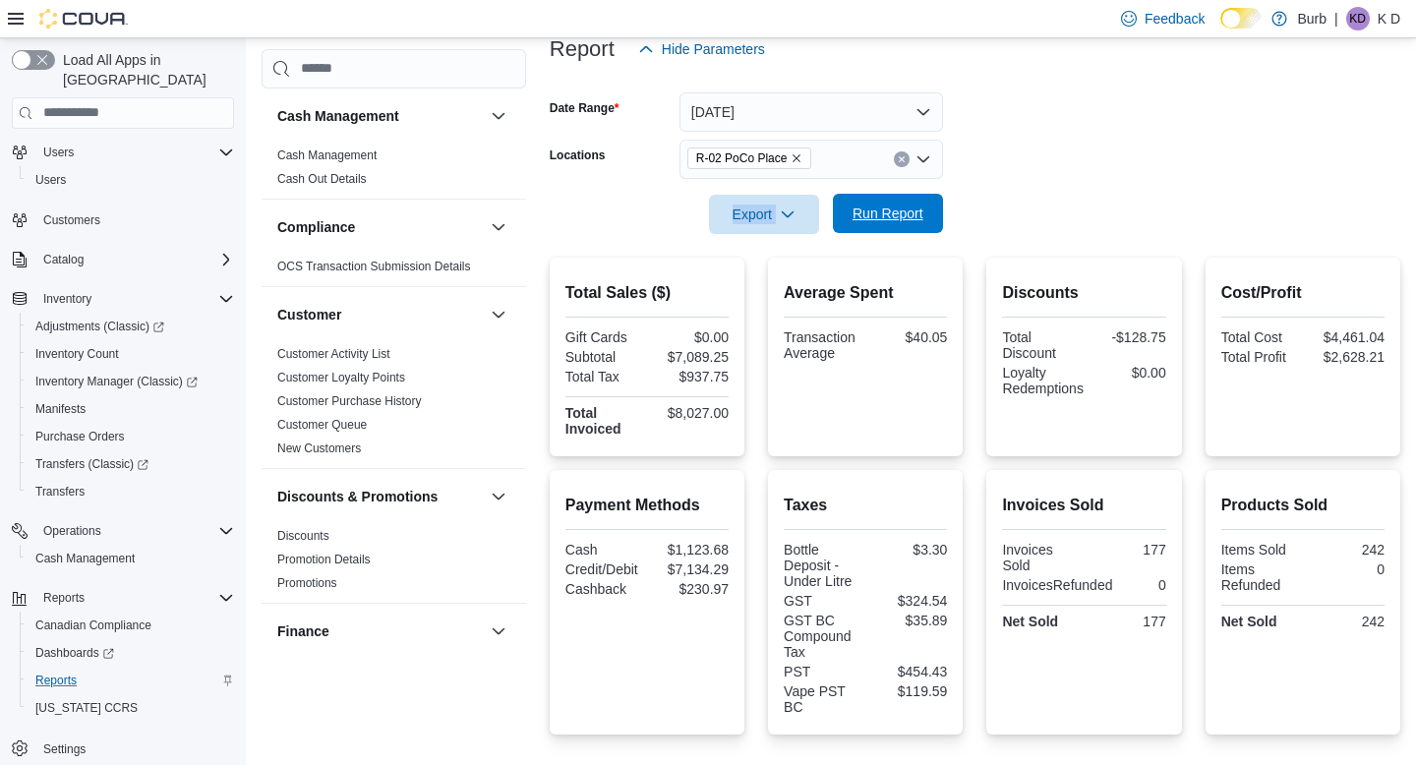
click at [931, 207] on button "Run Report" at bounding box center [888, 213] width 110 height 39
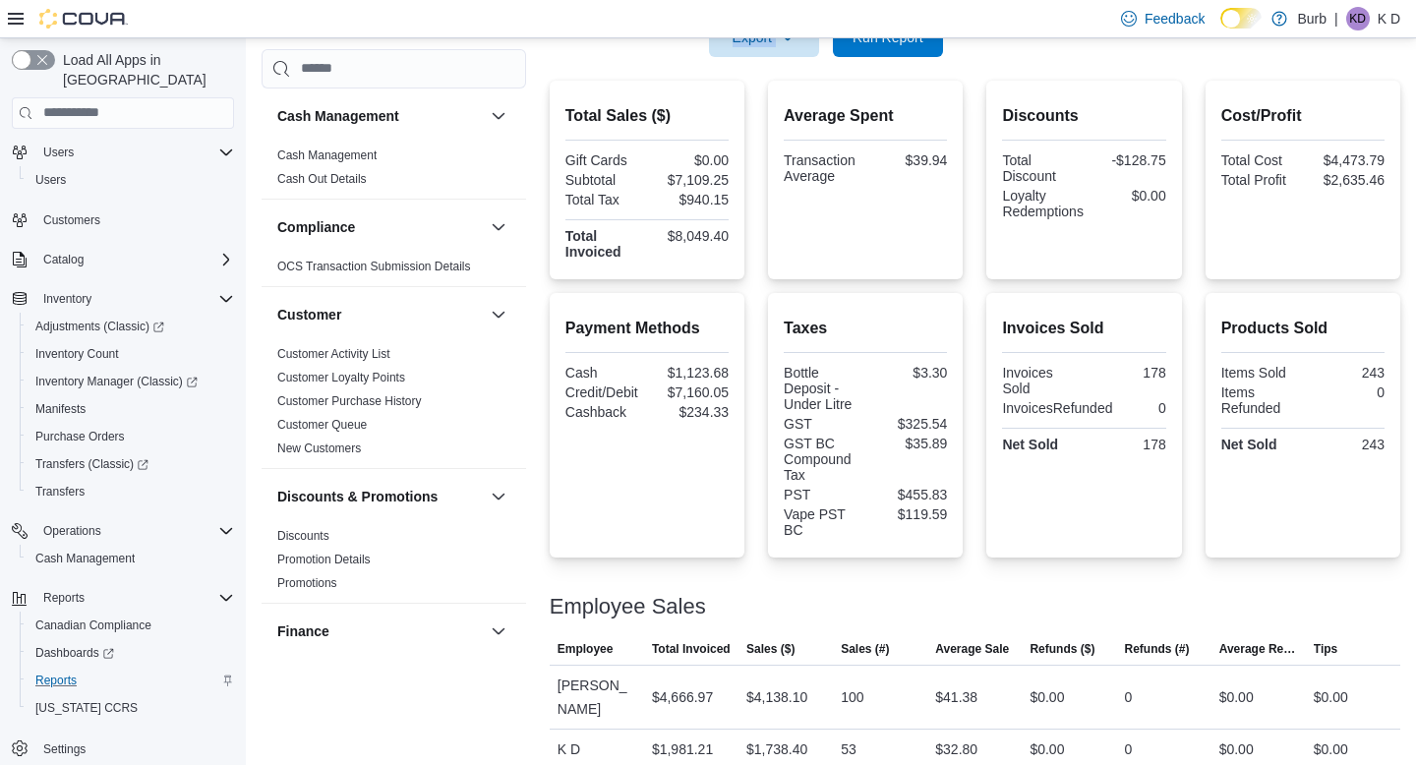
scroll to position [367, 0]
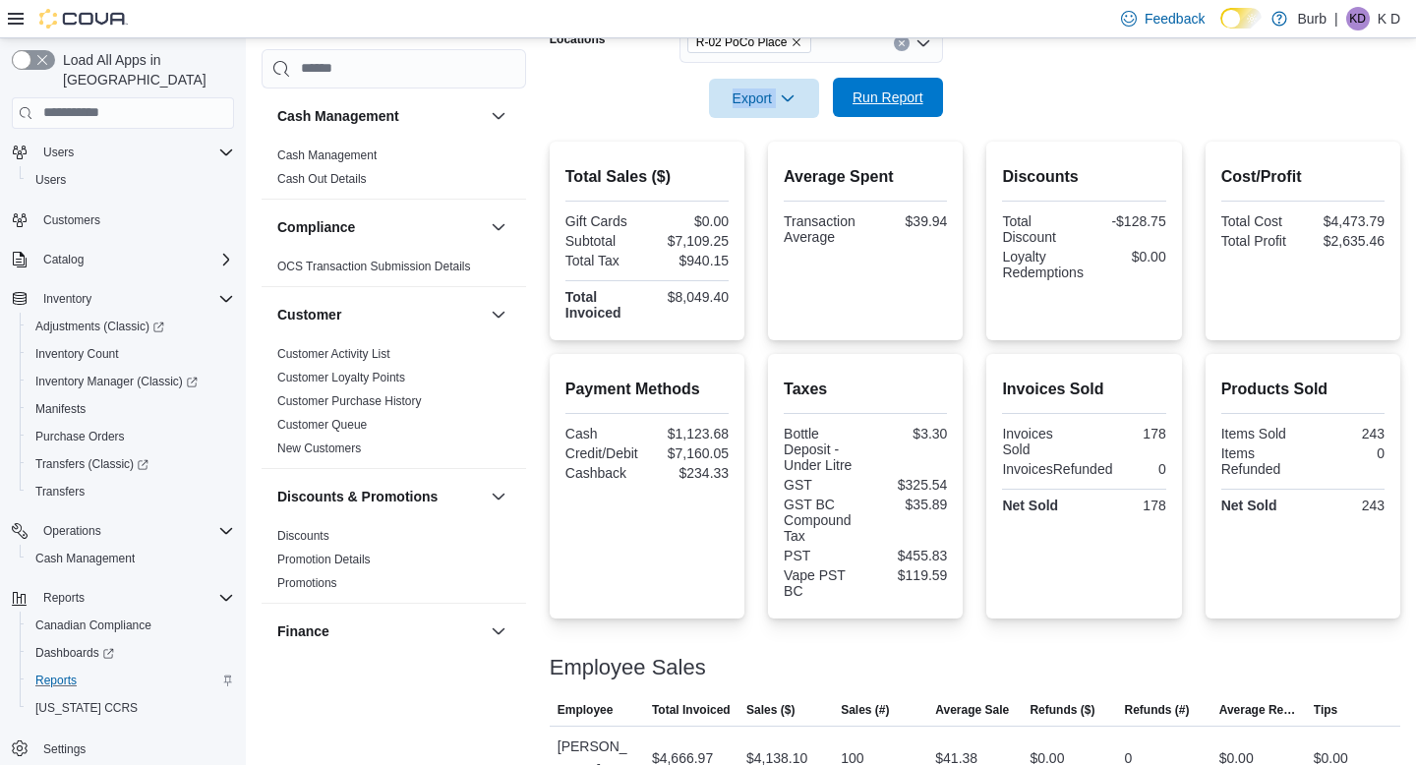
click at [912, 97] on span "Run Report" at bounding box center [888, 98] width 71 height 20
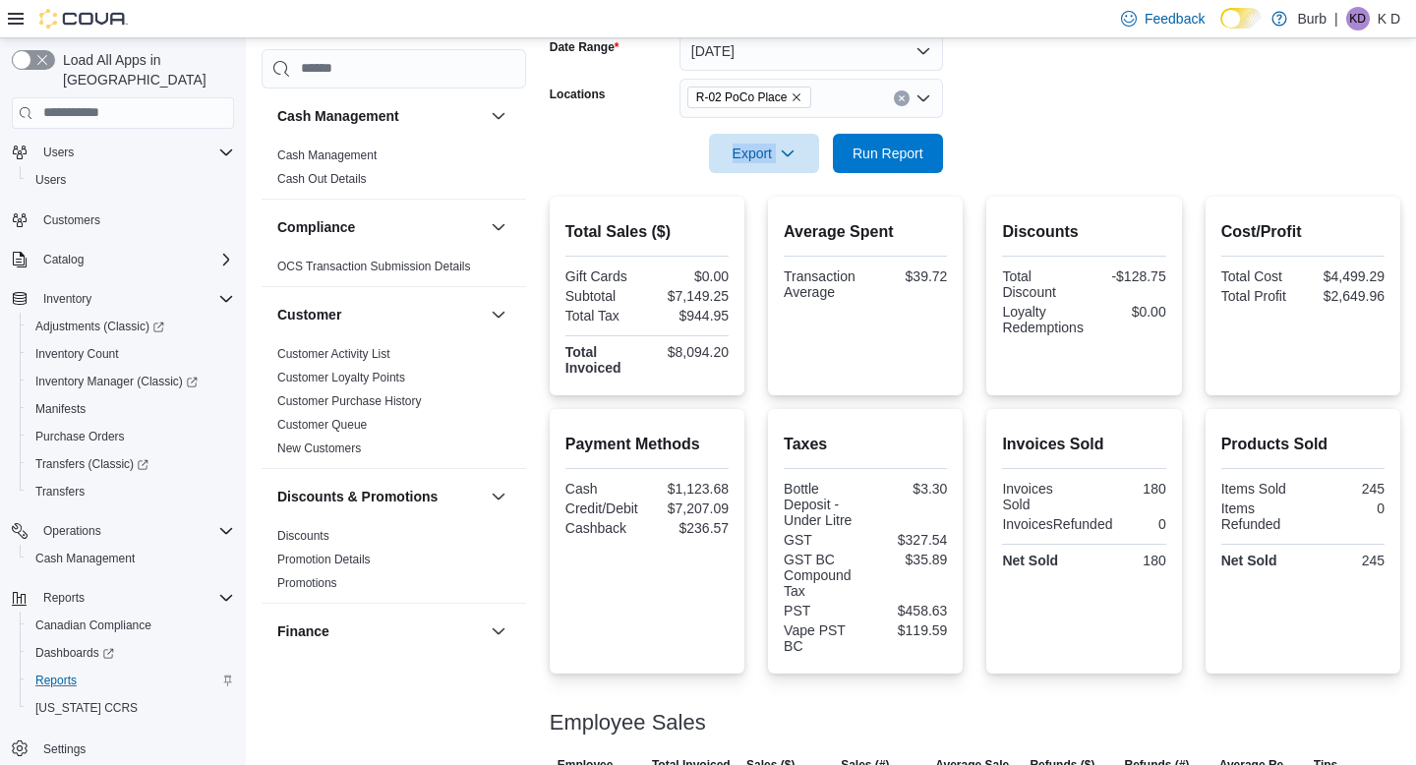
scroll to position [299, 0]
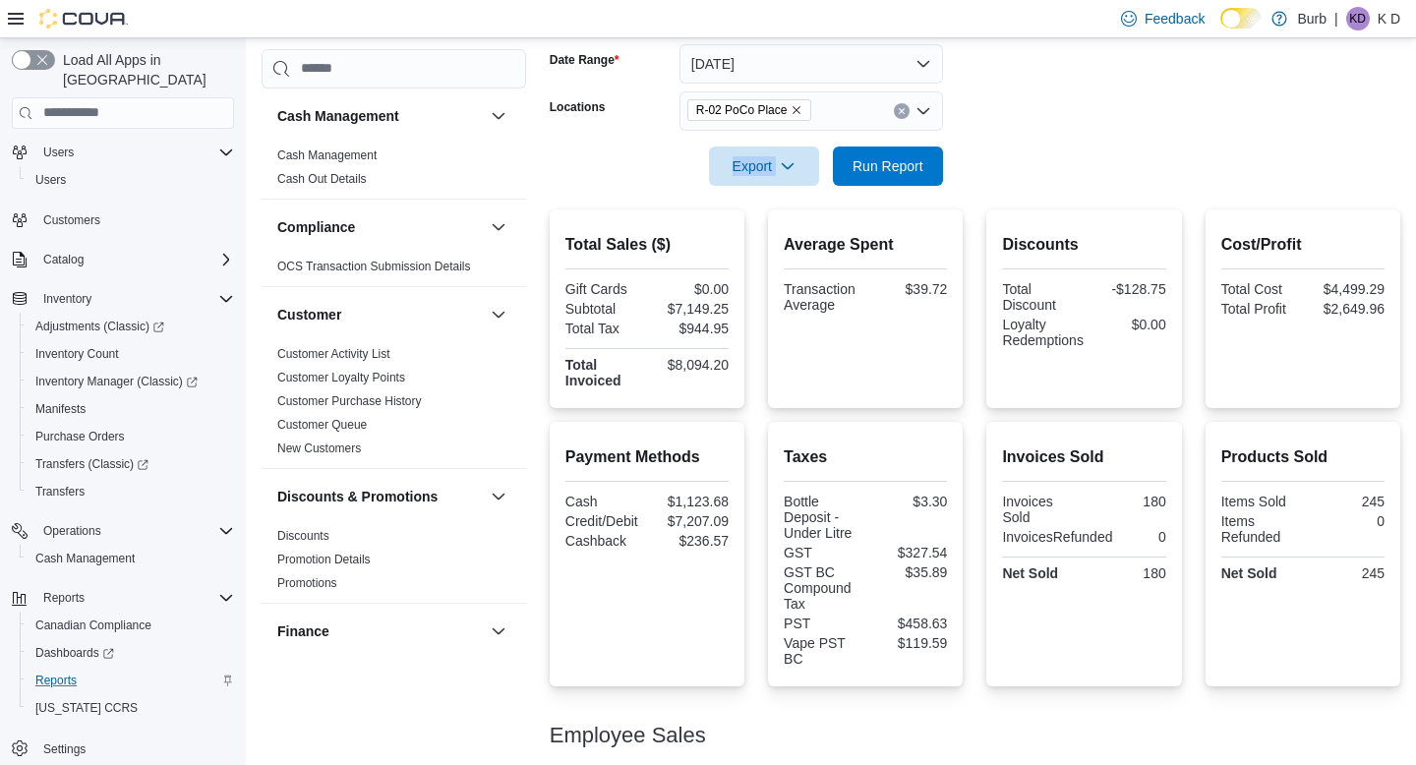
click at [900, 112] on icon "Clear input" at bounding box center [901, 110] width 5 height 5
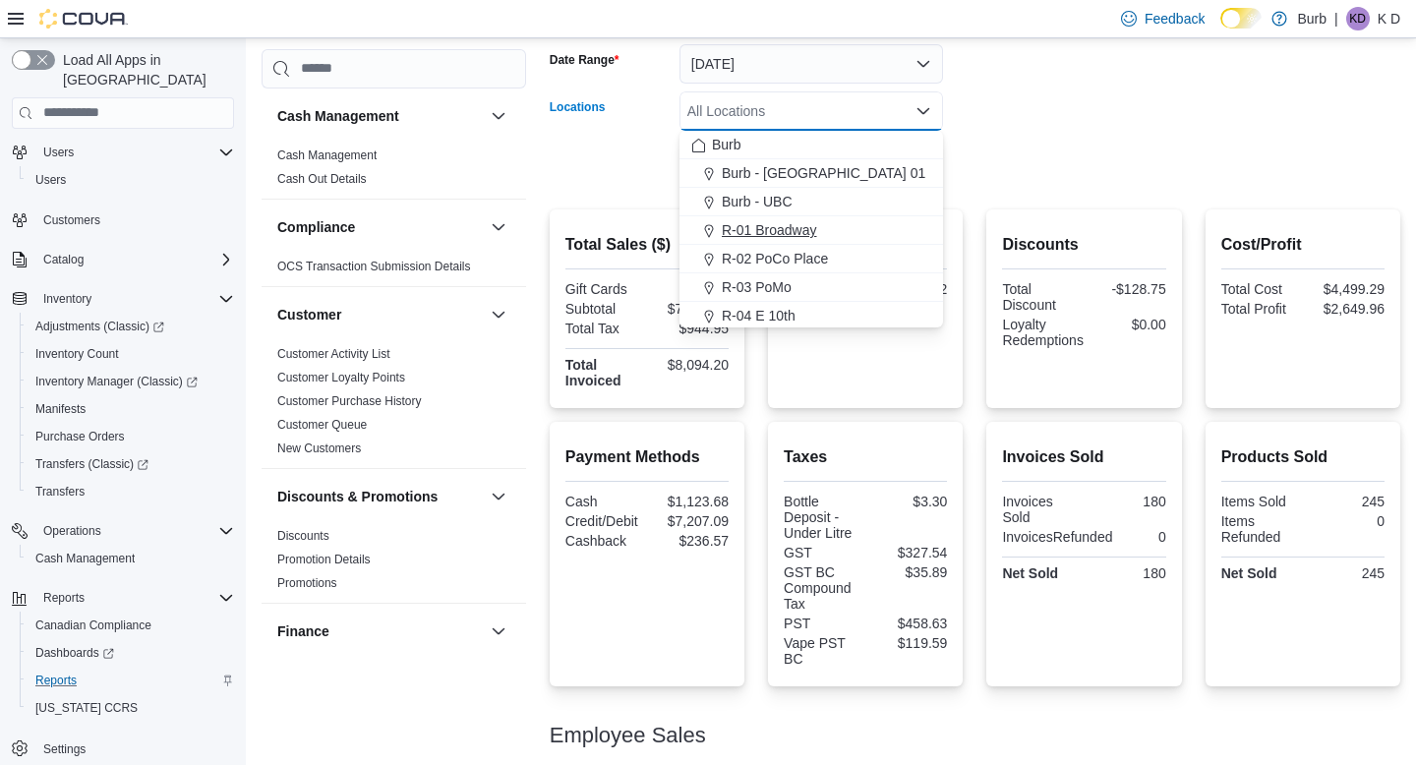
click at [859, 231] on div "R-01 Broadway" at bounding box center [811, 230] width 240 height 20
click at [1019, 149] on form "Date Range Today Locations R-01 Broadway Combo box. Selected. R-01 Broadway. Pr…" at bounding box center [975, 103] width 851 height 165
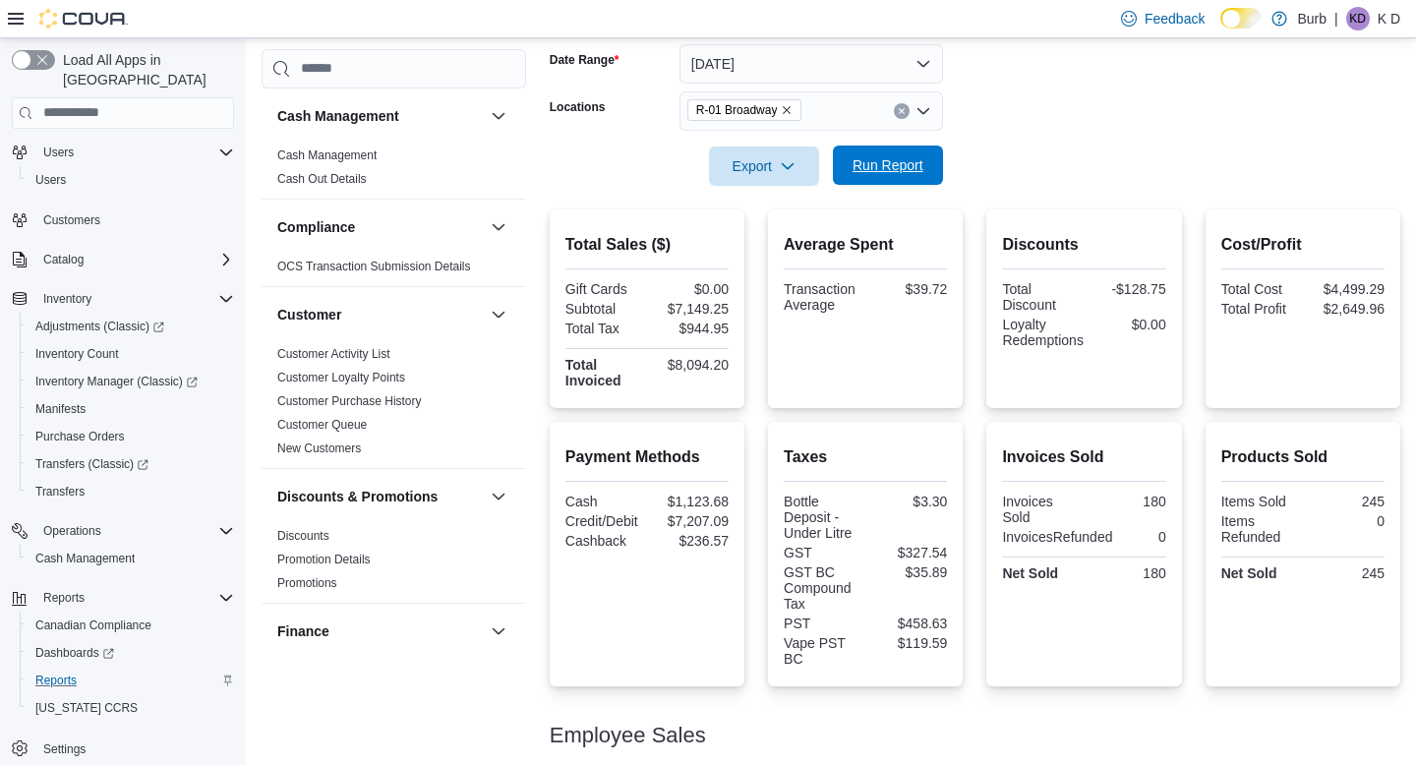
click at [894, 164] on span "Run Report" at bounding box center [888, 165] width 71 height 20
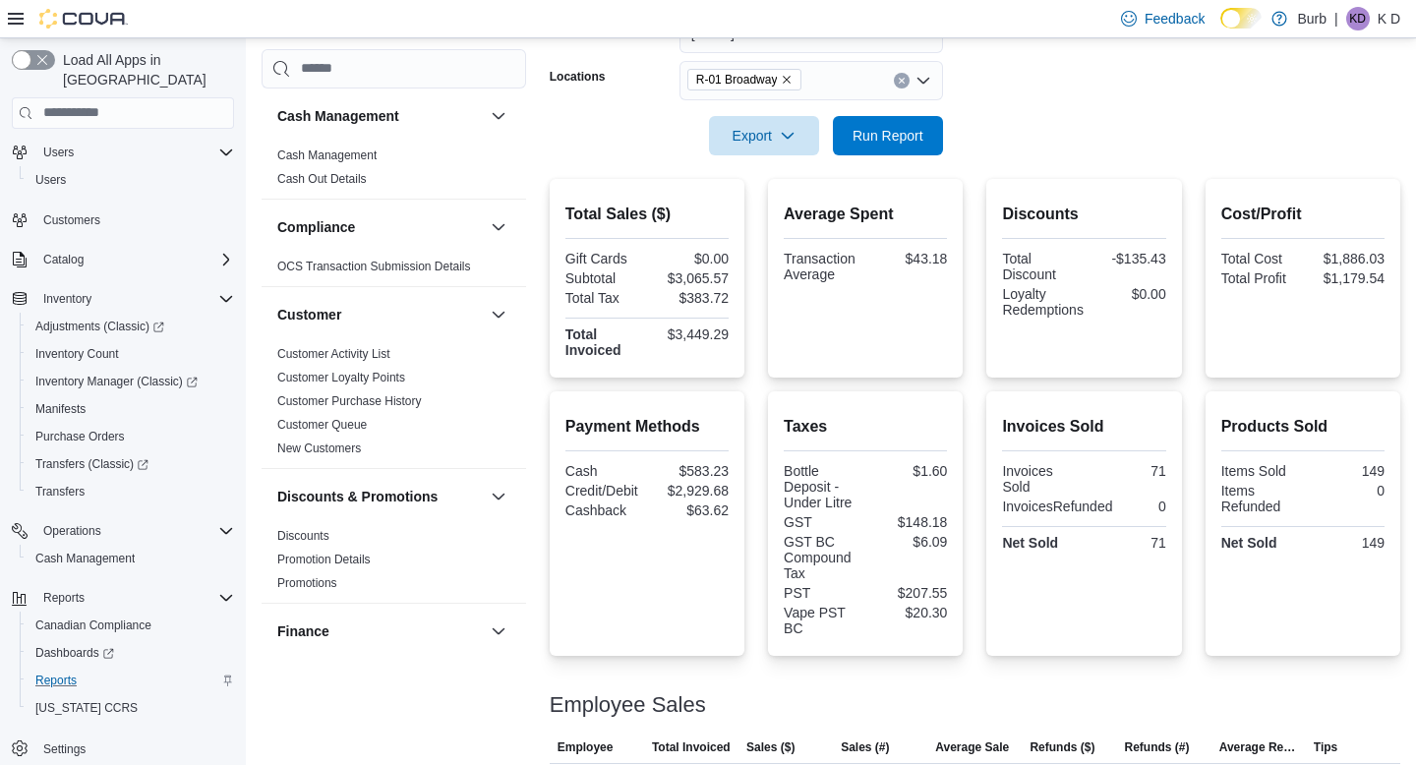
scroll to position [323, 0]
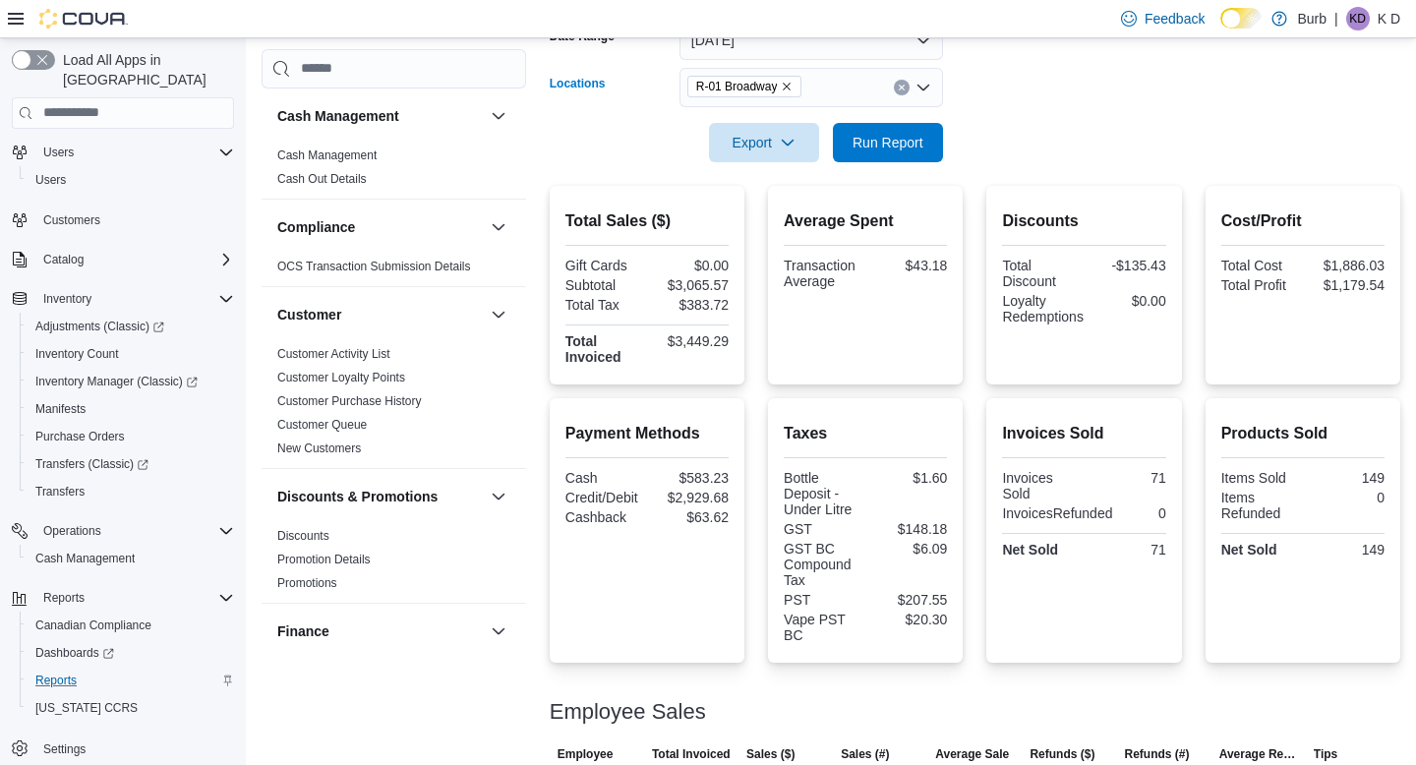
click at [903, 86] on icon "Clear input" at bounding box center [901, 87] width 5 height 5
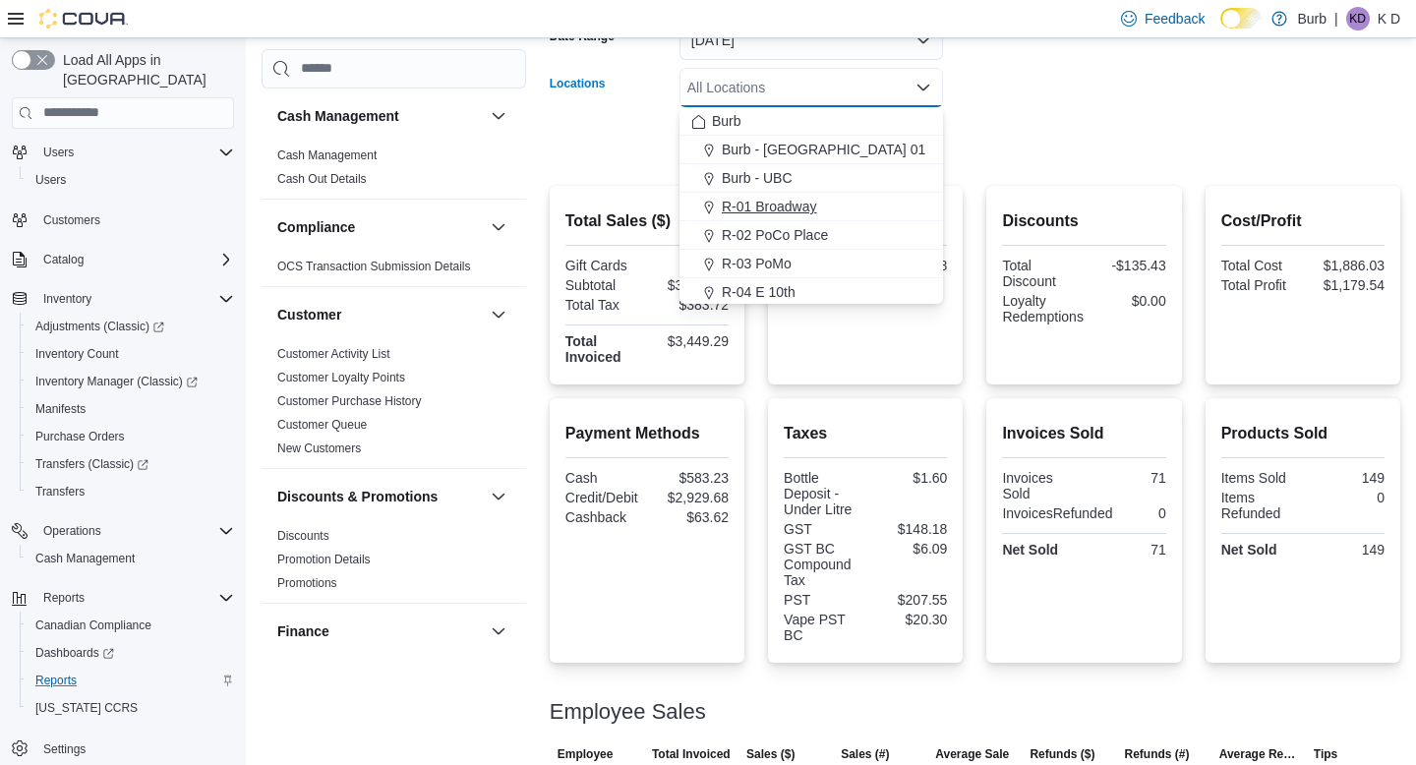
click at [866, 207] on div "R-01 Broadway" at bounding box center [811, 207] width 240 height 20
click at [974, 99] on form "Date Range Today Locations R-01 Broadway Combo box. Selected. R-01 Broadway. Pr…" at bounding box center [975, 79] width 851 height 165
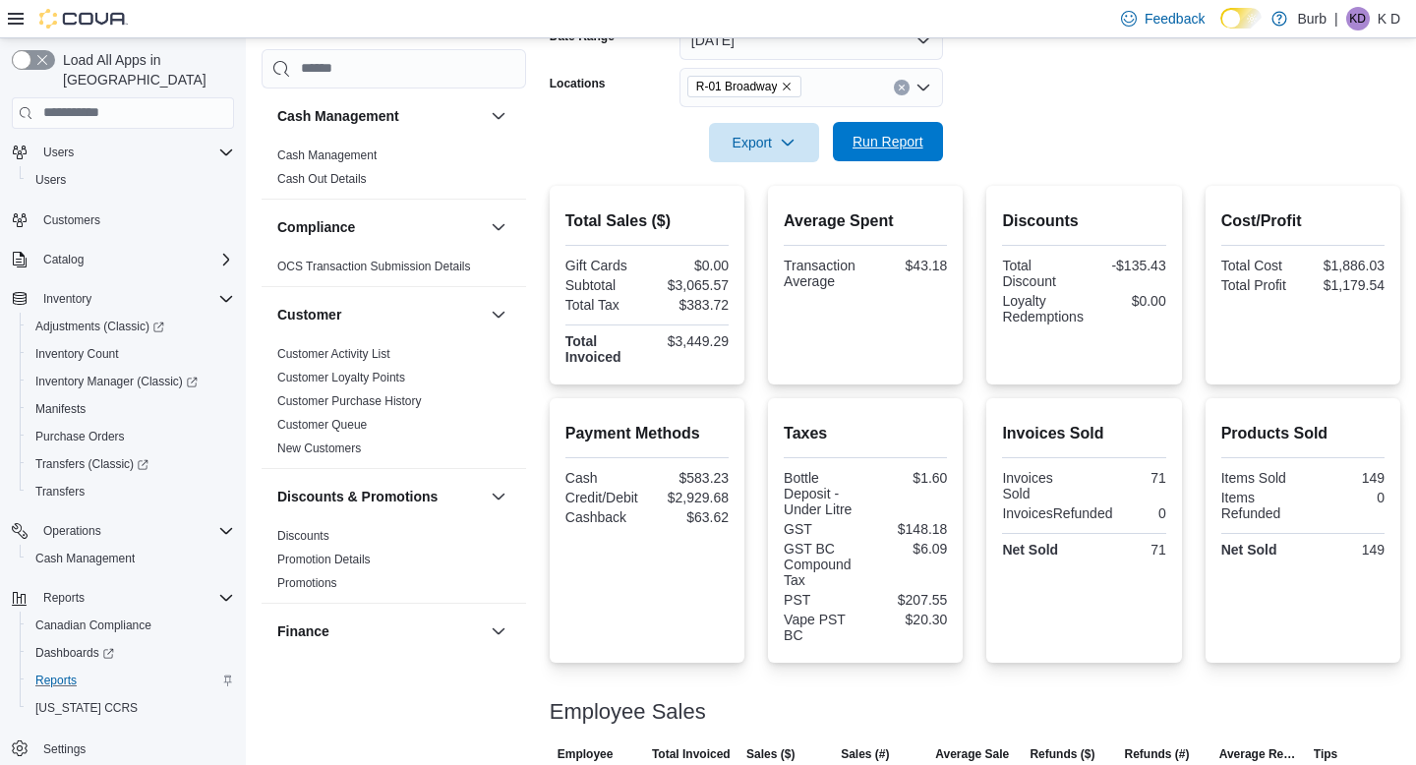
click at [921, 141] on span "Run Report" at bounding box center [888, 142] width 71 height 20
click at [901, 86] on icon "Clear input" at bounding box center [901, 87] width 5 height 5
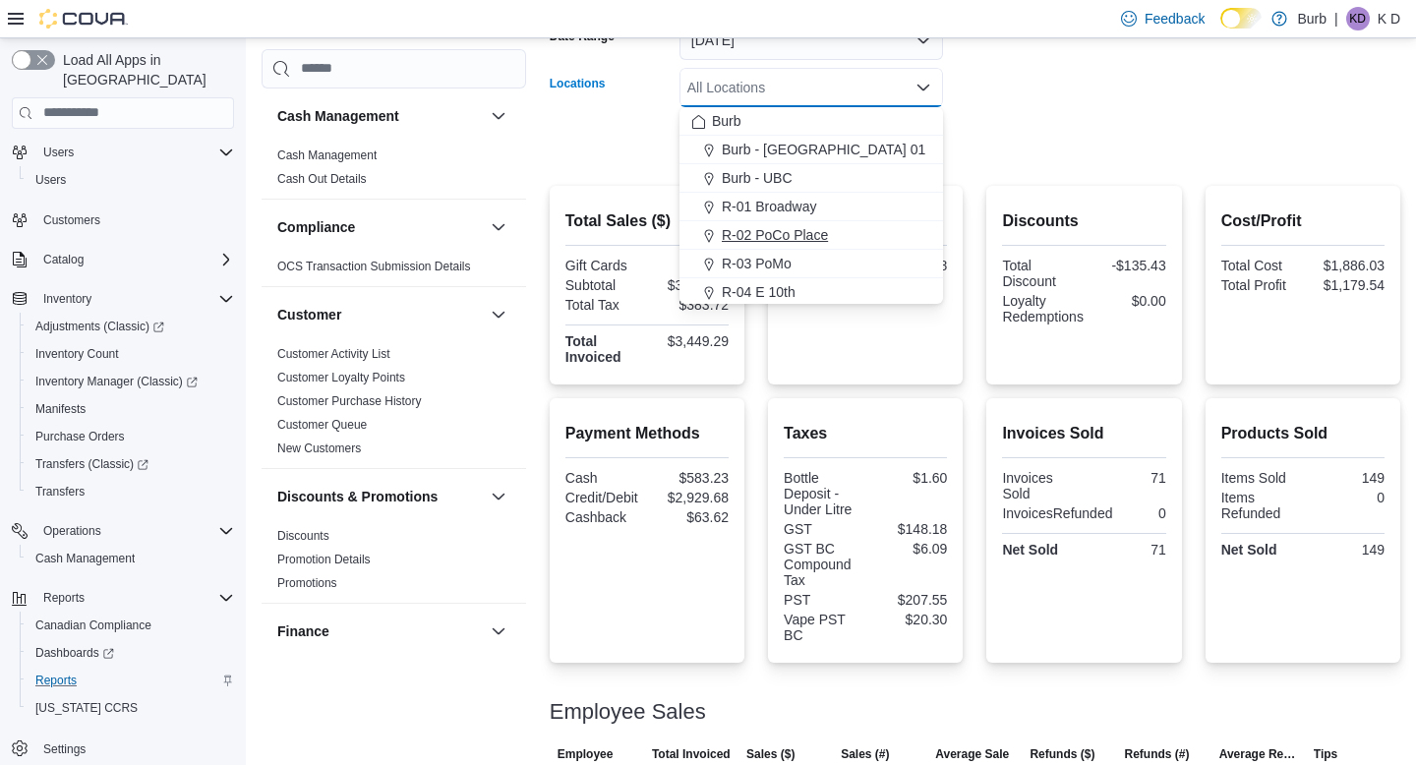
click at [900, 234] on div "R-02 PoCo Place" at bounding box center [811, 235] width 240 height 20
click at [992, 133] on form "Date Range Today Locations R-02 PoCo Place Combo box. Selected. R-02 PoCo Place…" at bounding box center [975, 79] width 851 height 165
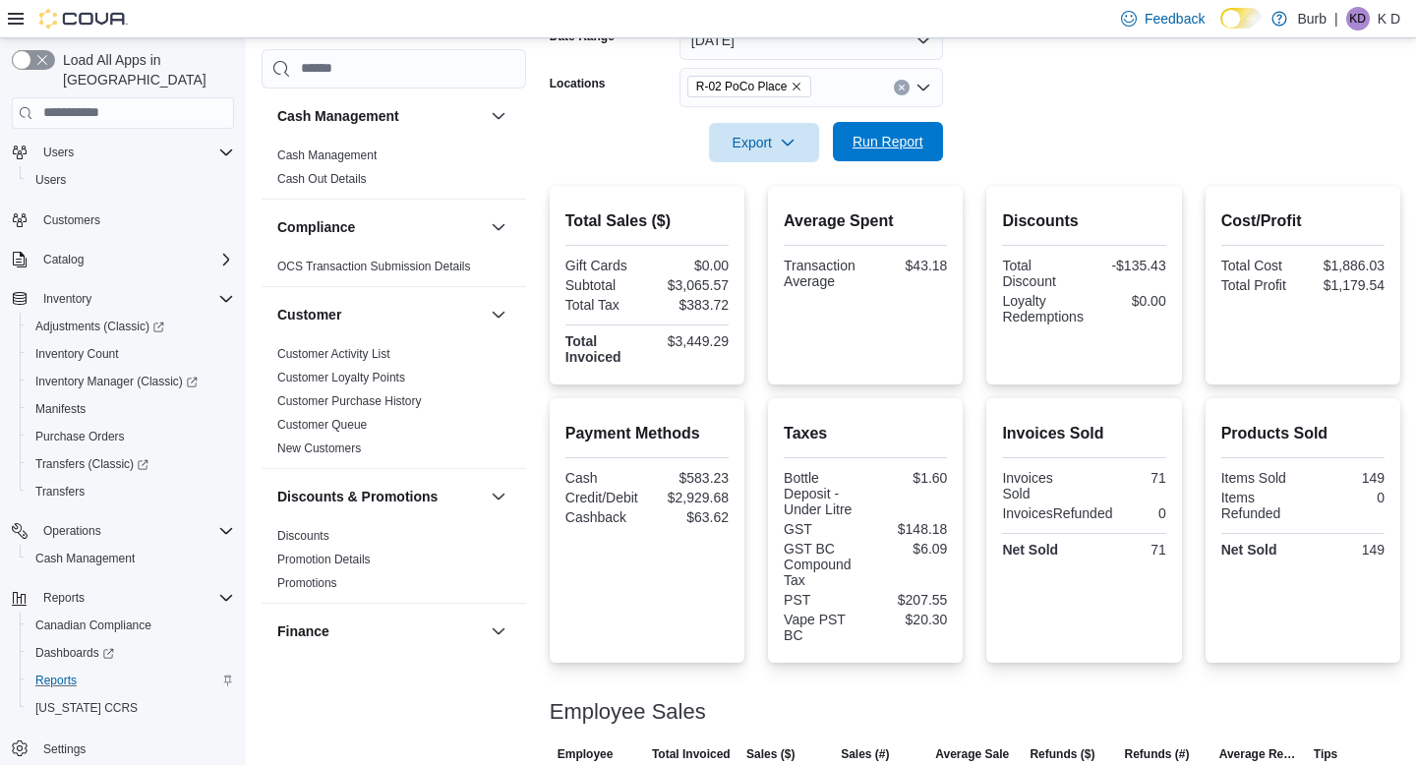
click at [919, 133] on span "Run Report" at bounding box center [888, 142] width 71 height 20
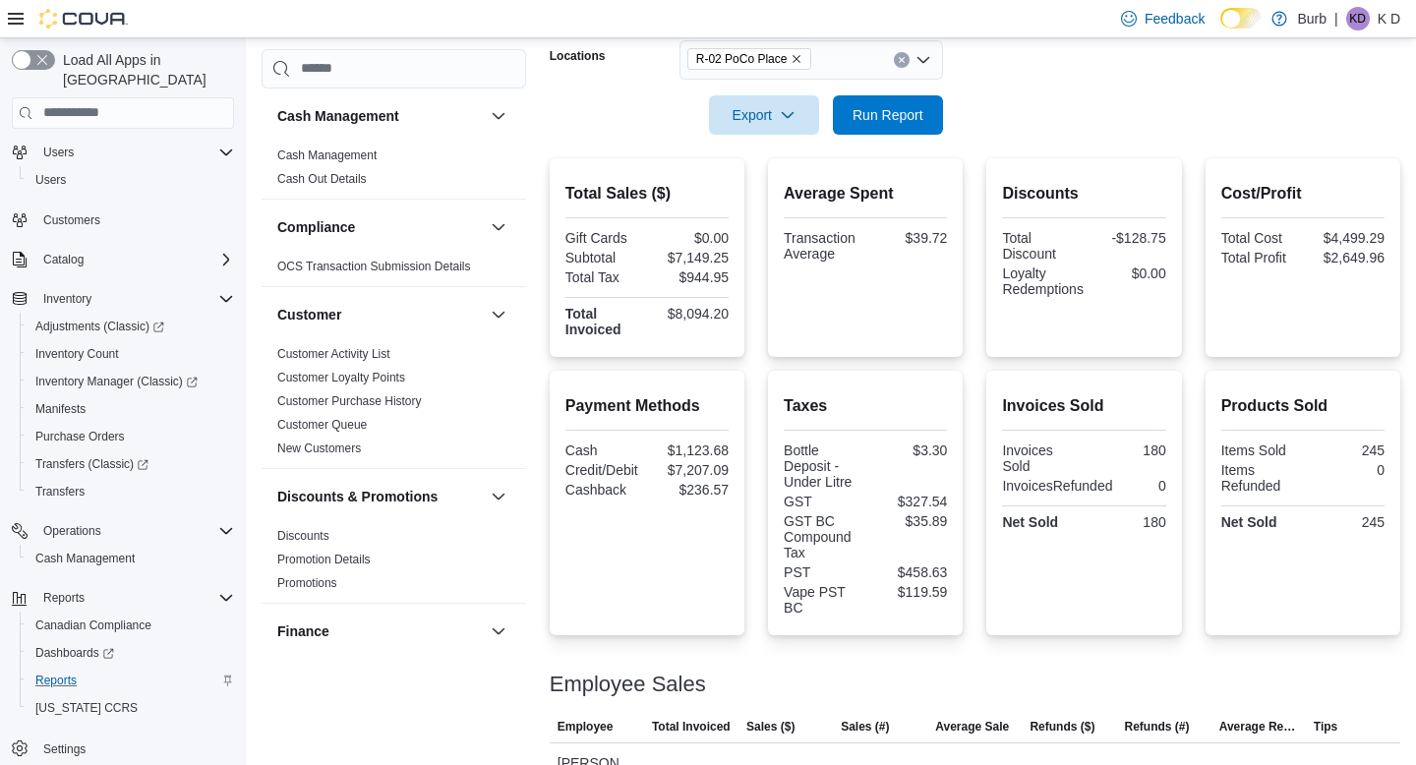
scroll to position [343, 0]
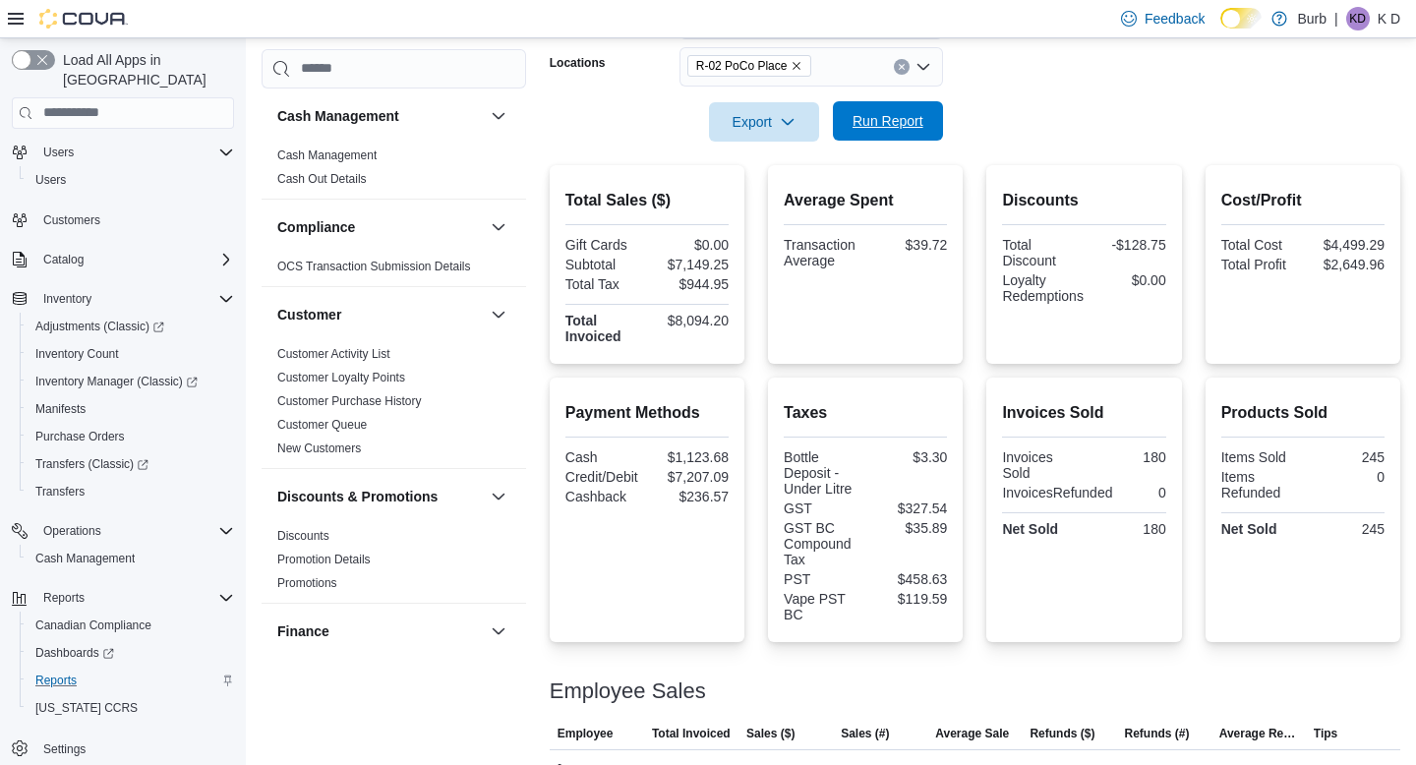
click at [883, 132] on span "Run Report" at bounding box center [888, 120] width 87 height 39
click at [901, 70] on icon "Clear input" at bounding box center [902, 67] width 8 height 8
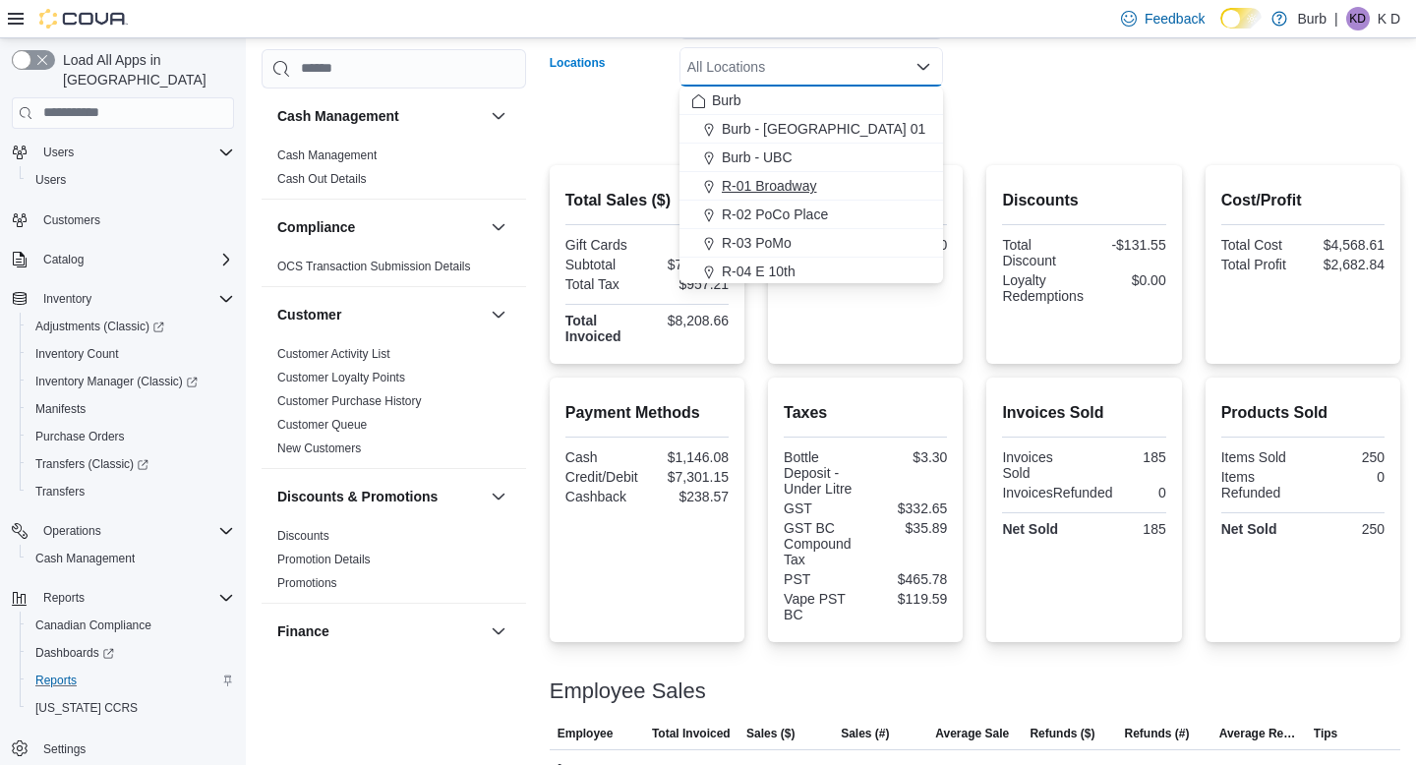
click at [817, 191] on span "R-01 Broadway" at bounding box center [769, 186] width 95 height 20
click at [1013, 132] on form "Date Range Today Locations R-01 Broadway Combo box. Selected. R-01 Broadway. Pr…" at bounding box center [975, 58] width 851 height 165
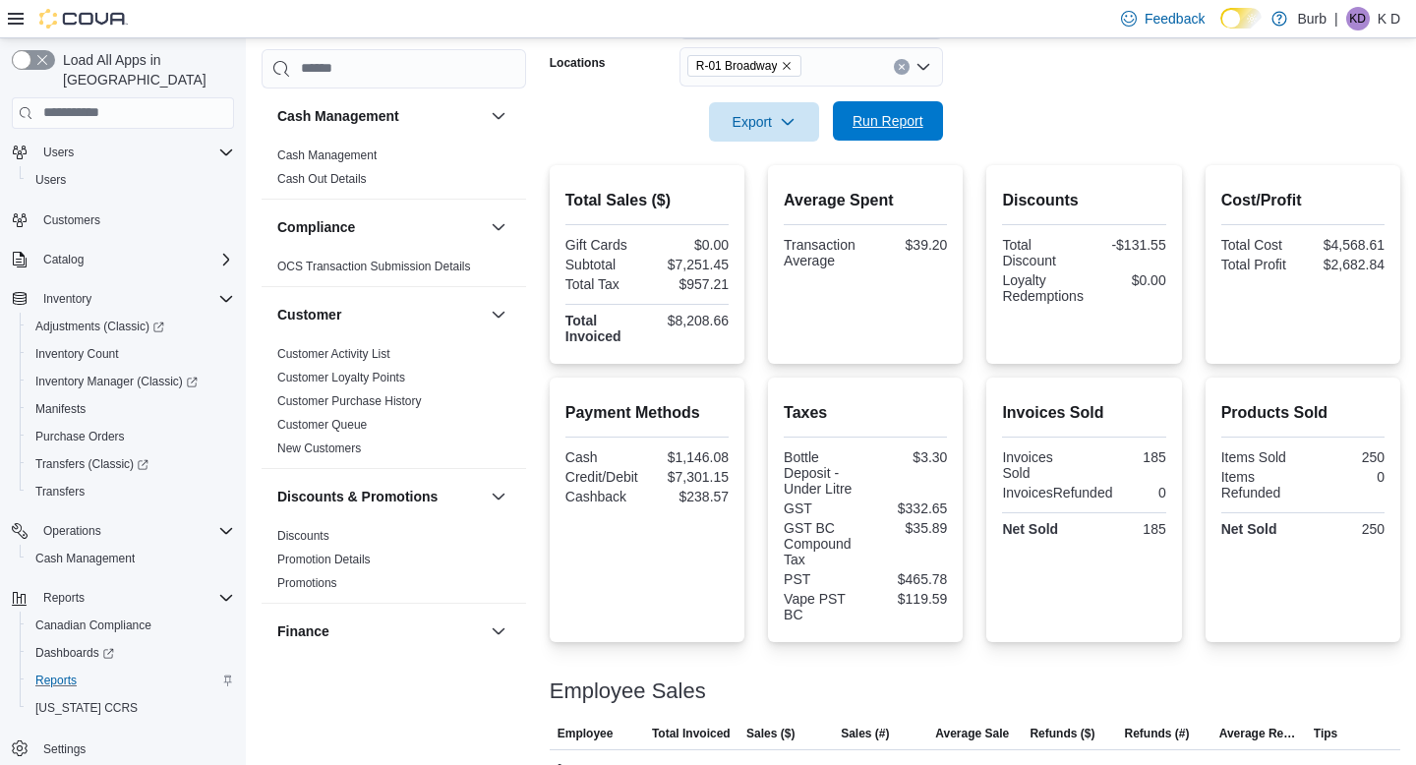
click at [918, 122] on span "Run Report" at bounding box center [888, 121] width 71 height 20
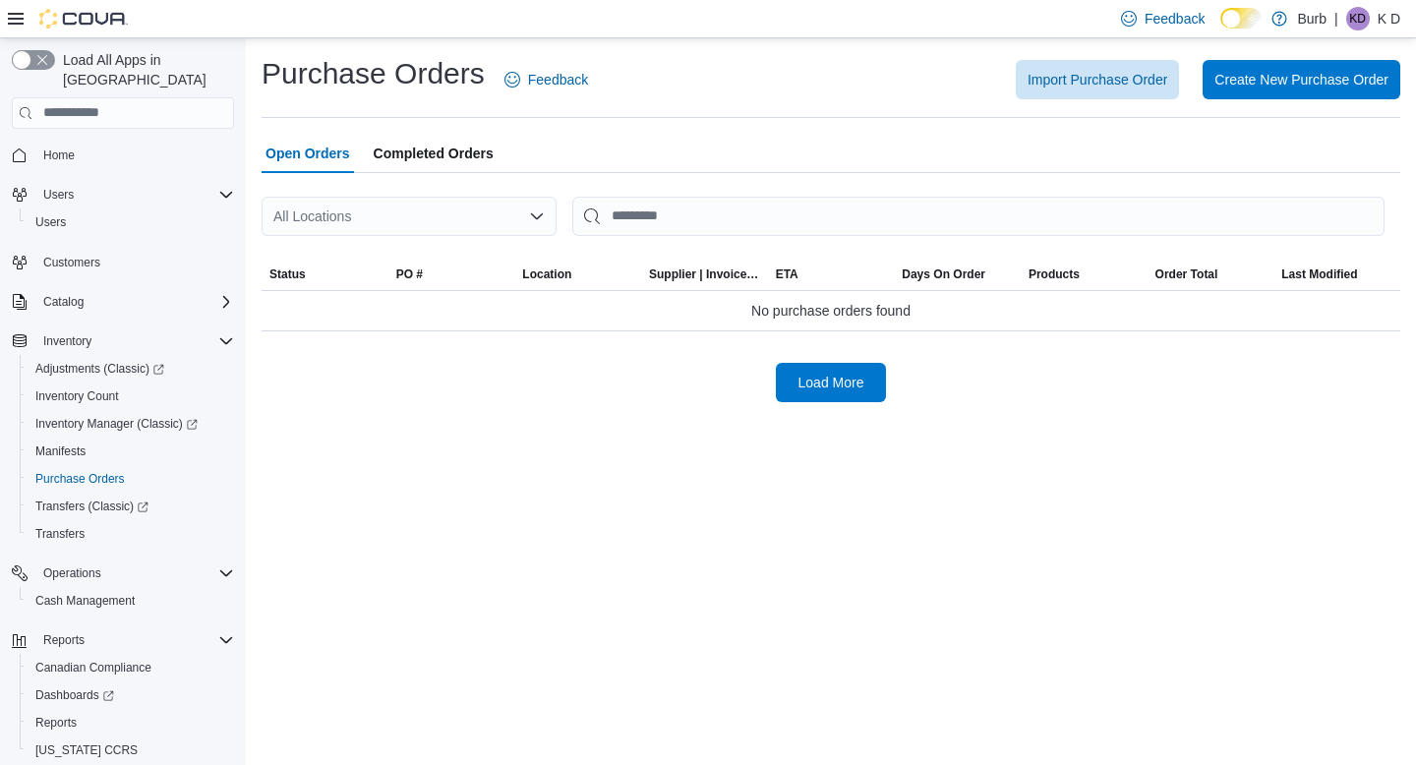
click at [467, 159] on span "Completed Orders" at bounding box center [434, 153] width 120 height 39
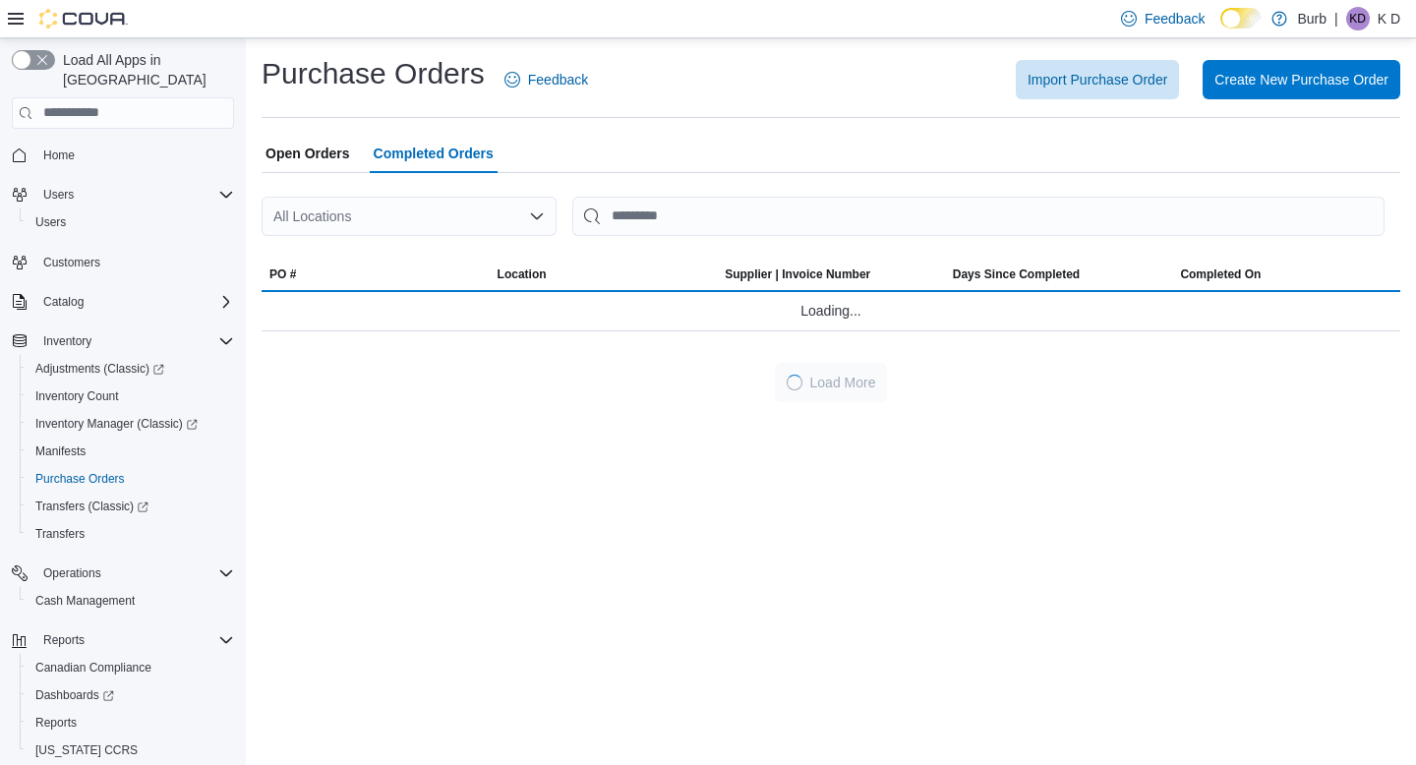
click at [340, 151] on span "Open Orders" at bounding box center [308, 153] width 85 height 39
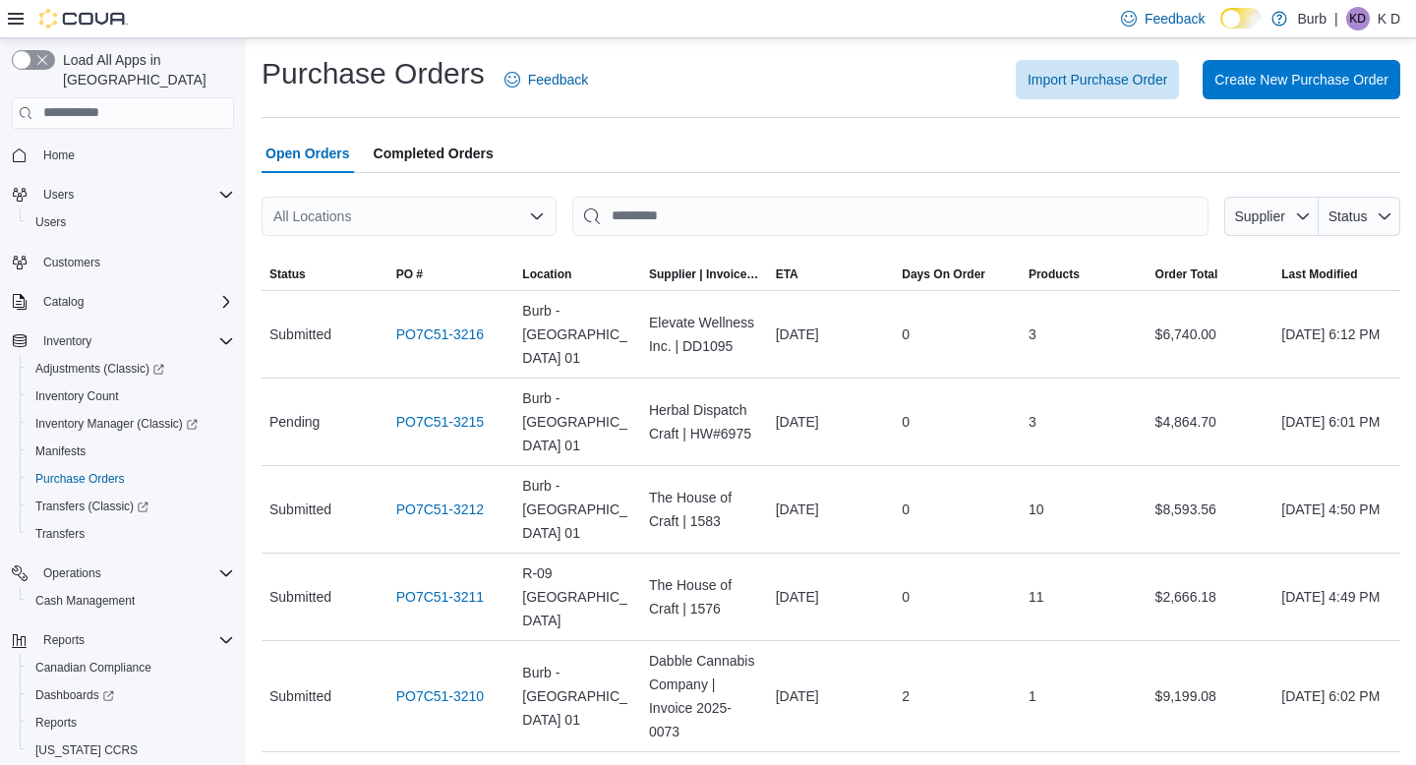
click at [469, 153] on span "Completed Orders" at bounding box center [434, 153] width 120 height 39
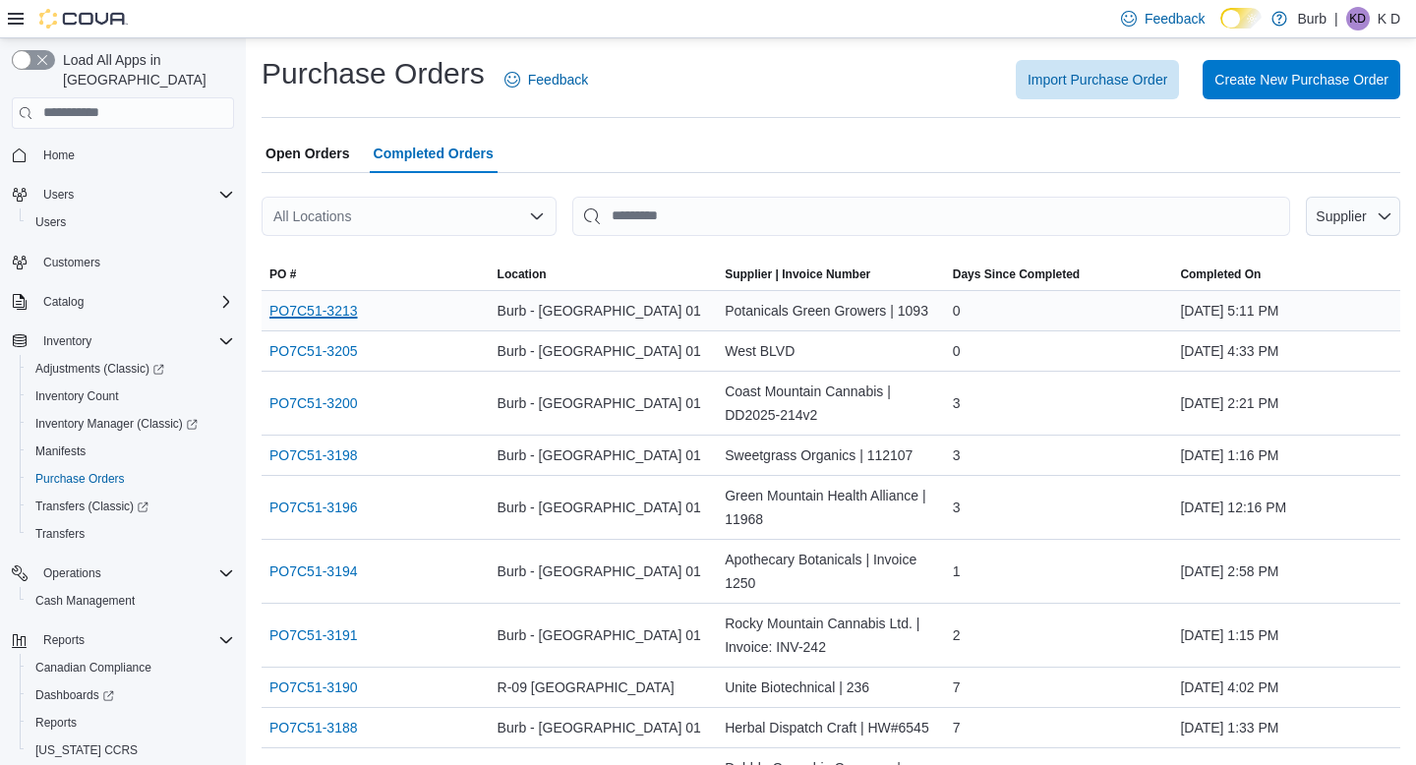
click at [298, 311] on link "PO7C51-3213" at bounding box center [314, 311] width 89 height 24
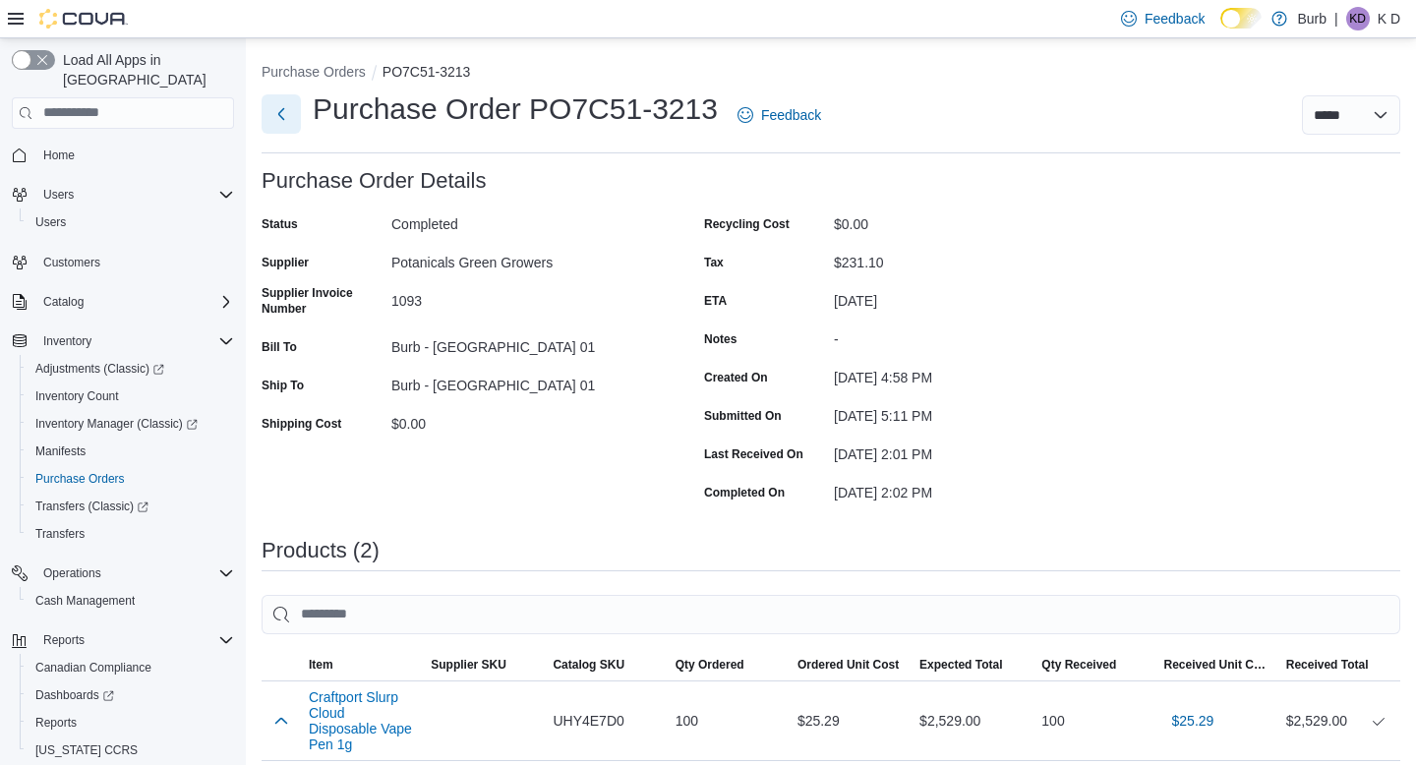
click at [283, 112] on button "Next" at bounding box center [281, 113] width 39 height 39
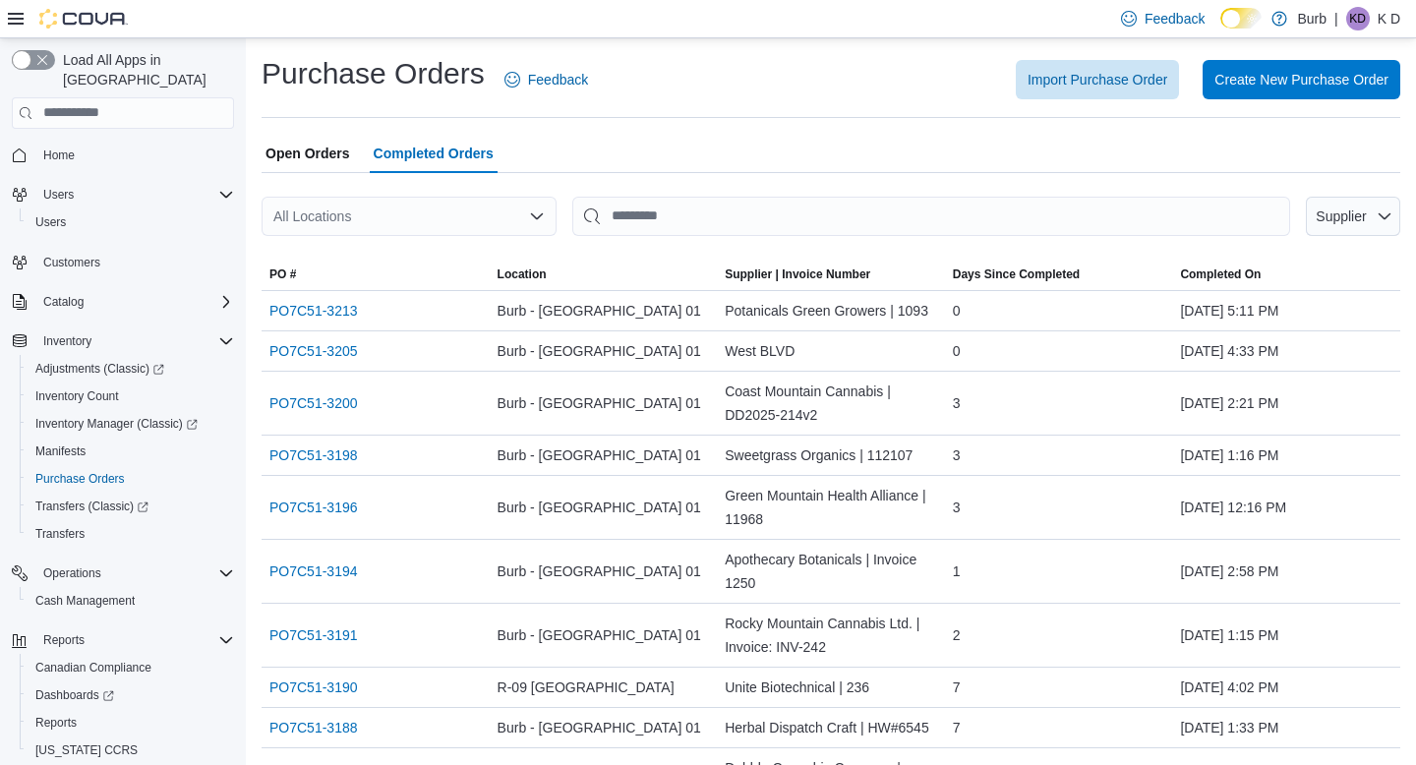
click at [337, 150] on span "Open Orders" at bounding box center [308, 153] width 85 height 39
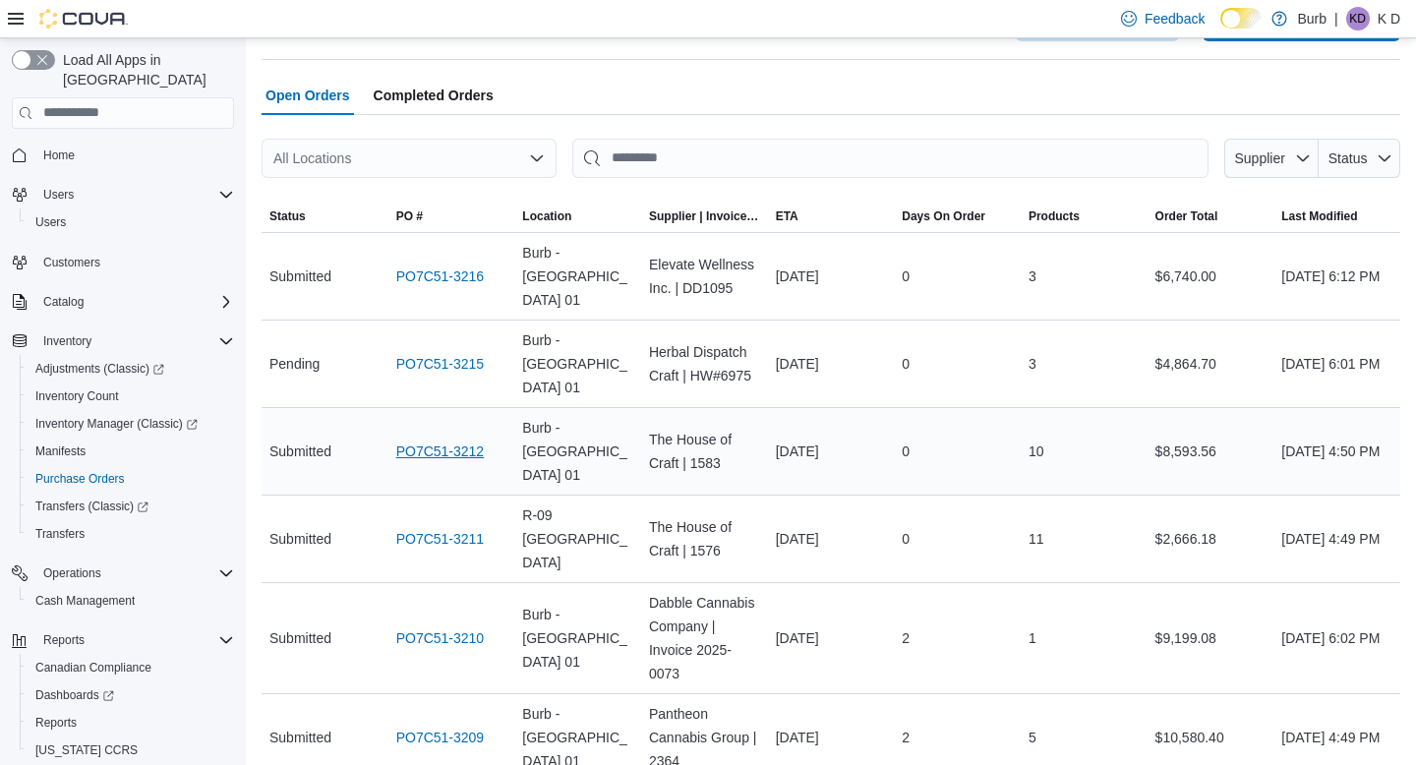
scroll to position [63, 0]
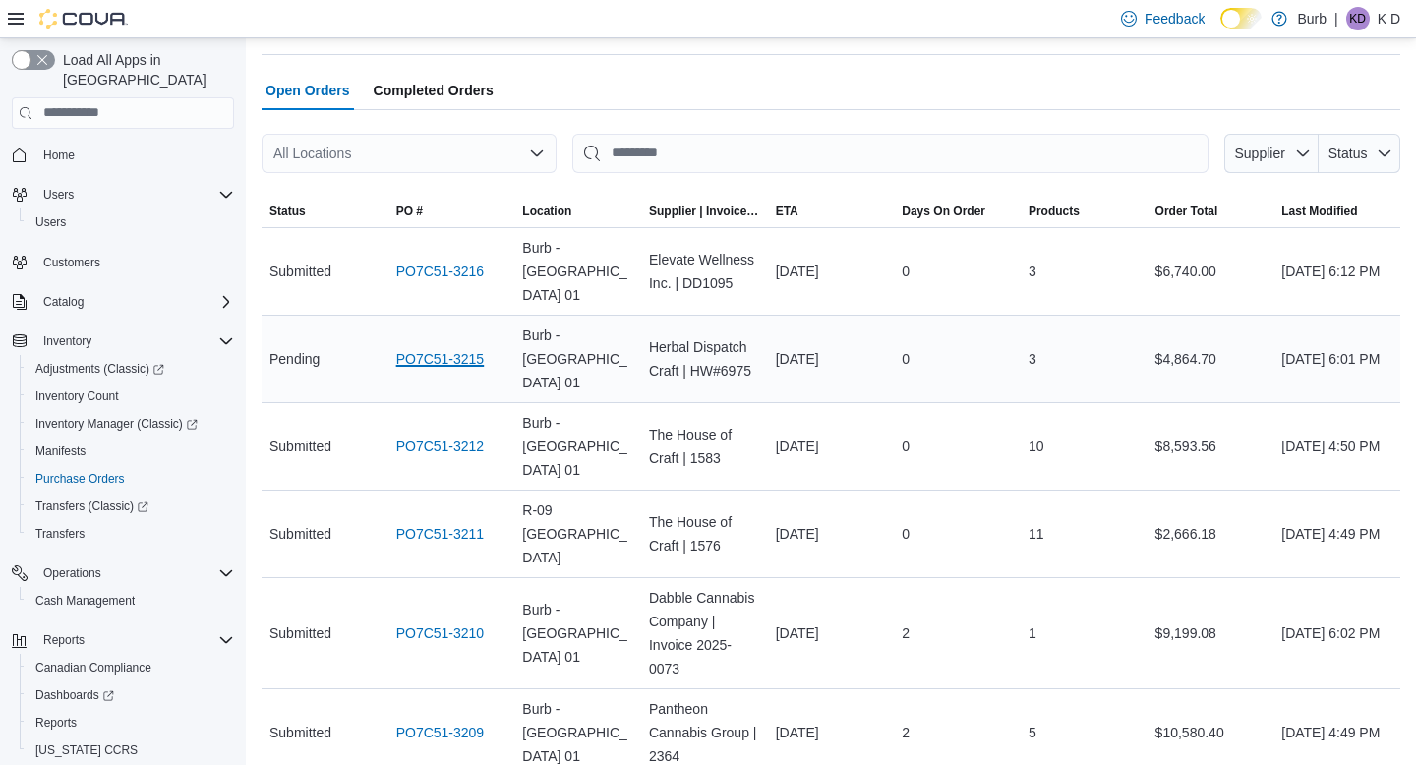
click at [443, 347] on link "PO7C51-3215" at bounding box center [440, 359] width 89 height 24
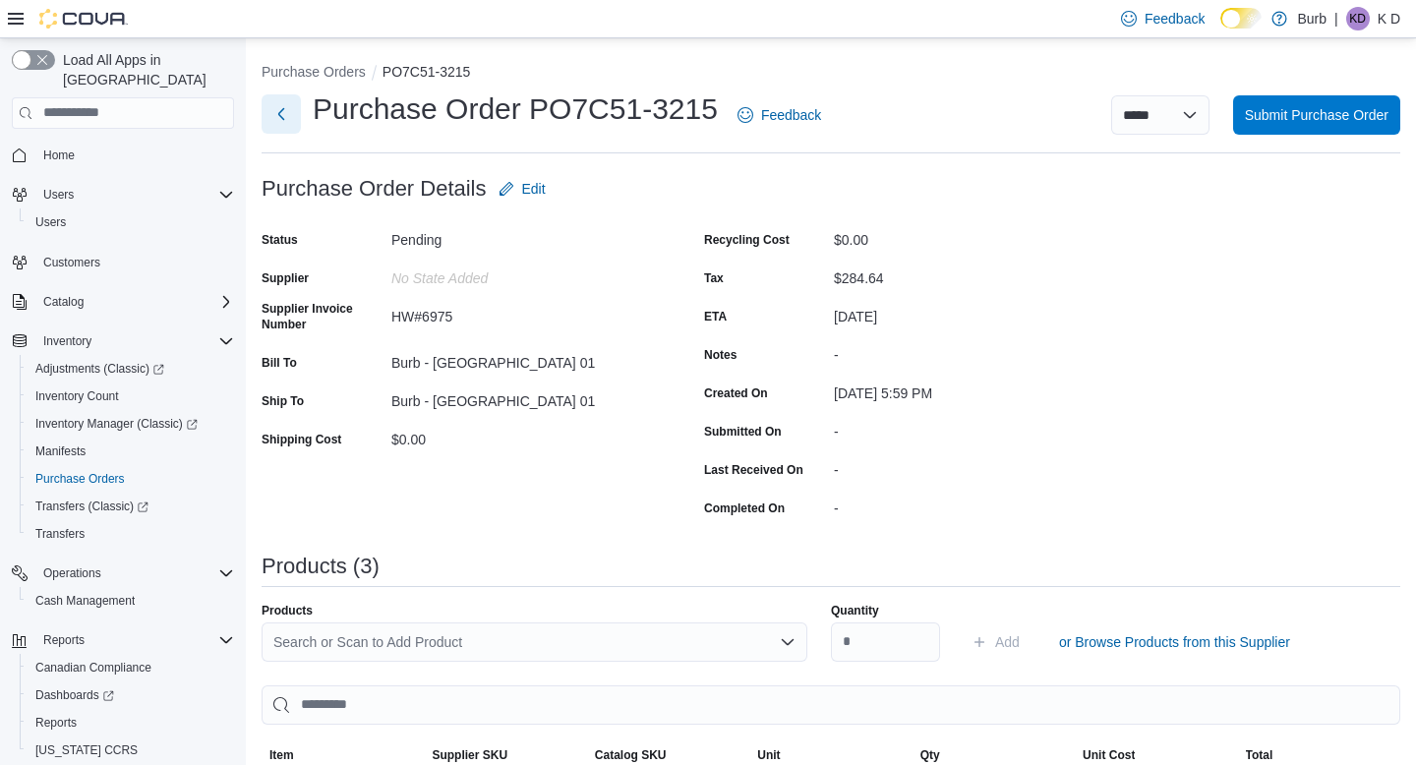
click at [286, 103] on button "Next" at bounding box center [281, 113] width 39 height 39
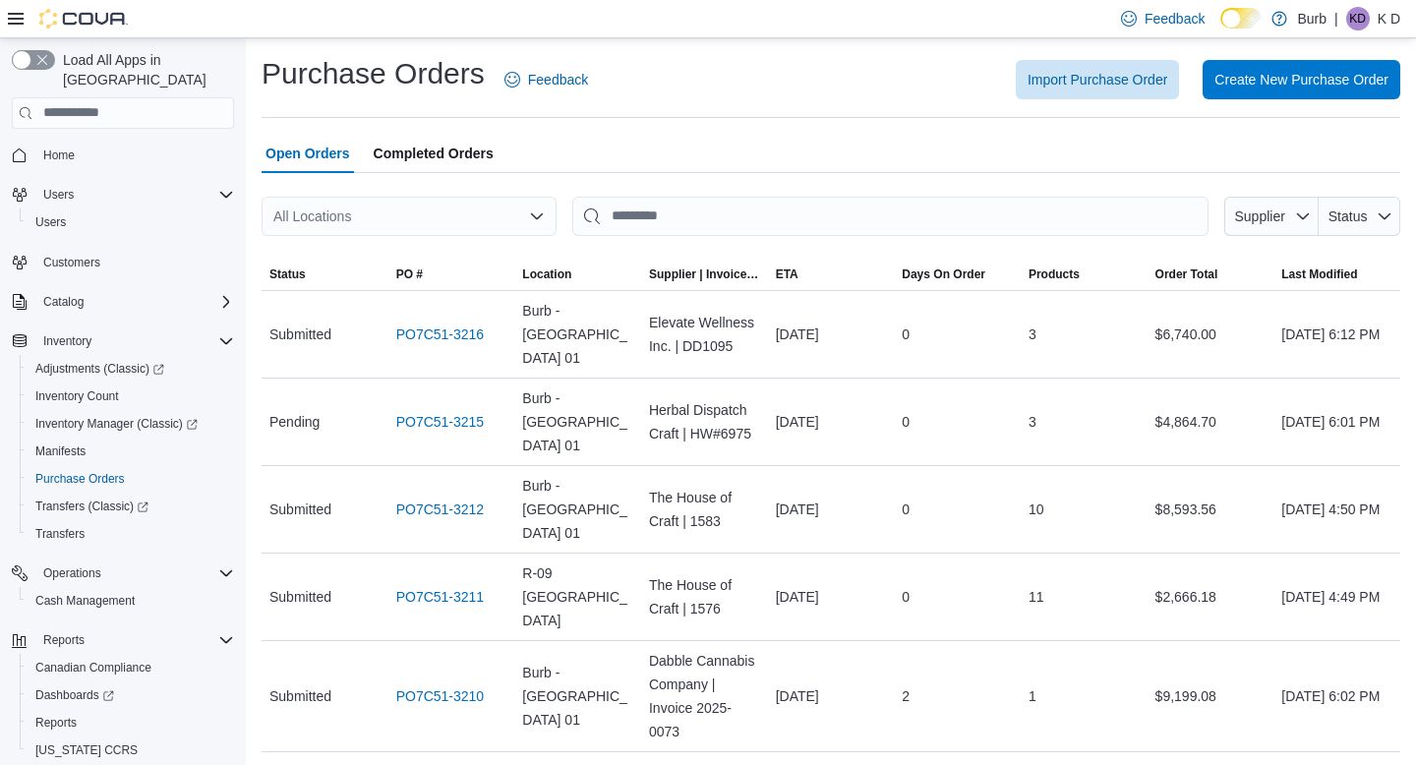
click at [291, 102] on div "Purchase Orders Feedback" at bounding box center [429, 79] width 334 height 51
click at [167, 416] on span "Inventory Manager (Classic)" at bounding box center [116, 424] width 162 height 16
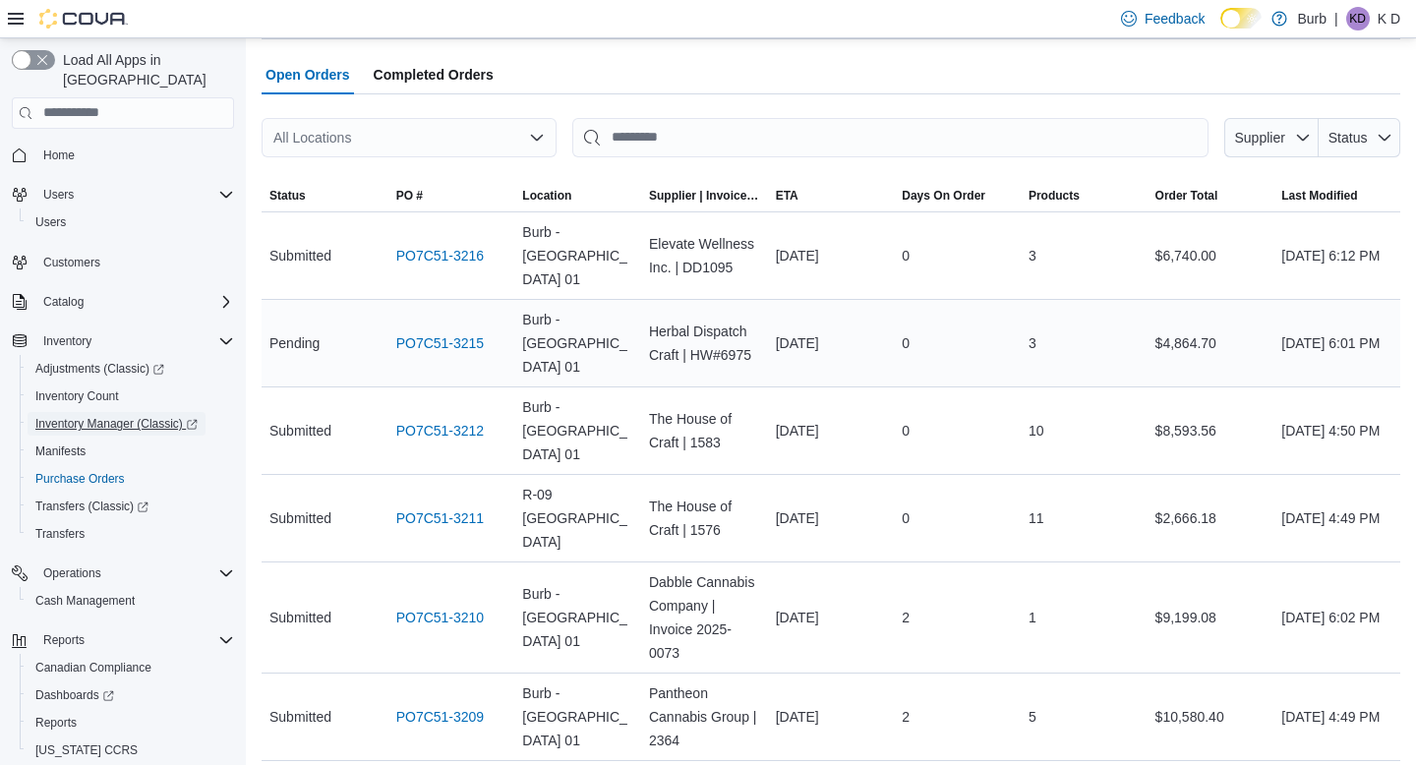
scroll to position [64, 0]
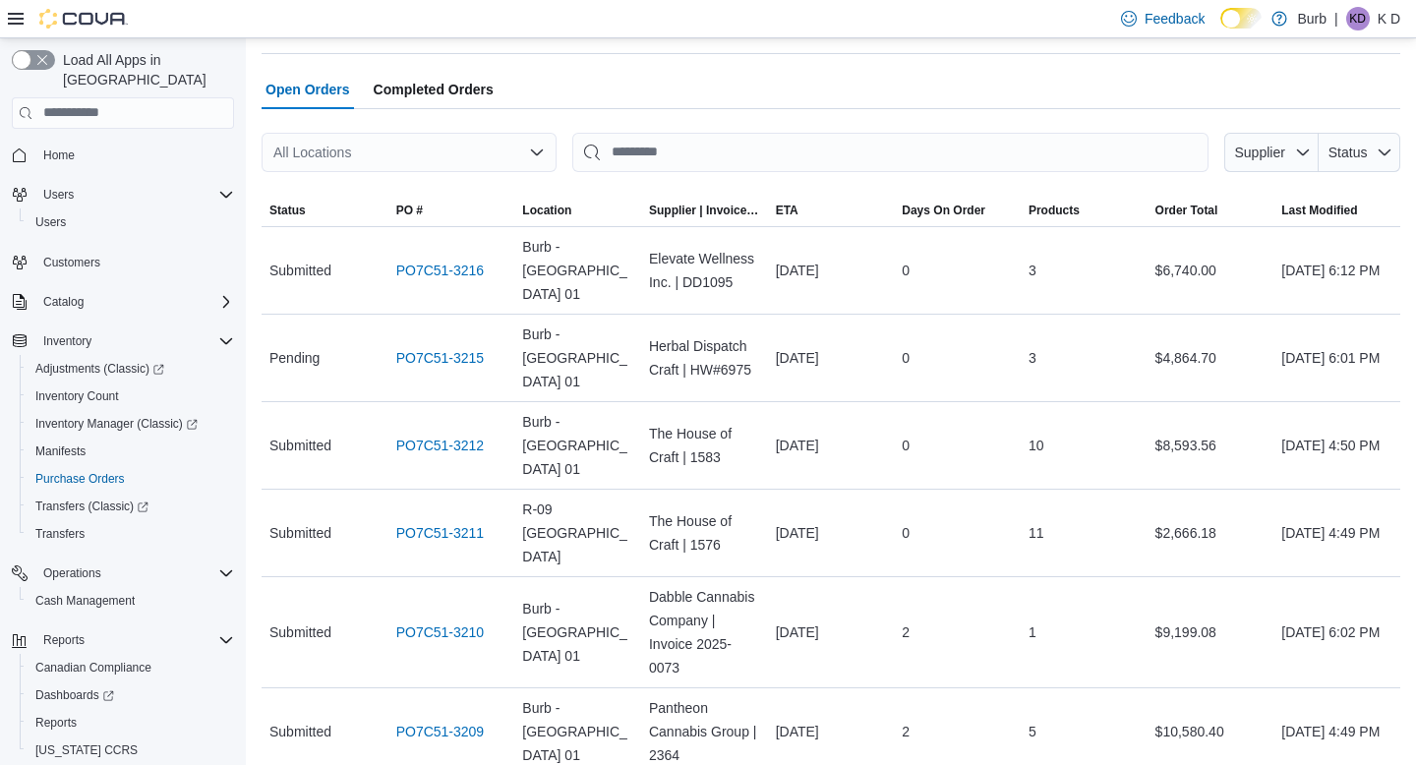
click at [440, 84] on span "Completed Orders" at bounding box center [434, 89] width 120 height 39
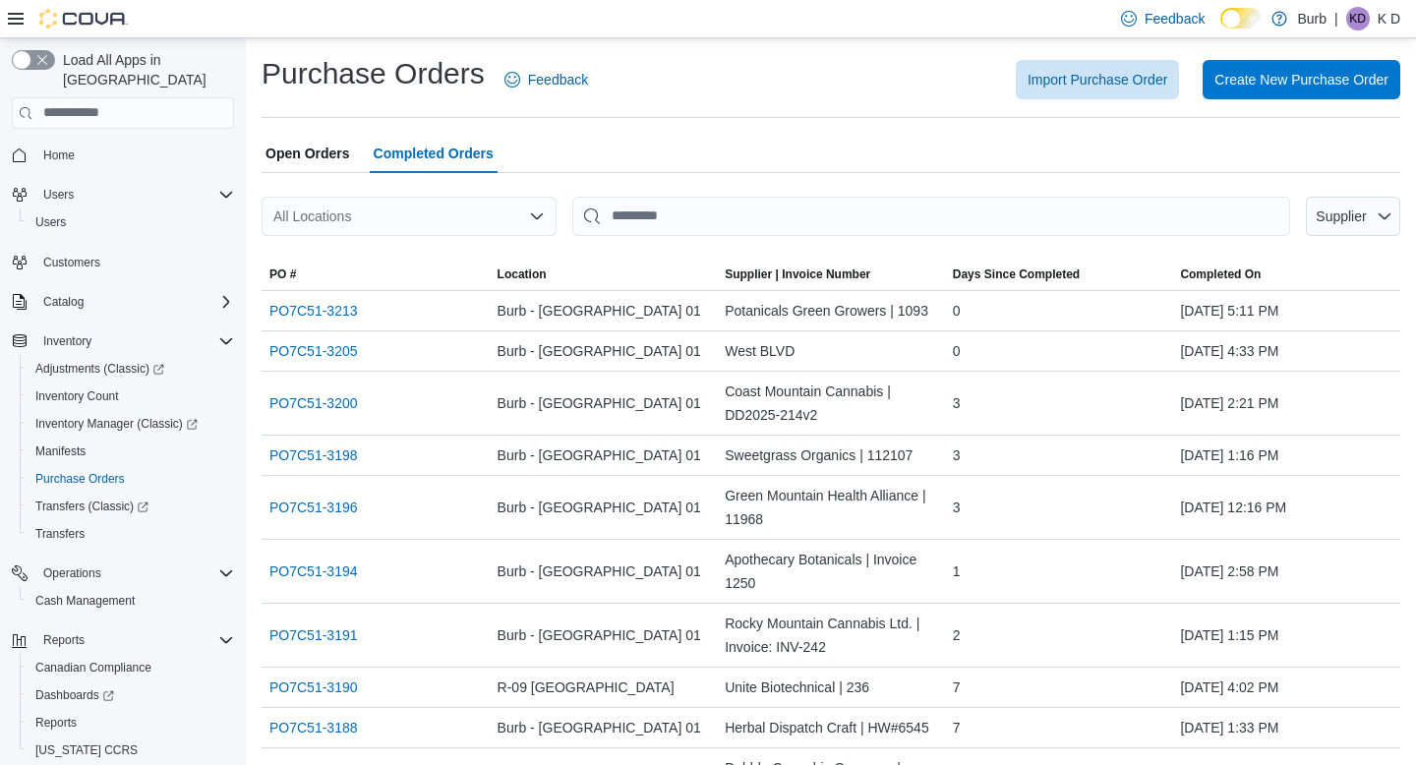
click at [320, 153] on span "Open Orders" at bounding box center [308, 153] width 85 height 39
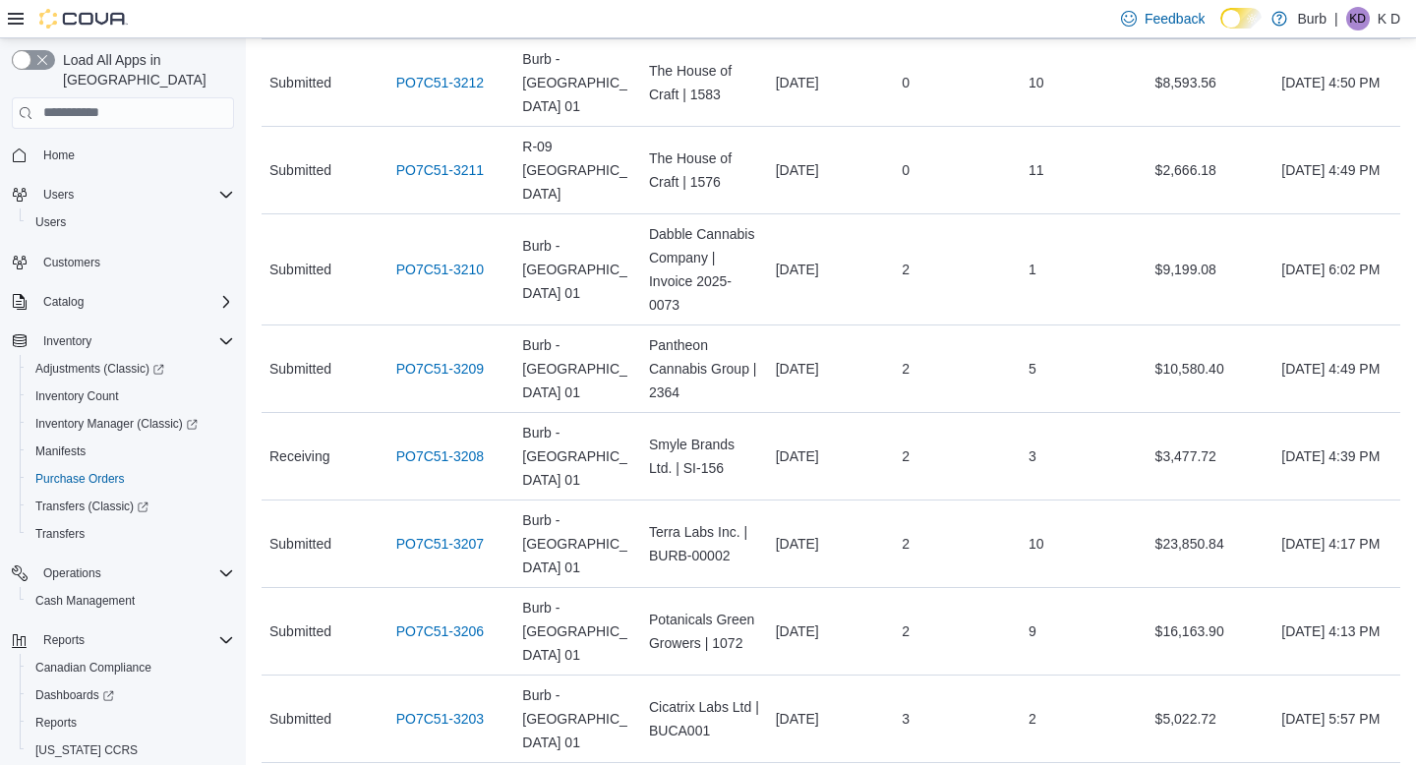
scroll to position [426, 0]
click at [485, 446] on link "PO7C51-3208" at bounding box center [440, 458] width 89 height 24
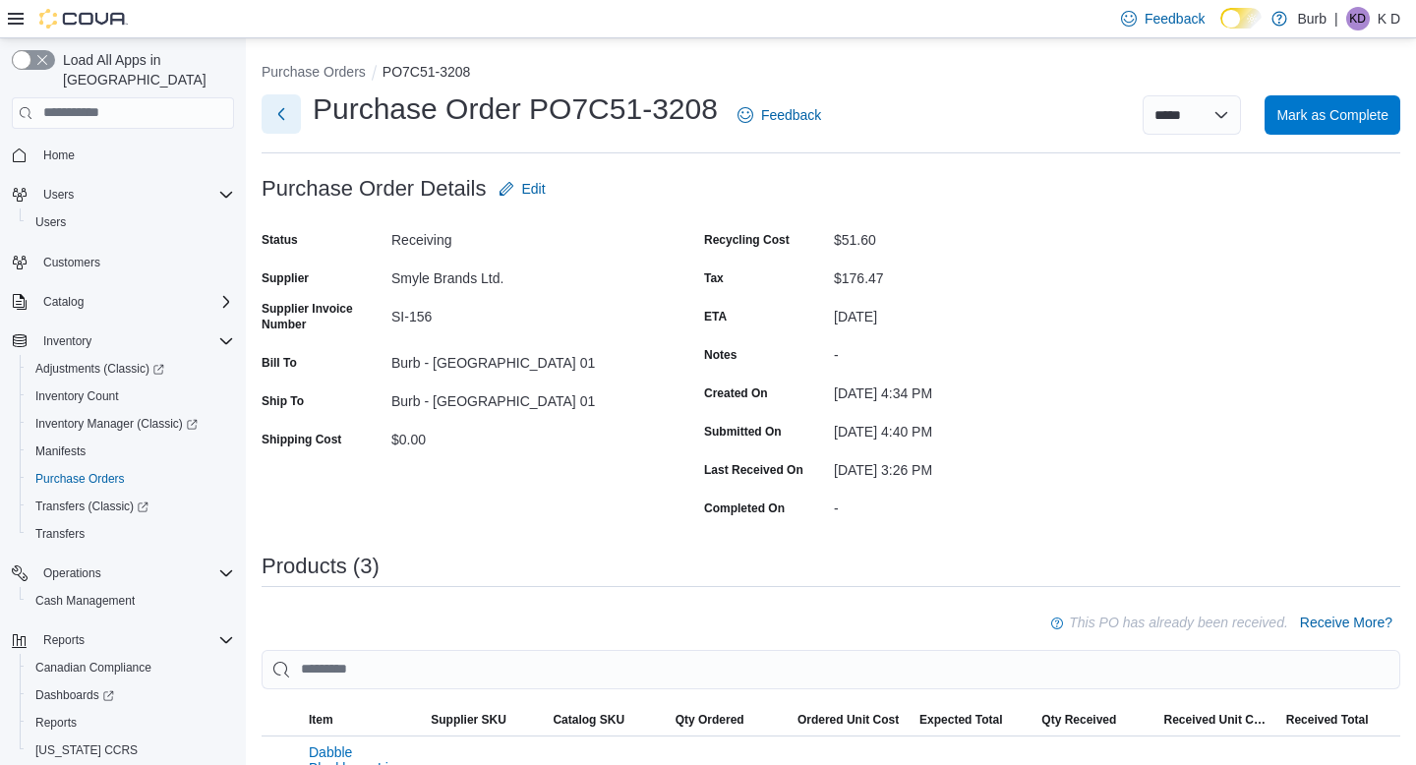
click at [282, 113] on button "Next" at bounding box center [281, 113] width 39 height 39
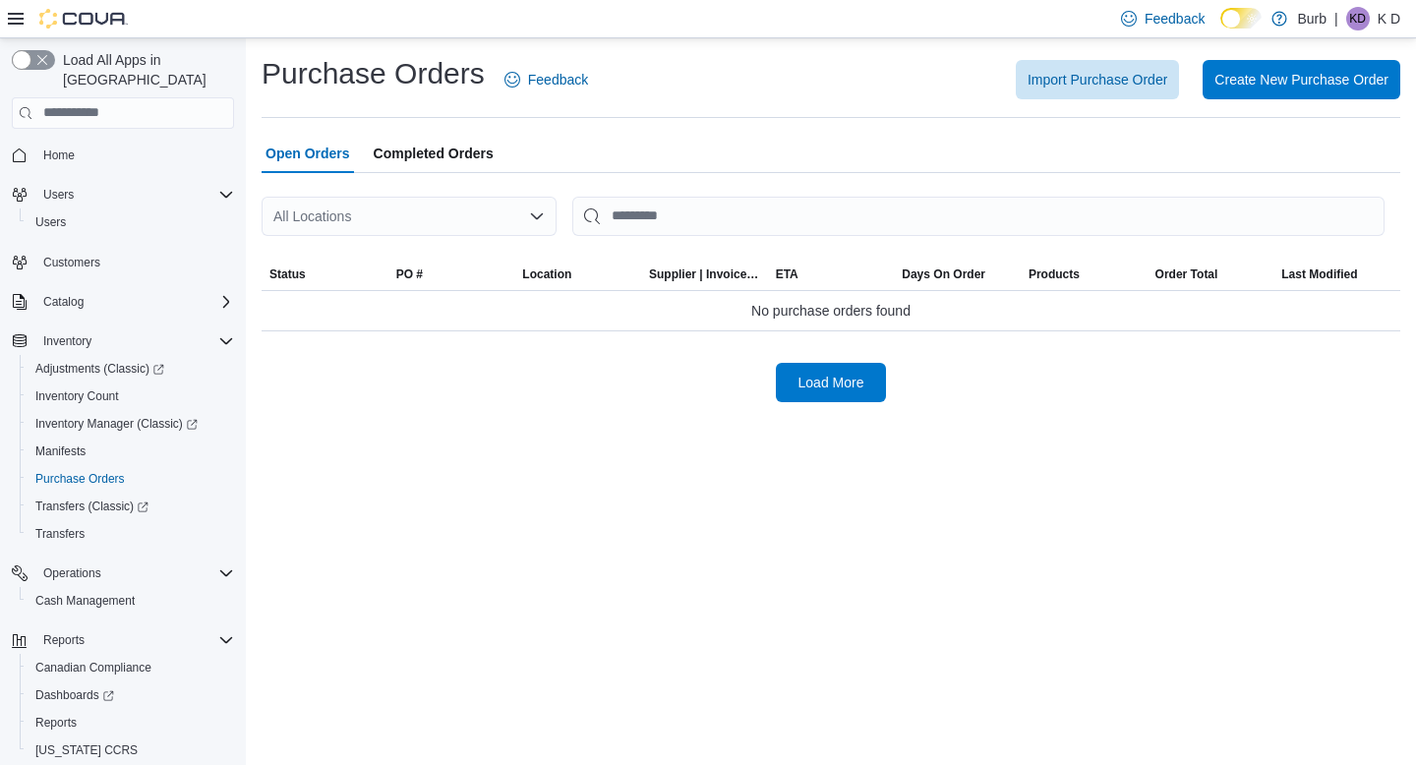
click at [438, 142] on span "Completed Orders" at bounding box center [434, 153] width 120 height 39
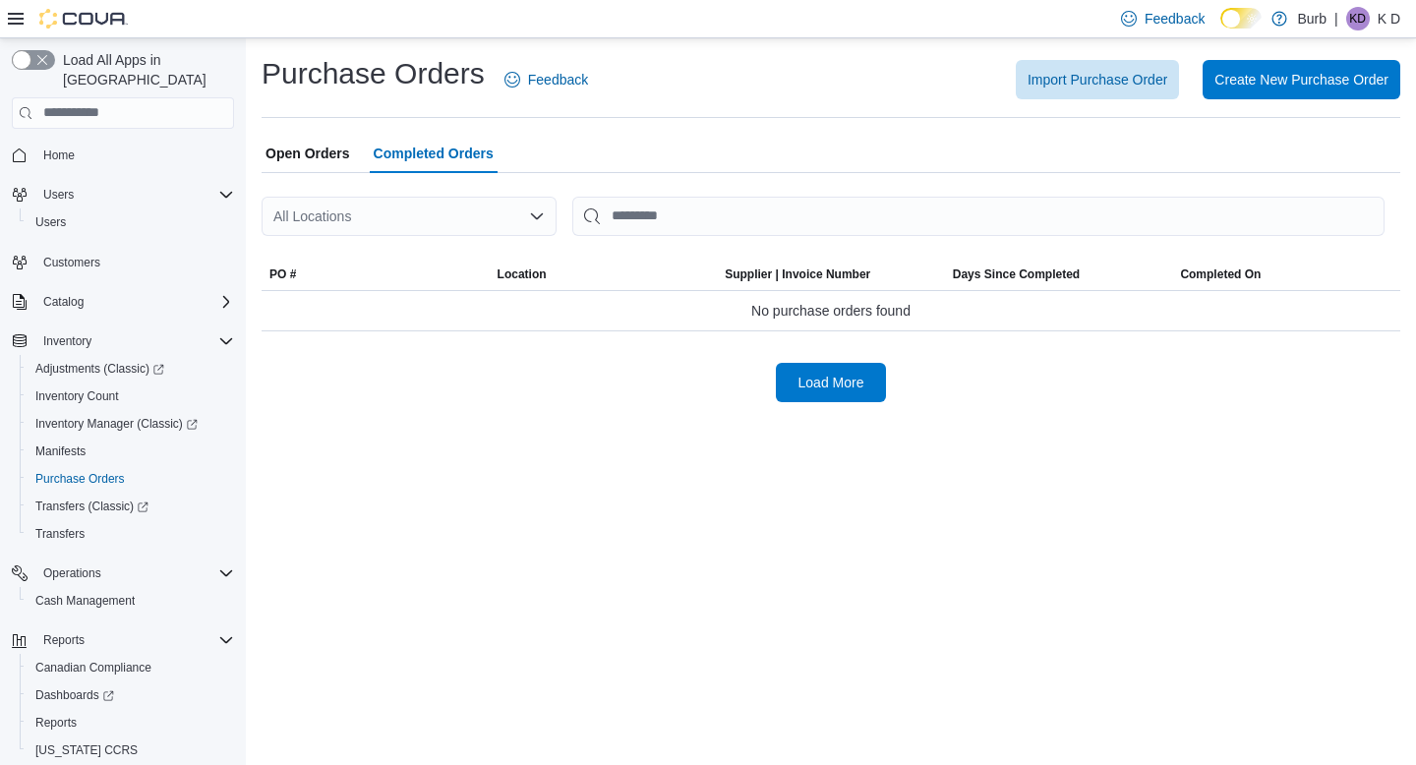
click at [316, 174] on div at bounding box center [831, 185] width 1139 height 24
click at [314, 164] on span "Open Orders" at bounding box center [308, 153] width 85 height 39
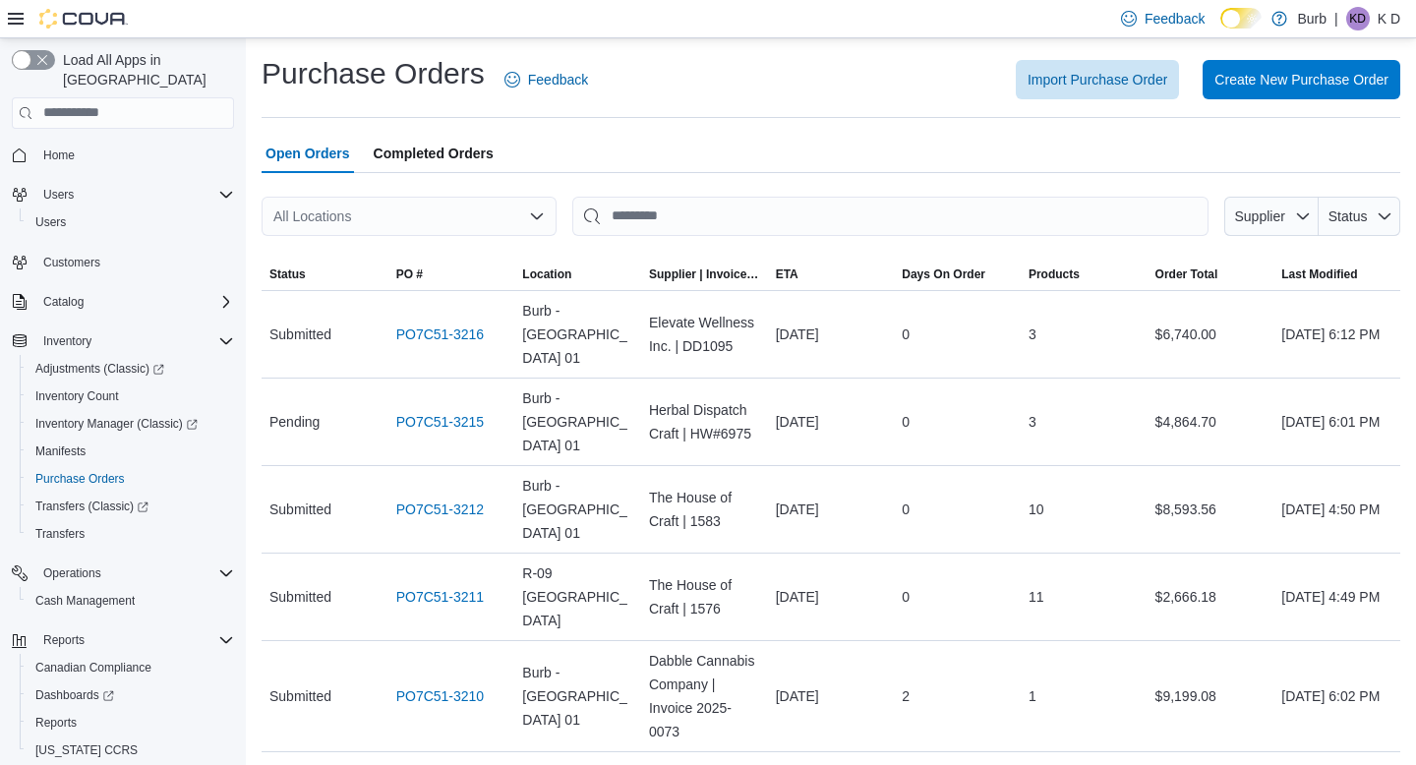
click at [437, 149] on span "Completed Orders" at bounding box center [434, 153] width 120 height 39
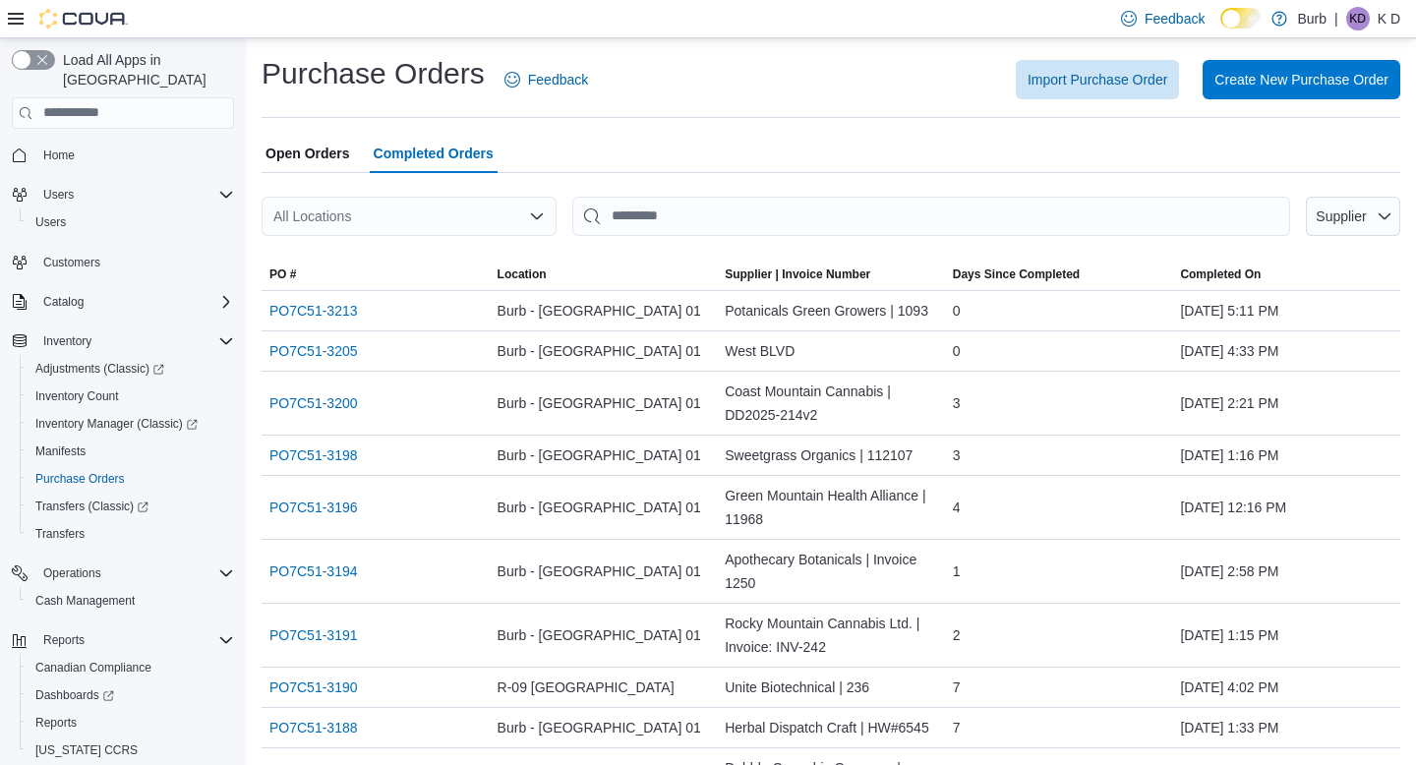
click at [327, 150] on span "Open Orders" at bounding box center [308, 153] width 85 height 39
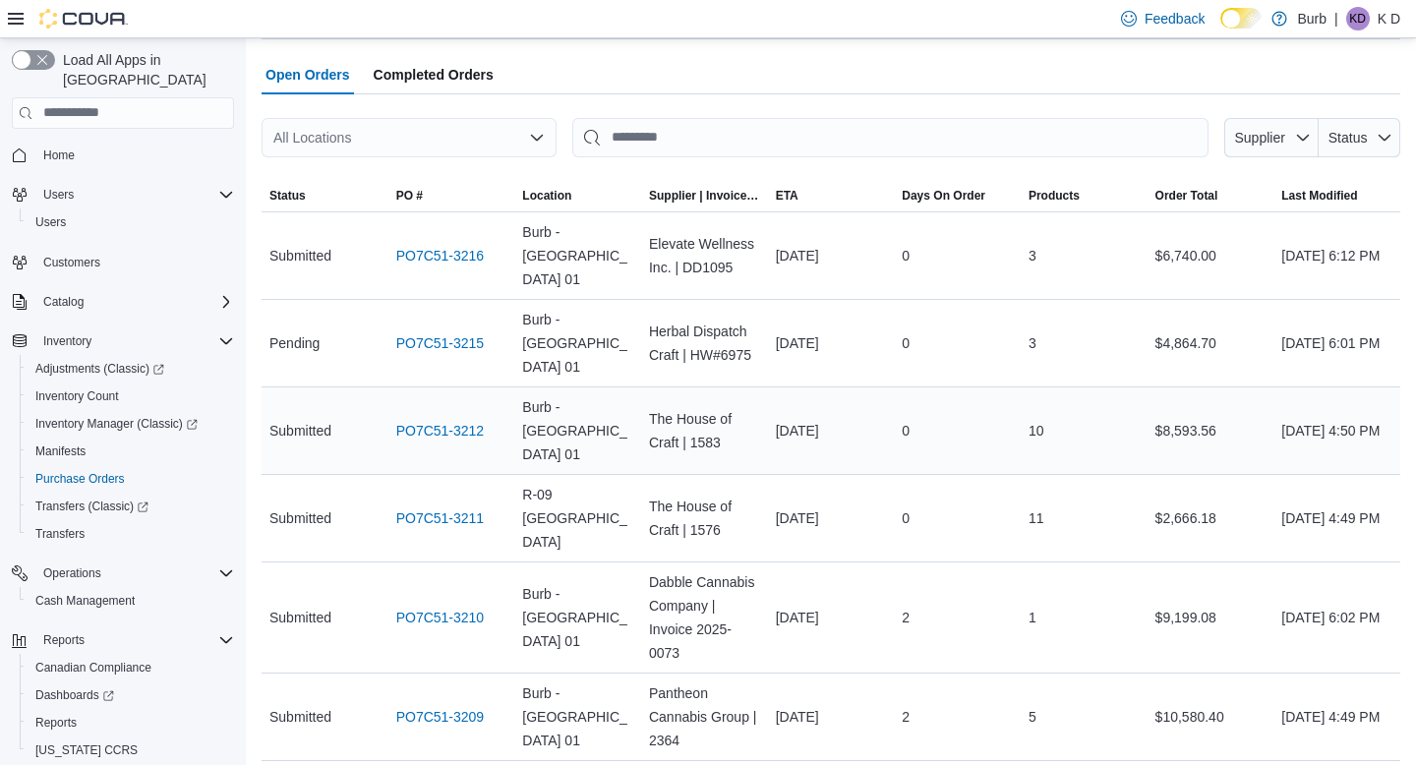
scroll to position [80, 0]
click at [446, 506] on link "PO7C51-3211" at bounding box center [440, 518] width 89 height 24
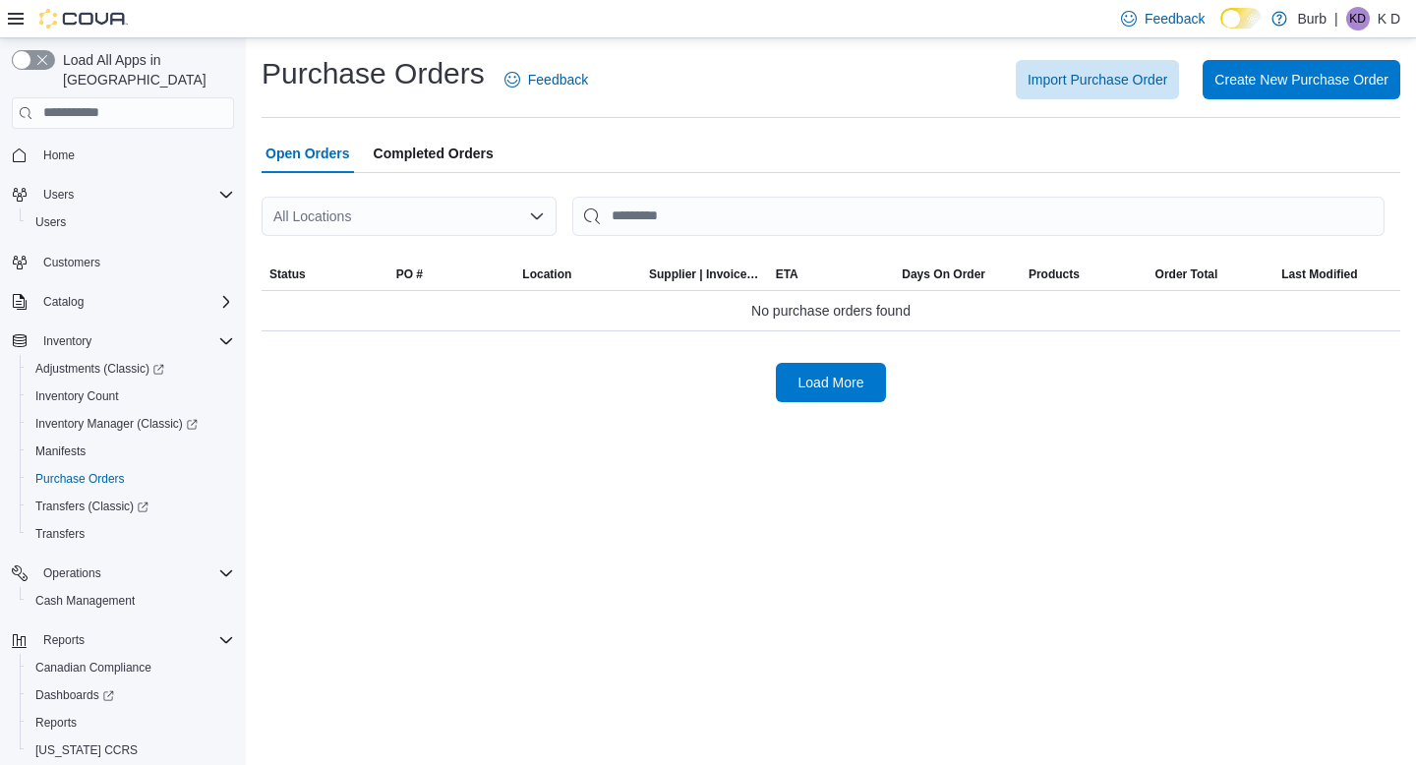
click at [462, 152] on span "Completed Orders" at bounding box center [434, 153] width 120 height 39
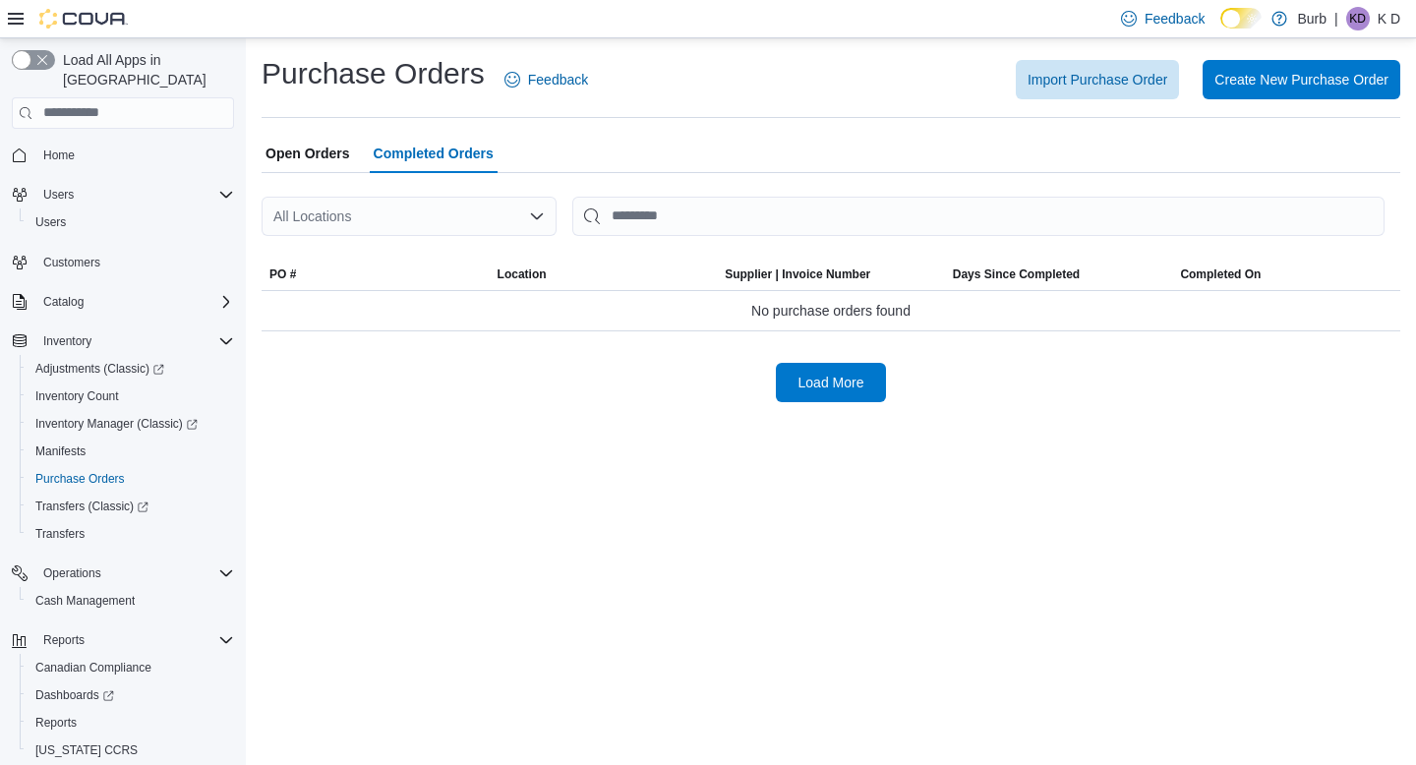
click at [332, 150] on span "Open Orders" at bounding box center [308, 153] width 85 height 39
